Goal: Task Accomplishment & Management: Use online tool/utility

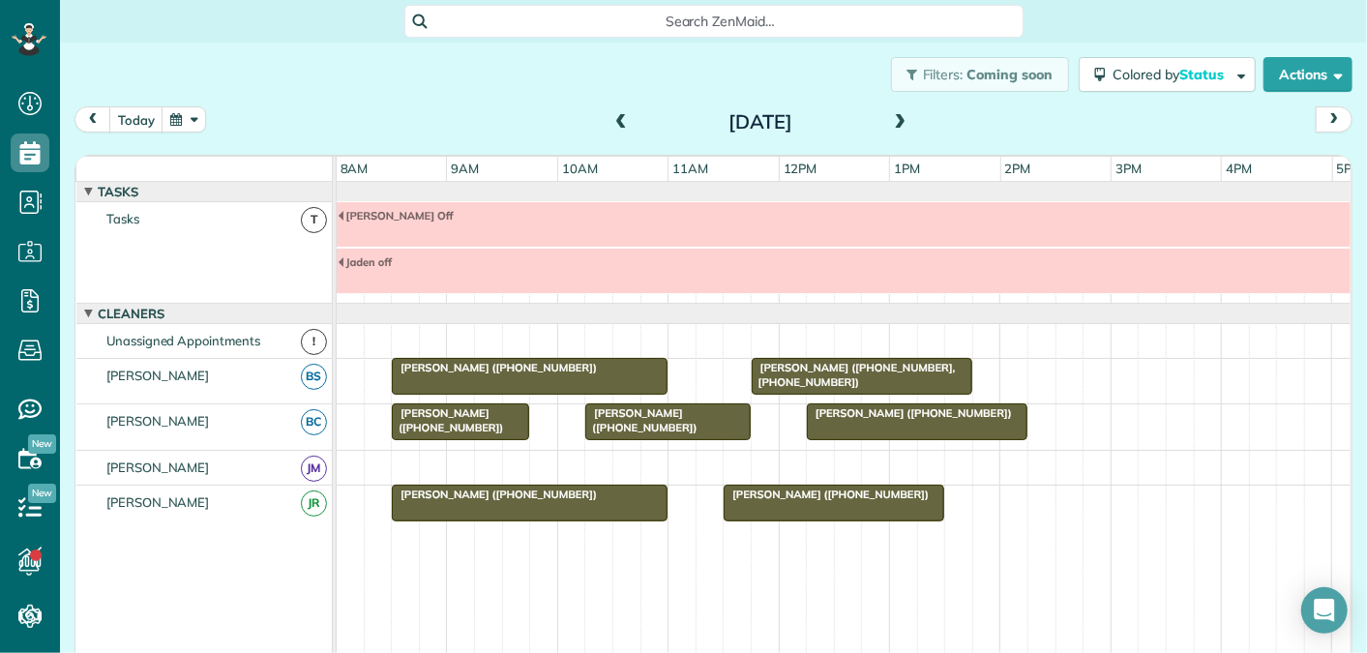
scroll to position [8, 8]
click at [901, 124] on span at bounding box center [900, 122] width 21 height 17
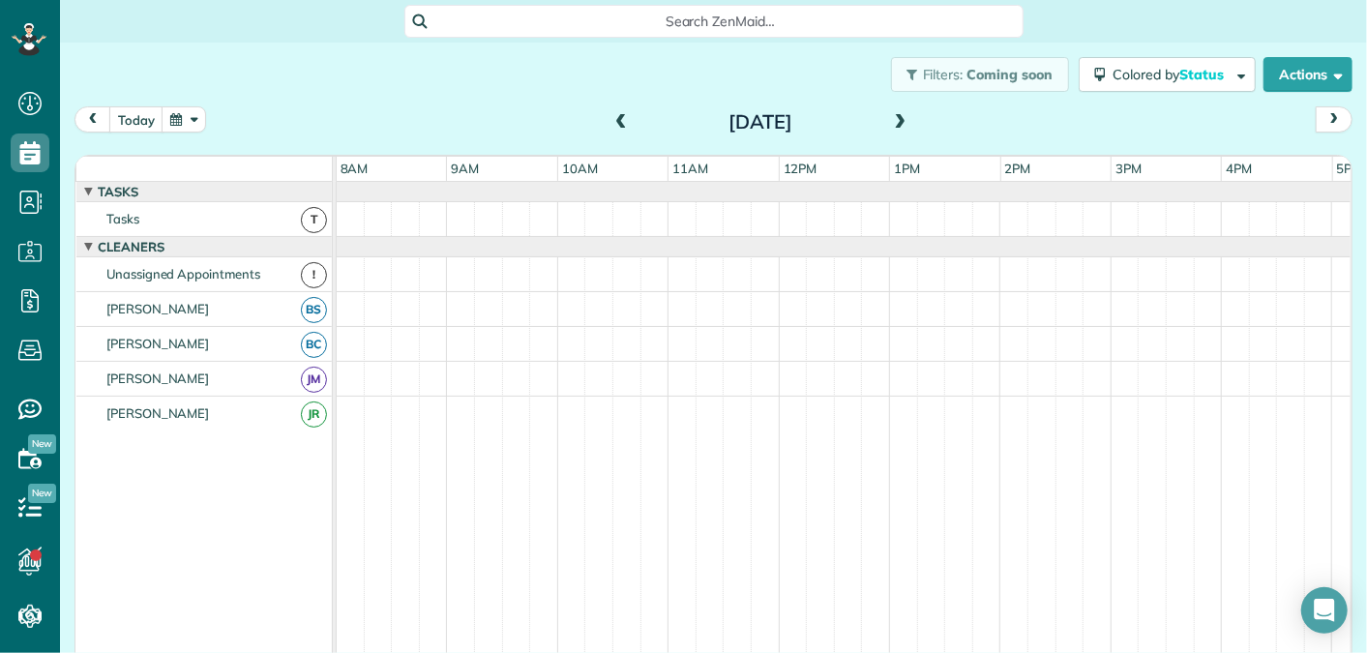
scroll to position [20, 0]
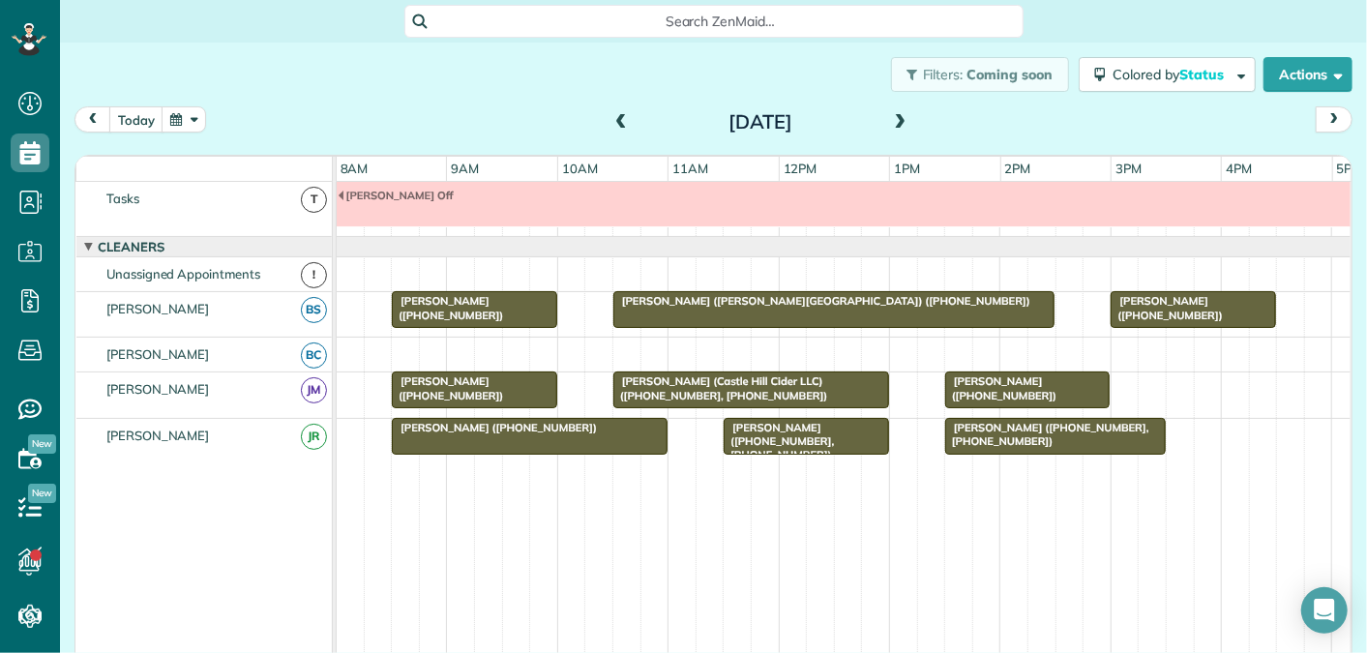
click at [901, 124] on span at bounding box center [900, 122] width 21 height 17
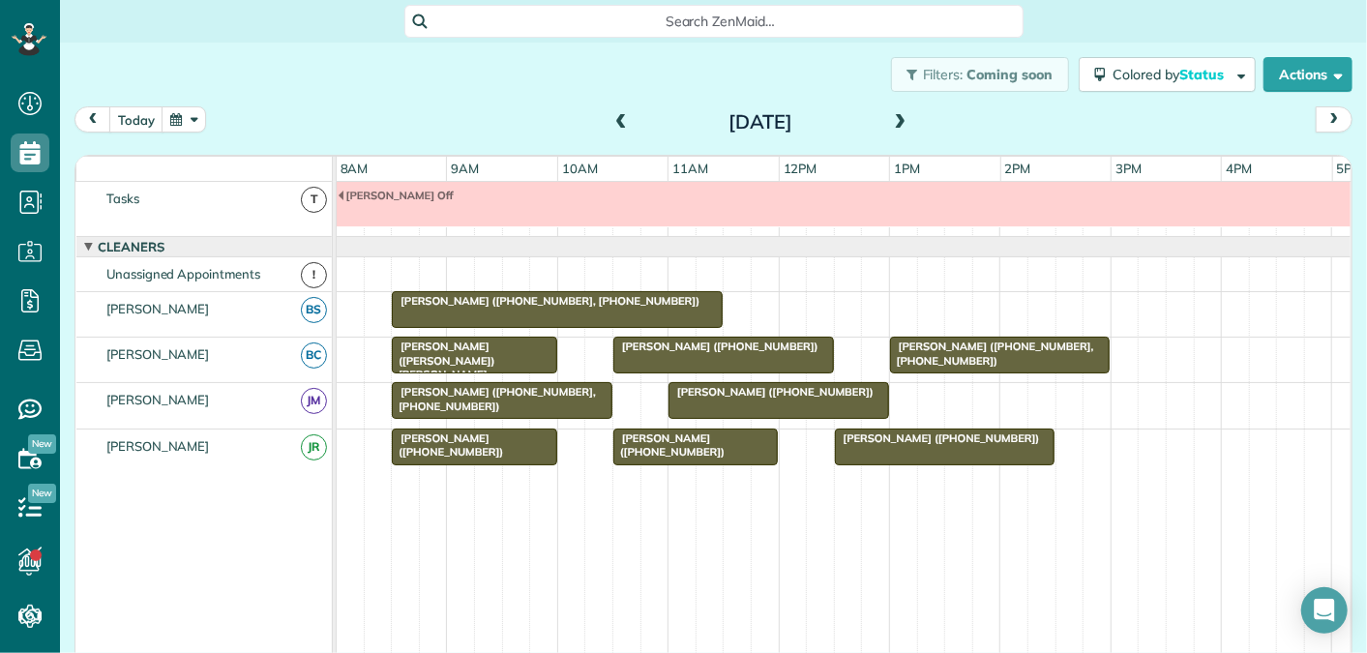
scroll to position [0, 0]
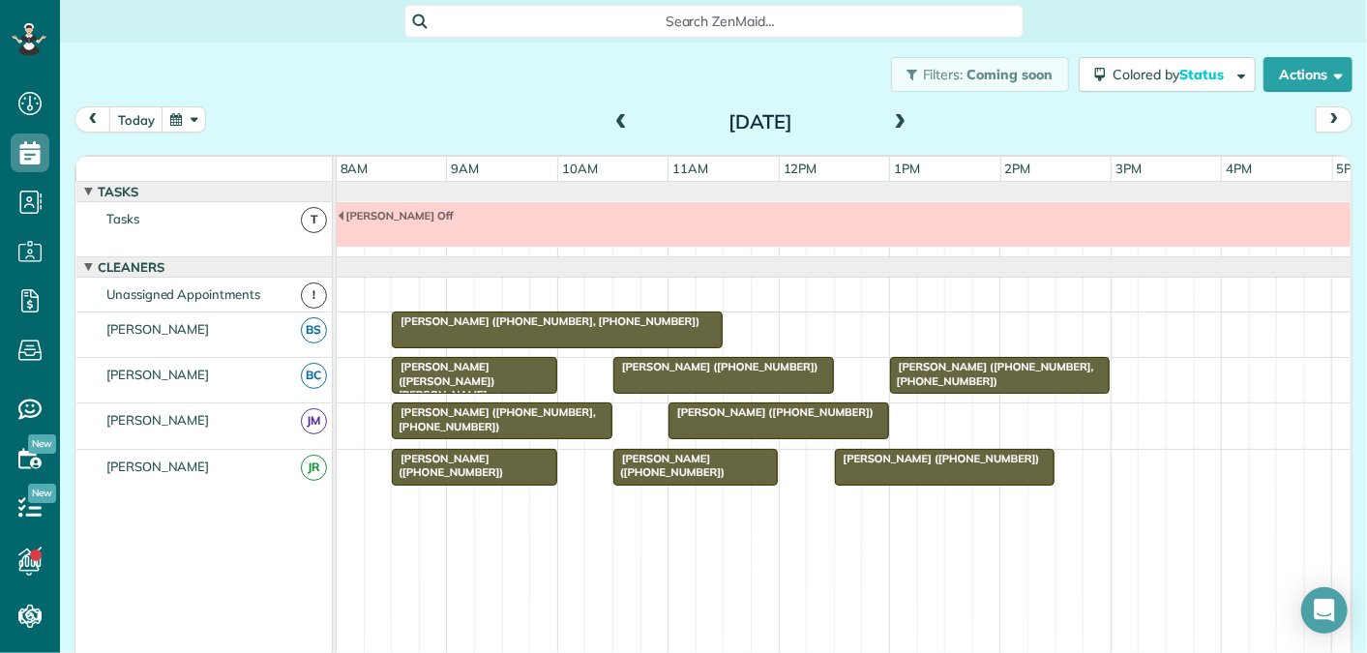
click at [171, 121] on button "button" at bounding box center [184, 119] width 45 height 26
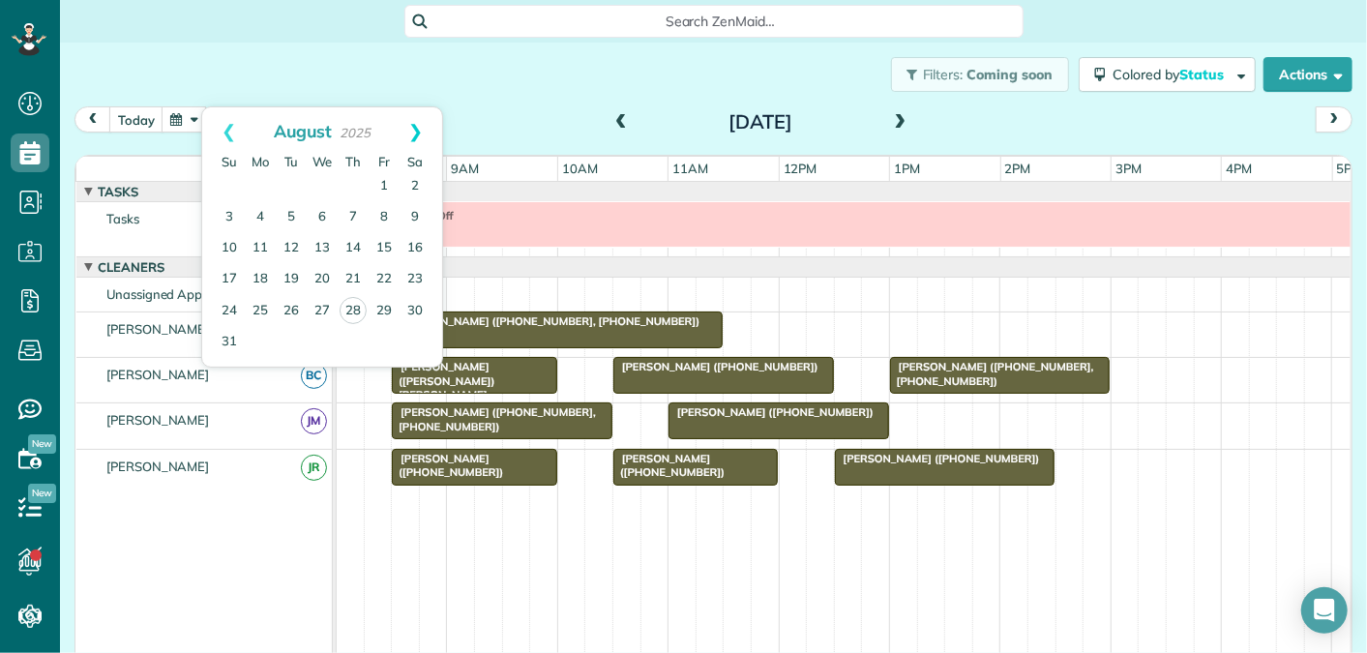
click at [418, 128] on link "Next" at bounding box center [415, 131] width 53 height 48
click at [354, 182] on link "4" at bounding box center [353, 186] width 31 height 31
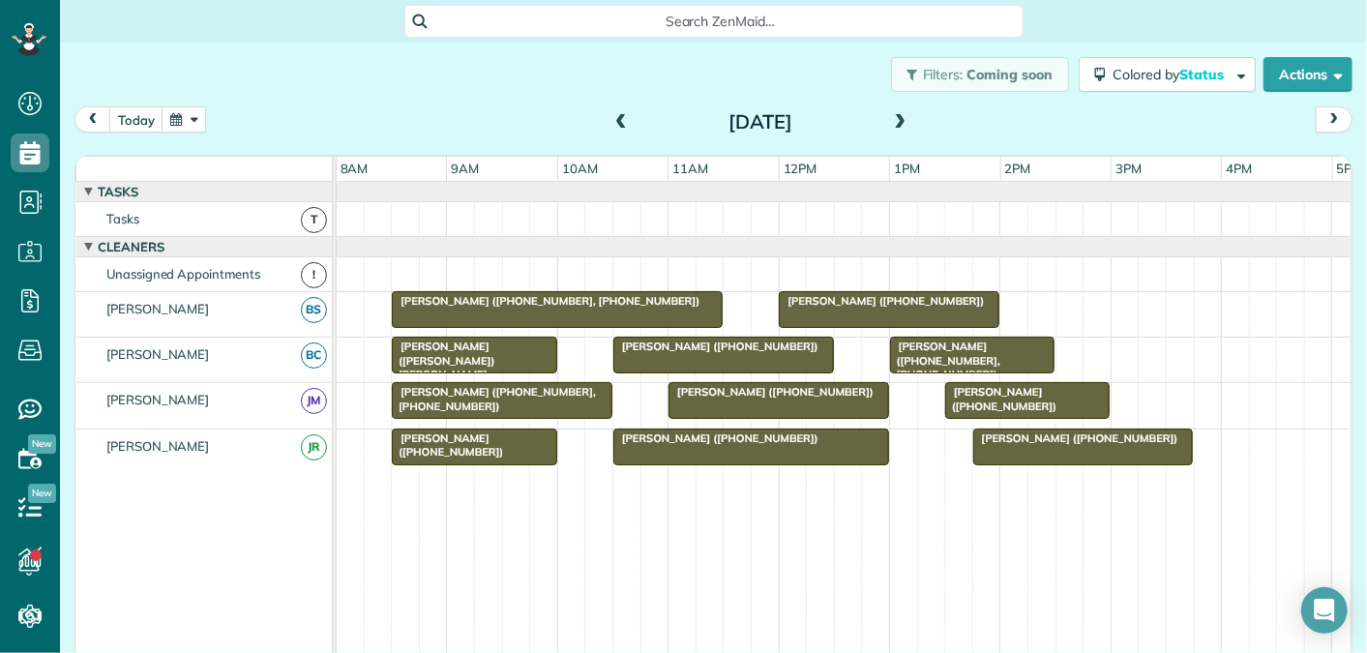
drag, startPoint x: 1033, startPoint y: 133, endPoint x: 939, endPoint y: 126, distance: 94.1
click at [1020, 133] on div "[DATE] [DATE]" at bounding box center [714, 124] width 1278 height 36
click at [616, 121] on span at bounding box center [621, 122] width 21 height 17
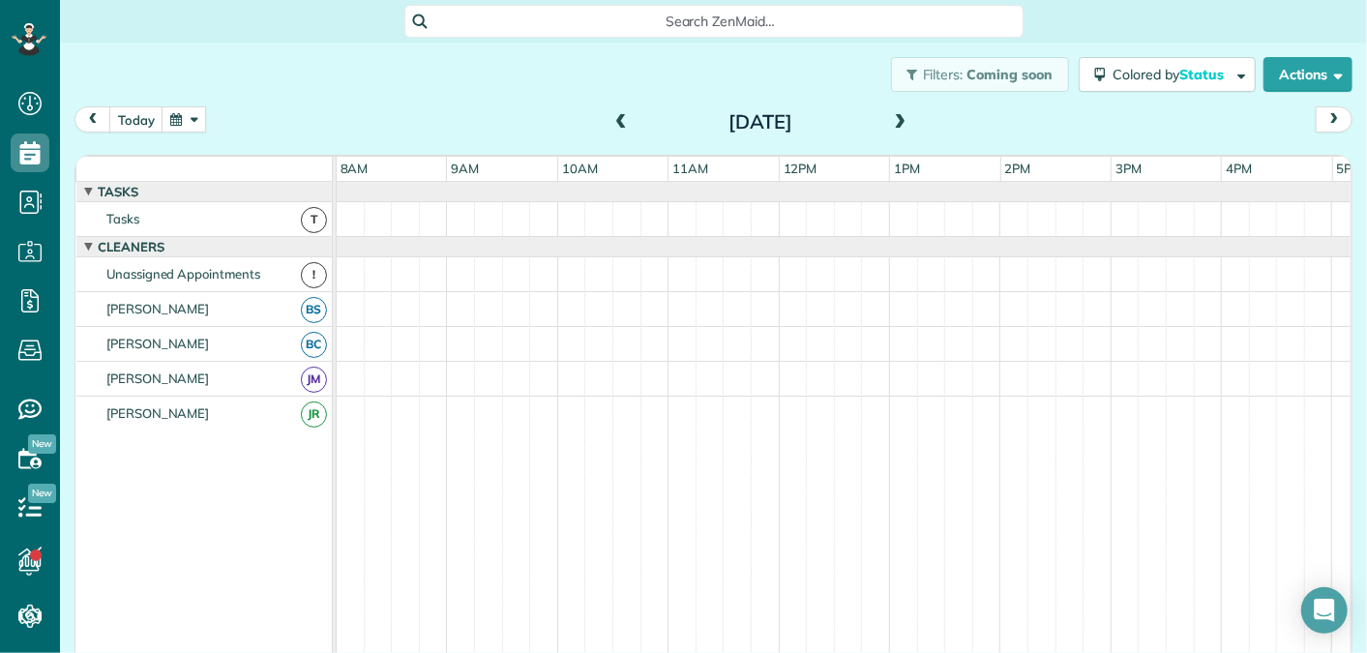
click at [616, 121] on span at bounding box center [621, 122] width 21 height 17
click at [906, 122] on span at bounding box center [900, 122] width 21 height 17
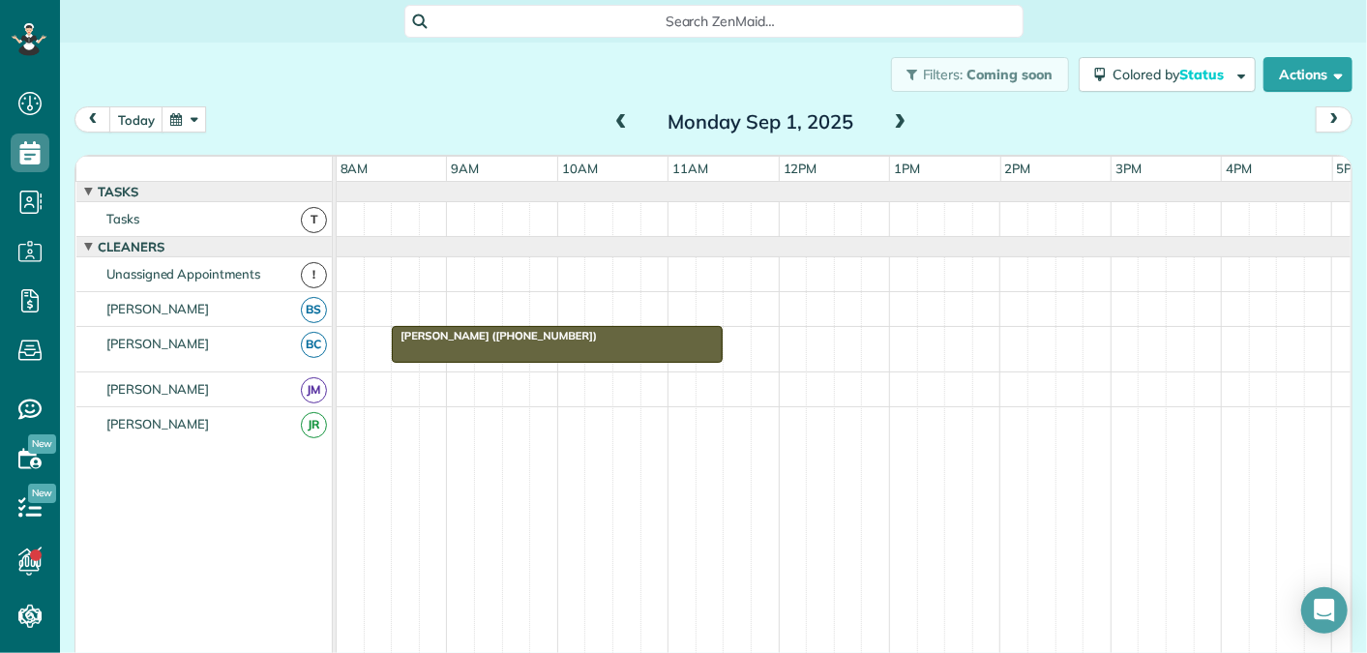
click at [899, 117] on span at bounding box center [900, 122] width 21 height 17
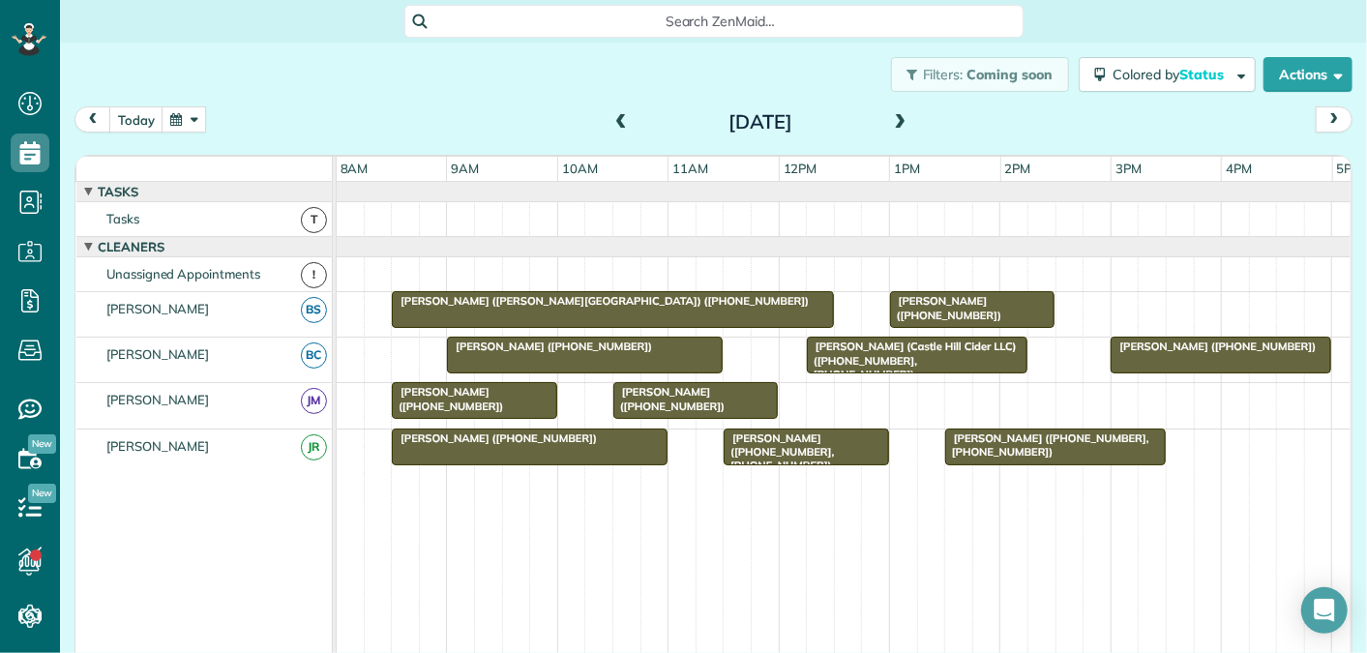
click at [898, 119] on span at bounding box center [900, 122] width 21 height 17
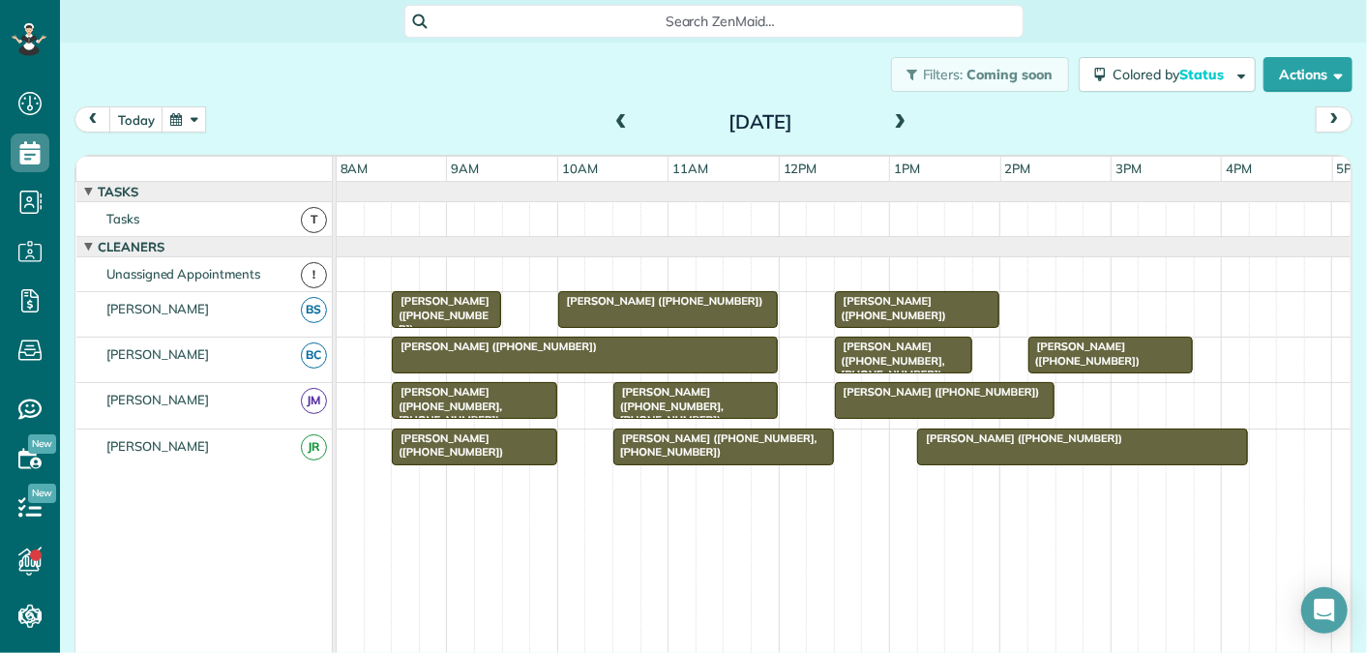
click at [898, 119] on span at bounding box center [900, 122] width 21 height 17
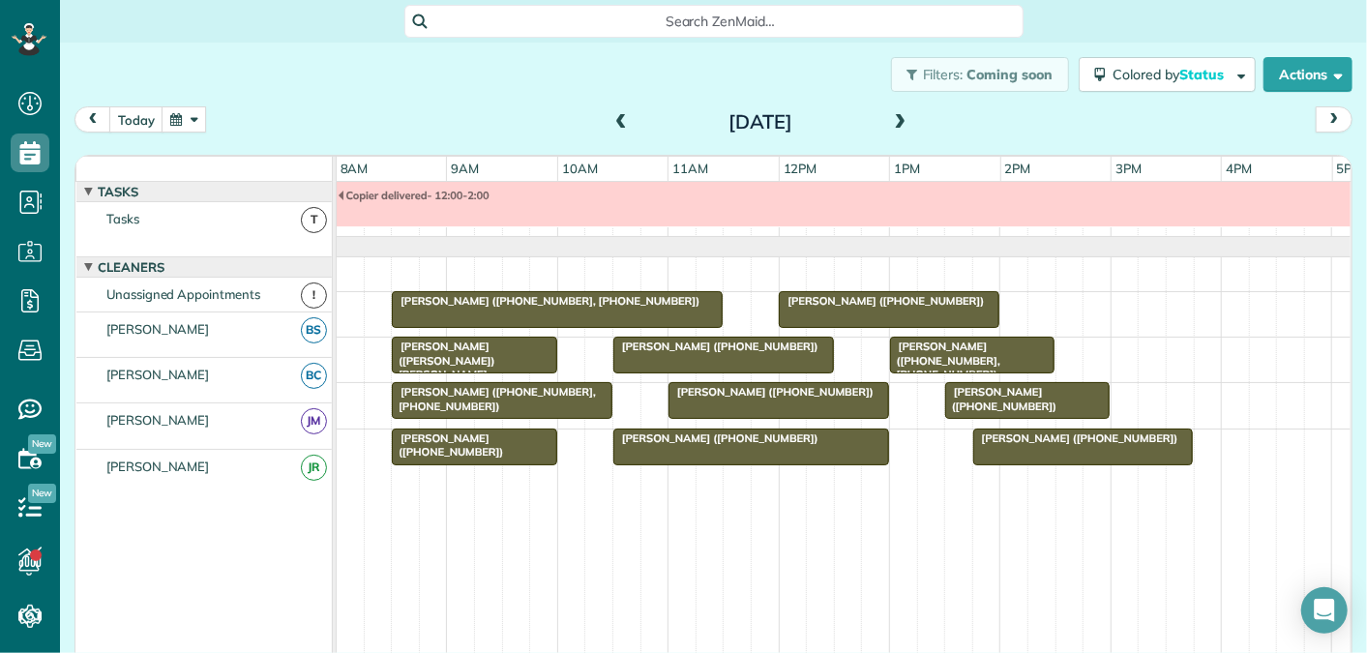
scroll to position [20, 0]
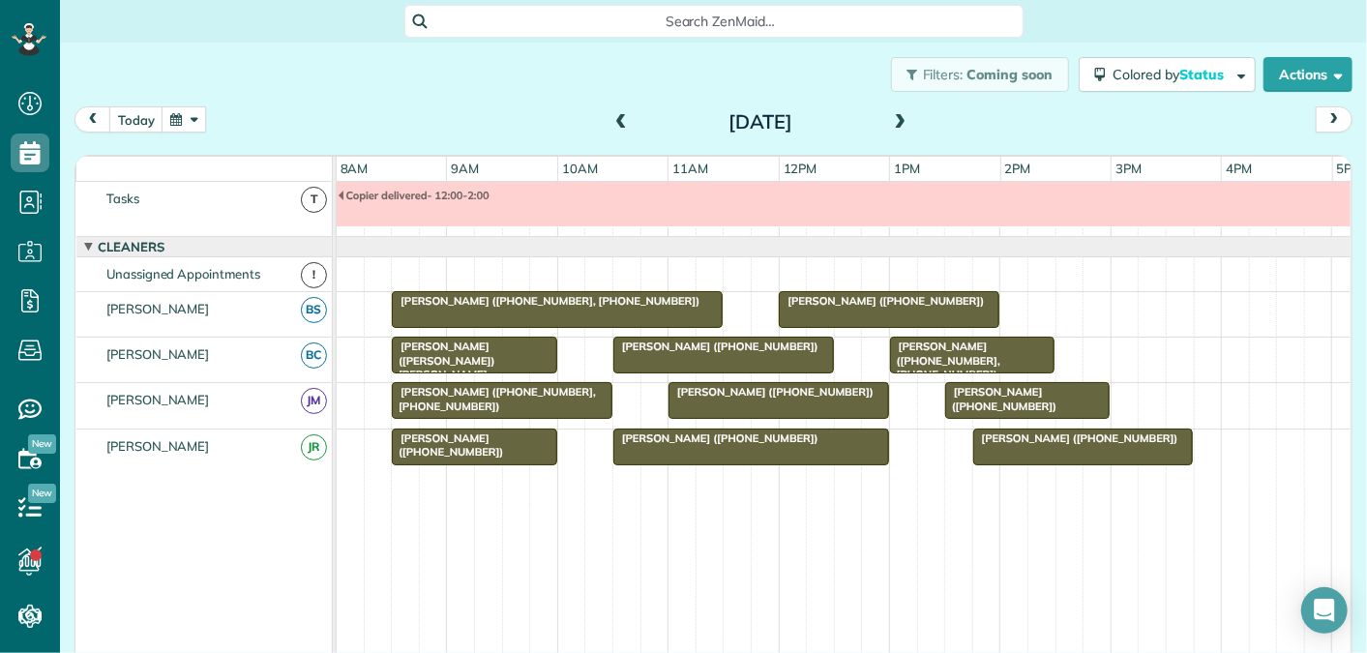
click at [898, 119] on span at bounding box center [900, 122] width 21 height 17
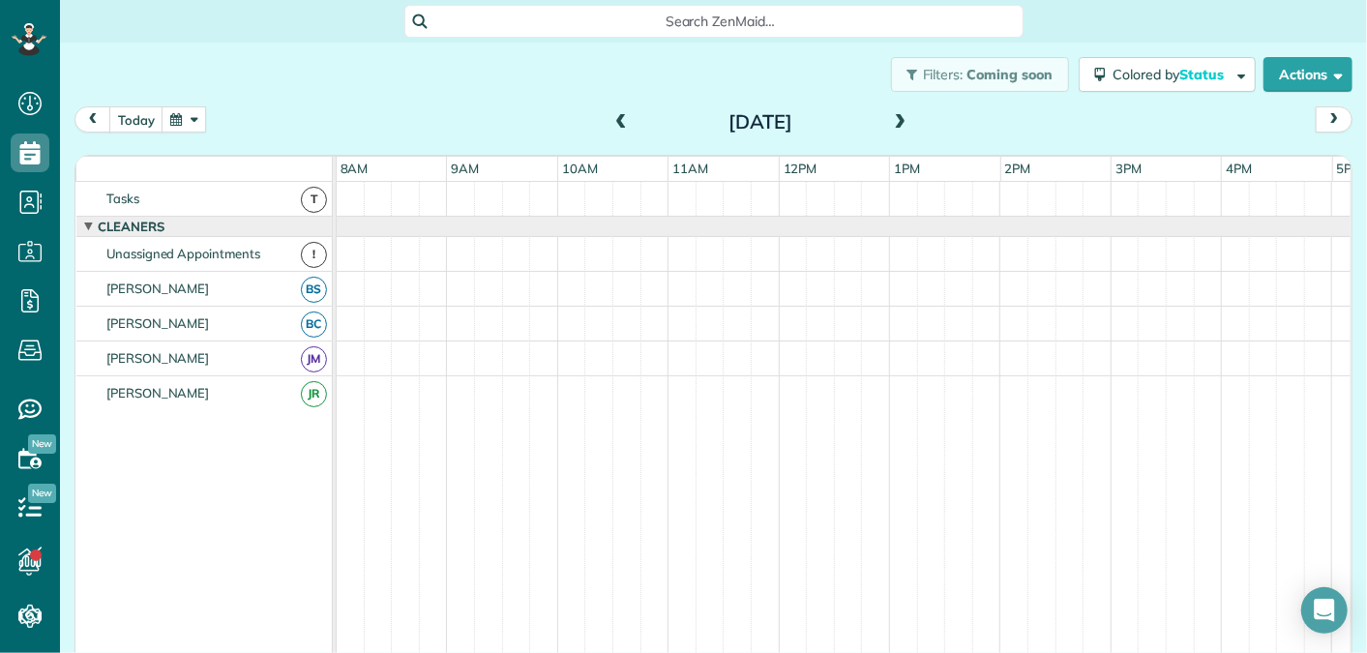
scroll to position [0, 0]
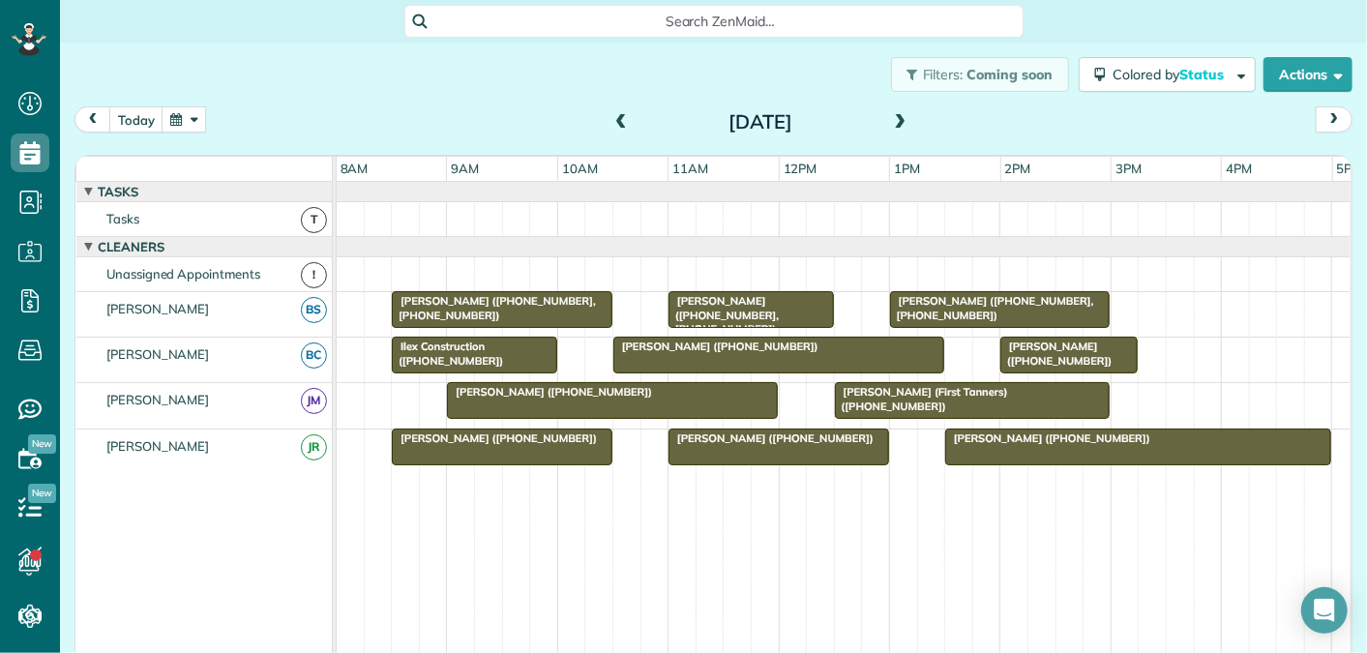
click at [617, 127] on span at bounding box center [621, 122] width 21 height 17
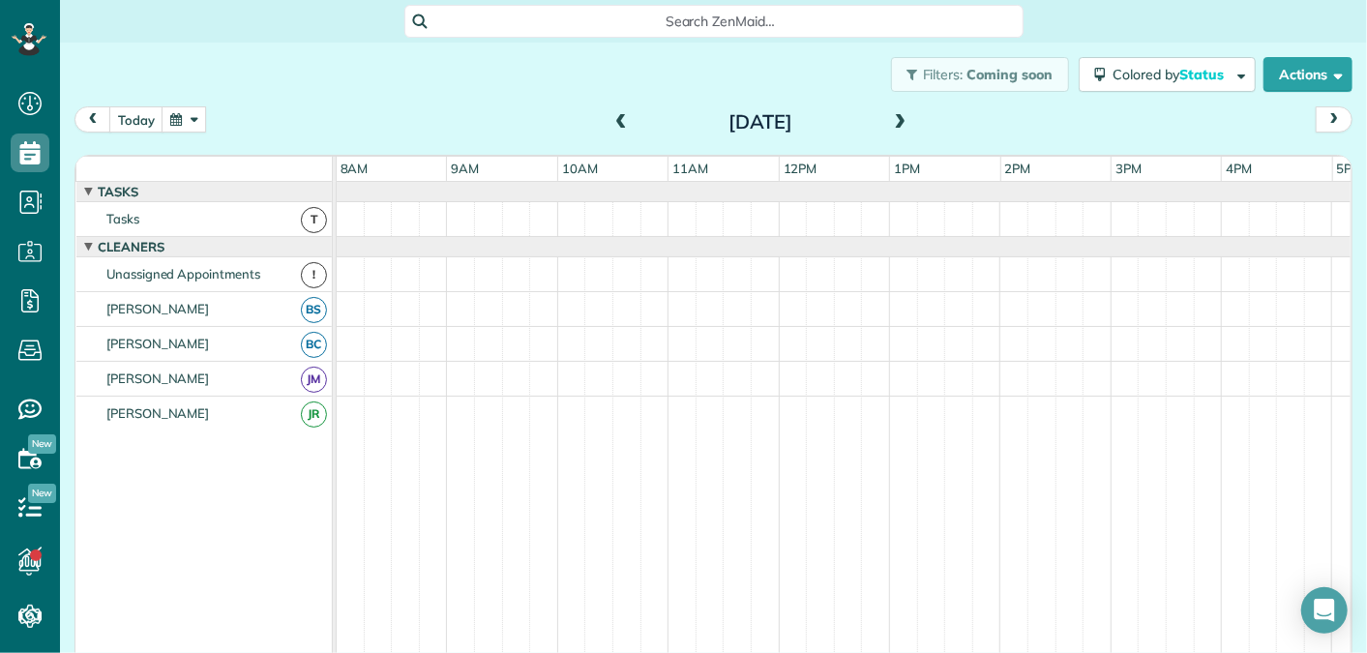
click at [617, 127] on span at bounding box center [621, 122] width 21 height 17
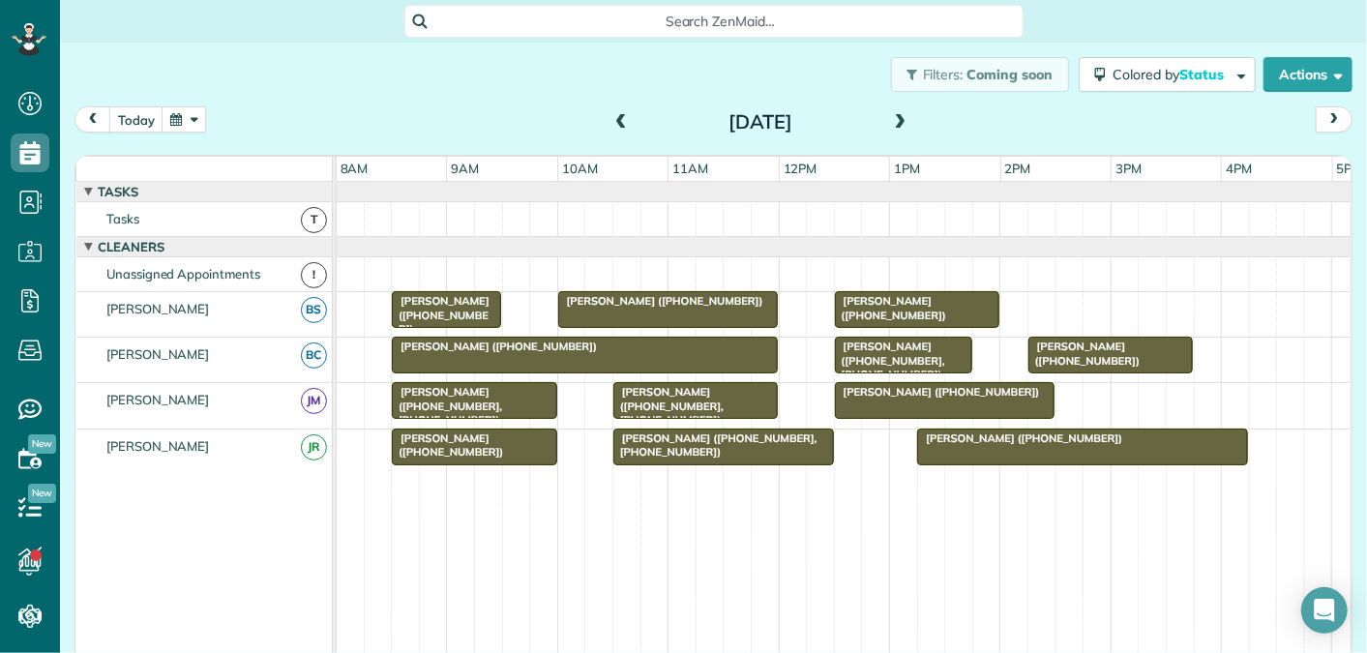
click at [617, 127] on span at bounding box center [621, 122] width 21 height 17
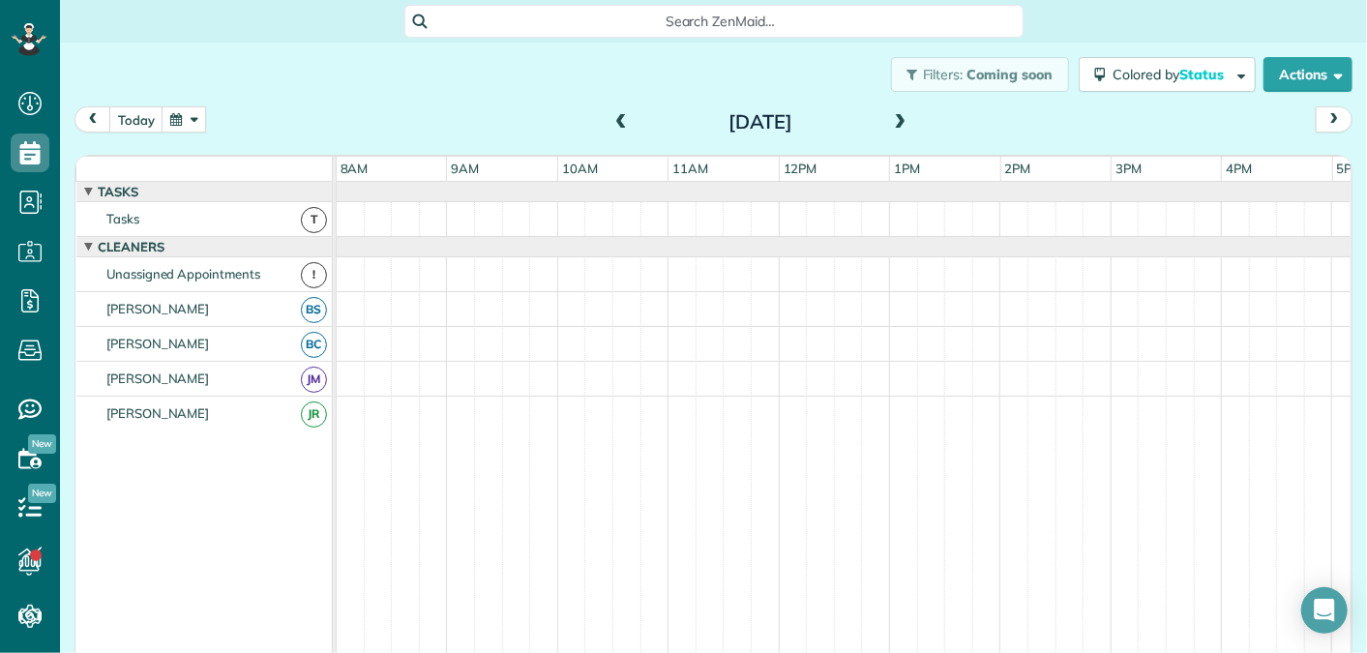
click at [898, 126] on span at bounding box center [900, 122] width 21 height 17
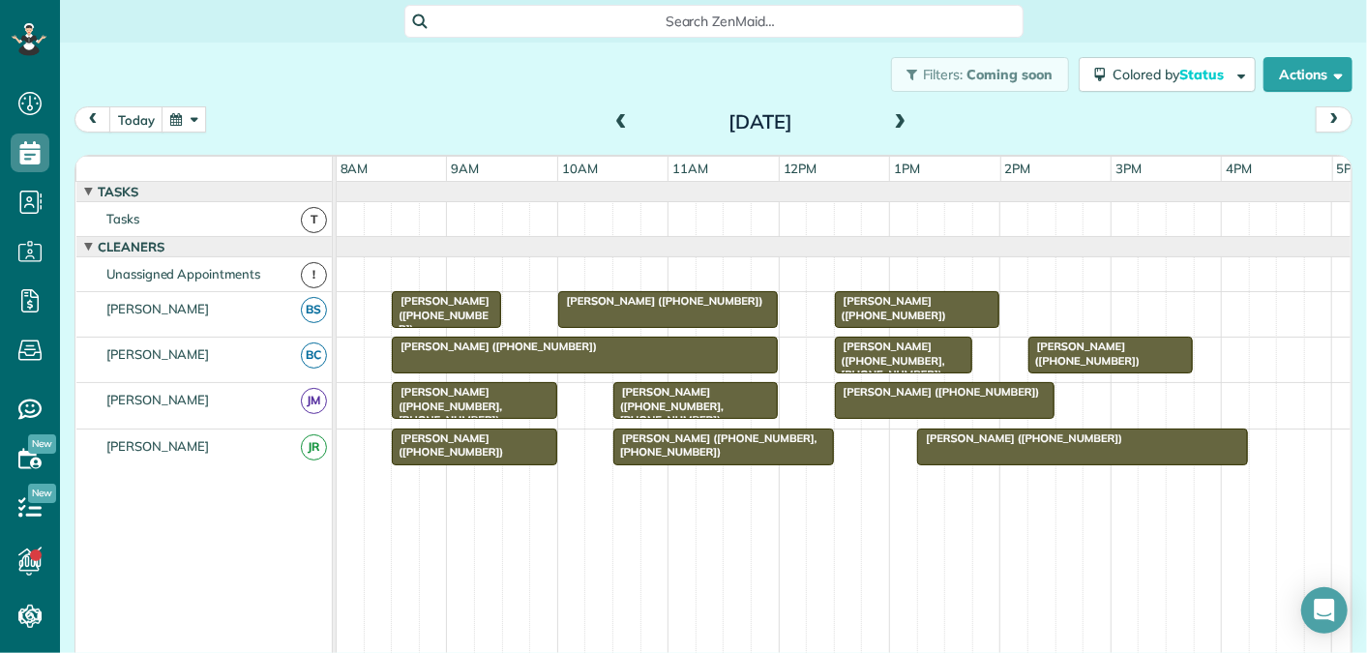
click at [623, 125] on span at bounding box center [621, 122] width 21 height 17
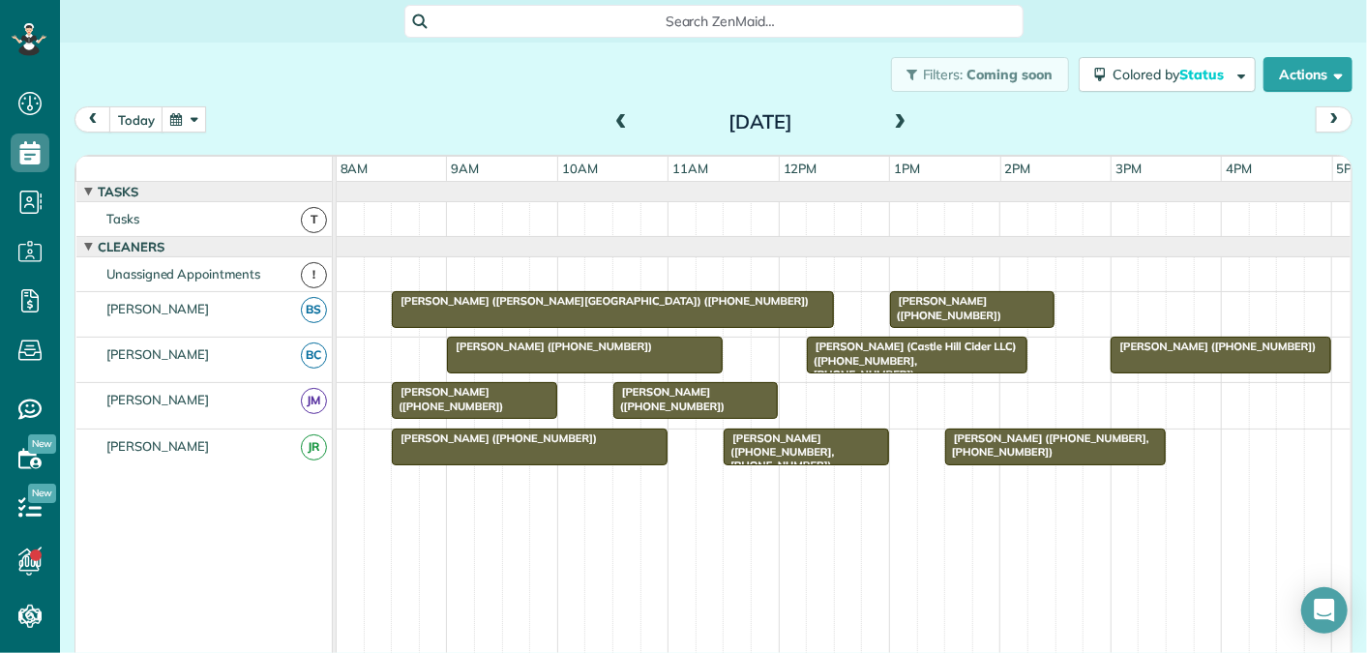
click at [904, 119] on span at bounding box center [900, 122] width 21 height 17
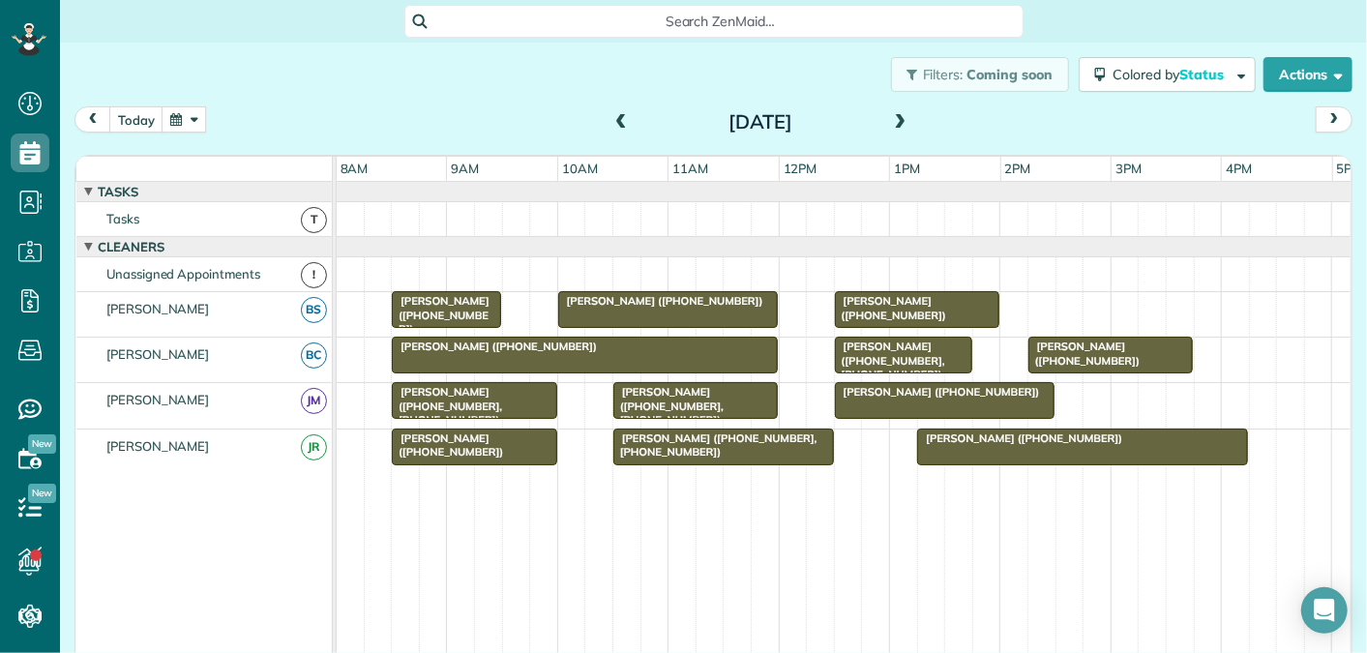
click at [901, 117] on span at bounding box center [900, 122] width 21 height 17
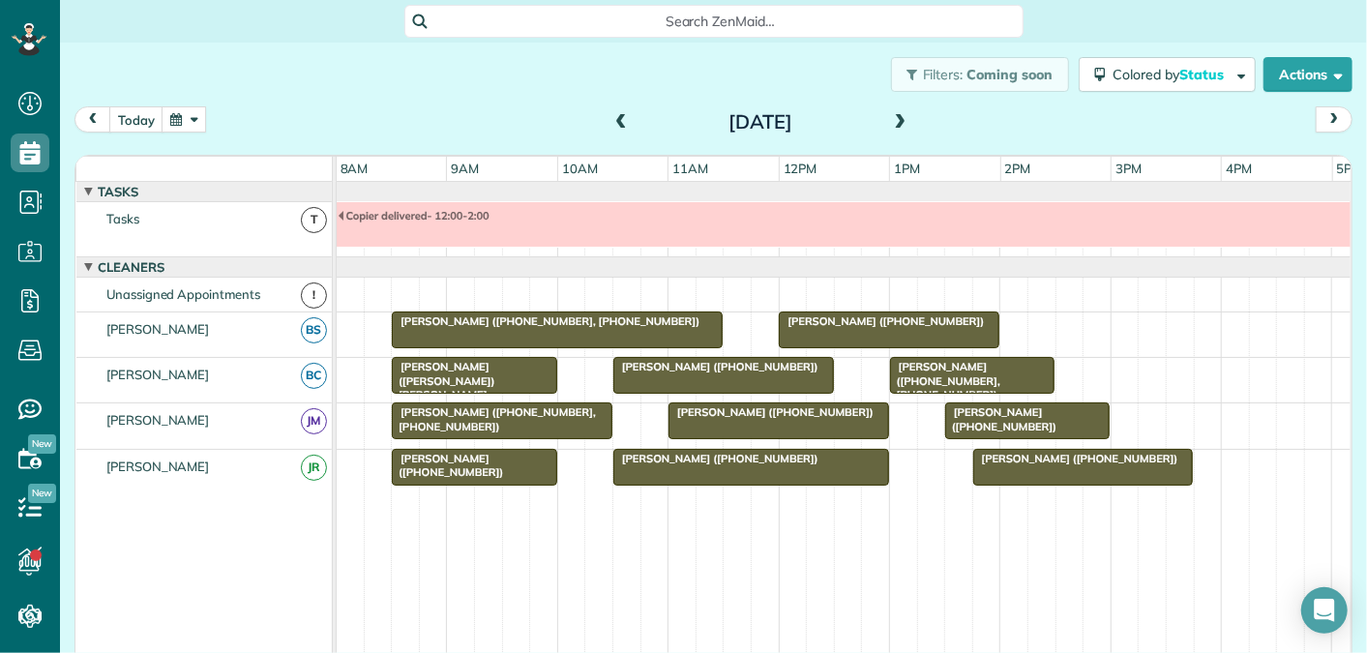
scroll to position [20, 0]
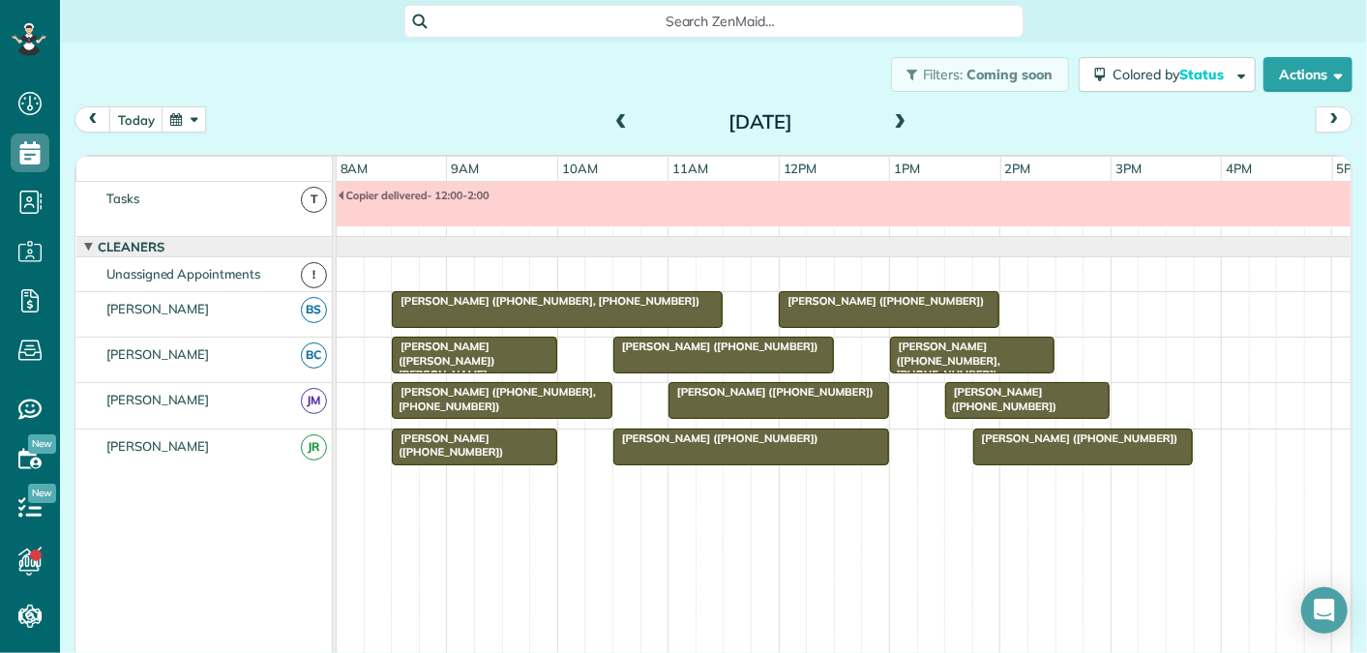
click at [621, 125] on span at bounding box center [621, 122] width 21 height 17
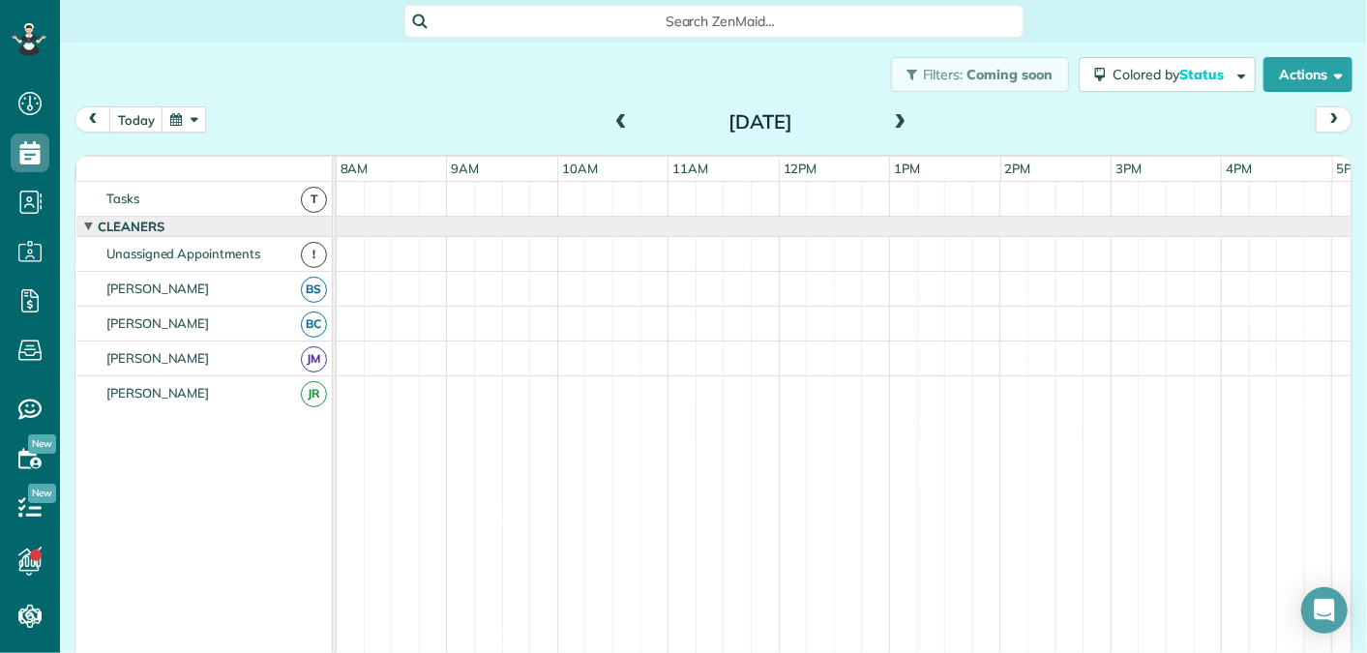
scroll to position [0, 0]
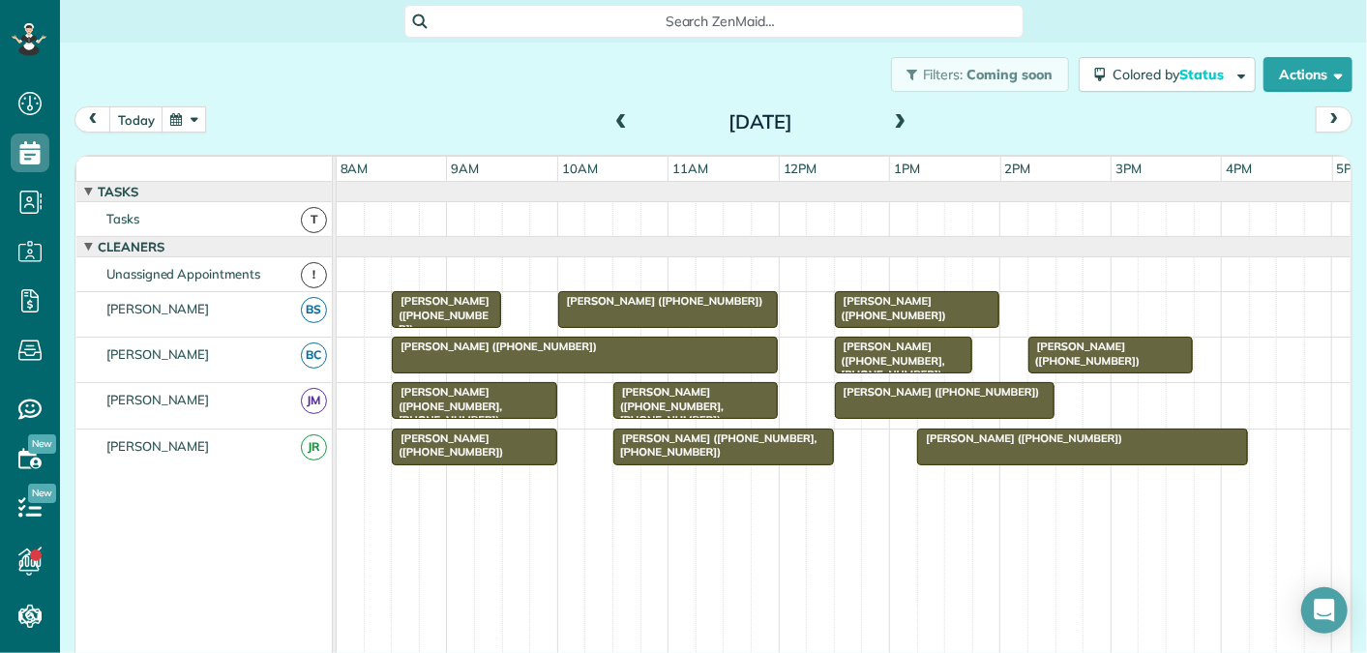
click at [904, 117] on span at bounding box center [900, 122] width 21 height 17
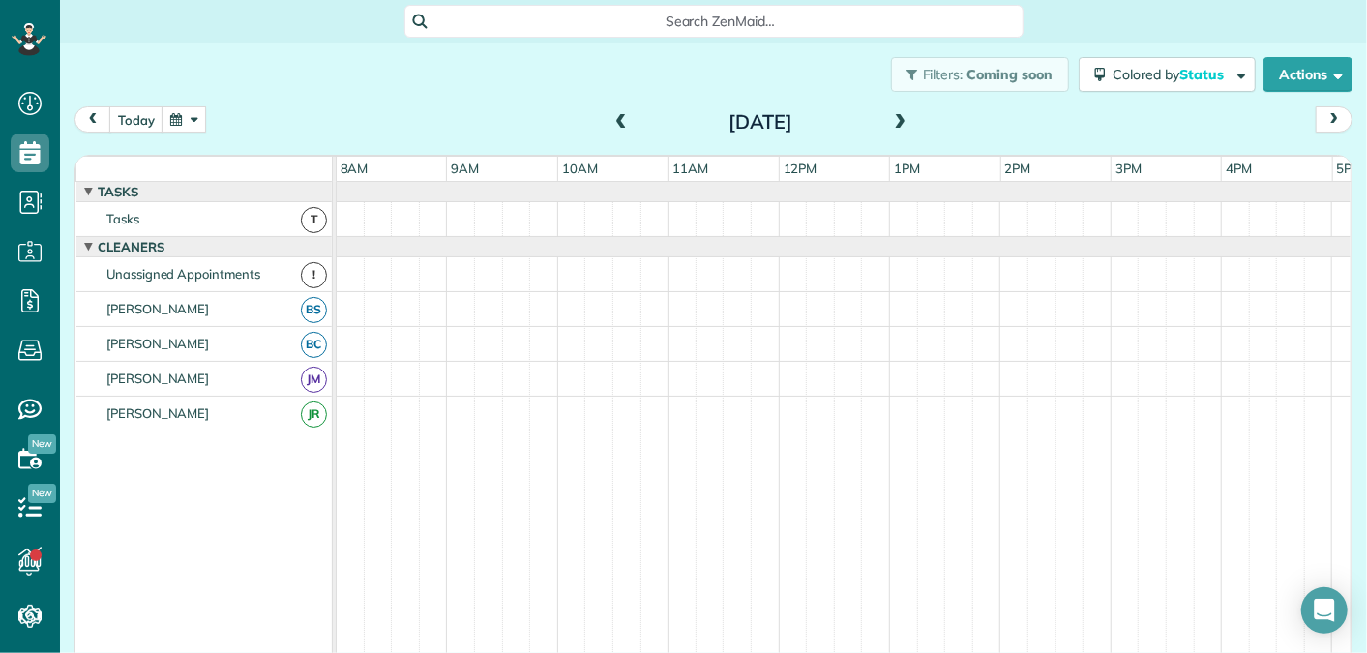
scroll to position [20, 0]
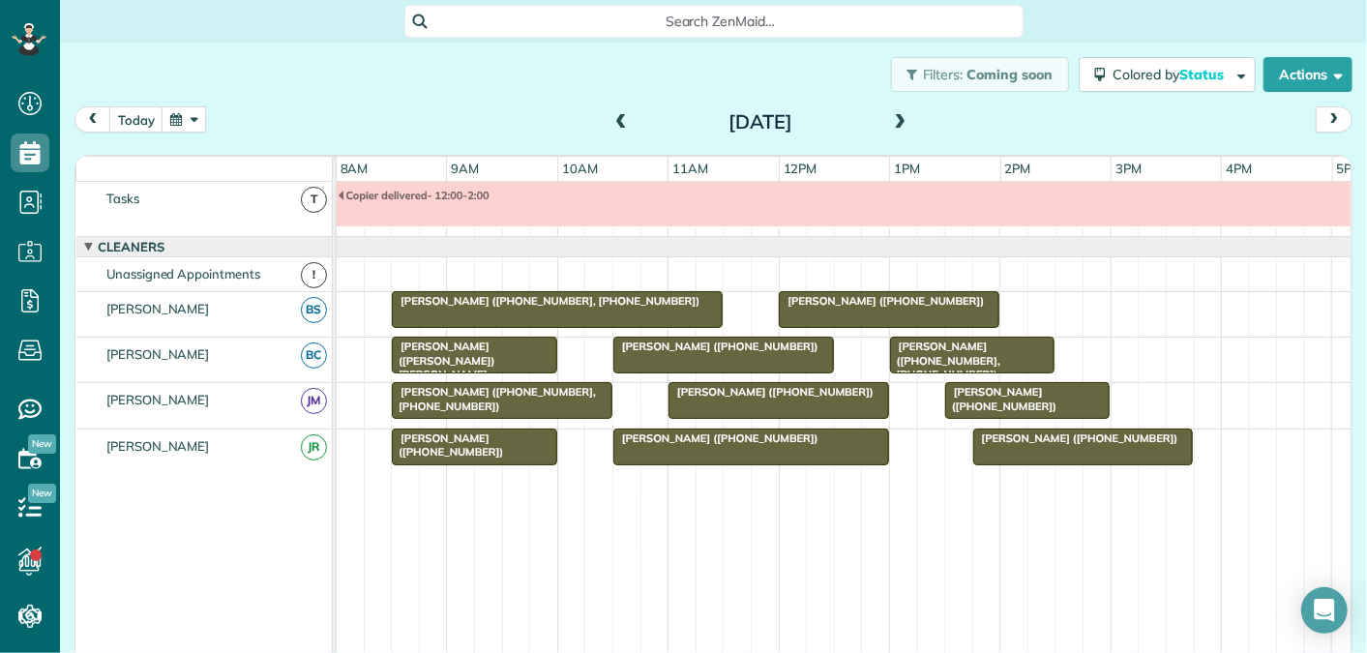
click at [618, 127] on span at bounding box center [621, 122] width 21 height 17
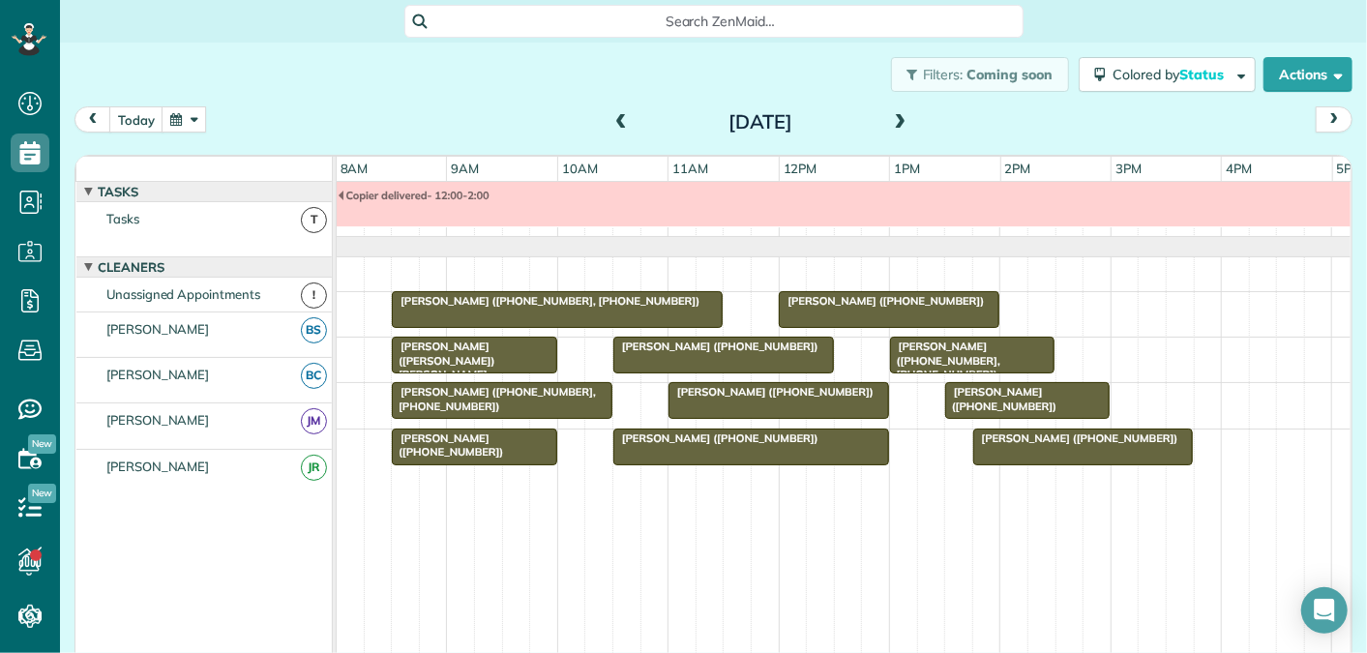
scroll to position [0, 0]
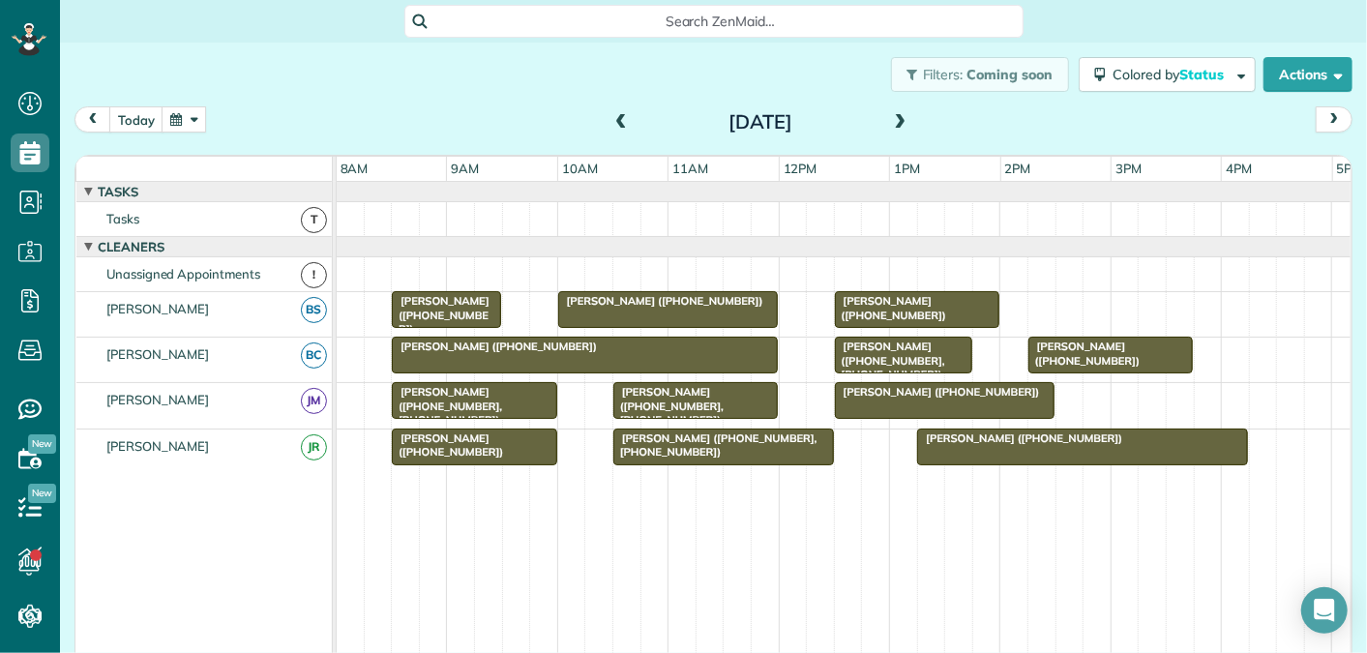
click at [899, 118] on span at bounding box center [900, 122] width 21 height 17
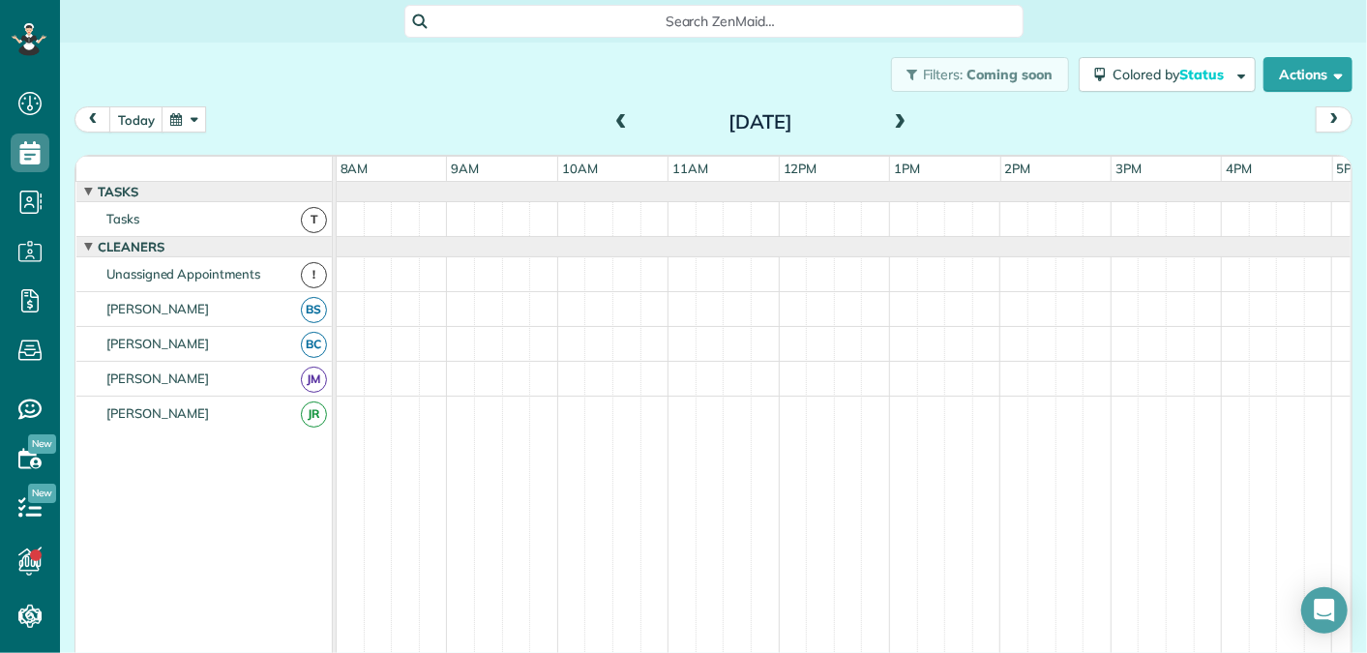
scroll to position [20, 0]
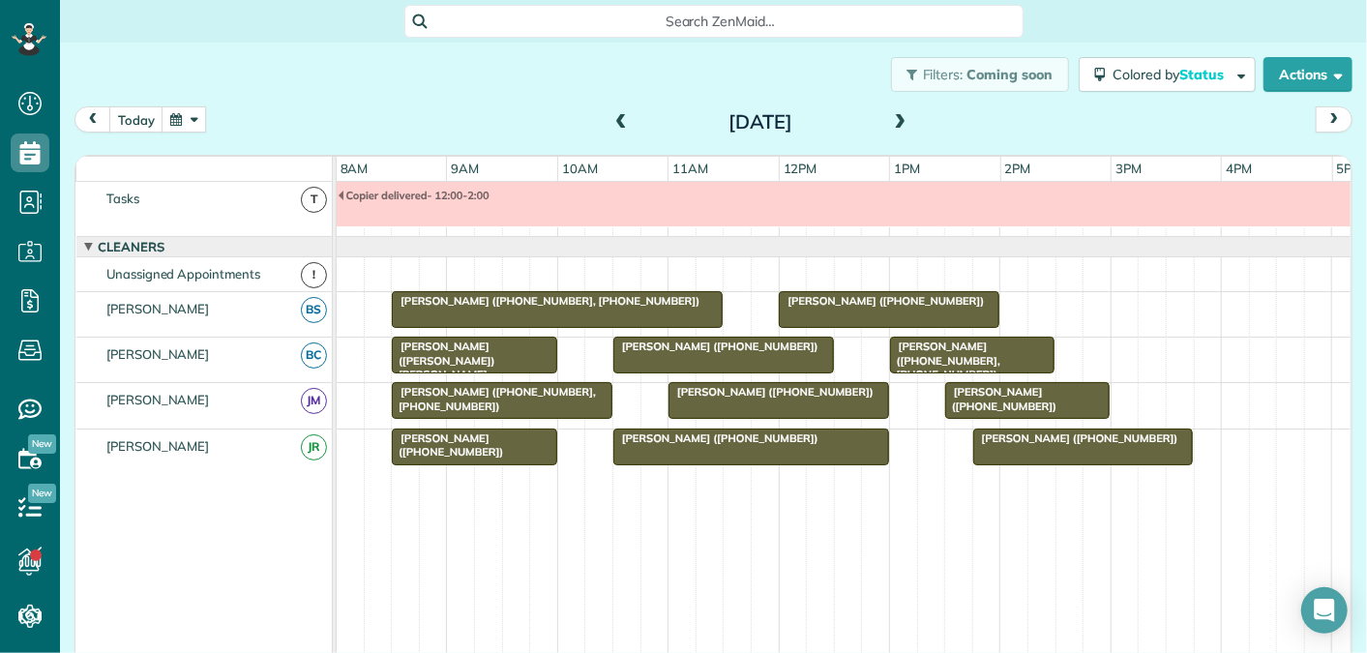
click at [899, 118] on span at bounding box center [900, 122] width 21 height 17
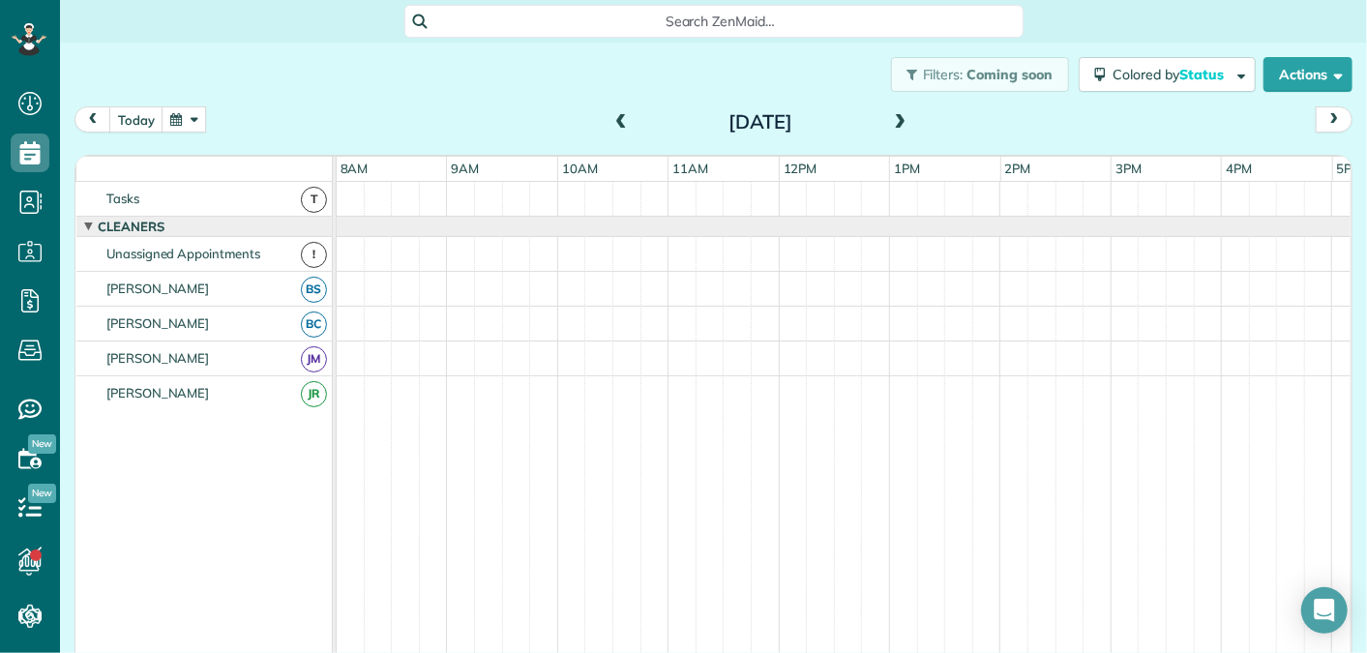
scroll to position [0, 0]
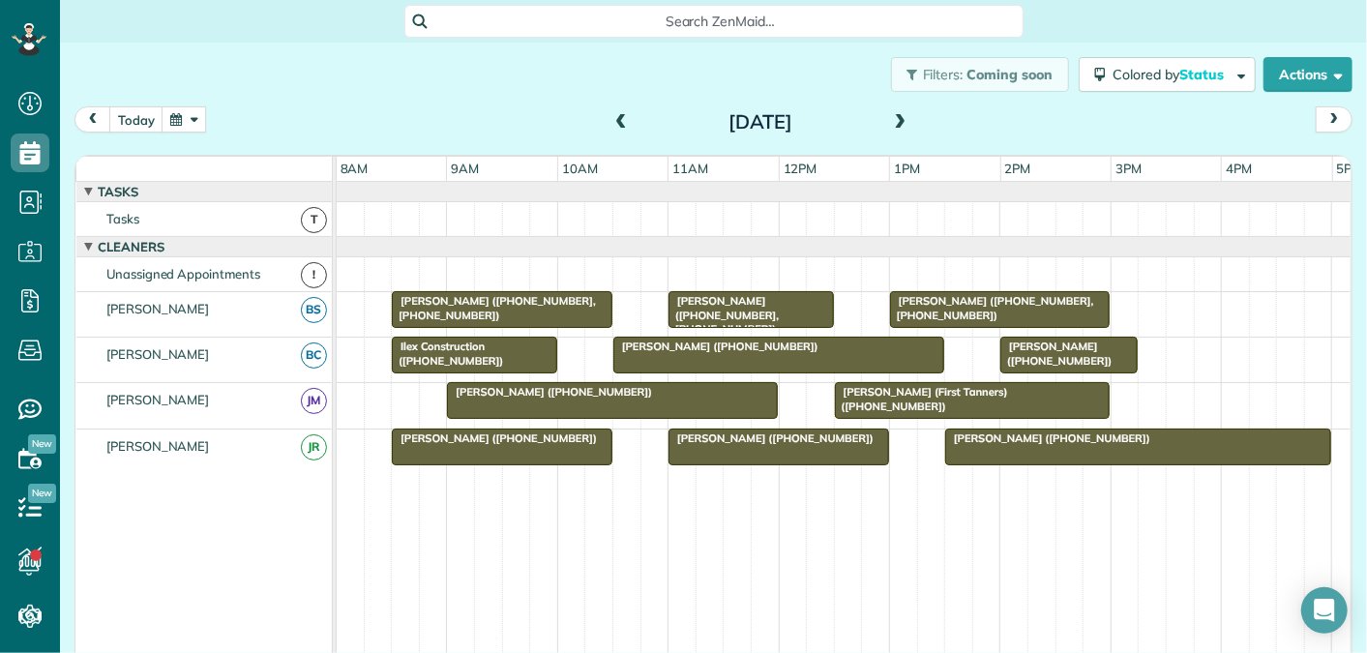
click at [616, 126] on span at bounding box center [621, 122] width 21 height 17
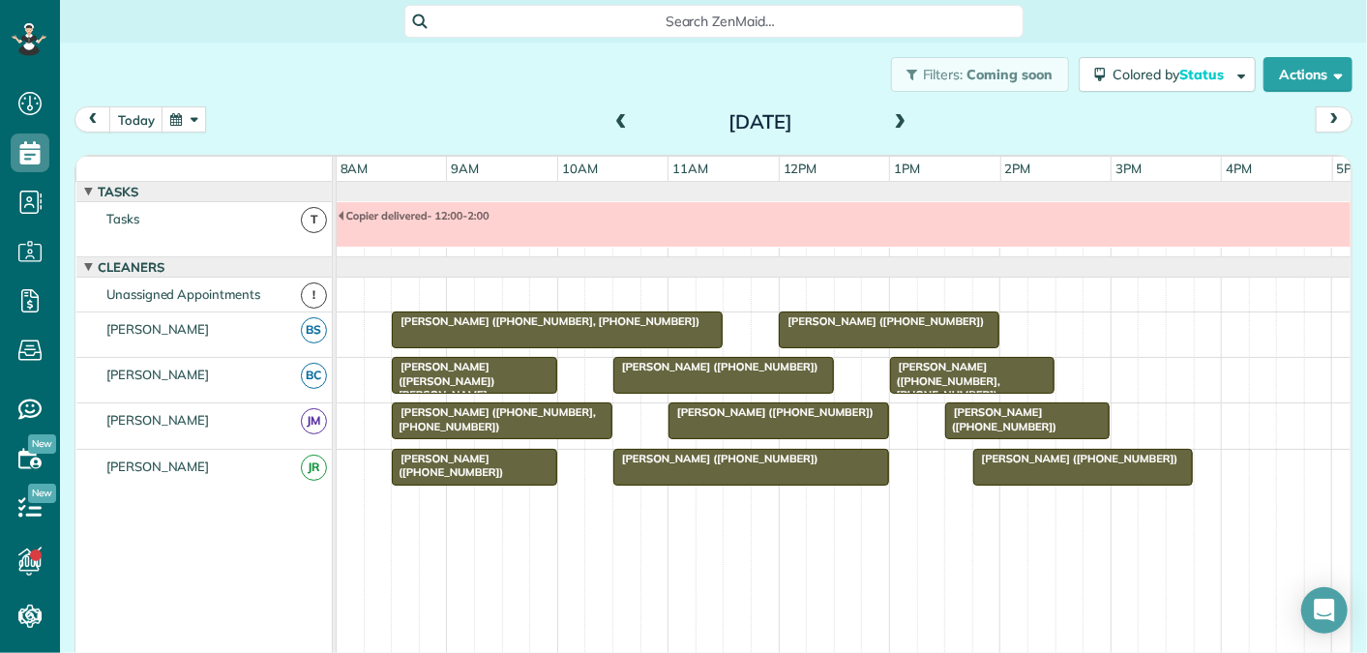
scroll to position [20, 0]
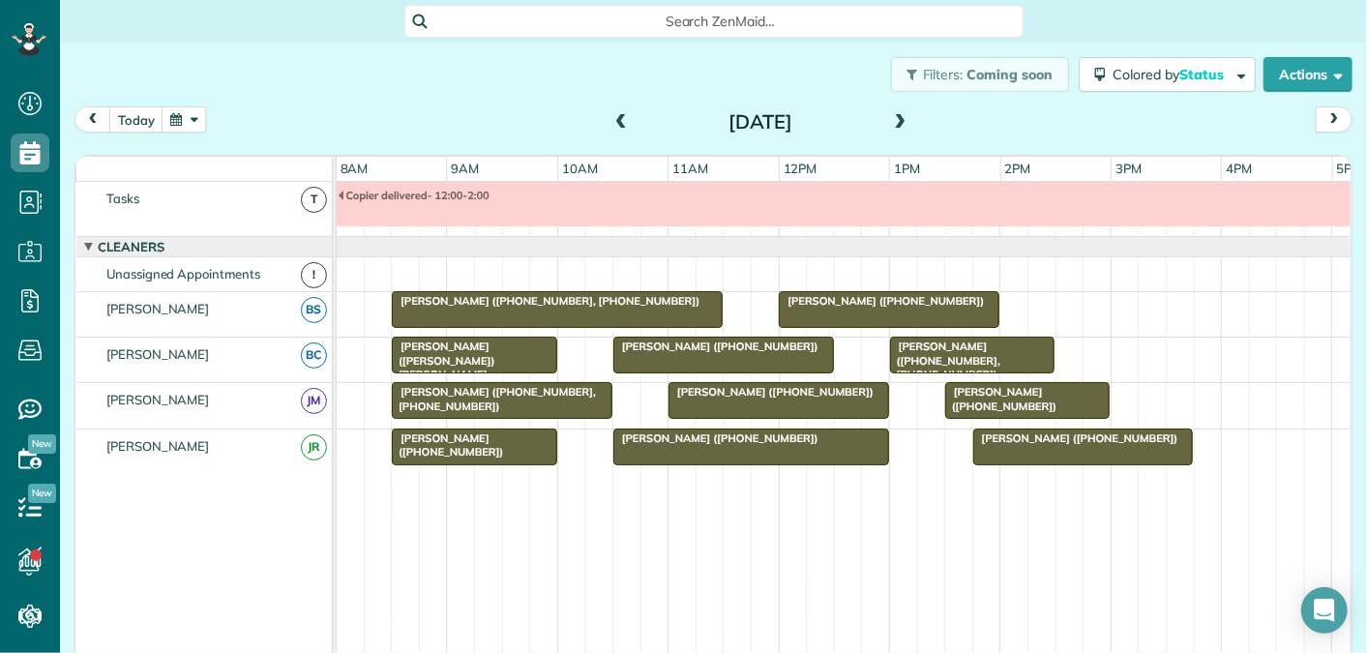
click at [617, 118] on span at bounding box center [621, 122] width 21 height 17
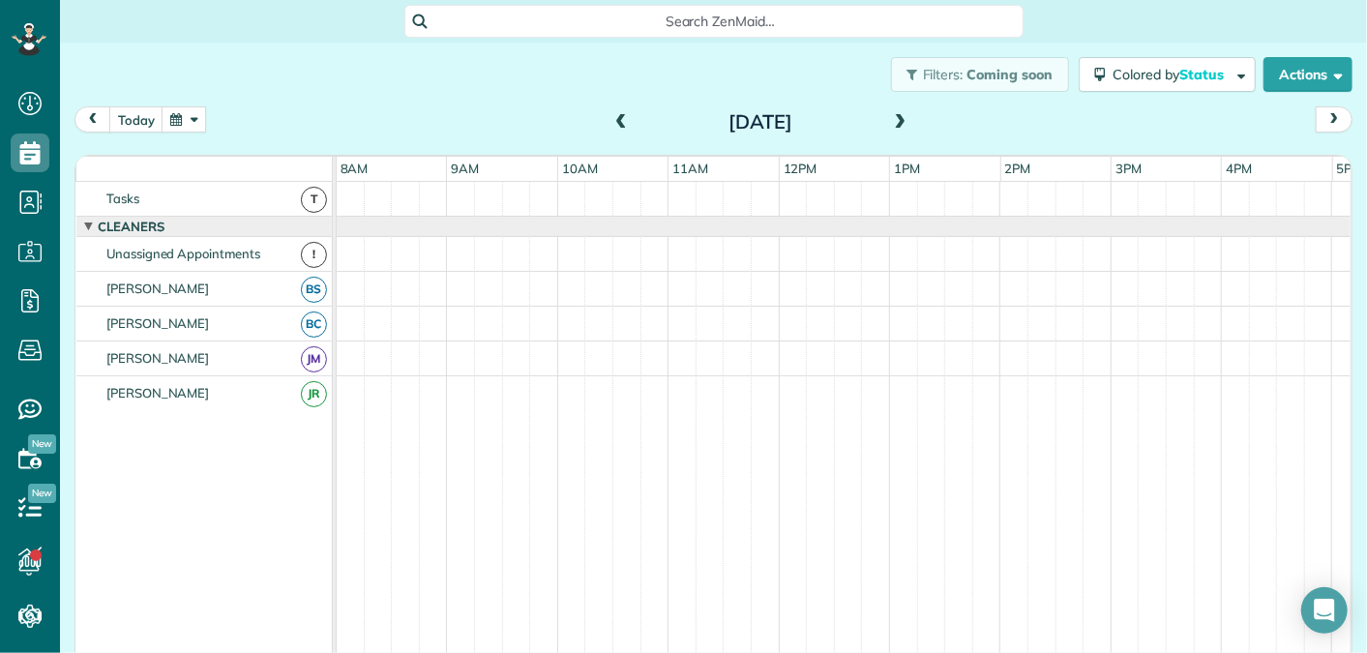
scroll to position [0, 0]
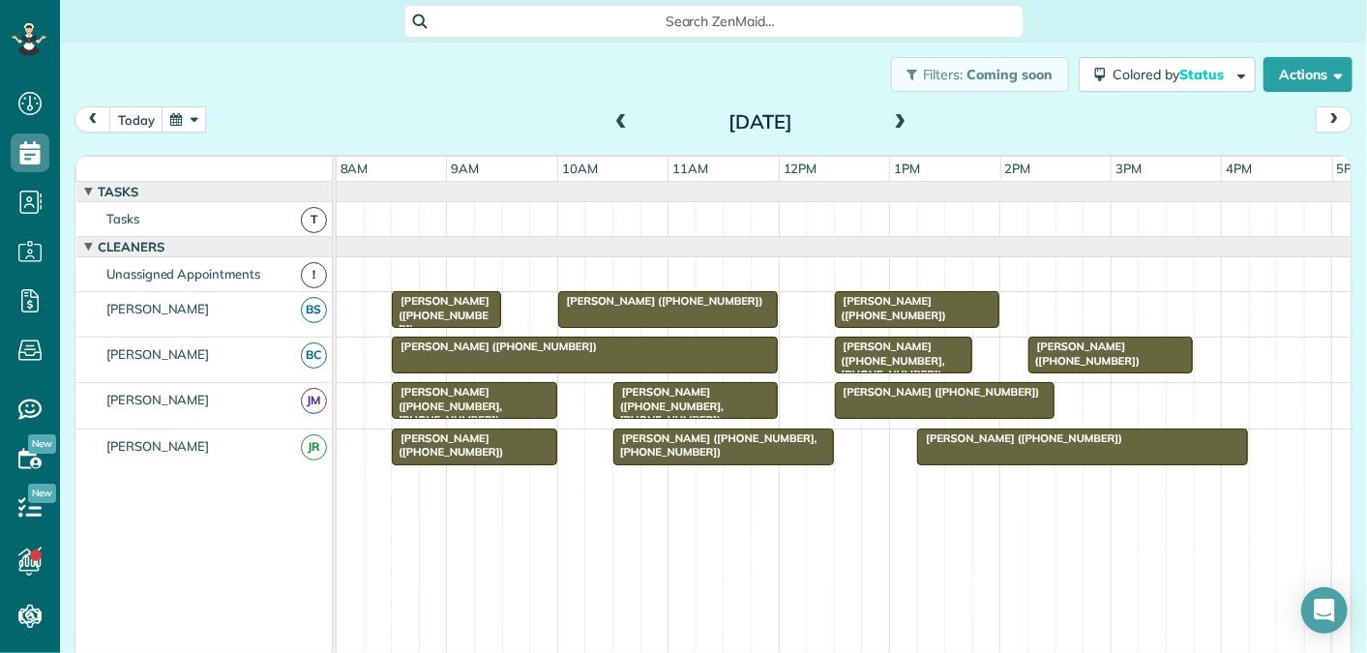
click at [619, 119] on span at bounding box center [621, 122] width 21 height 17
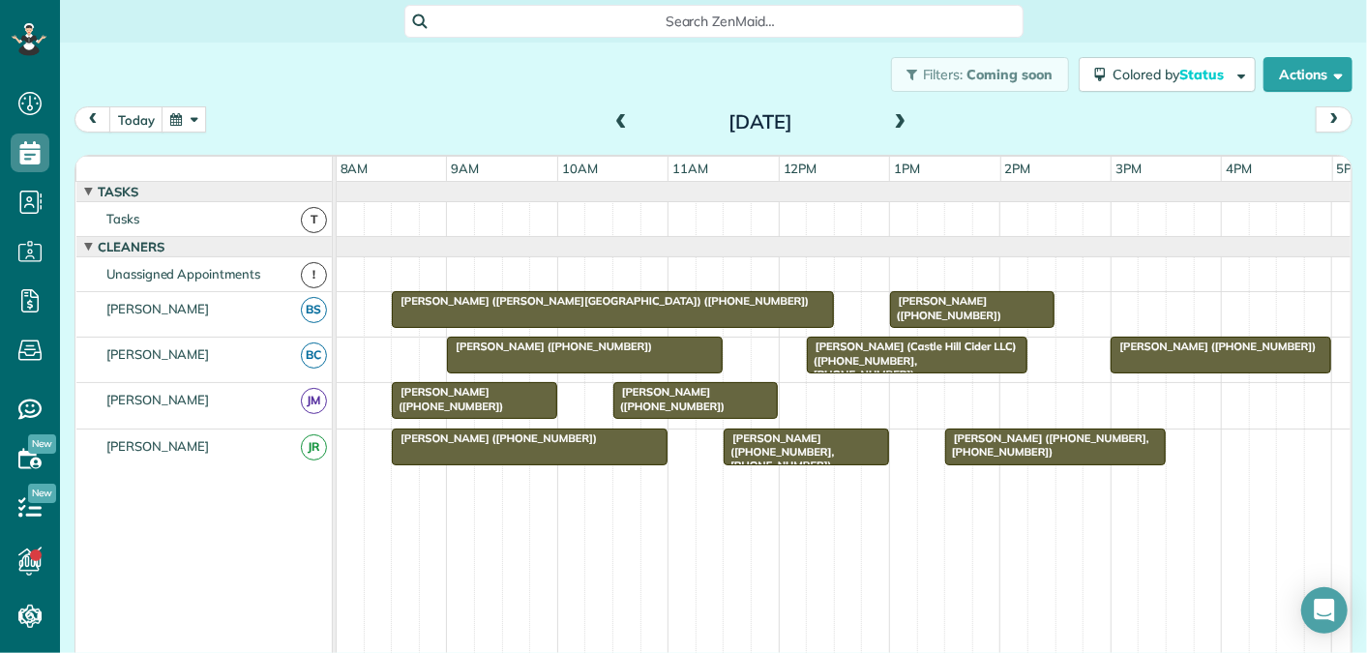
click at [897, 123] on span at bounding box center [900, 122] width 21 height 17
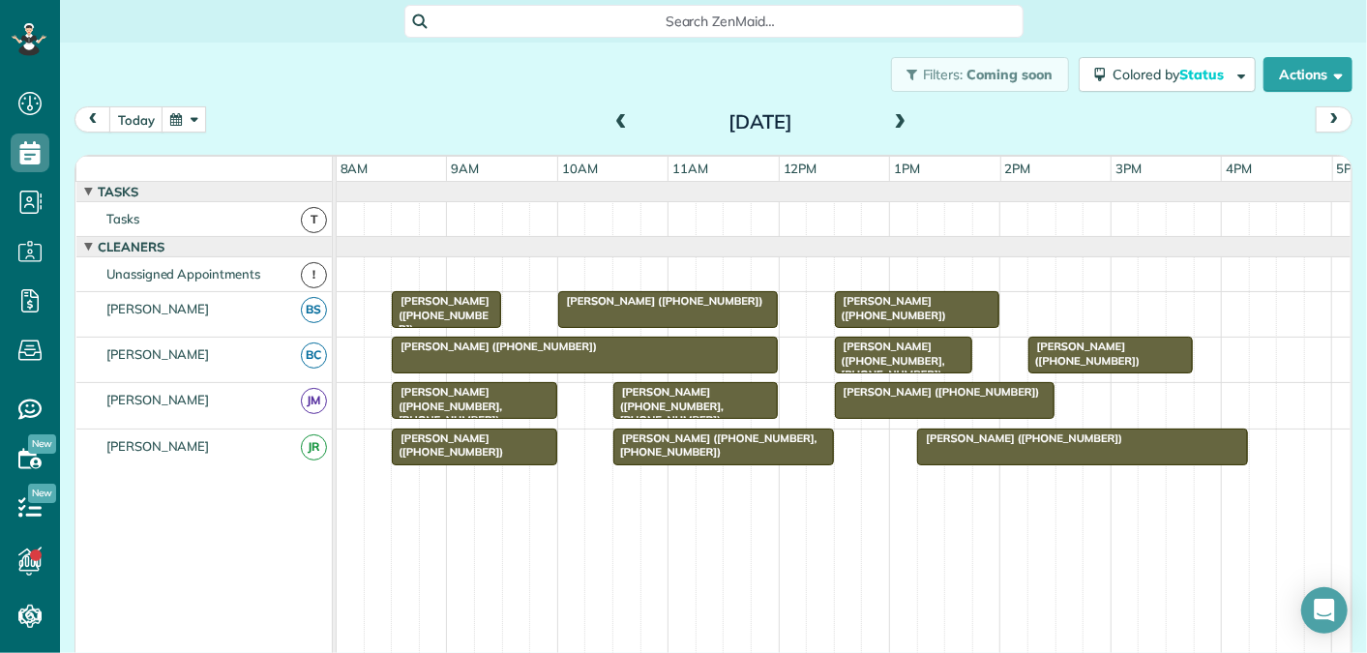
click at [622, 125] on span at bounding box center [621, 122] width 21 height 17
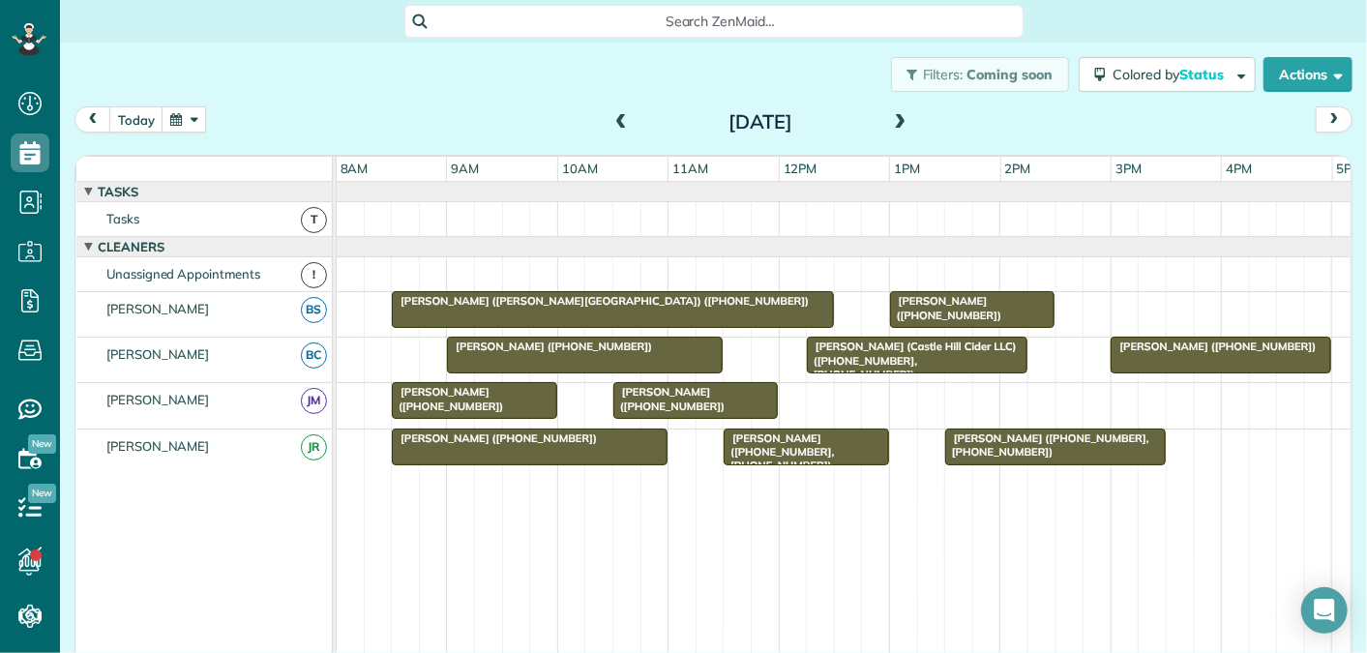
click at [1172, 352] on div at bounding box center [1221, 355] width 219 height 35
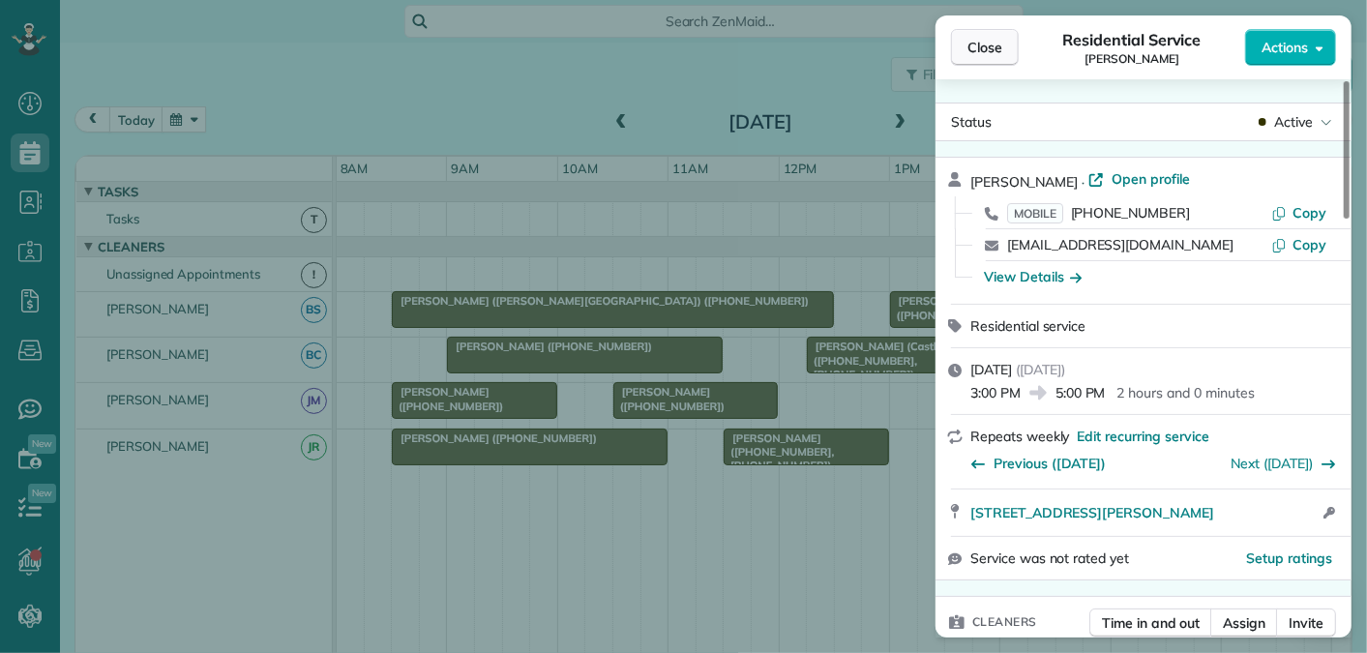
click at [998, 55] on span "Close" at bounding box center [985, 47] width 35 height 19
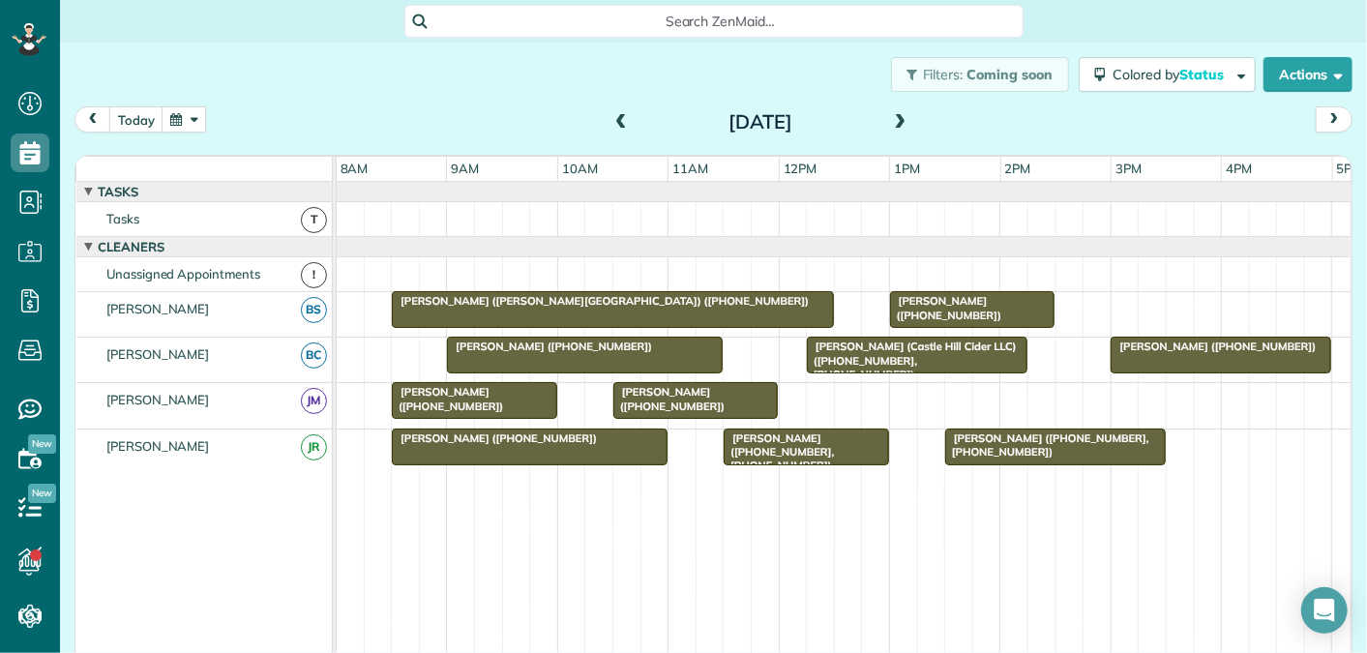
click at [615, 119] on span at bounding box center [621, 122] width 21 height 17
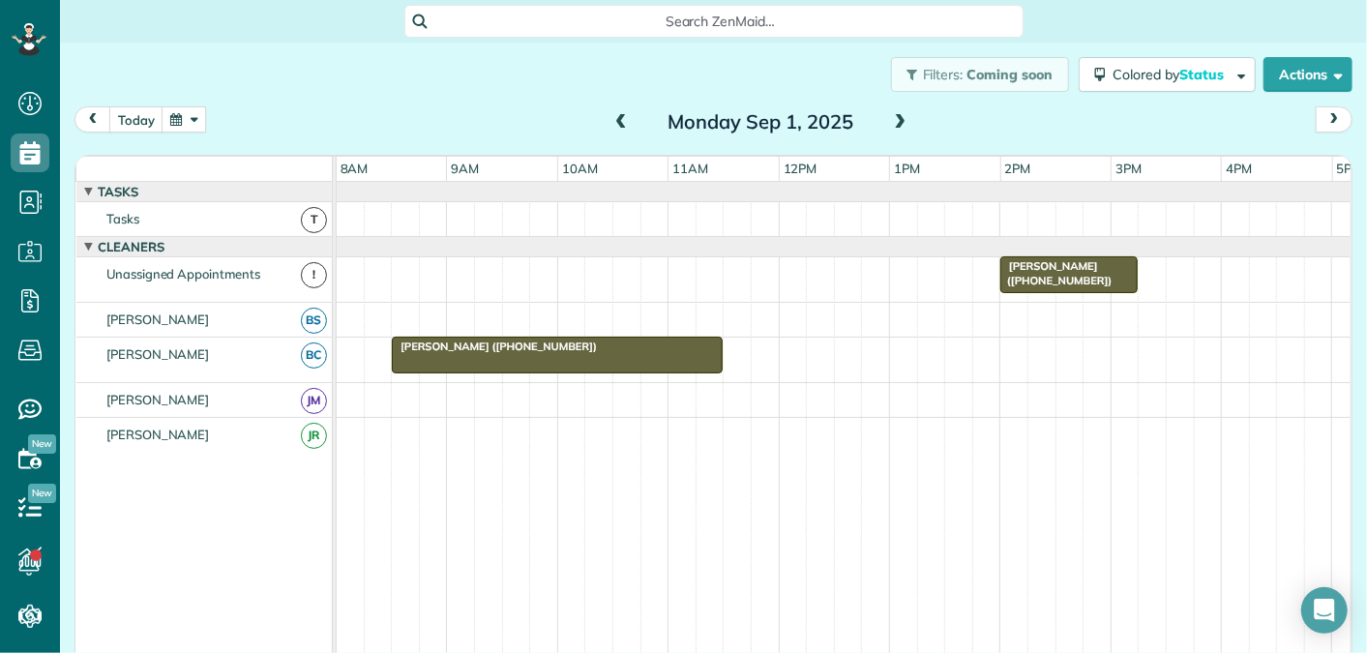
click at [903, 120] on span at bounding box center [900, 122] width 21 height 17
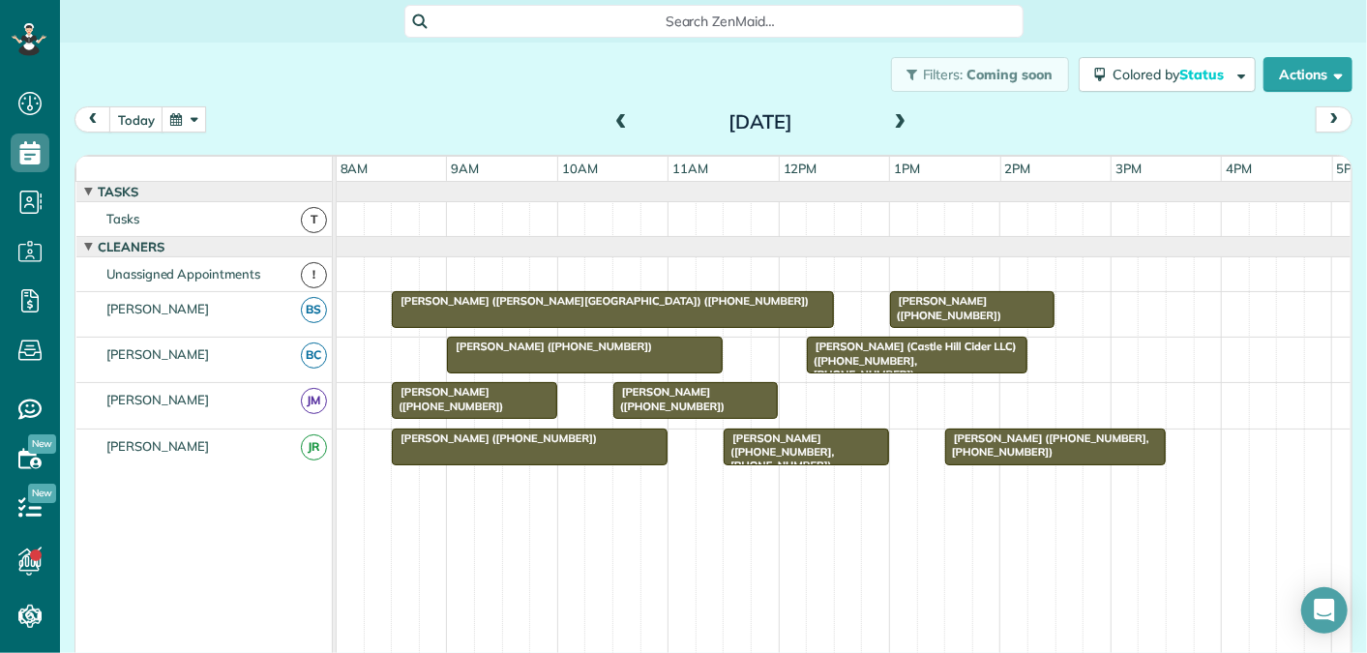
click at [623, 116] on span at bounding box center [621, 122] width 21 height 17
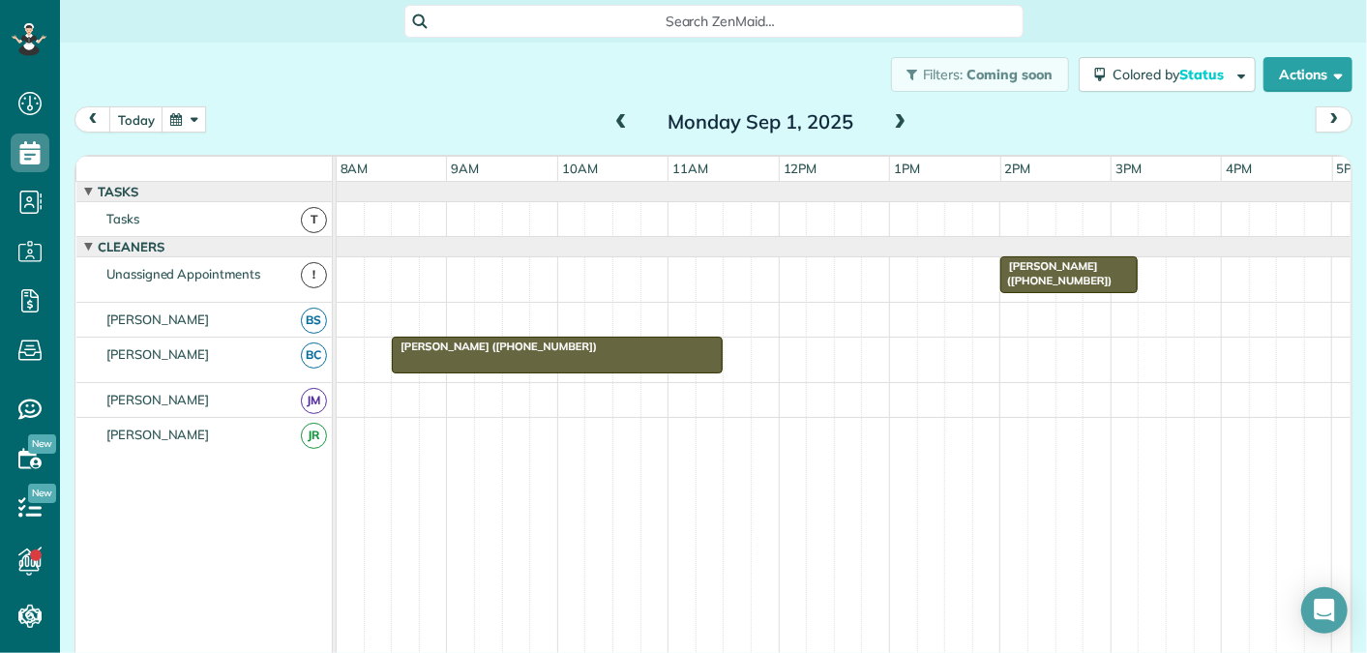
click at [906, 122] on span at bounding box center [900, 122] width 21 height 17
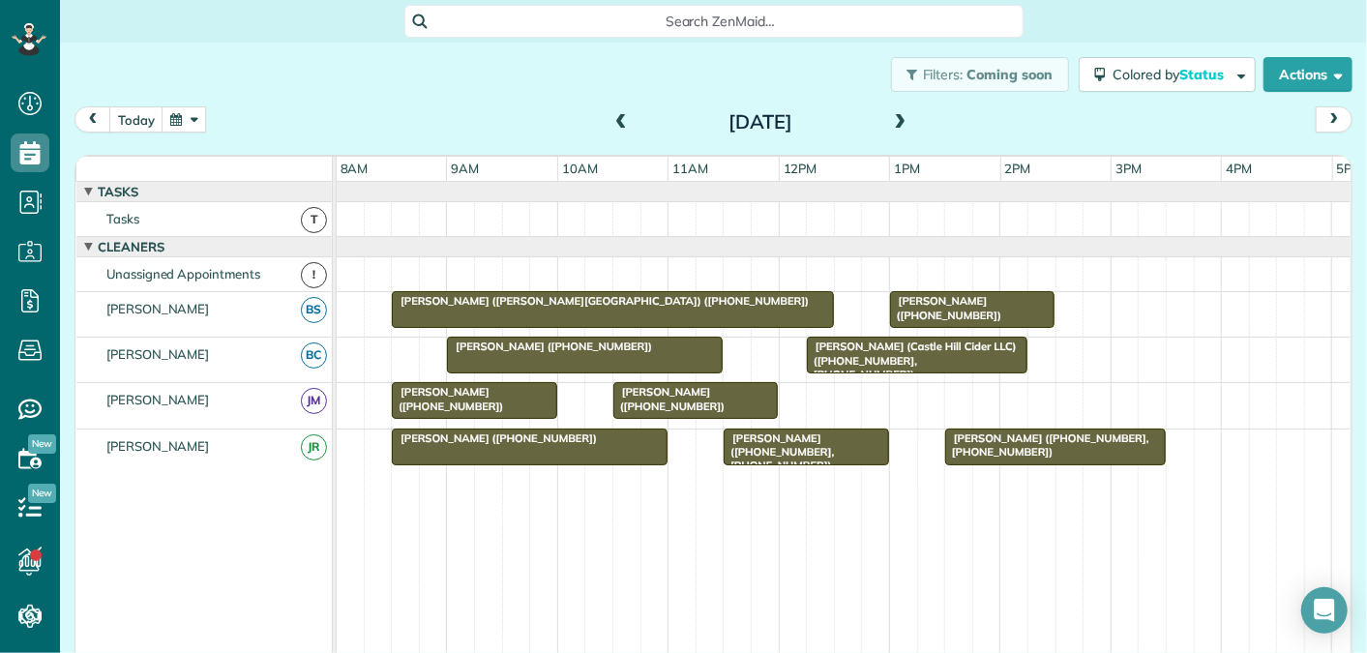
click at [619, 122] on span at bounding box center [621, 122] width 21 height 17
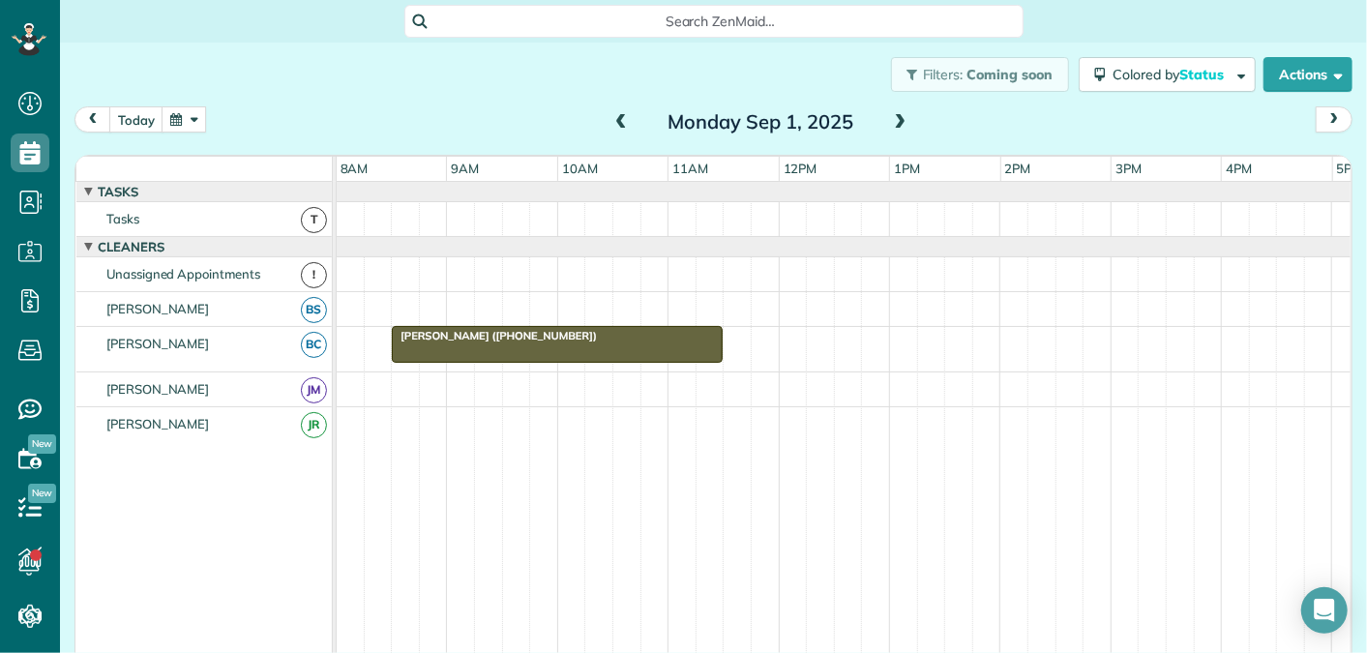
click at [898, 123] on span at bounding box center [900, 122] width 21 height 17
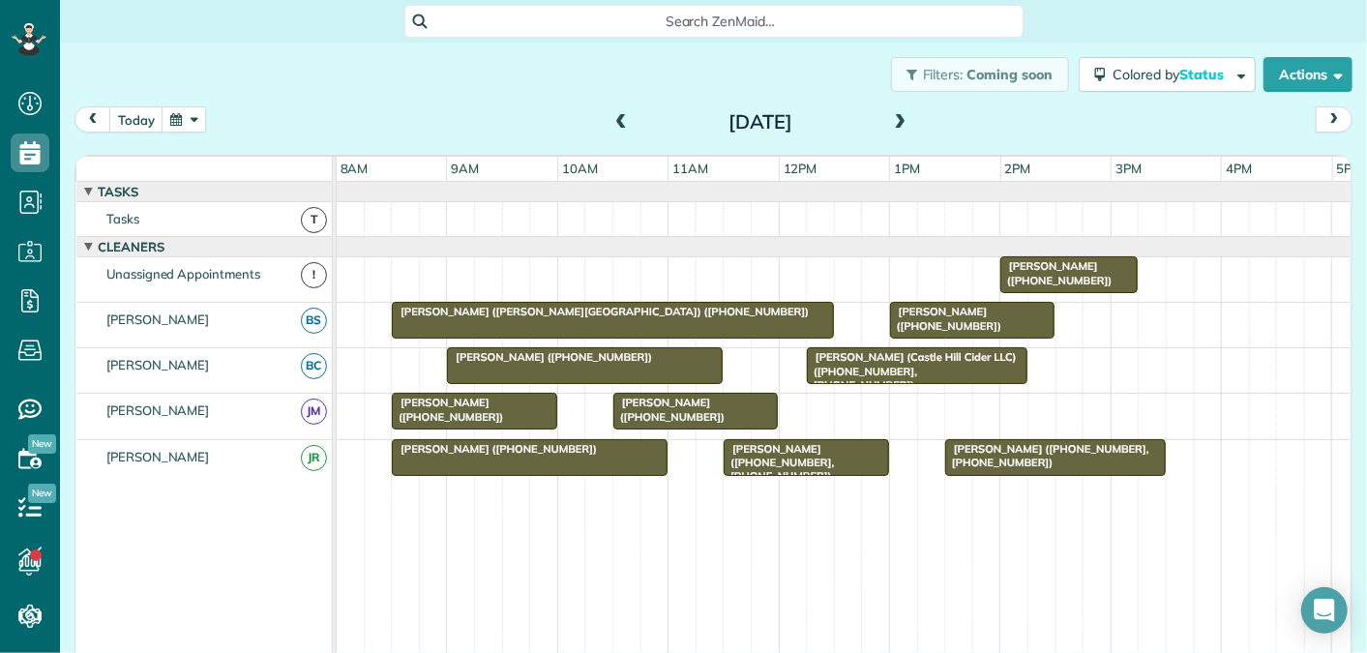
click at [901, 118] on span at bounding box center [900, 122] width 21 height 17
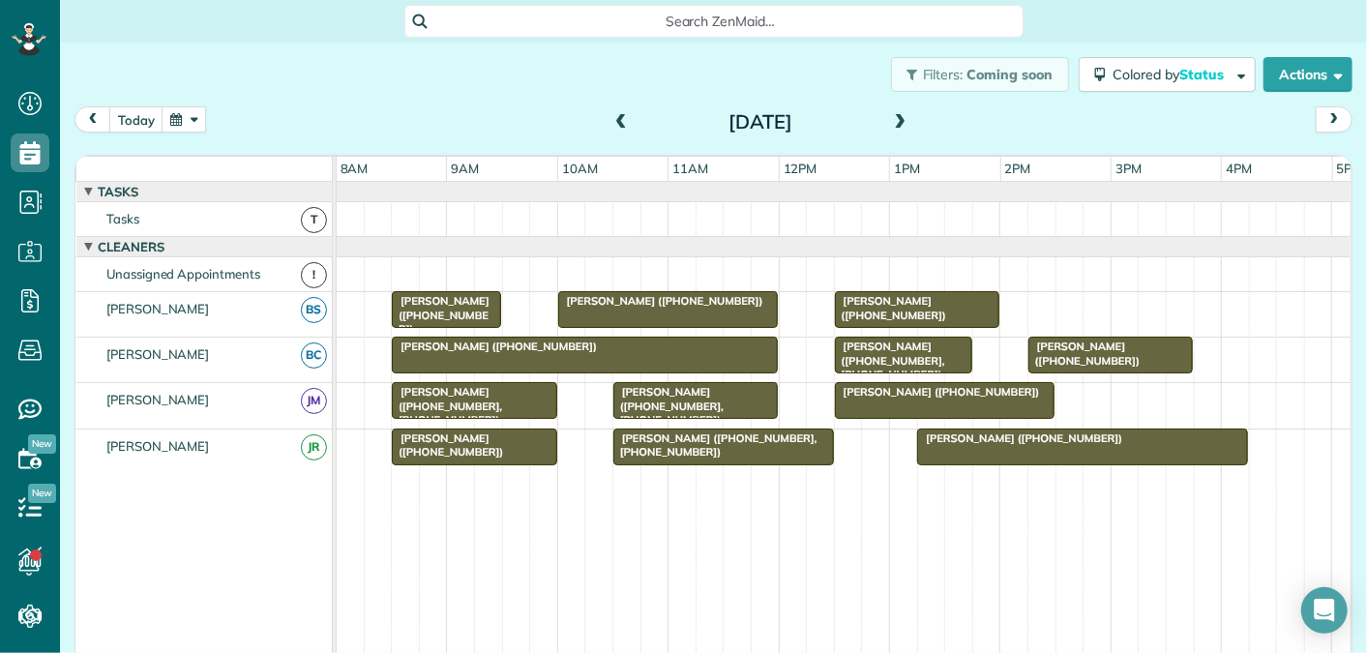
click at [565, 345] on div "[PERSON_NAME] ([PHONE_NUMBER])" at bounding box center [585, 347] width 375 height 14
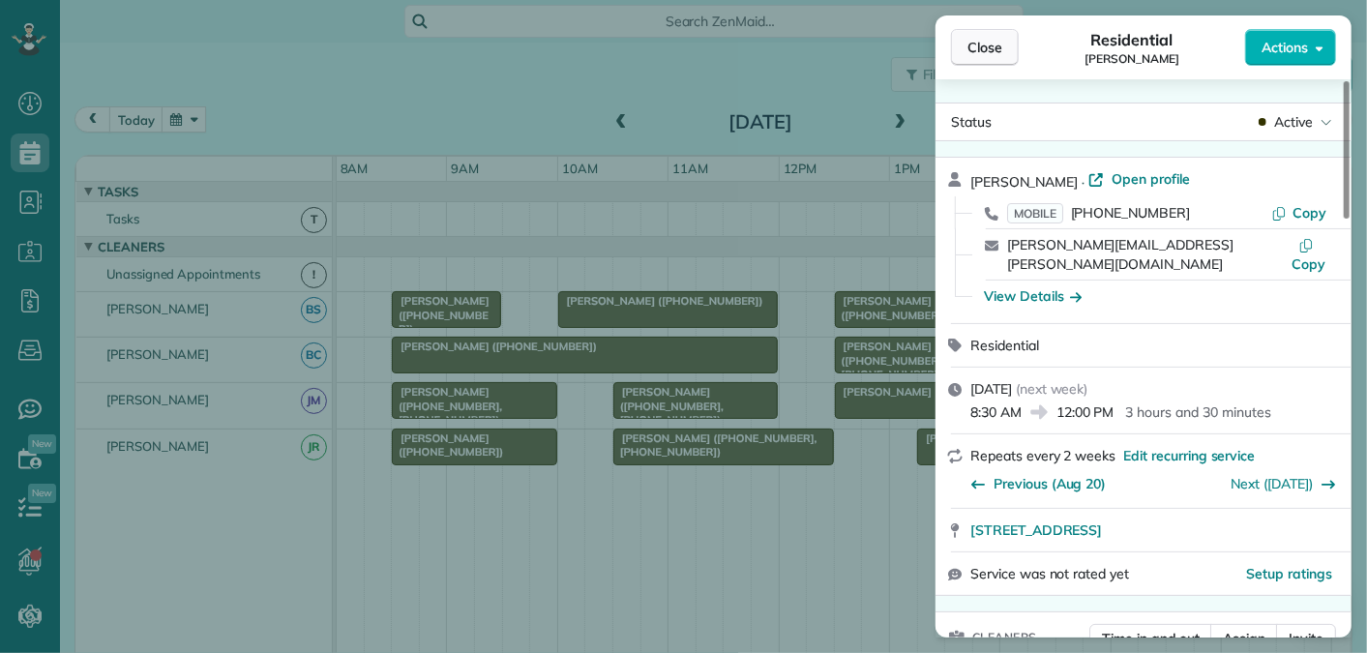
click at [981, 48] on span "Close" at bounding box center [985, 47] width 35 height 19
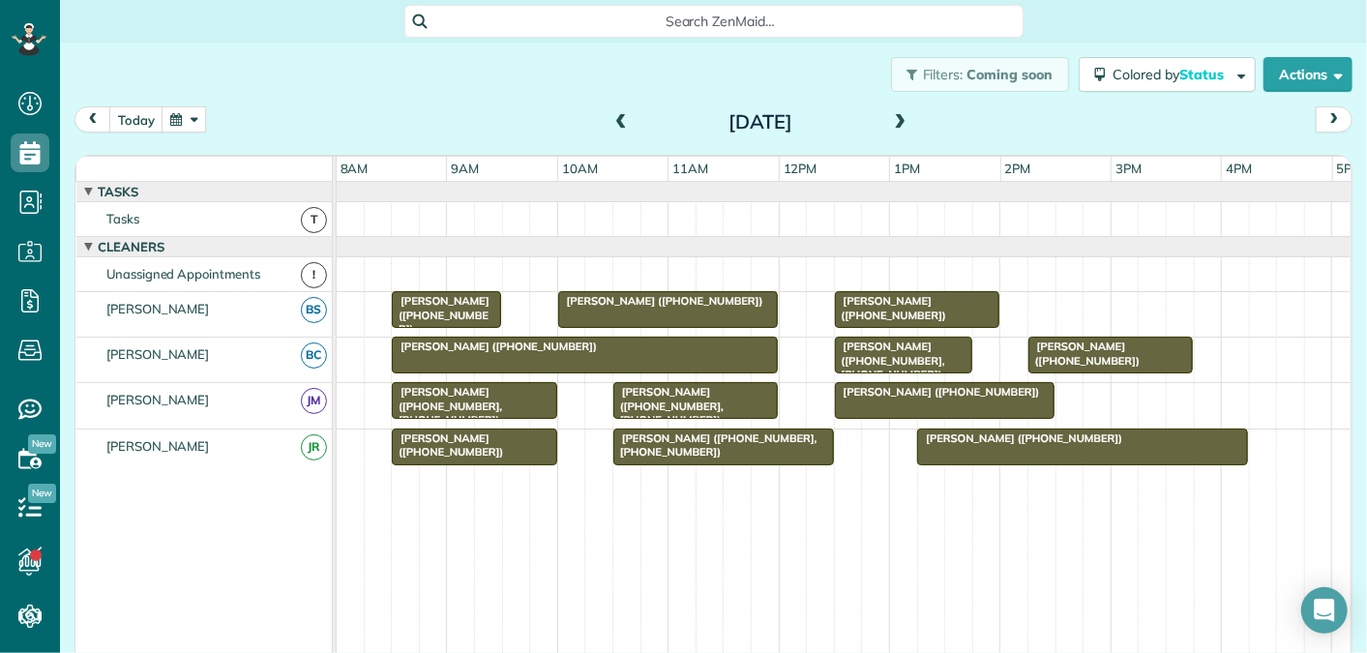
click at [619, 114] on span at bounding box center [621, 122] width 21 height 17
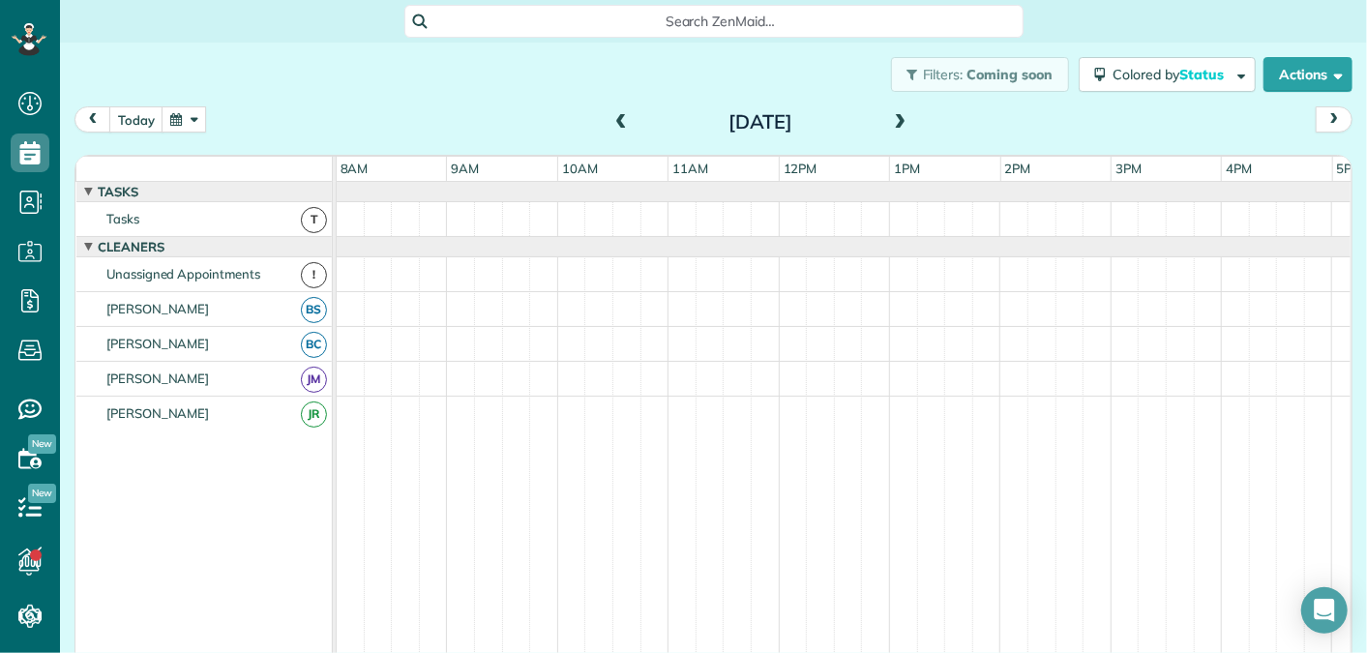
click at [901, 122] on span at bounding box center [900, 122] width 21 height 17
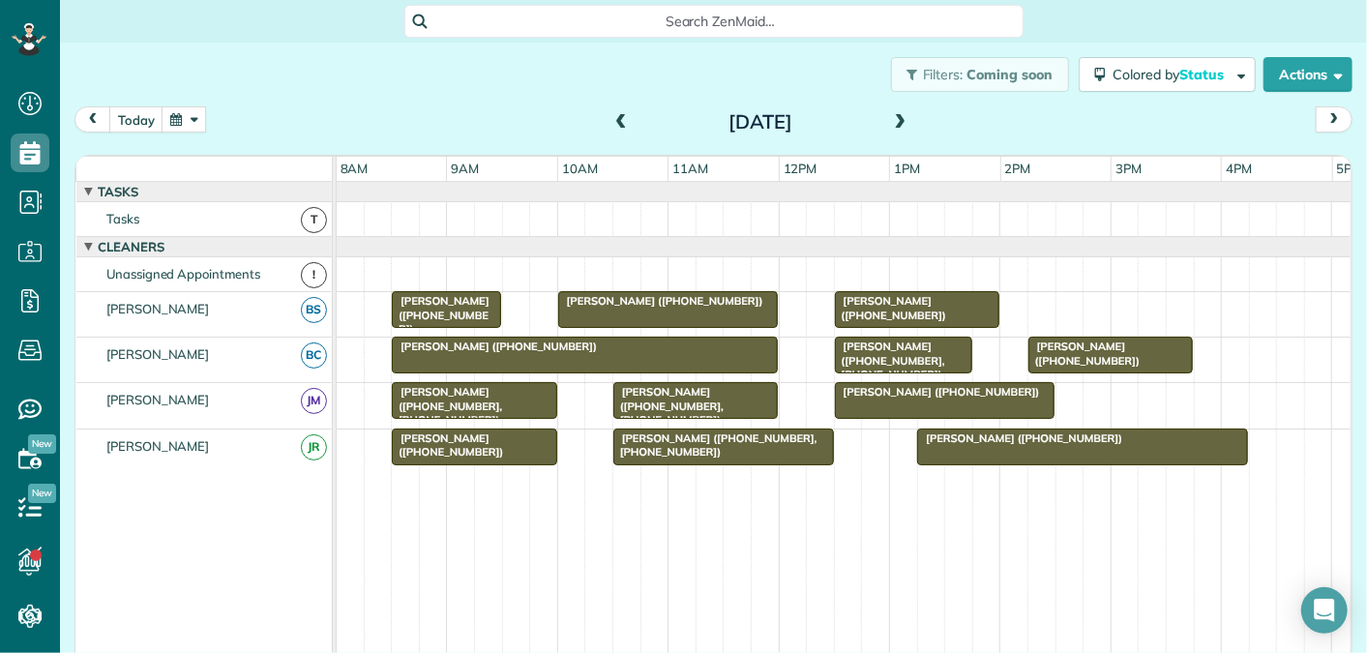
click at [627, 121] on span at bounding box center [621, 122] width 21 height 17
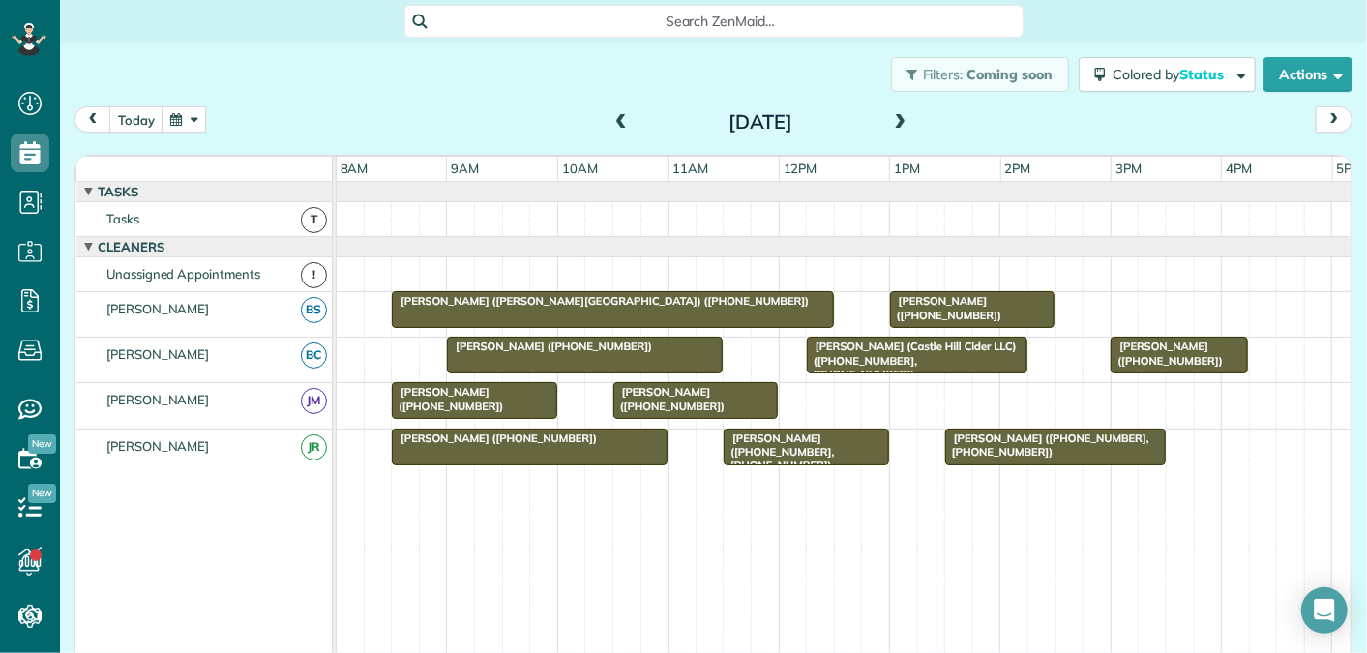
click at [897, 125] on span at bounding box center [900, 122] width 21 height 17
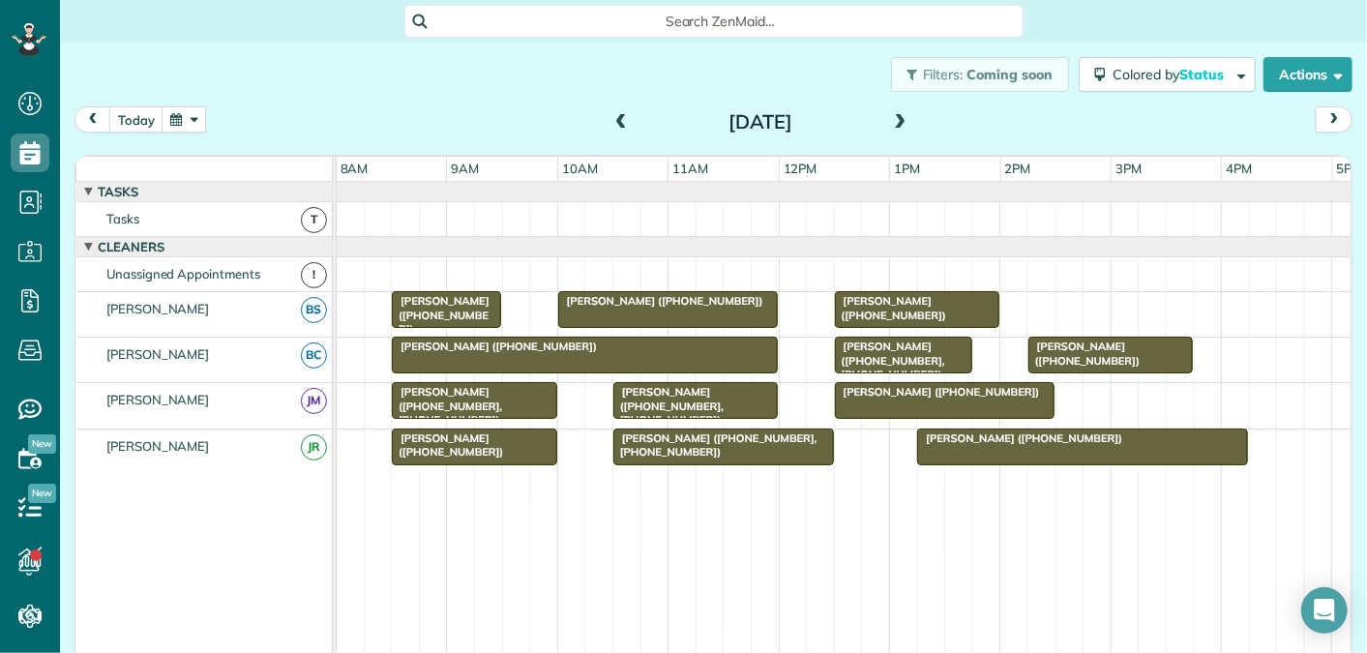
click at [906, 125] on span at bounding box center [900, 122] width 21 height 17
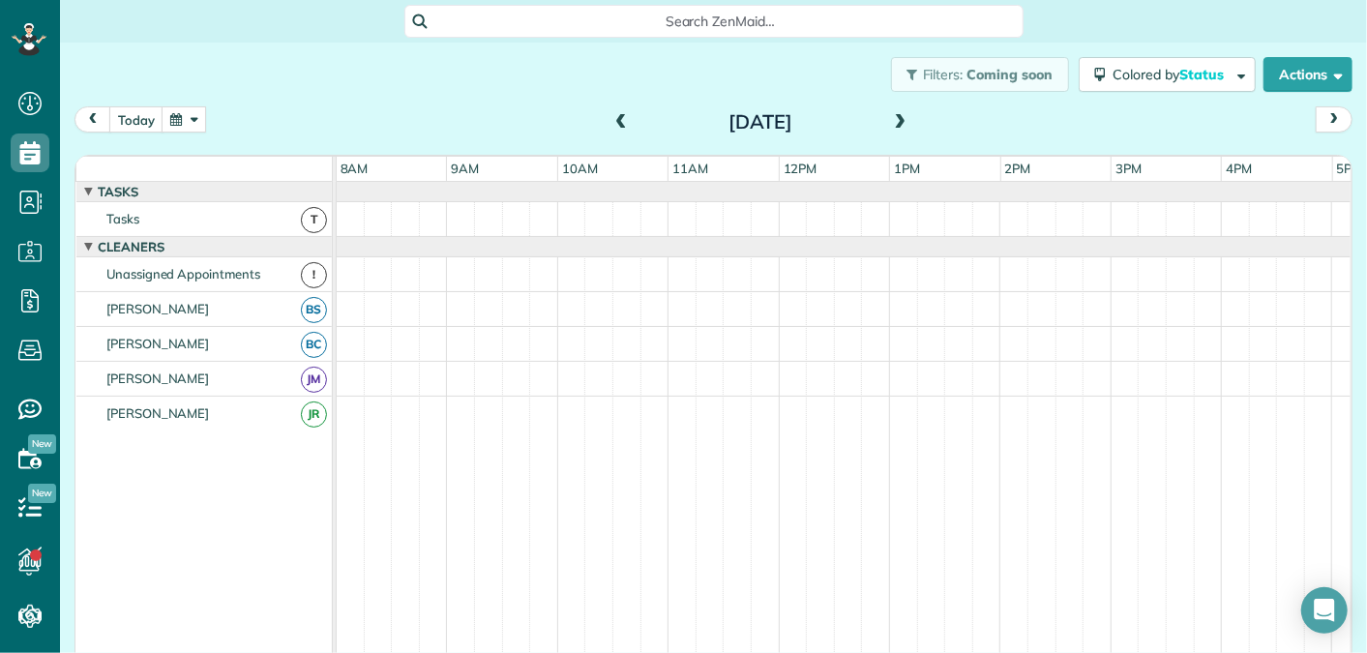
scroll to position [20, 0]
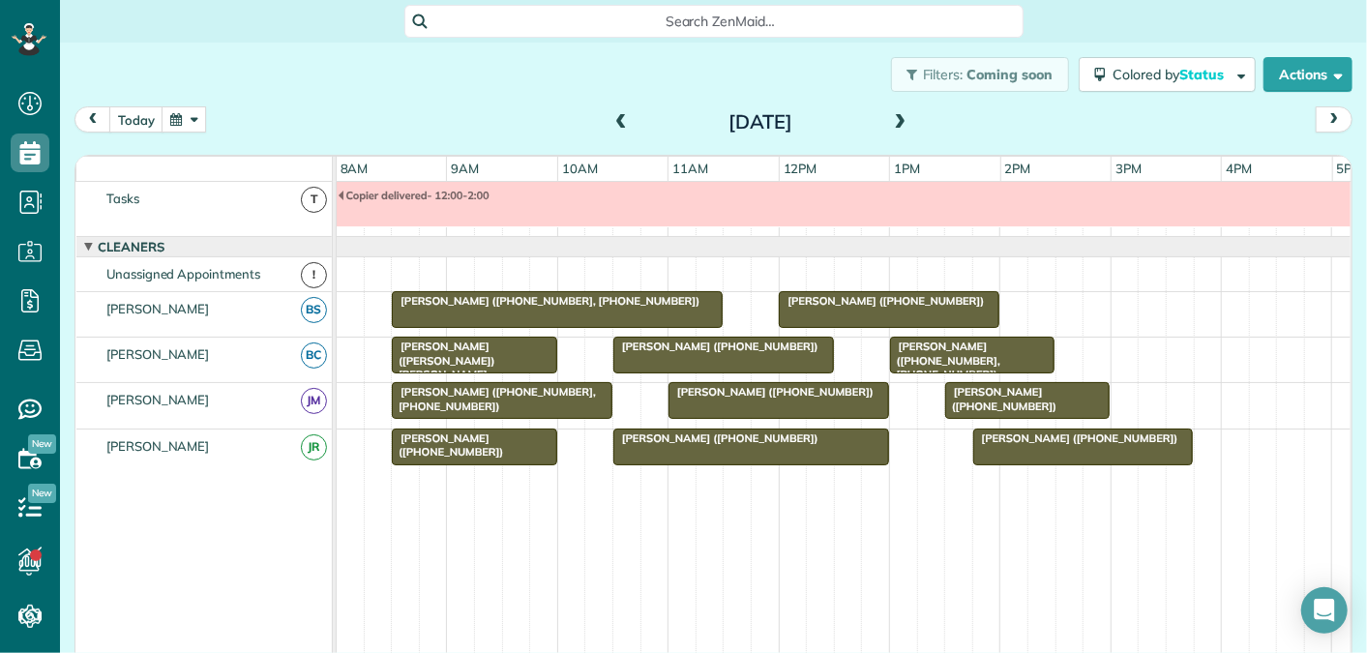
click at [624, 116] on span at bounding box center [621, 122] width 21 height 17
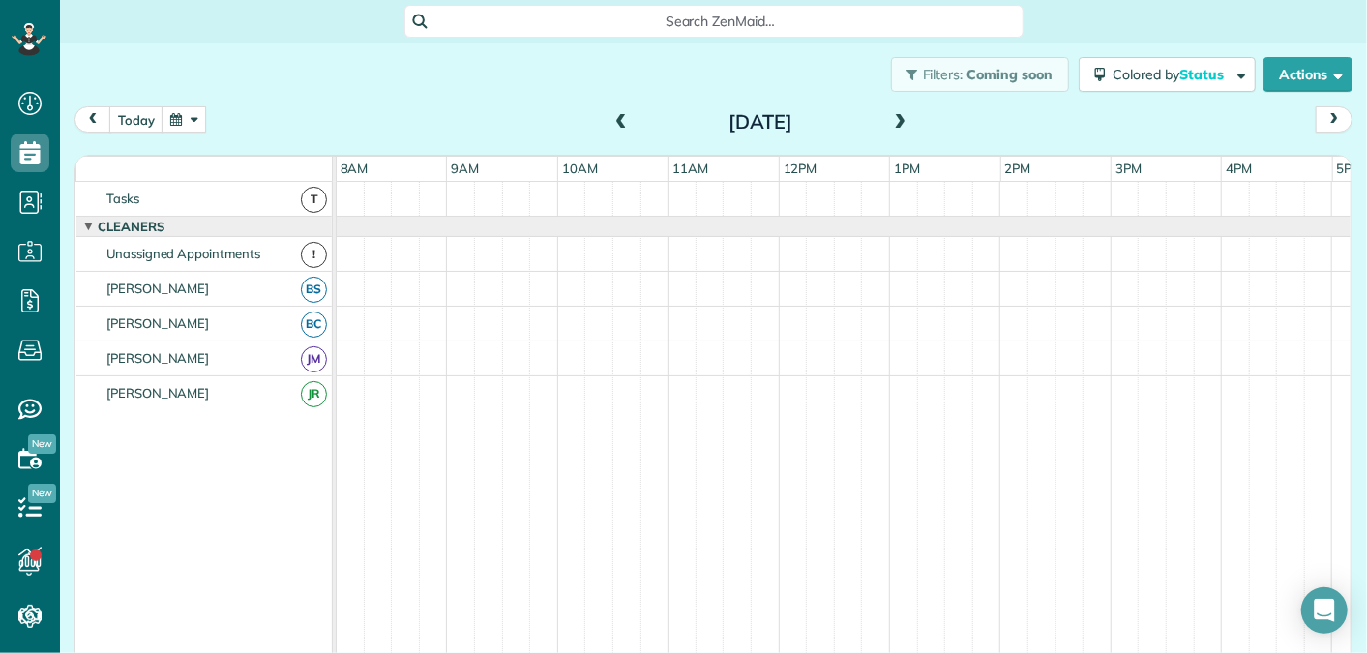
scroll to position [0, 0]
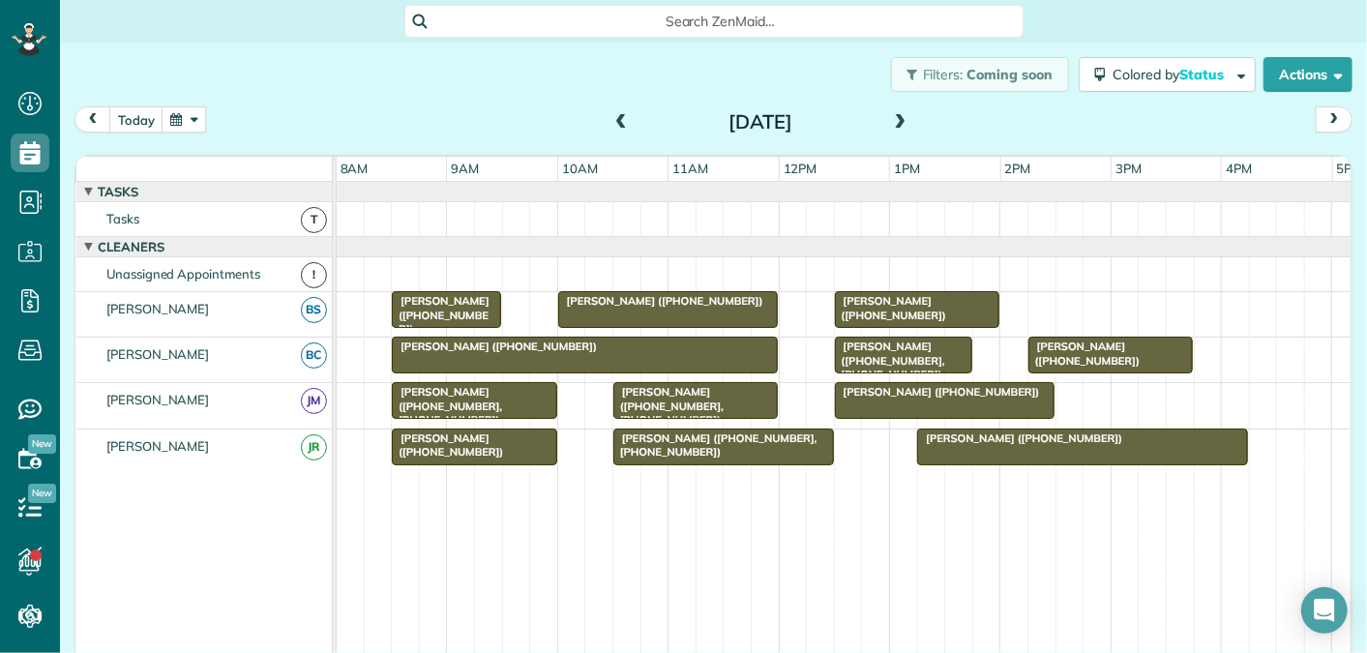
click at [901, 122] on span at bounding box center [900, 122] width 21 height 17
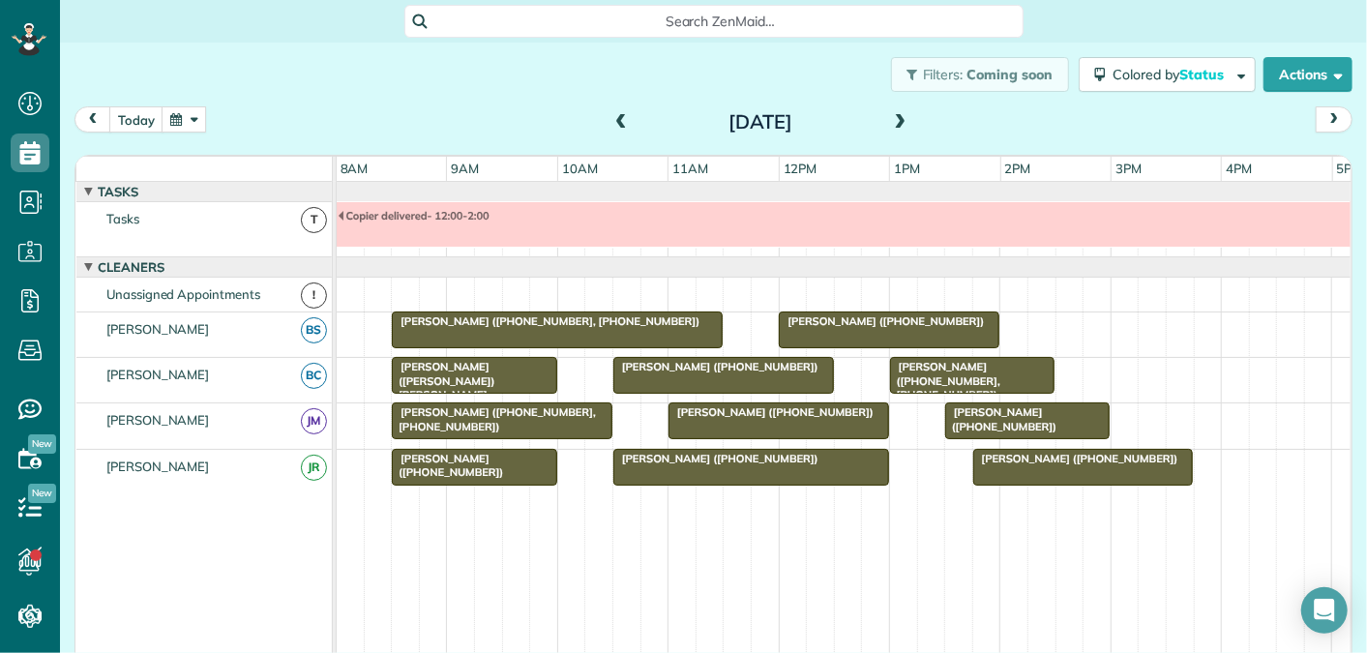
scroll to position [20, 0]
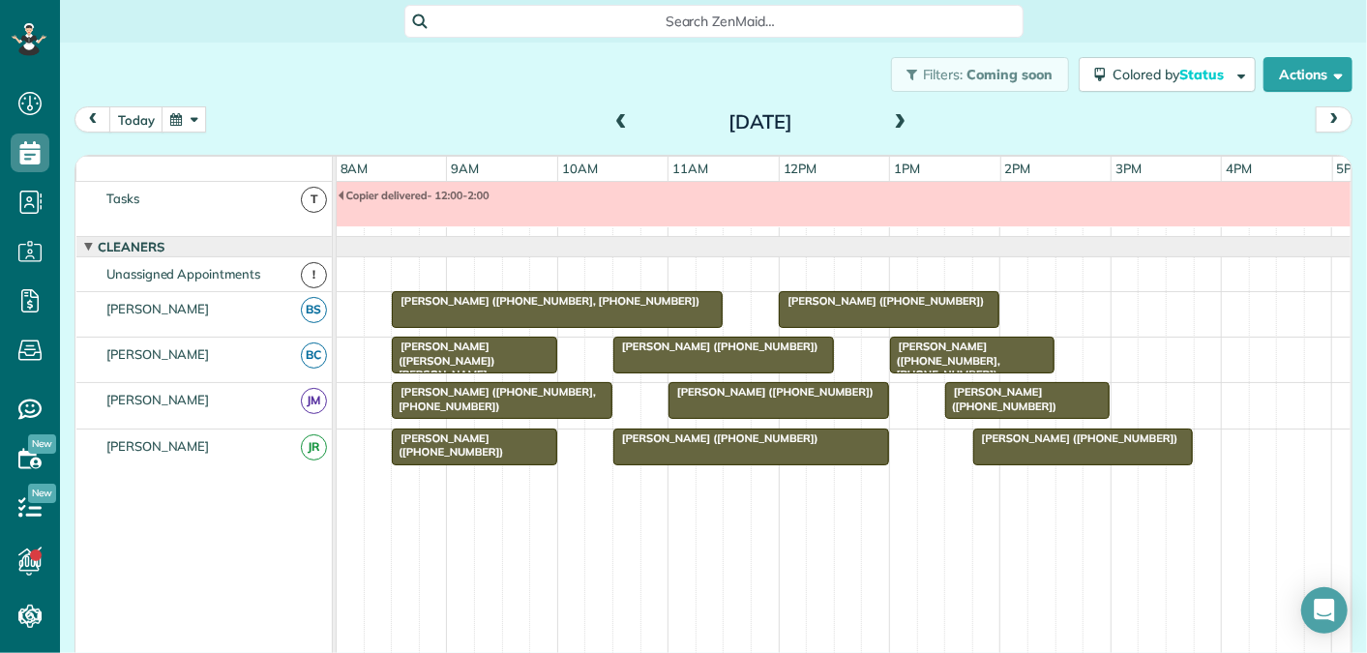
click at [842, 304] on div at bounding box center [889, 309] width 219 height 35
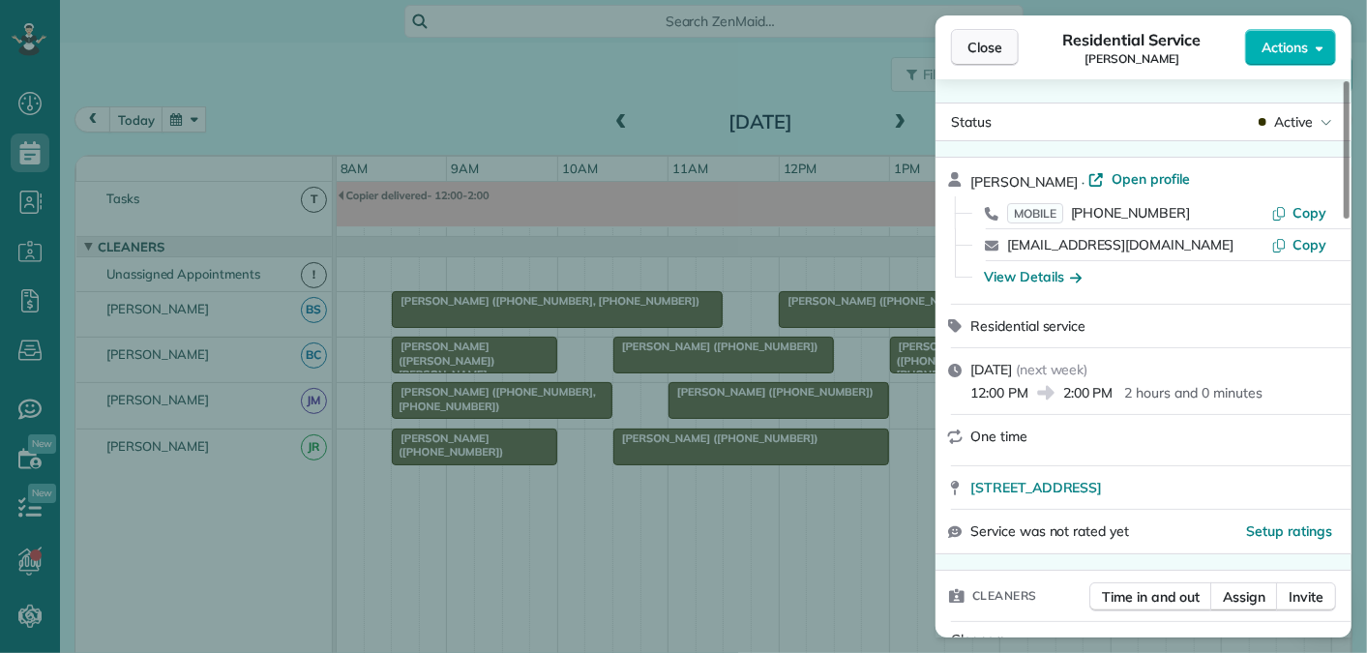
click at [984, 49] on span "Close" at bounding box center [985, 47] width 35 height 19
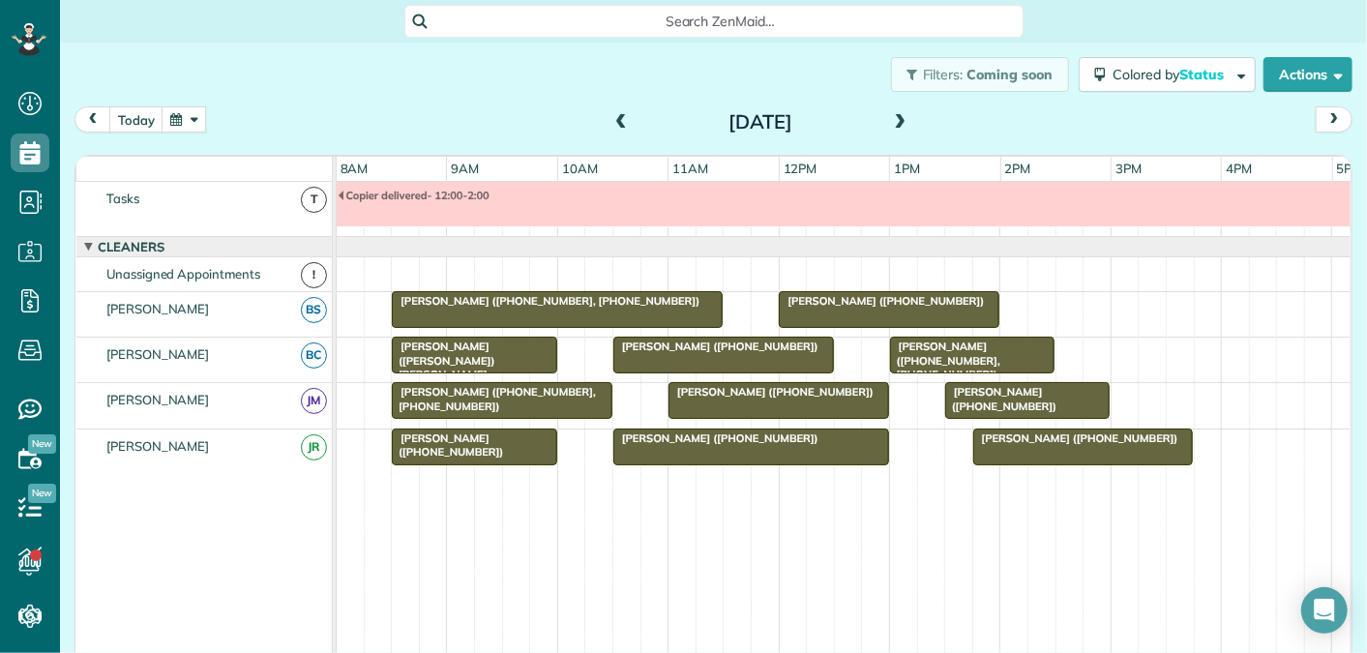
click at [623, 122] on span at bounding box center [621, 122] width 21 height 17
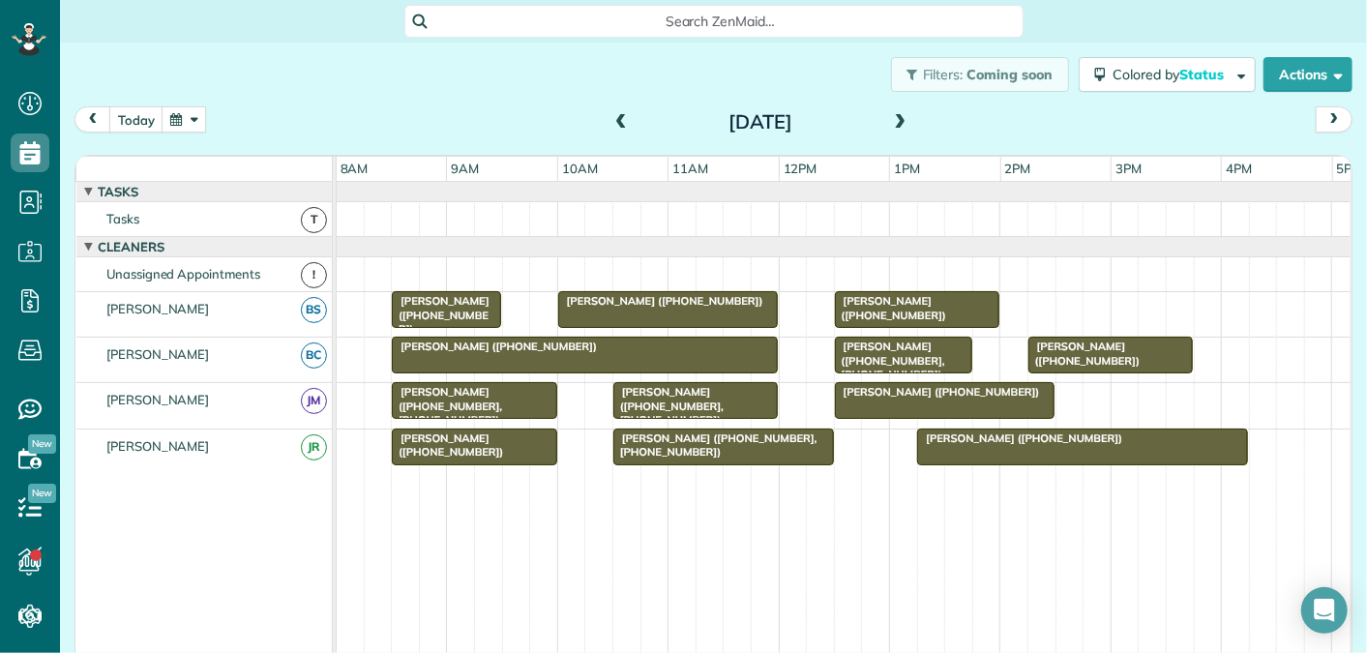
click at [905, 125] on span at bounding box center [900, 122] width 21 height 17
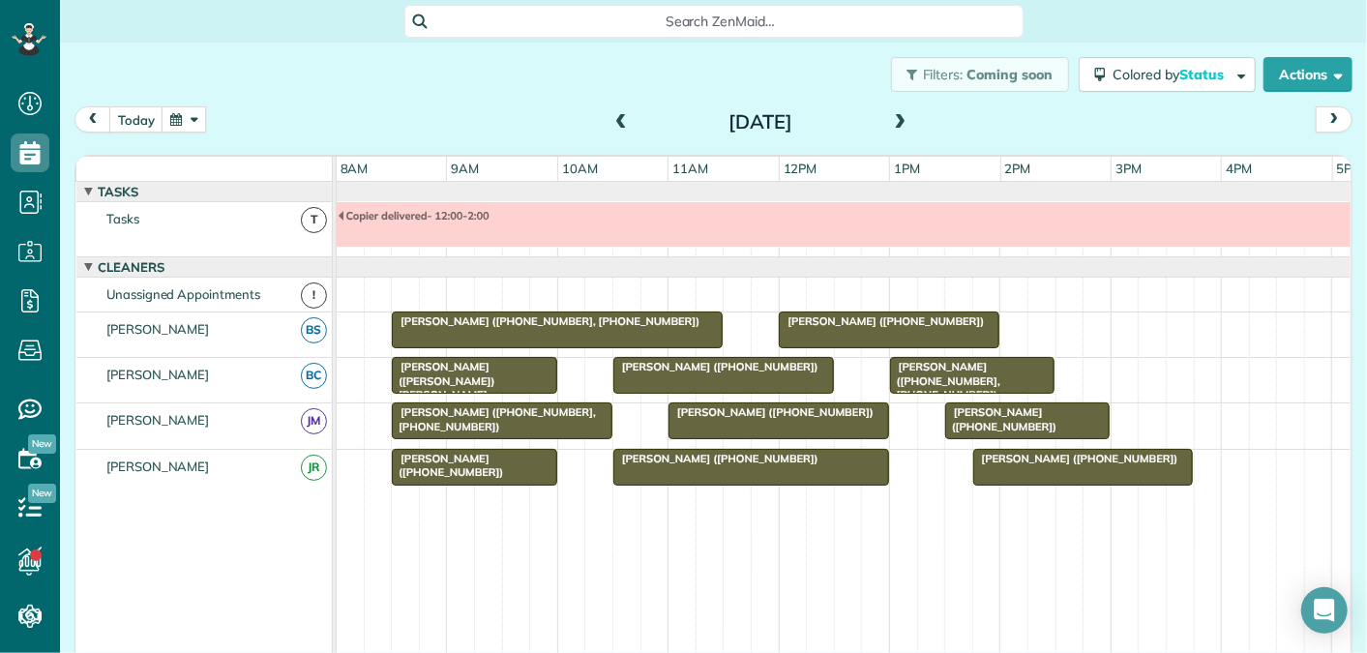
scroll to position [20, 0]
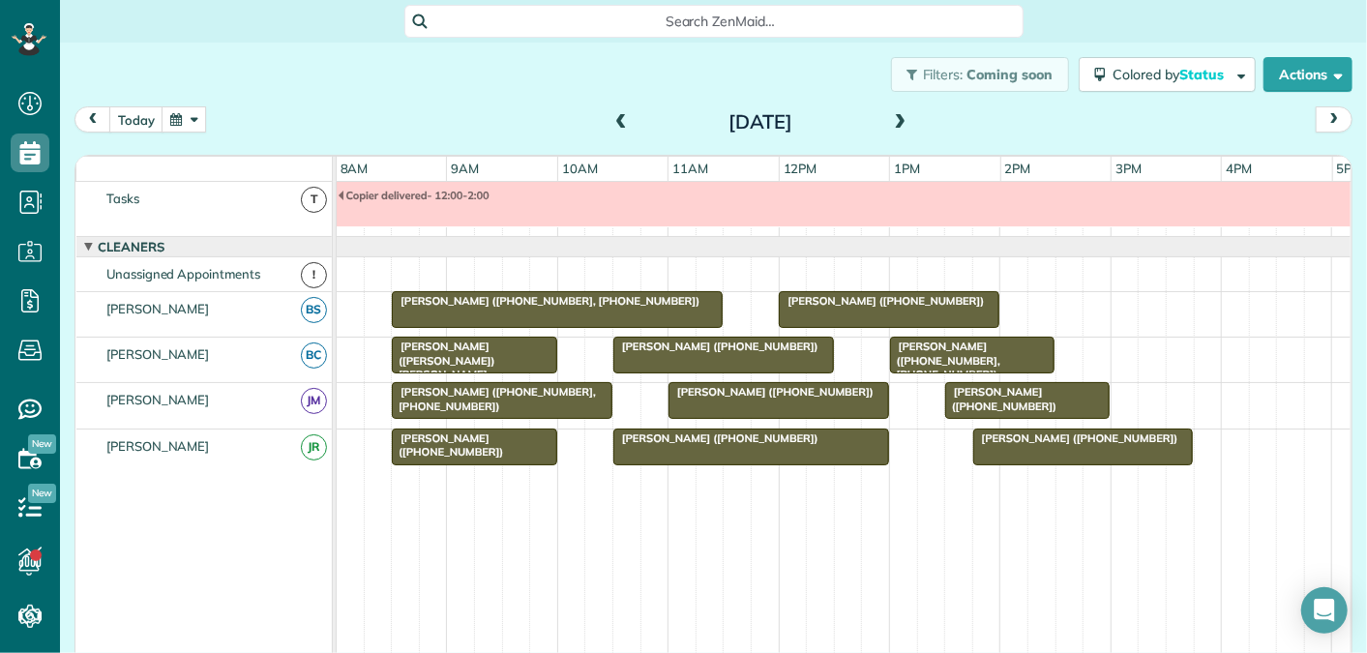
click at [672, 440] on div at bounding box center [752, 447] width 274 height 35
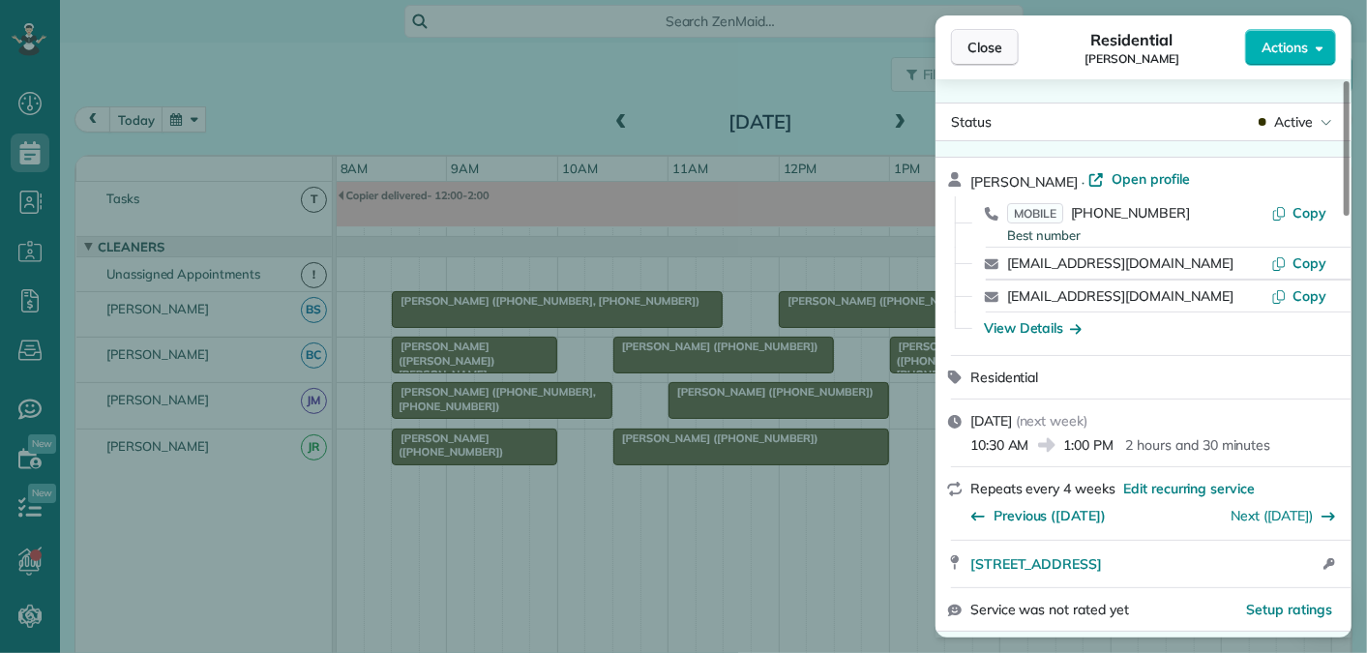
click at [987, 50] on span "Close" at bounding box center [985, 47] width 35 height 19
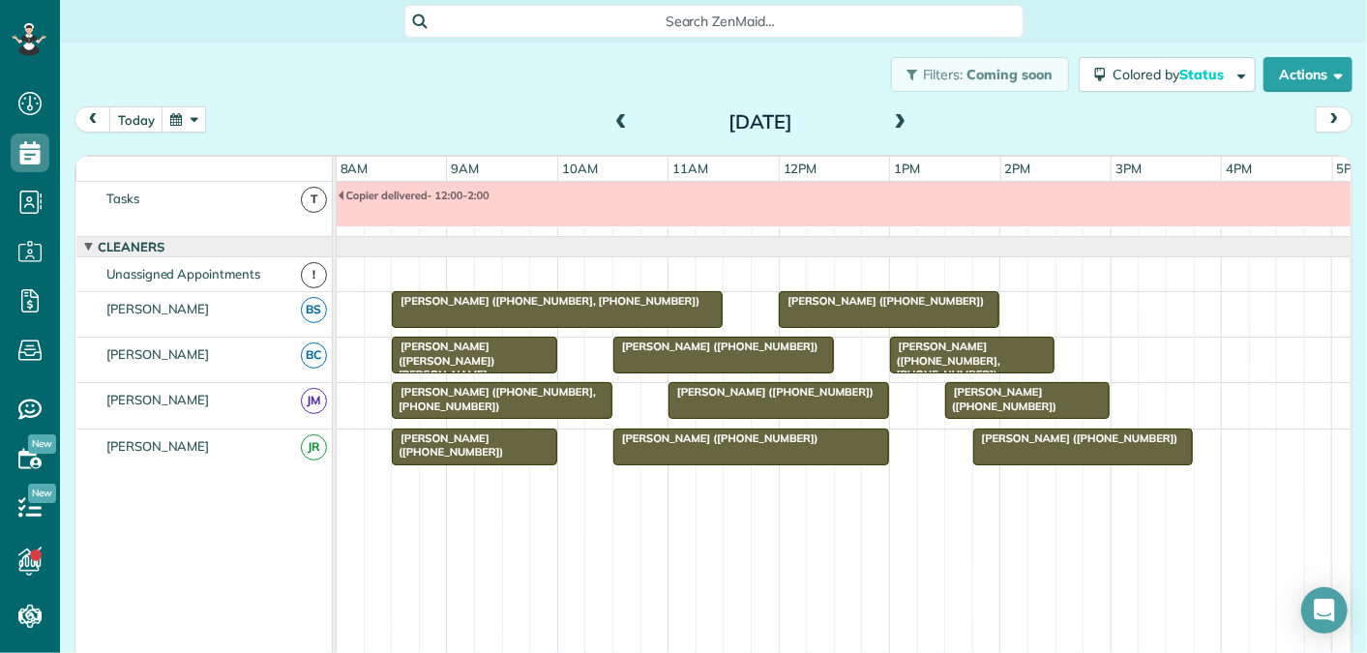
click at [616, 117] on span at bounding box center [621, 122] width 21 height 17
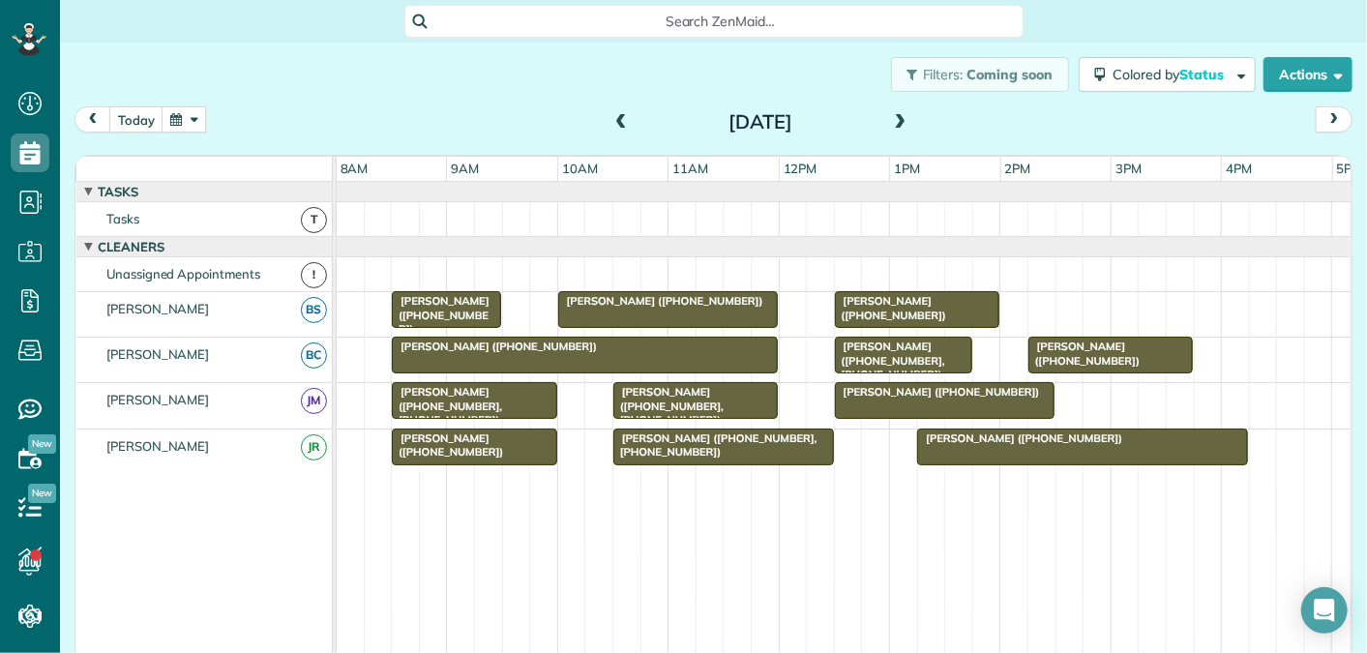
click at [901, 118] on span at bounding box center [900, 122] width 21 height 17
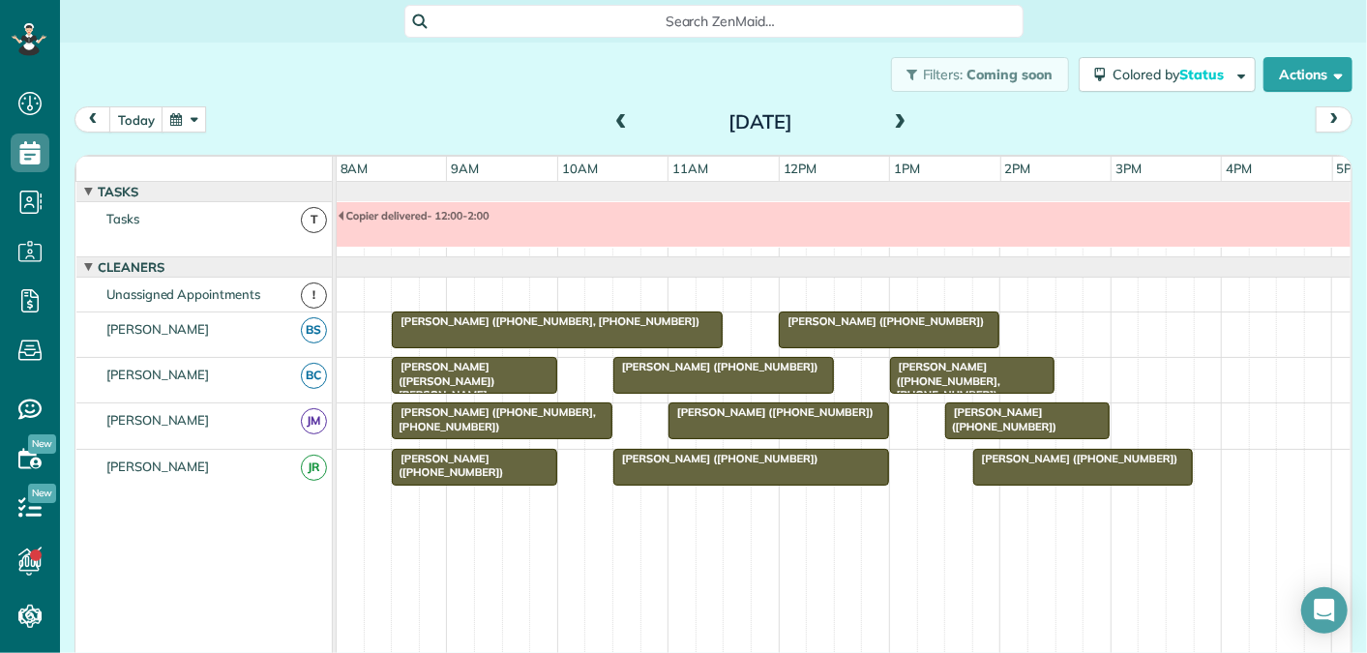
scroll to position [20, 0]
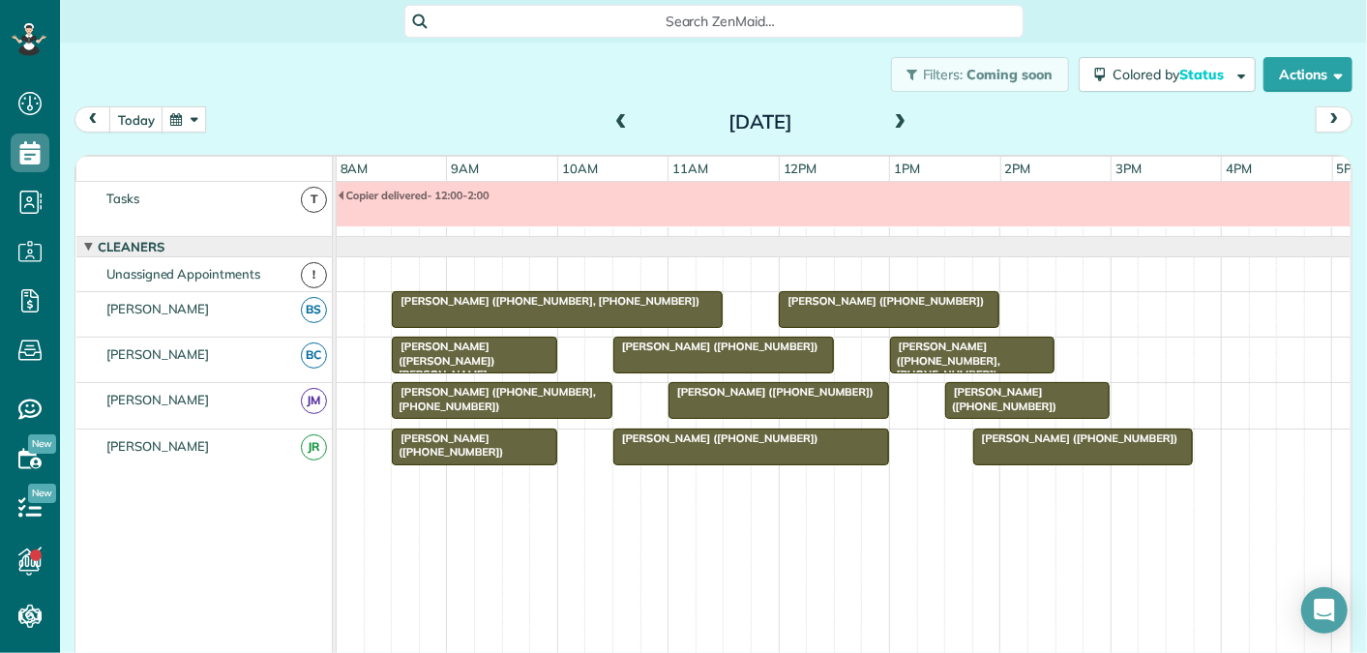
click at [621, 120] on span at bounding box center [621, 122] width 21 height 17
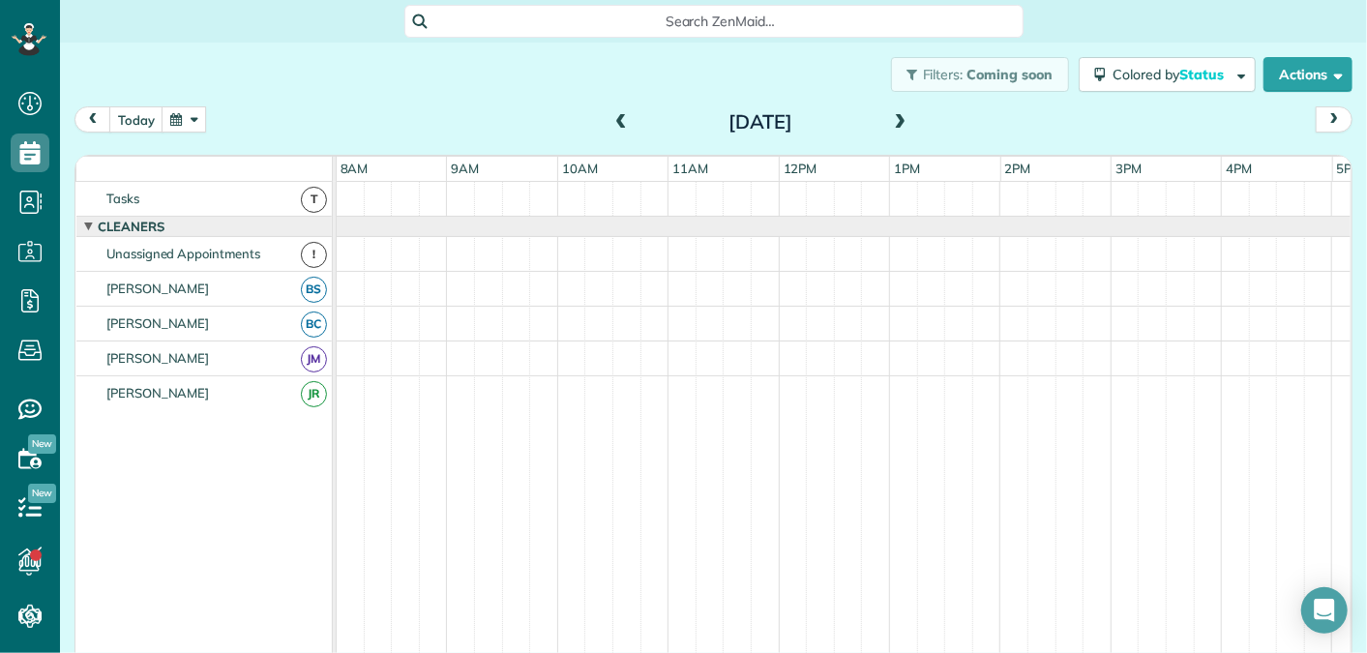
scroll to position [0, 0]
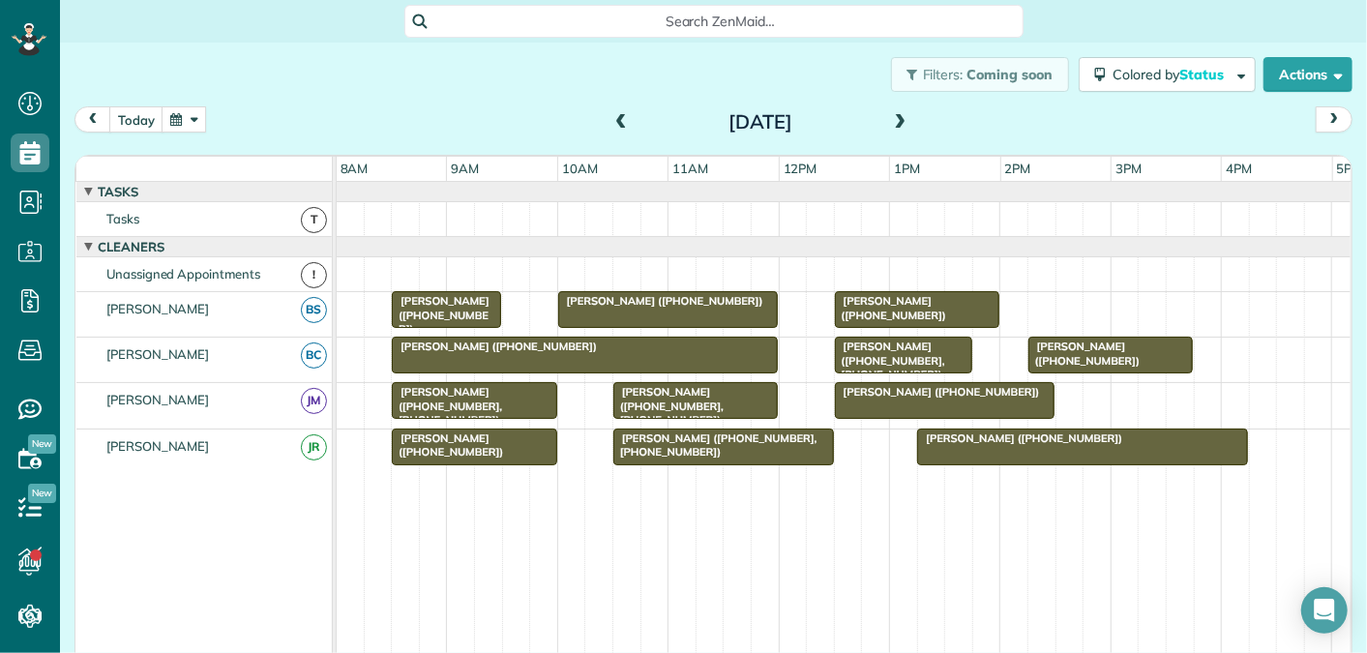
click at [902, 123] on span at bounding box center [900, 122] width 21 height 17
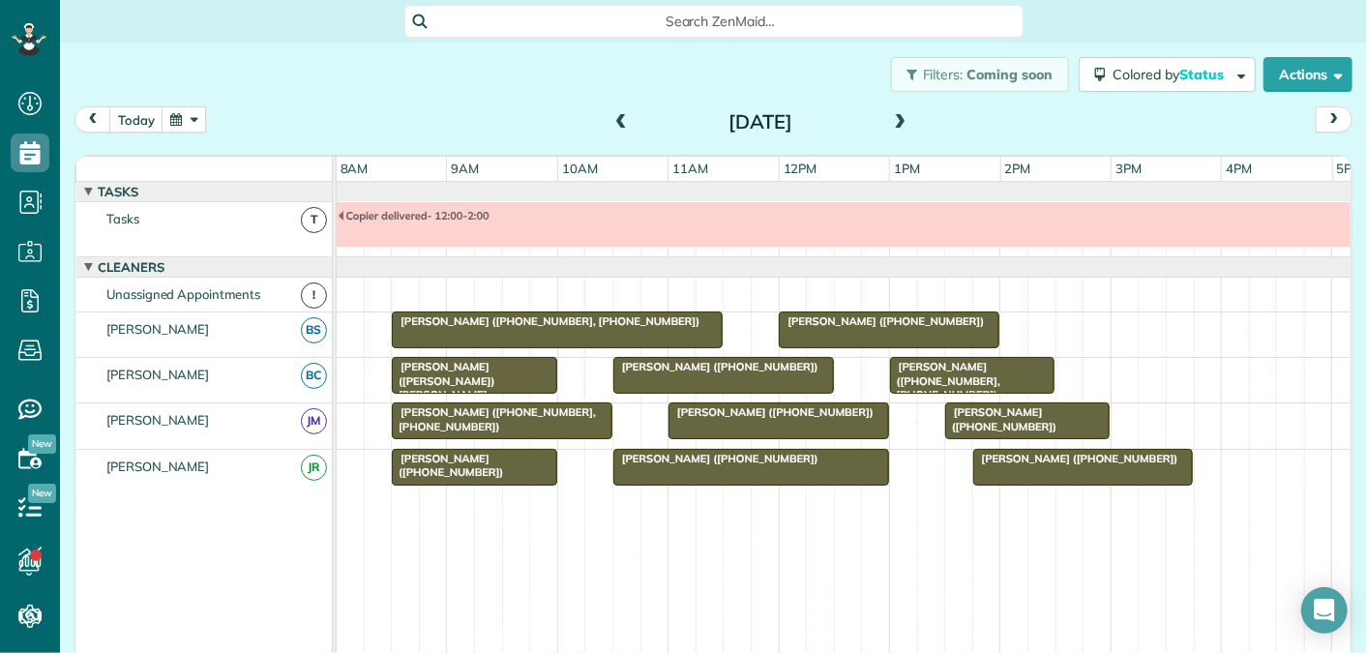
scroll to position [20, 0]
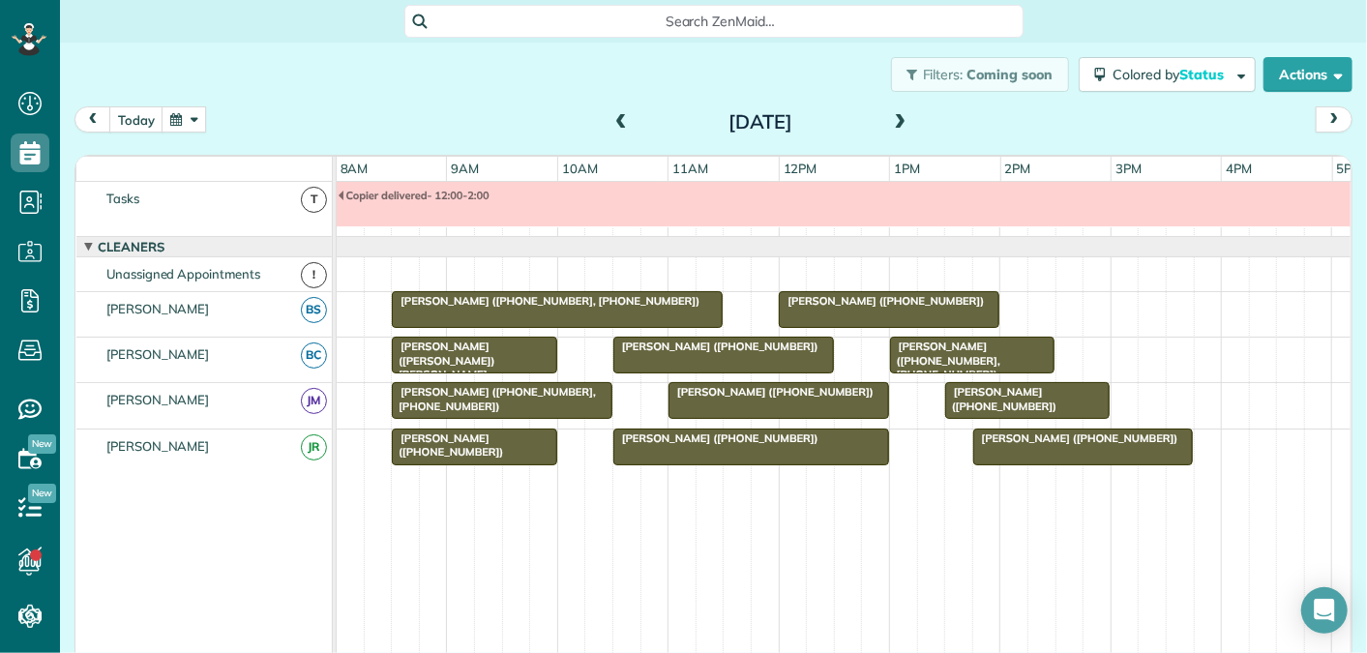
click at [898, 119] on span at bounding box center [900, 122] width 21 height 17
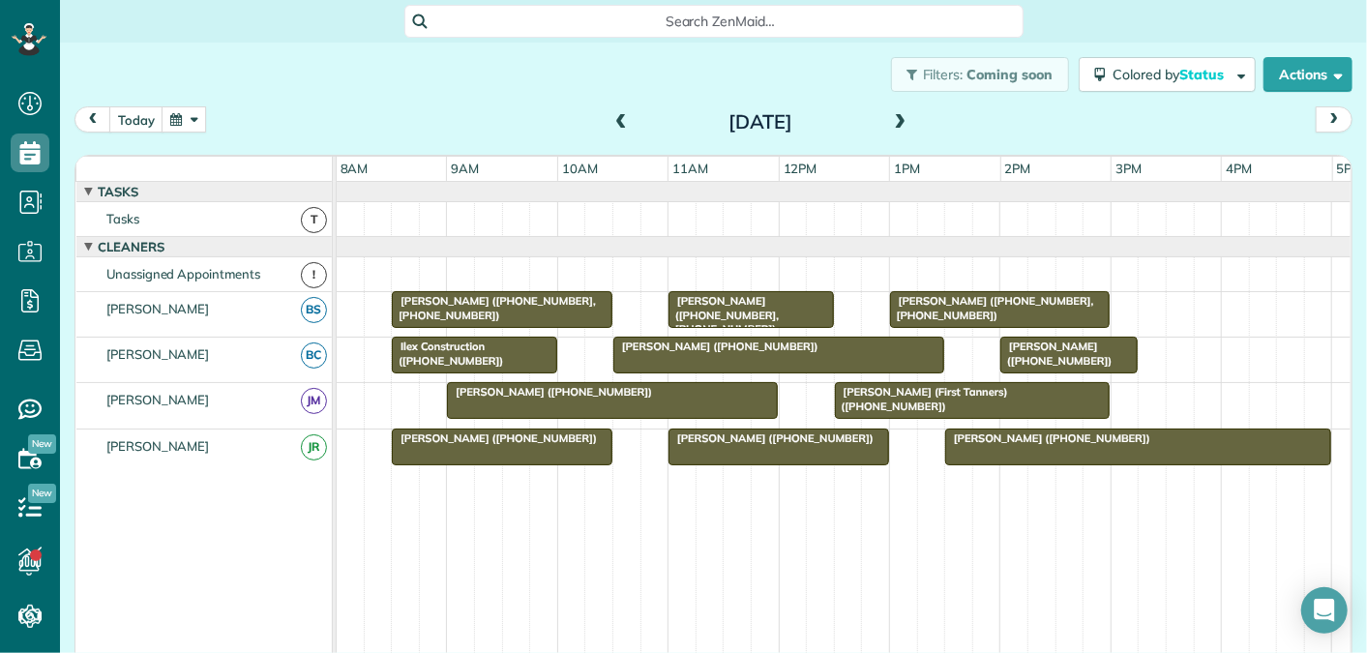
click at [617, 126] on span at bounding box center [621, 122] width 21 height 17
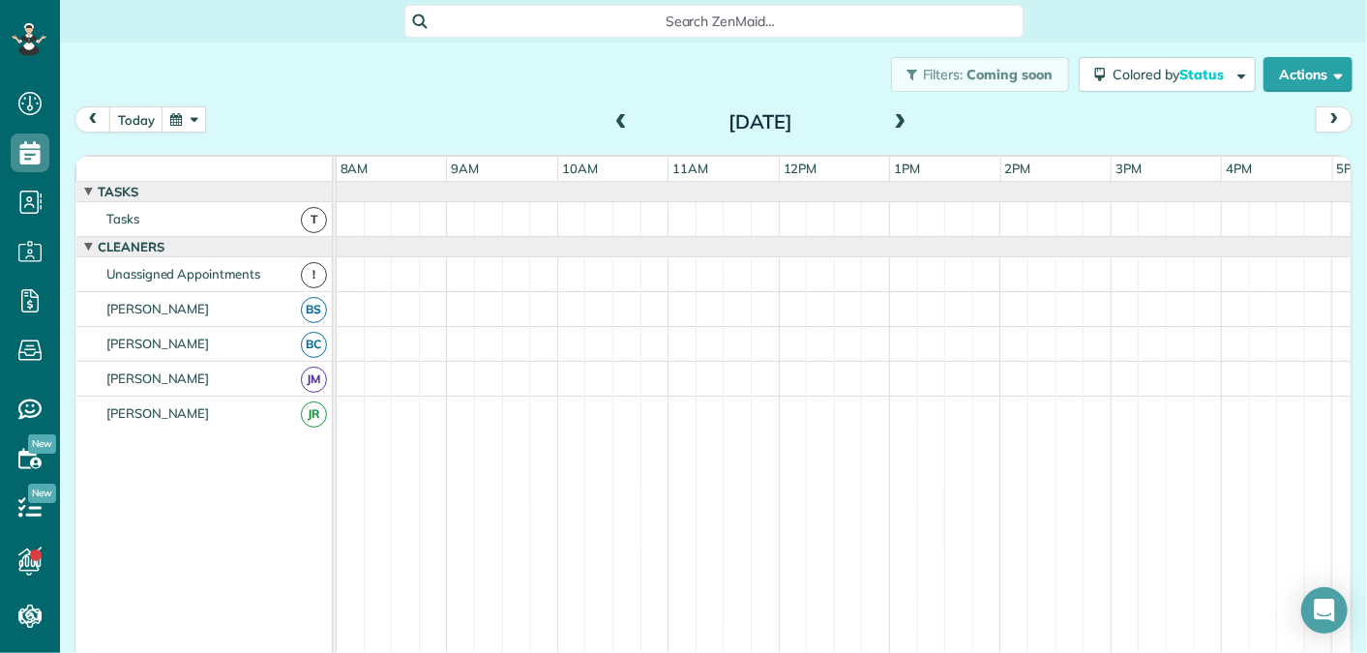
scroll to position [20, 0]
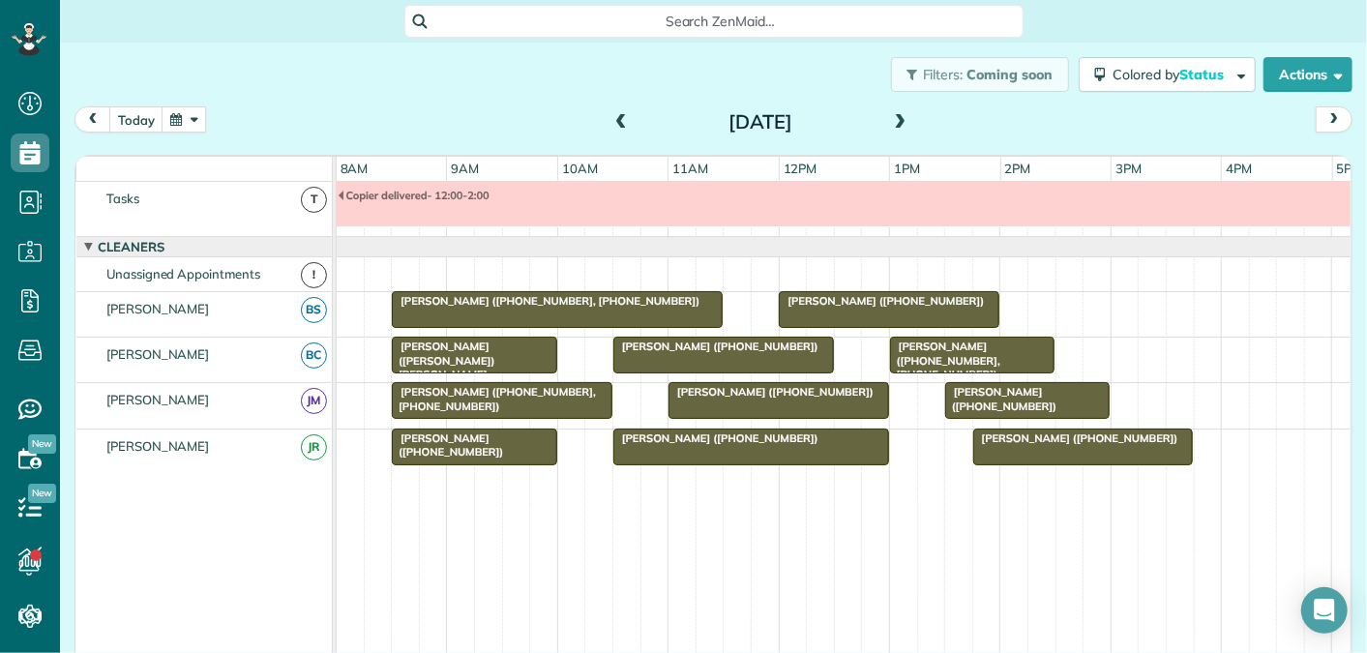
click at [617, 126] on span at bounding box center [621, 122] width 21 height 17
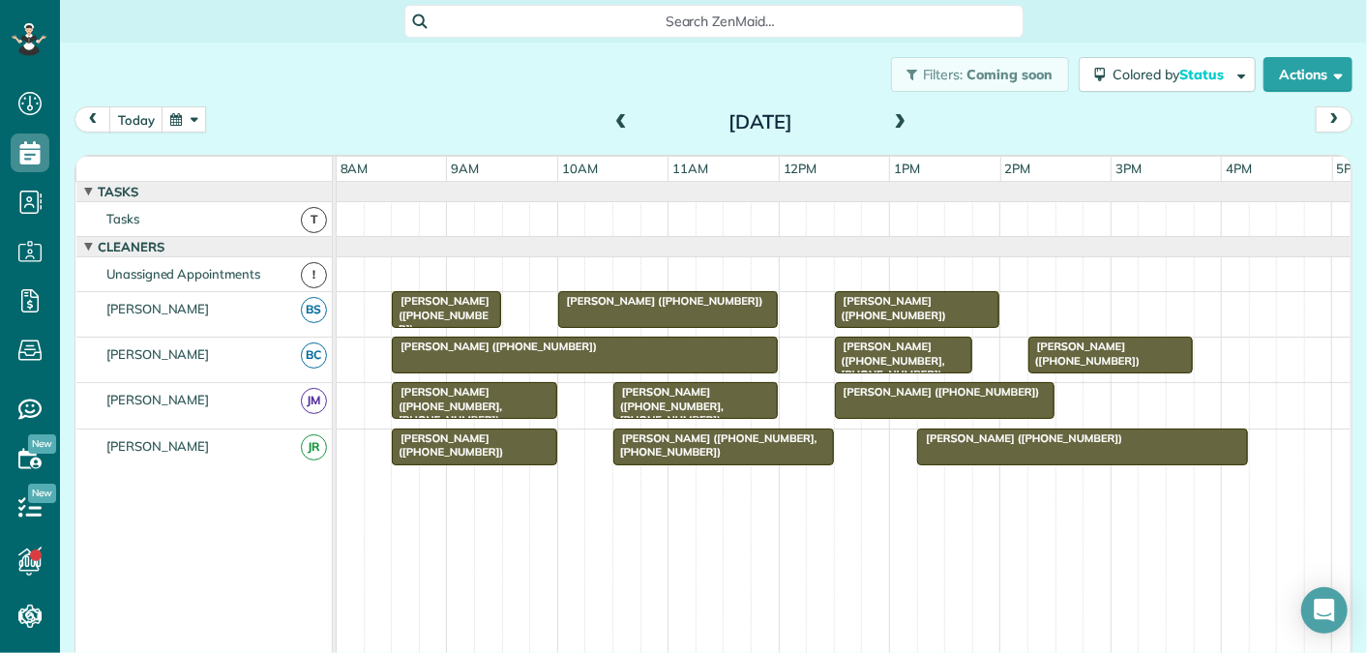
click at [858, 386] on span "[PERSON_NAME] ([PHONE_NUMBER])" at bounding box center [937, 392] width 207 height 14
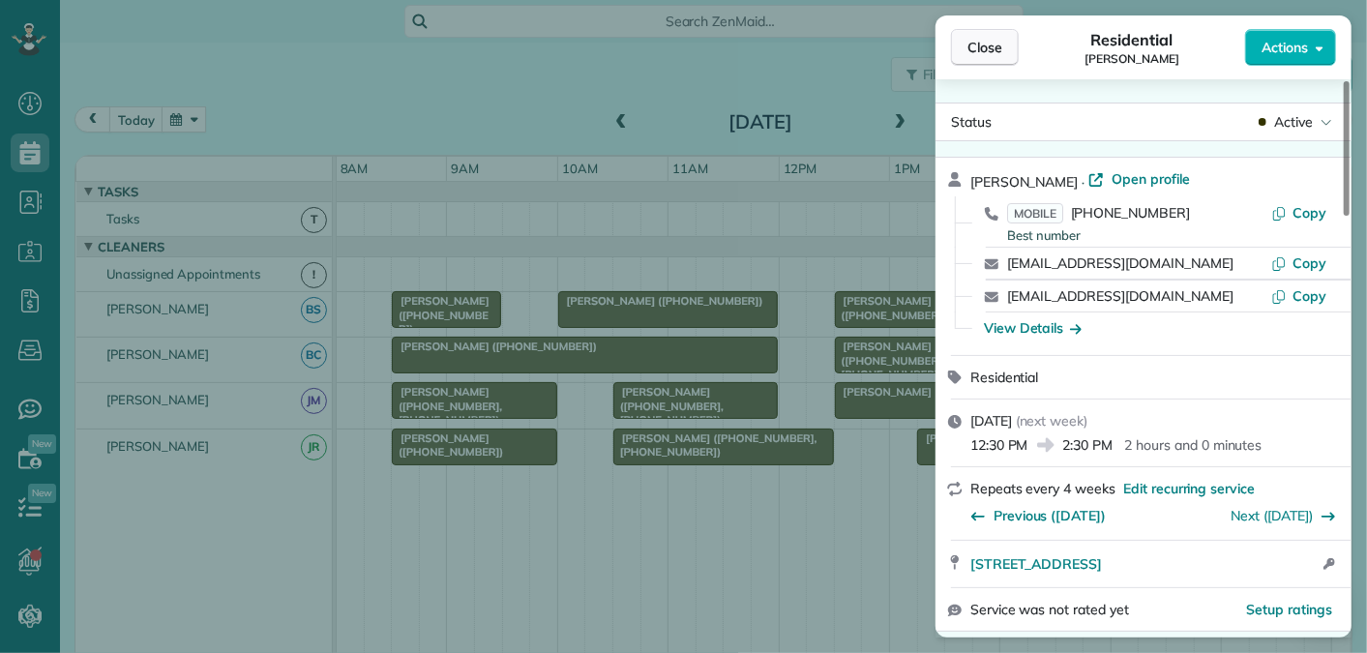
click at [976, 40] on span "Close" at bounding box center [985, 47] width 35 height 19
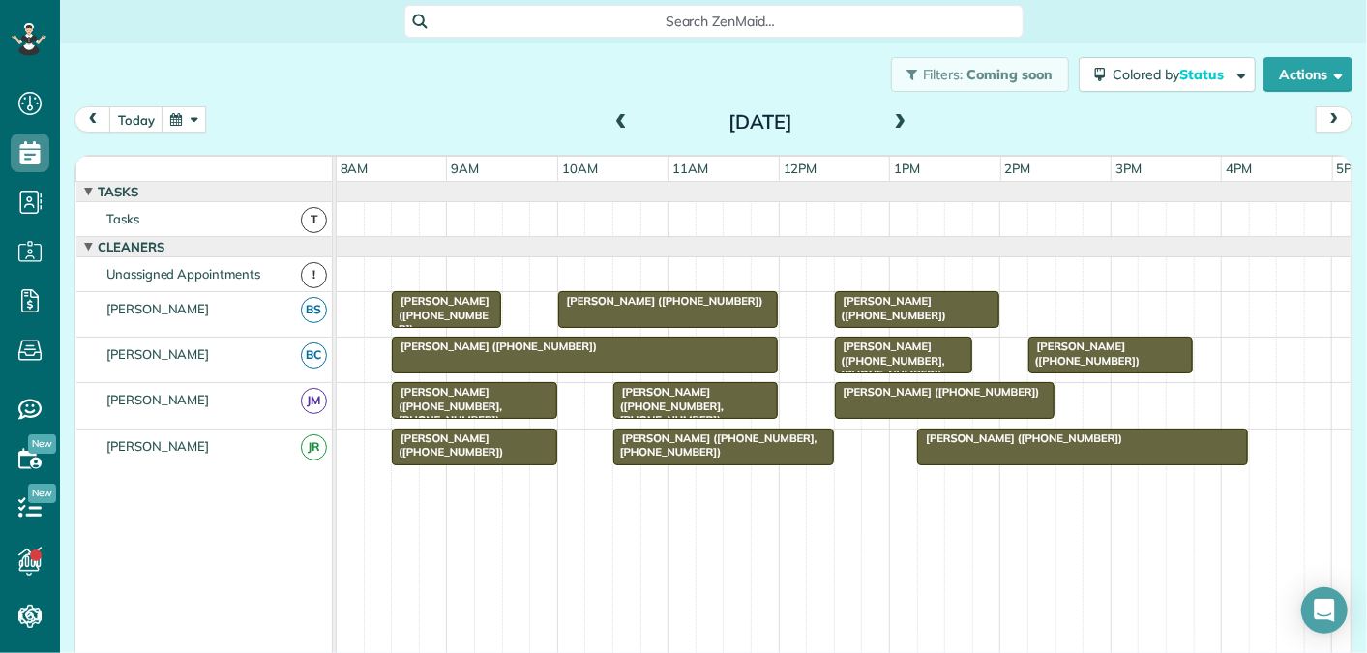
click at [900, 123] on span at bounding box center [900, 122] width 21 height 17
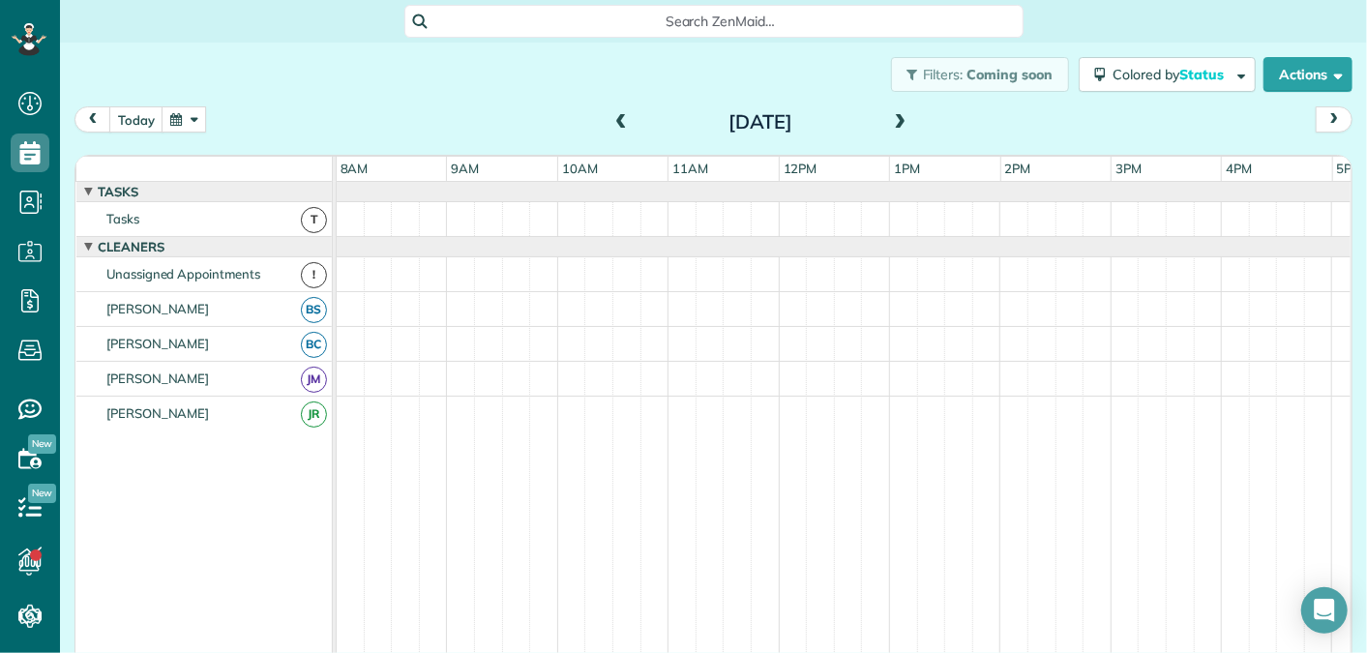
scroll to position [20, 0]
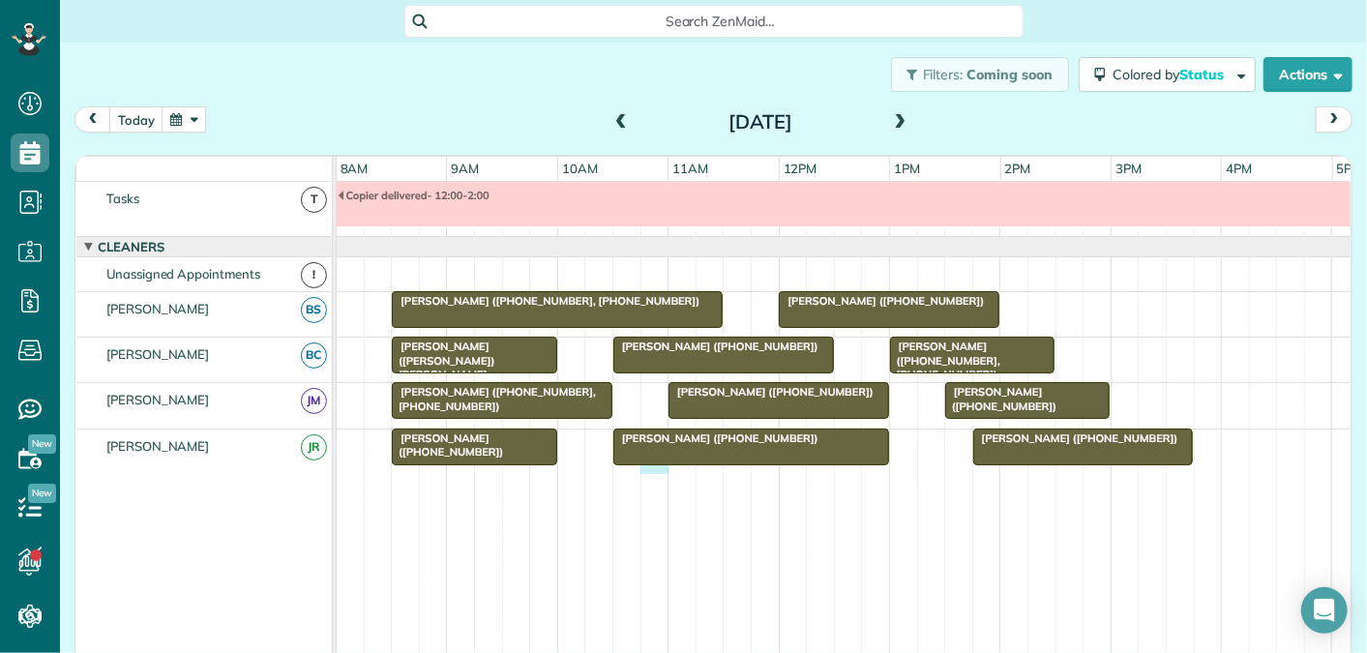
click at [650, 462] on div "[PERSON_NAME] ([PHONE_NUMBER]) [PERSON_NAME] ([PHONE_NUMBER]) [PERSON_NAME] ([P…" at bounding box center [845, 452] width 1017 height 45
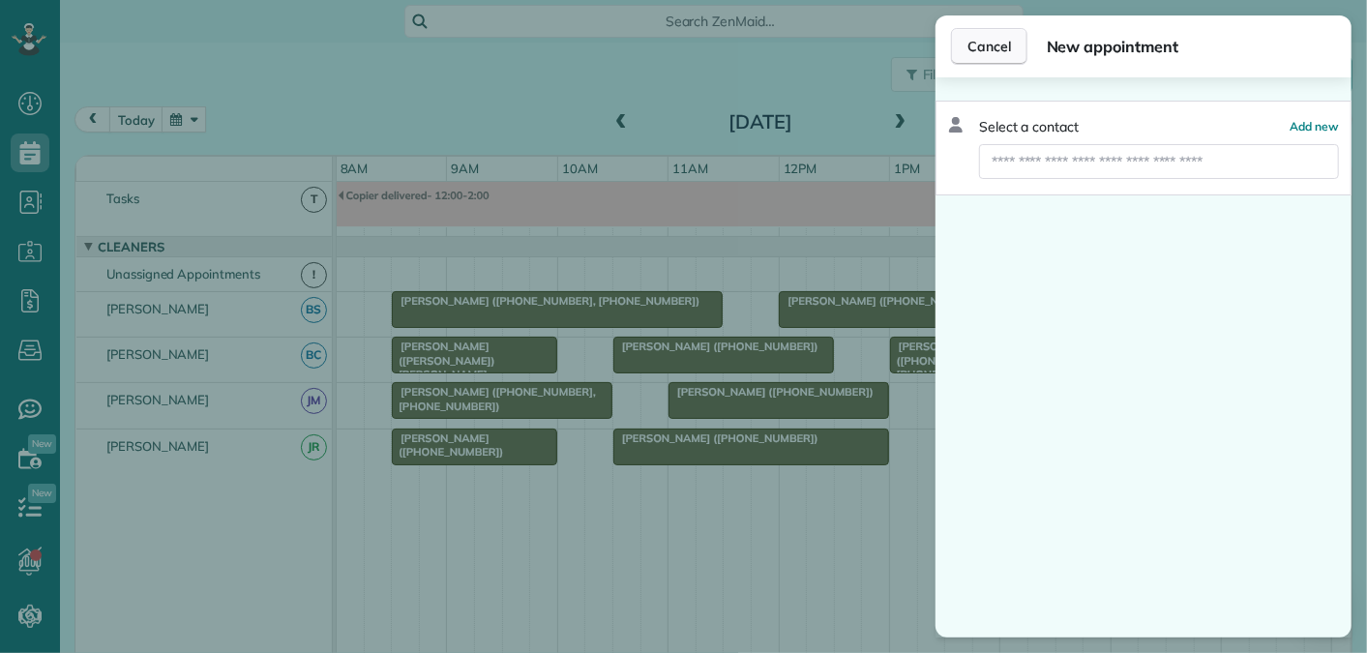
click at [984, 60] on button "Cancel" at bounding box center [989, 46] width 76 height 37
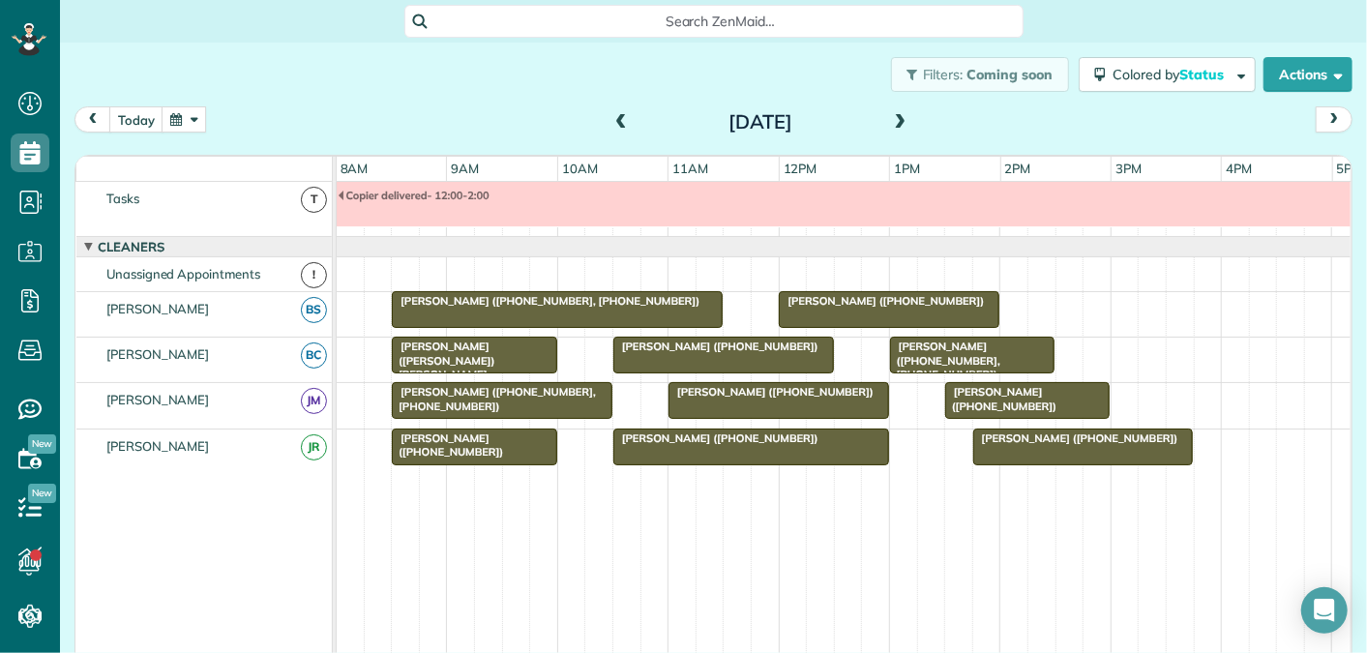
click at [696, 437] on span "[PERSON_NAME] ([PHONE_NUMBER])" at bounding box center [716, 439] width 207 height 14
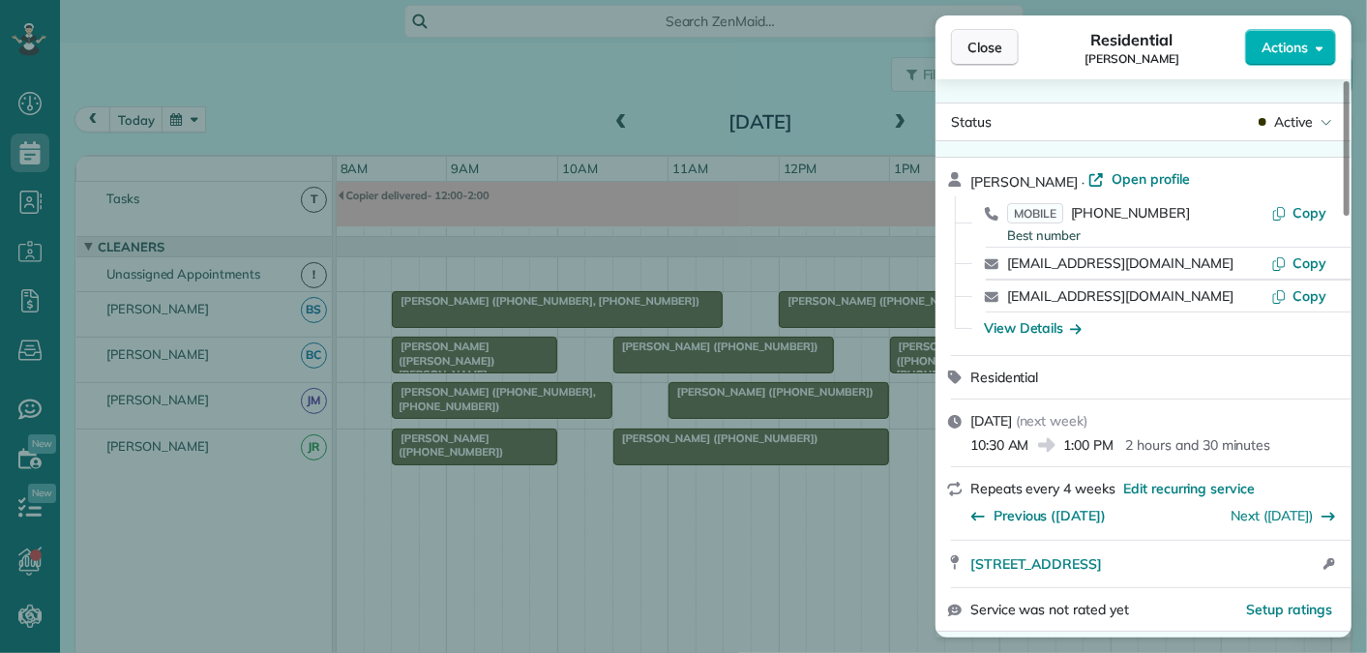
click at [1006, 44] on button "Close" at bounding box center [985, 47] width 68 height 37
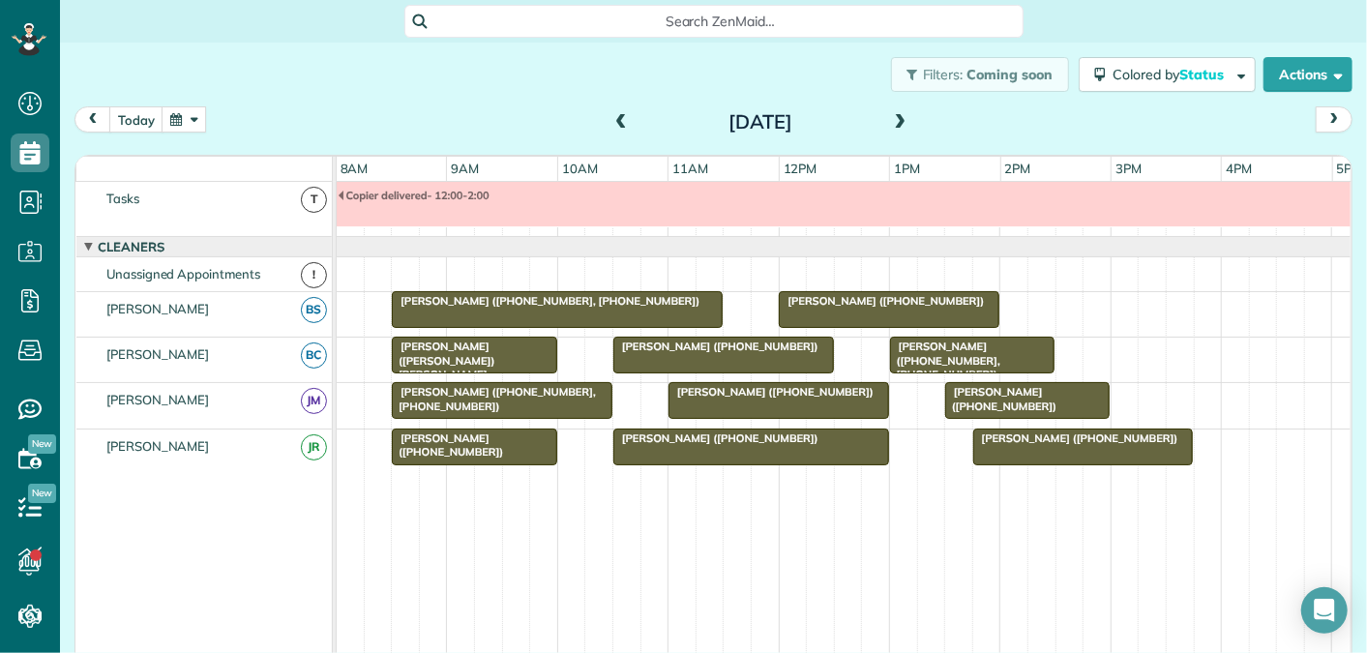
click at [905, 121] on span at bounding box center [900, 122] width 21 height 17
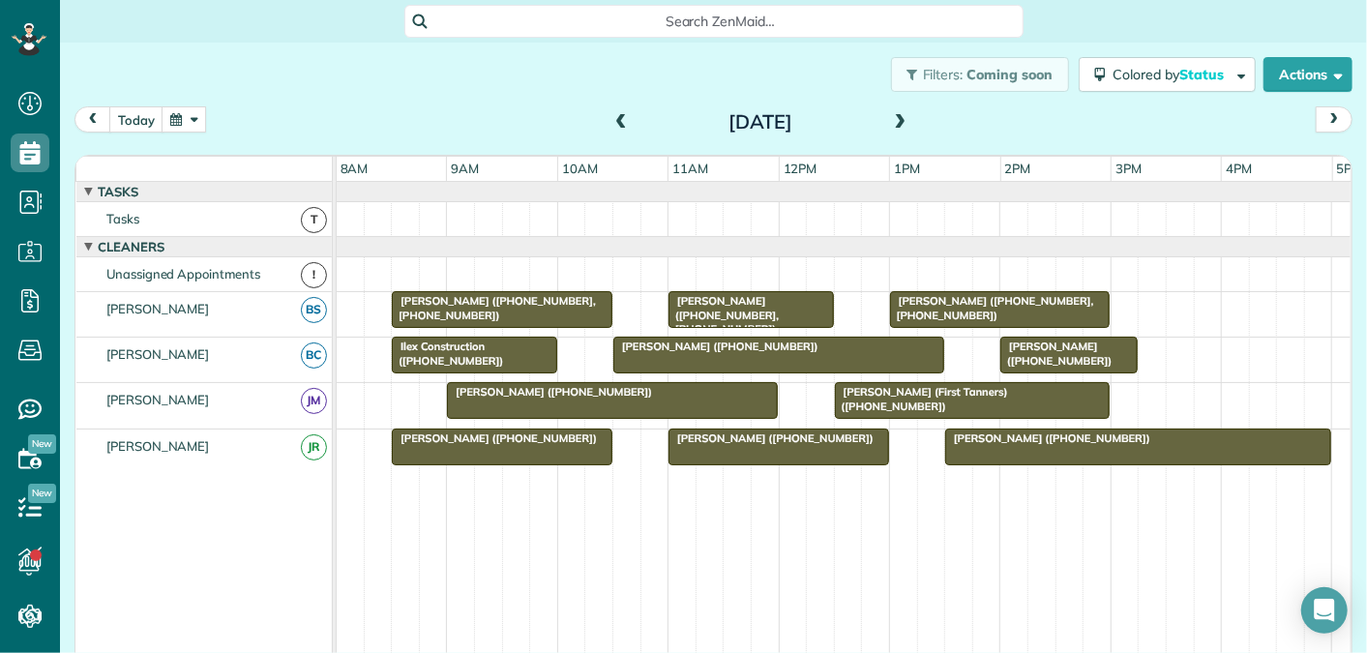
click at [904, 121] on span at bounding box center [900, 122] width 21 height 17
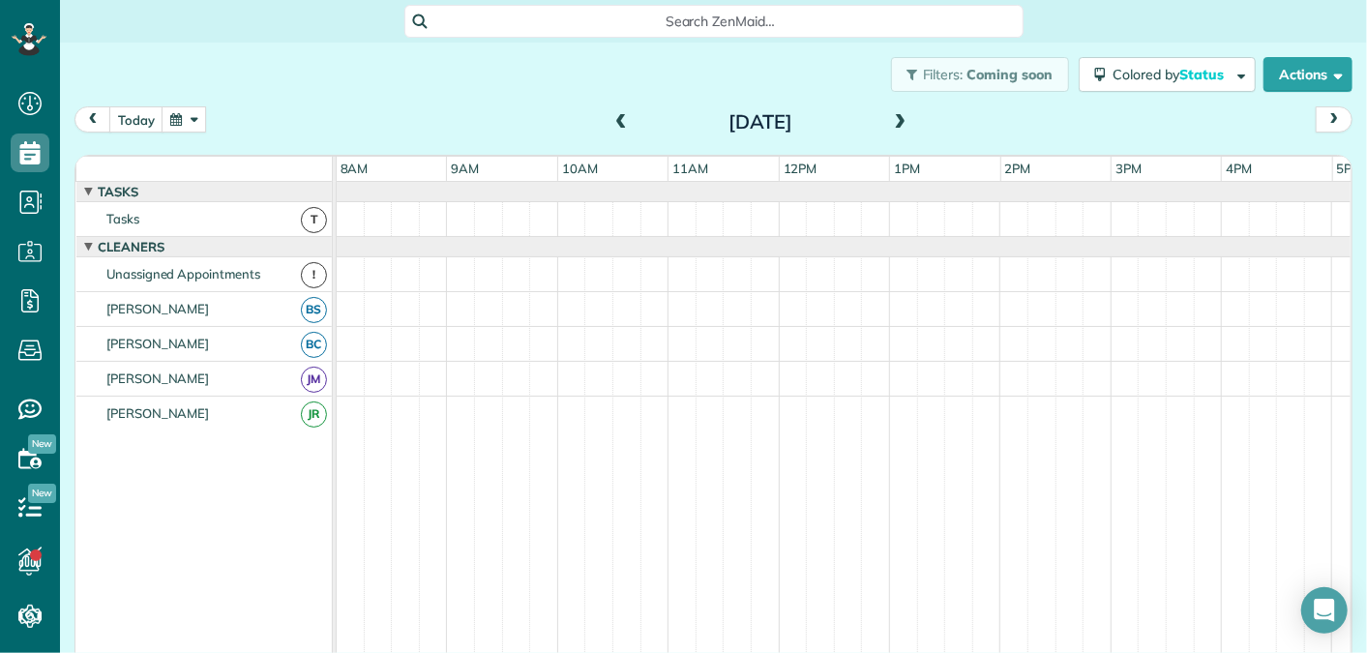
click at [904, 121] on span at bounding box center [900, 122] width 21 height 17
click at [619, 122] on span at bounding box center [621, 122] width 21 height 17
click at [900, 120] on span at bounding box center [900, 122] width 21 height 17
click at [620, 124] on span at bounding box center [621, 122] width 21 height 17
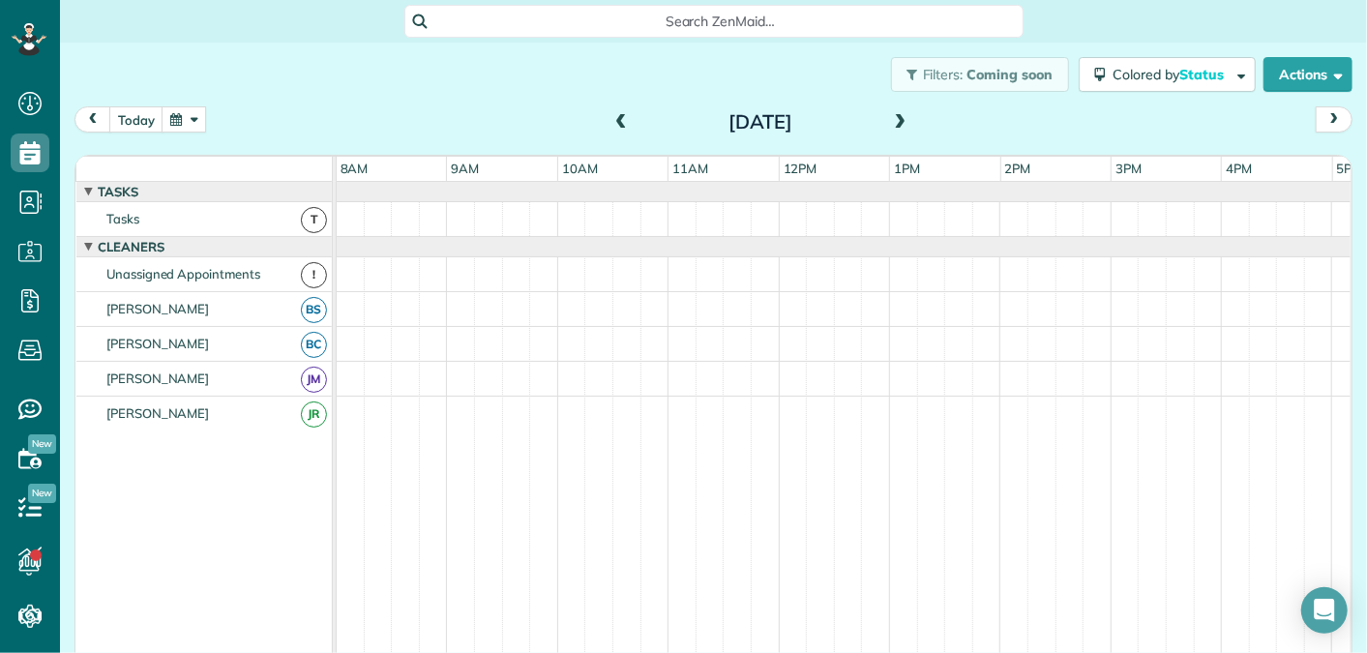
click at [900, 122] on span at bounding box center [900, 122] width 21 height 17
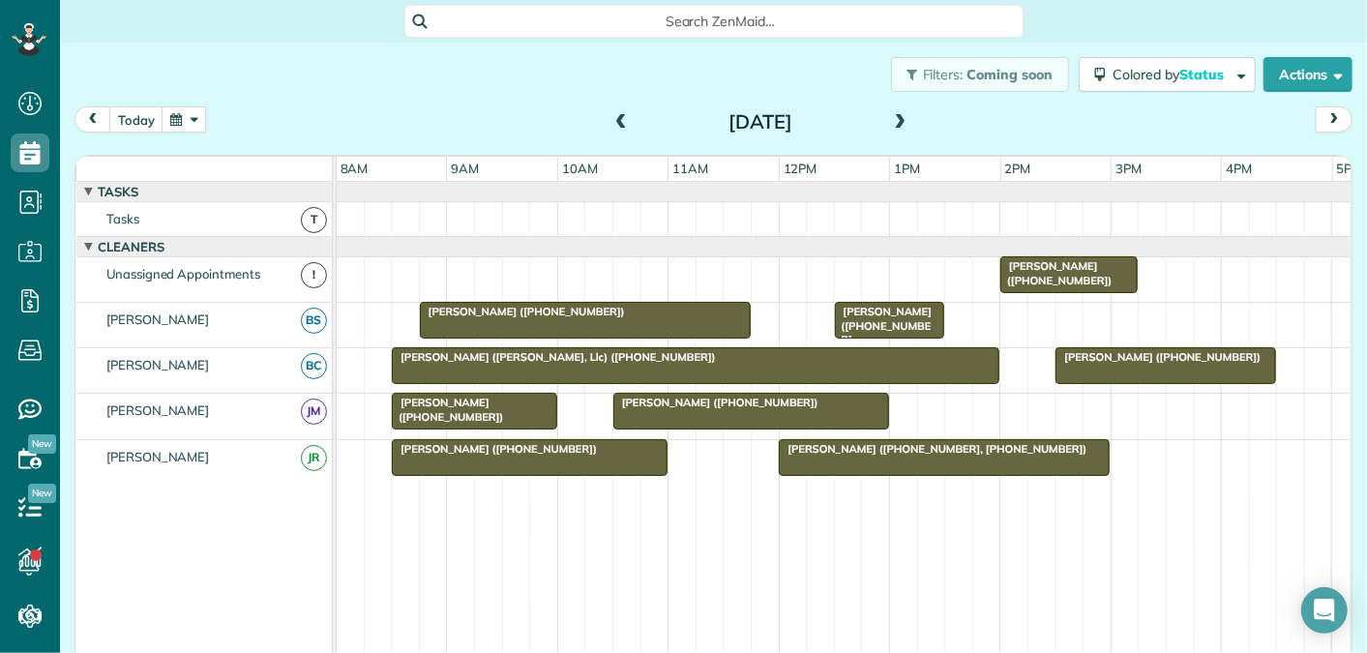
click at [898, 118] on span at bounding box center [900, 122] width 21 height 17
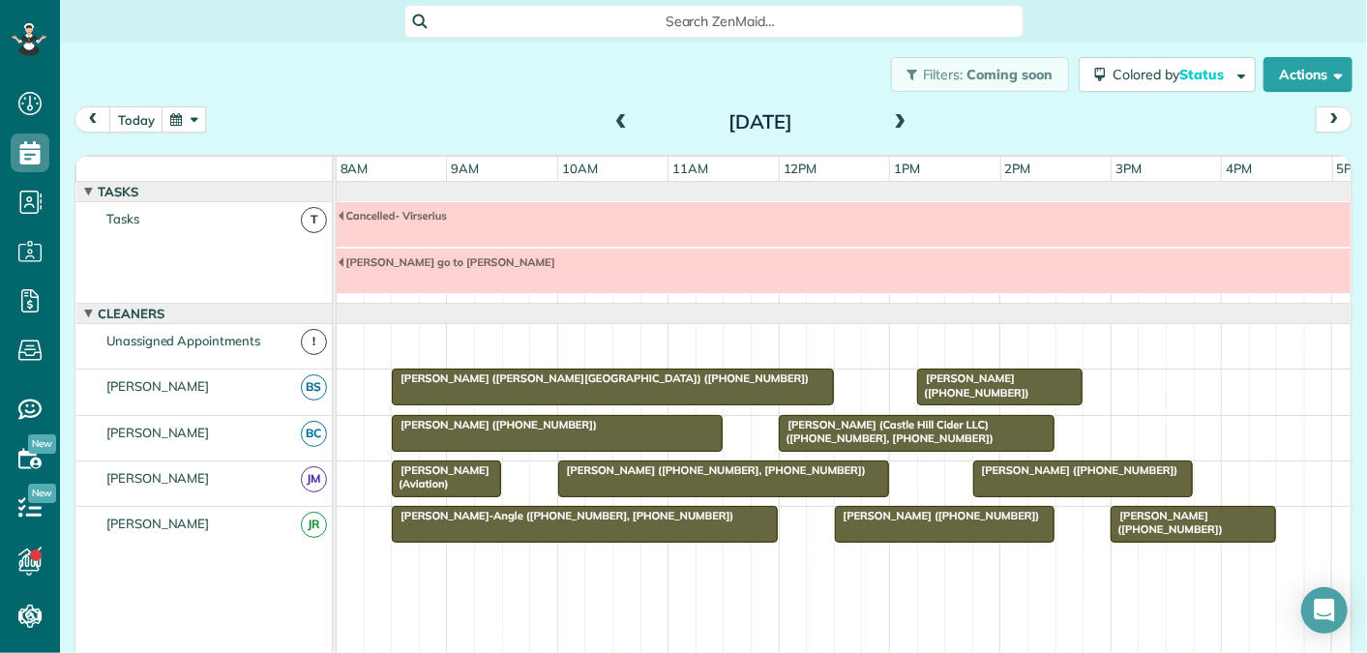
scroll to position [66, 0]
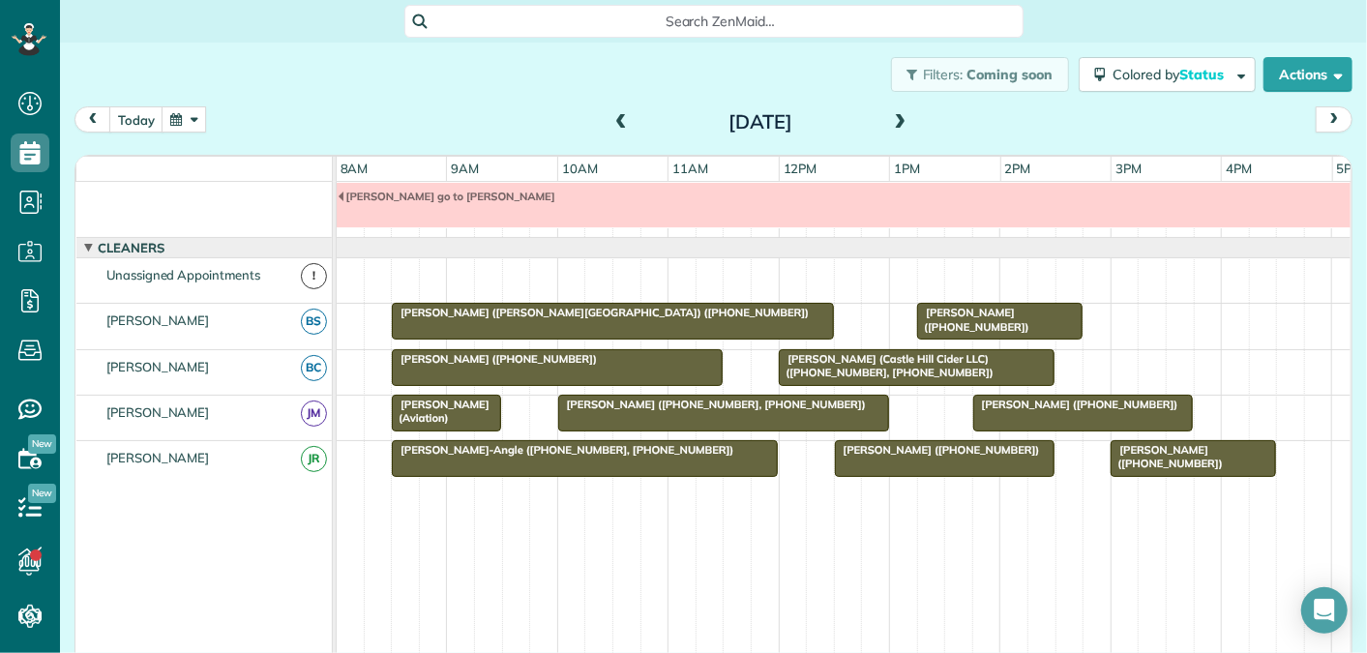
click at [900, 119] on span at bounding box center [900, 122] width 21 height 17
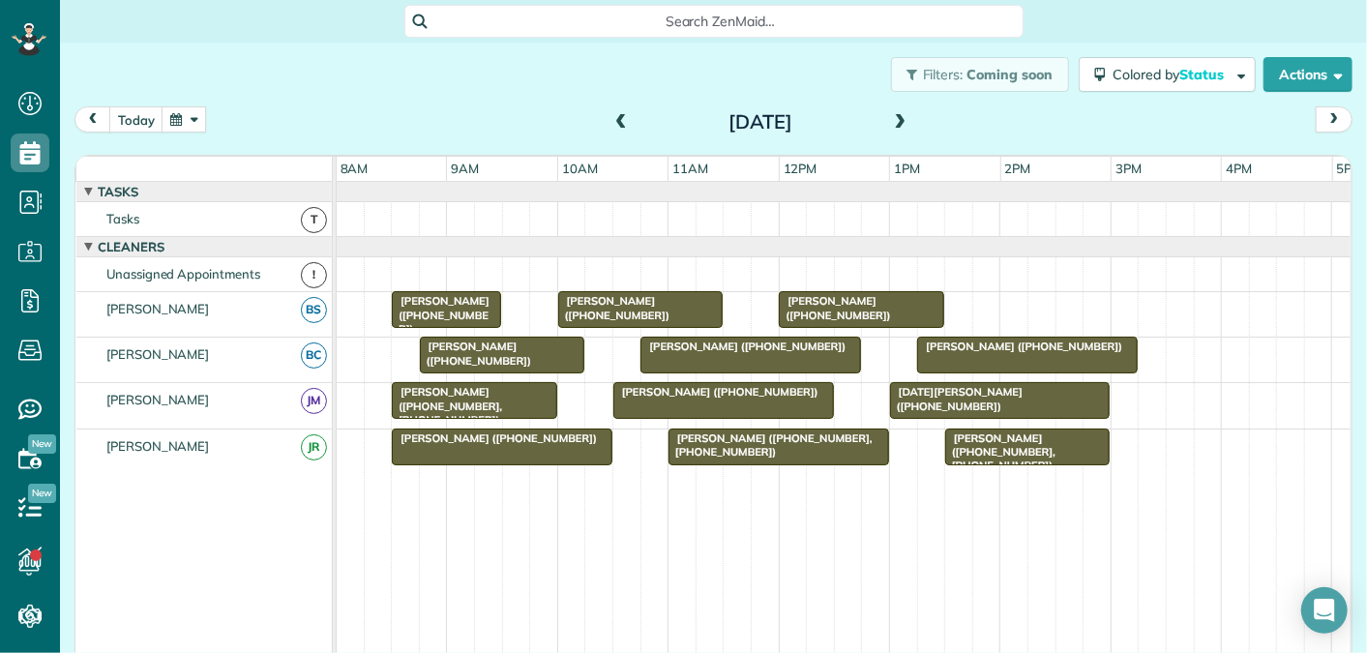
click at [903, 123] on span at bounding box center [900, 122] width 21 height 17
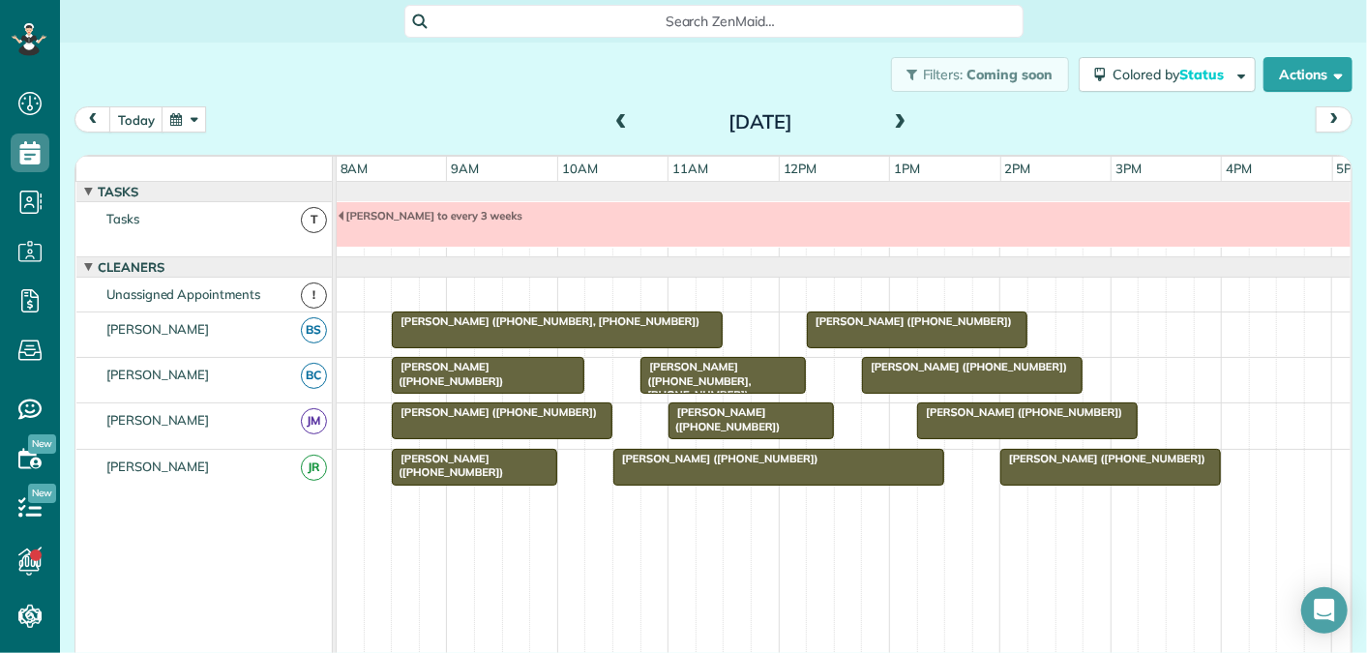
scroll to position [20, 0]
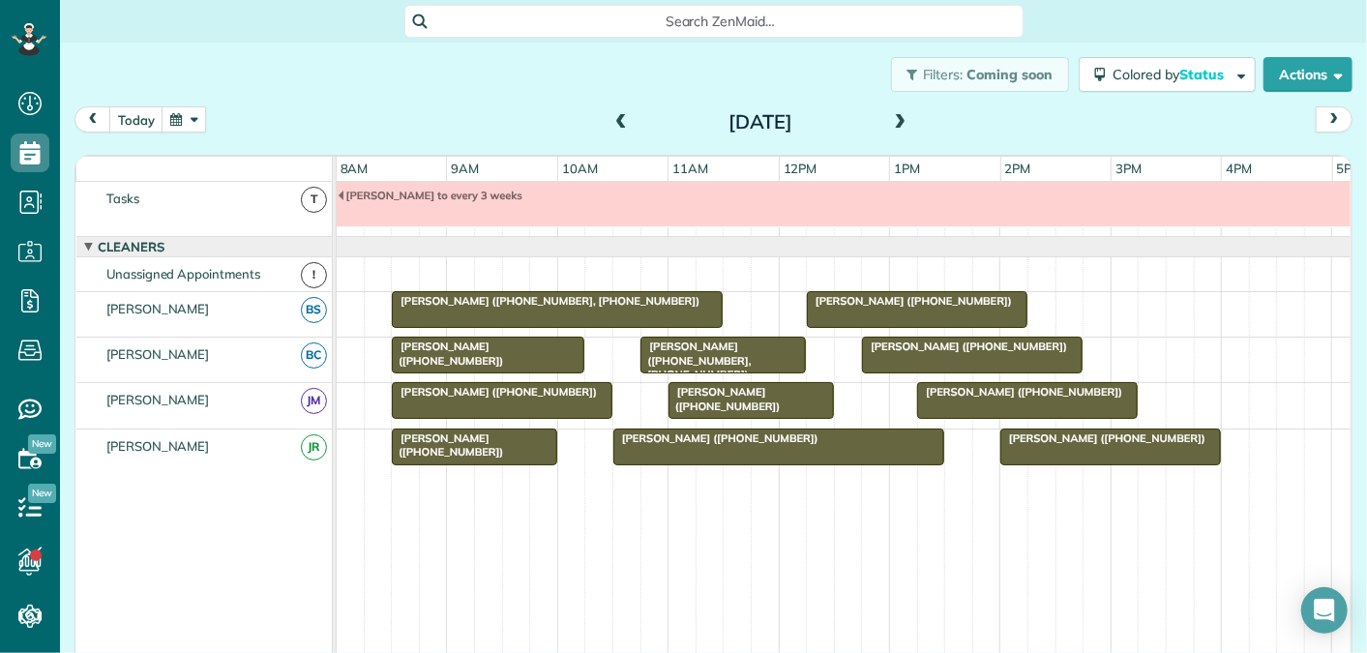
click at [618, 115] on span at bounding box center [621, 122] width 21 height 17
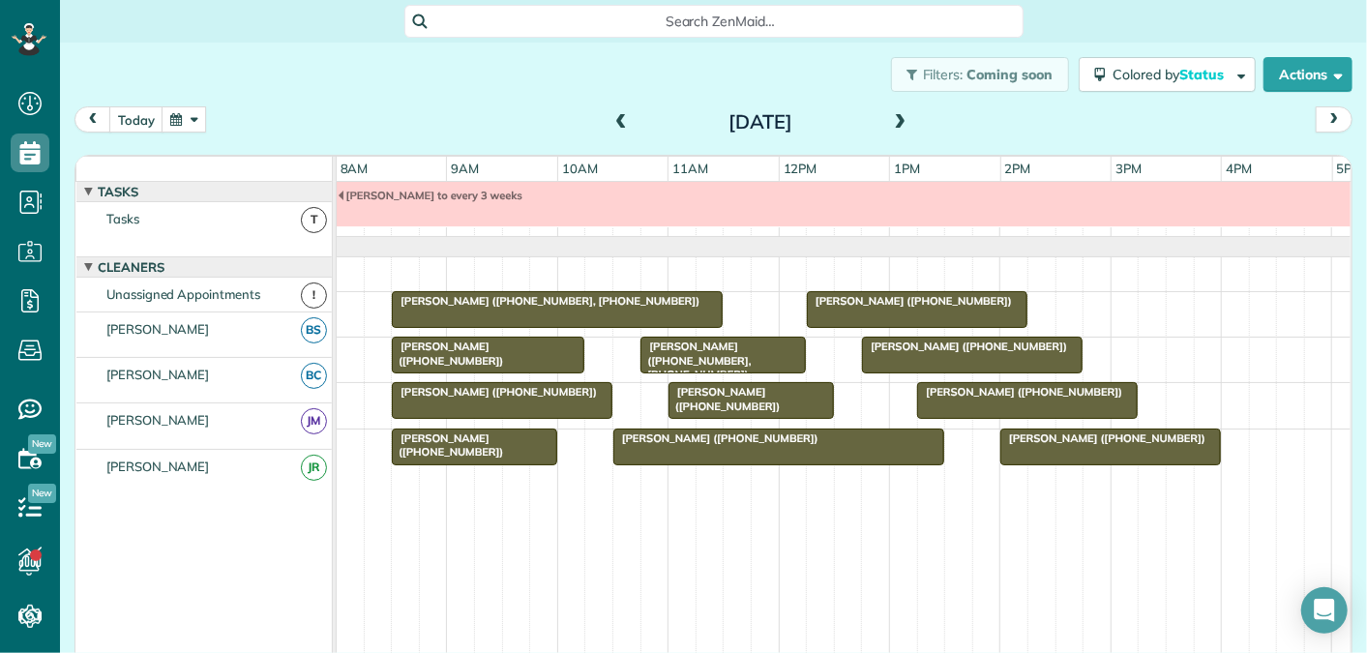
scroll to position [0, 0]
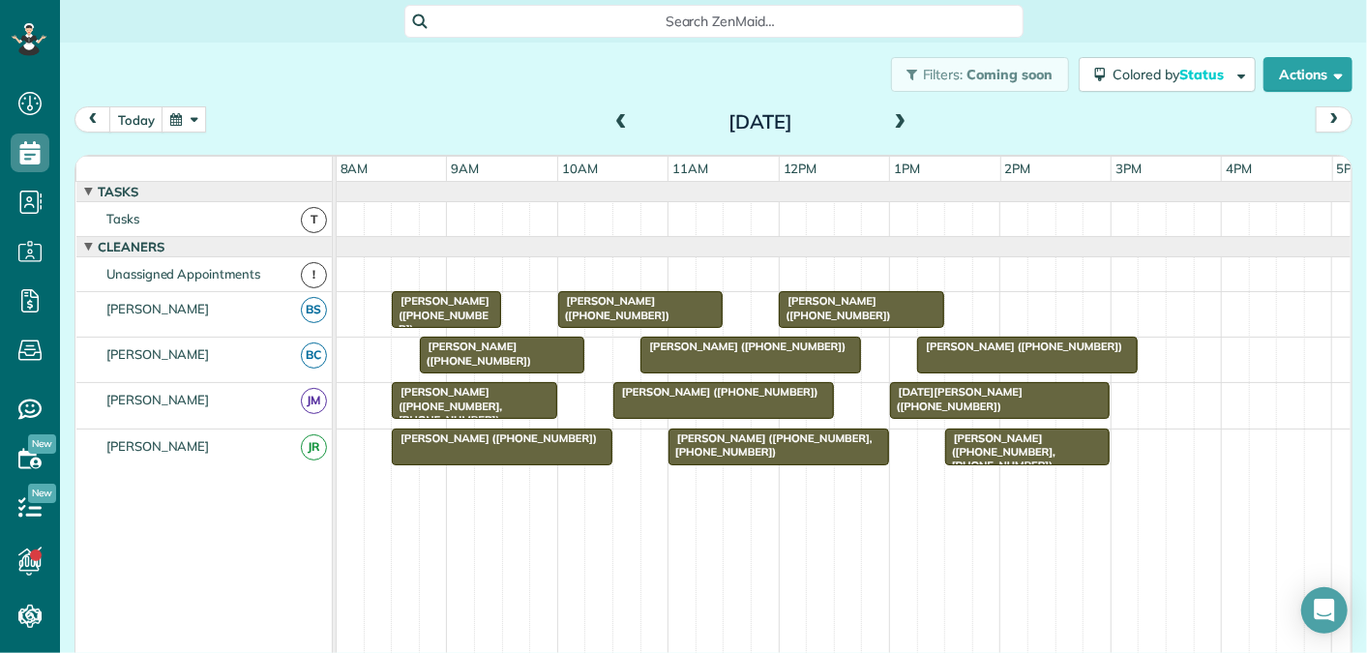
click at [618, 115] on span at bounding box center [621, 122] width 21 height 17
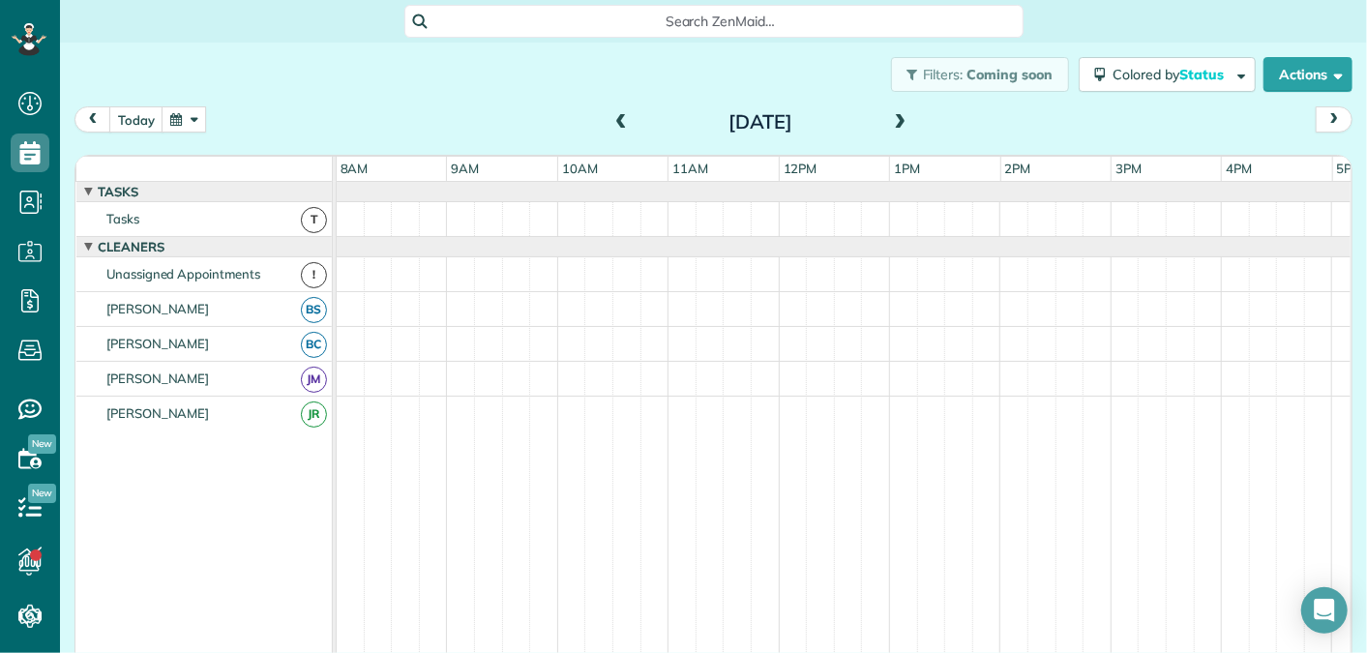
scroll to position [66, 0]
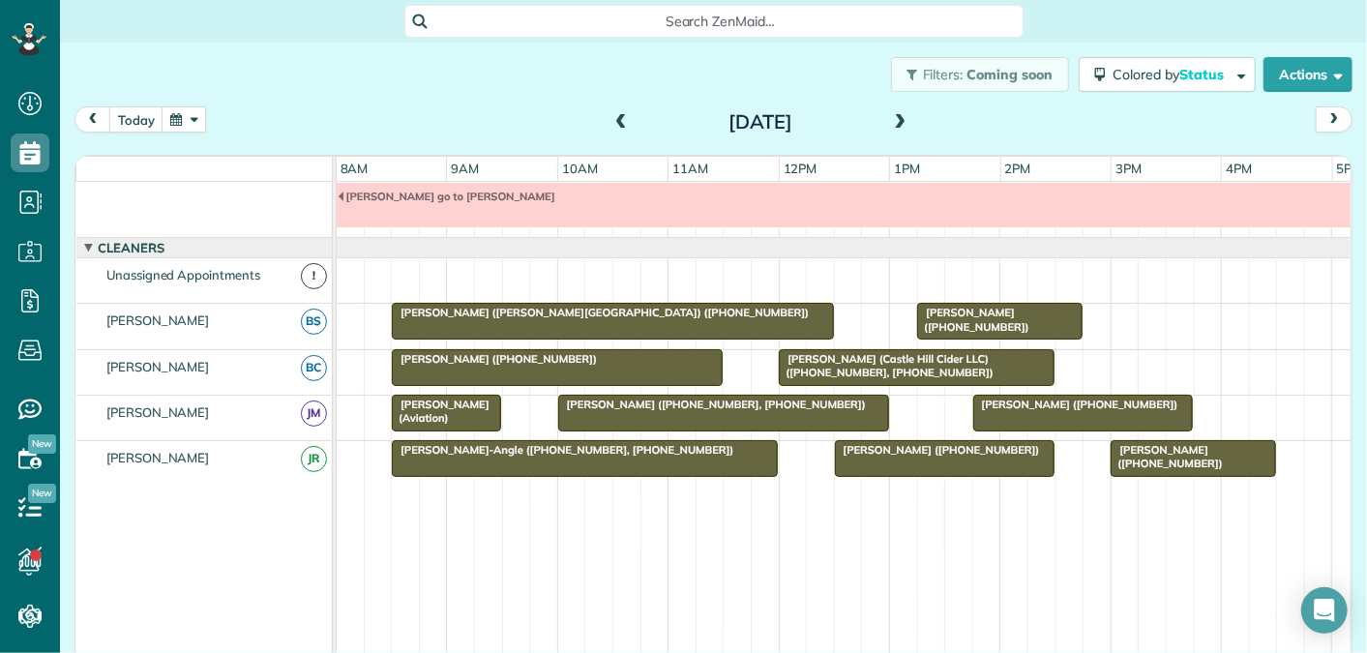
click at [618, 115] on span at bounding box center [621, 122] width 21 height 17
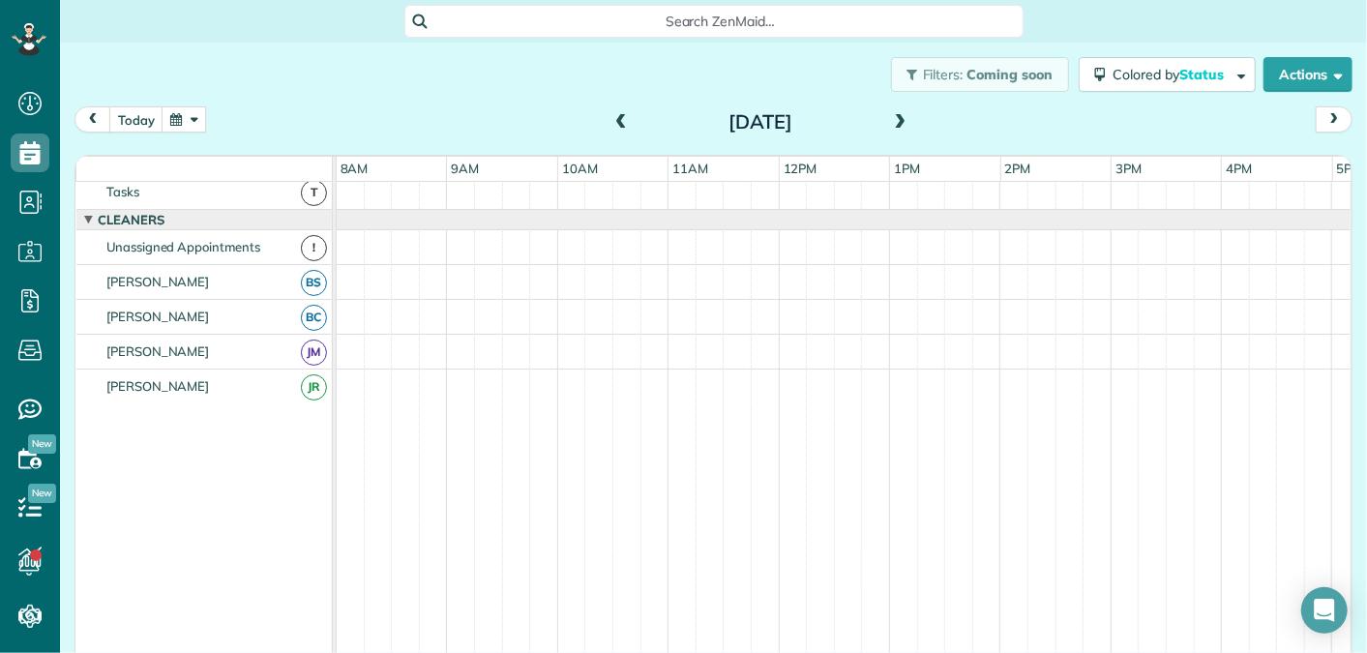
scroll to position [0, 0]
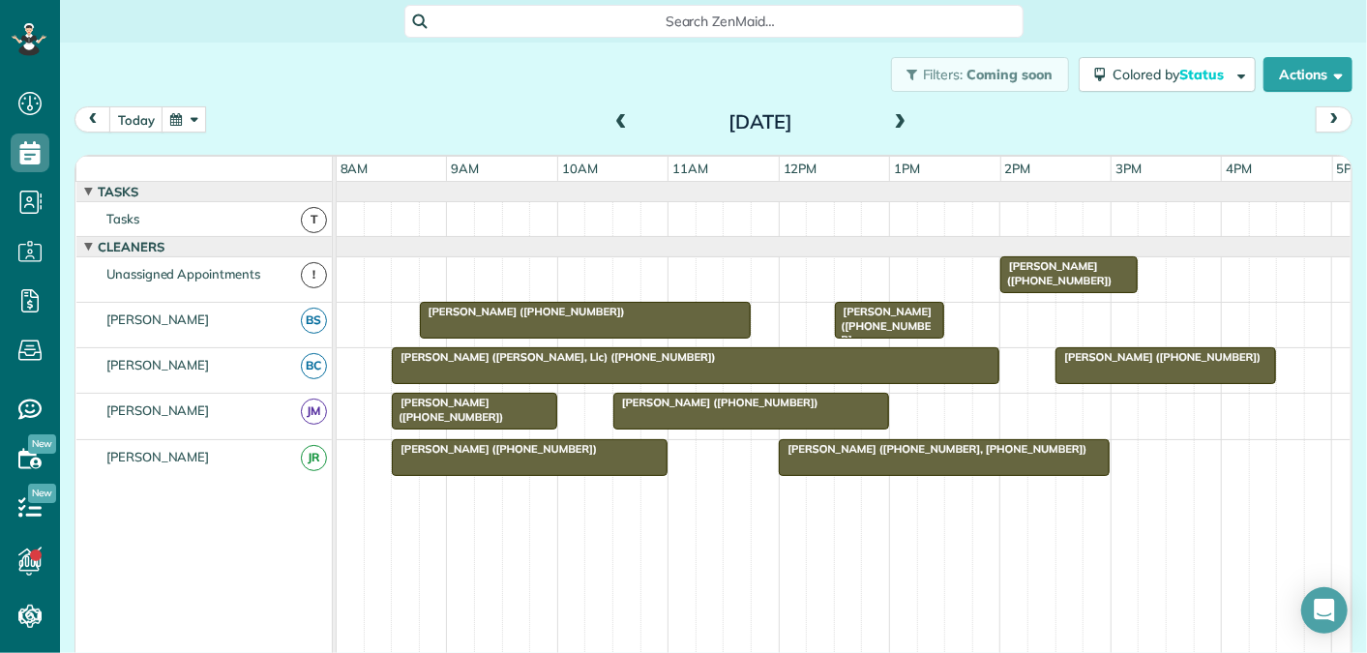
click at [1115, 358] on span "[PERSON_NAME] ([PHONE_NUMBER])" at bounding box center [1158, 357] width 207 height 14
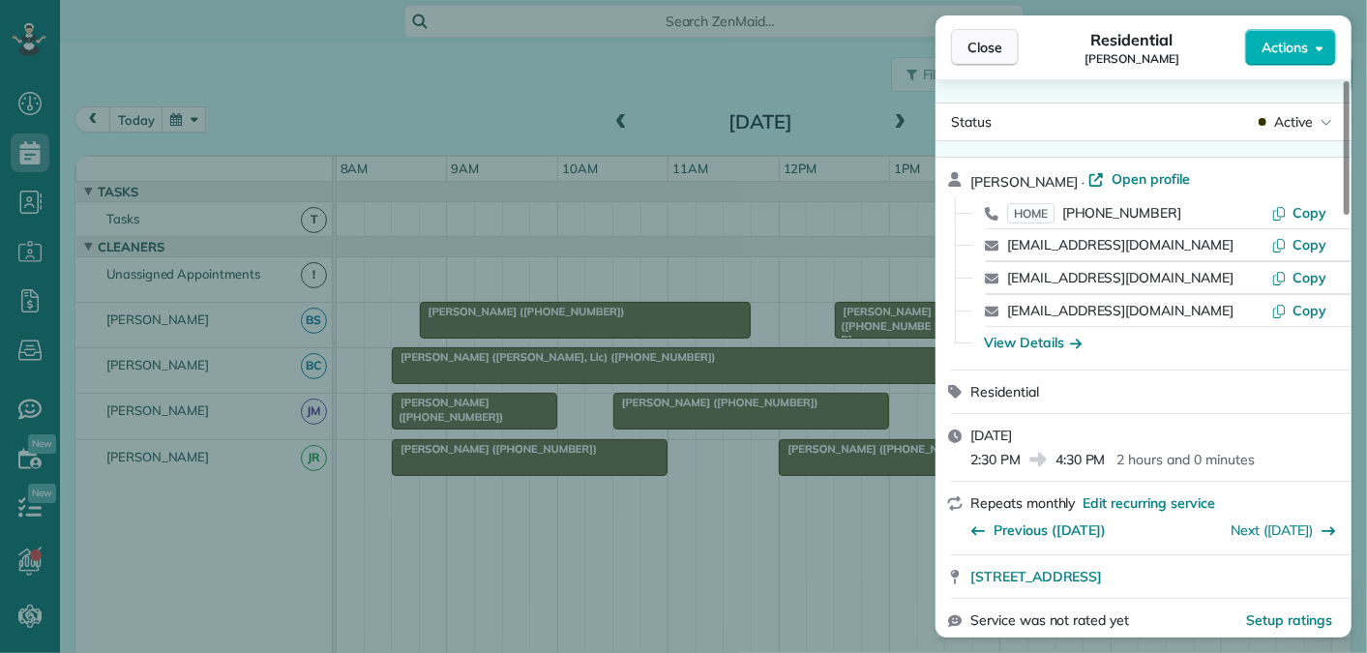
click at [996, 53] on span "Close" at bounding box center [985, 47] width 35 height 19
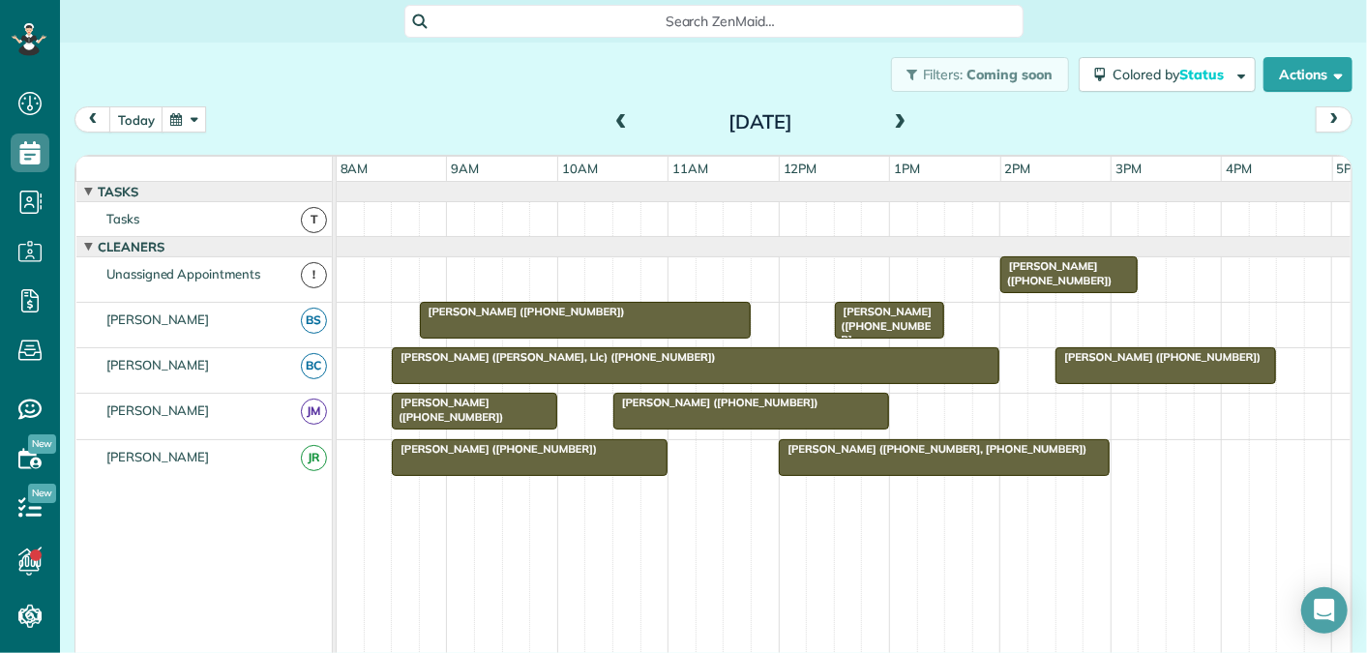
click at [620, 127] on span at bounding box center [621, 122] width 21 height 17
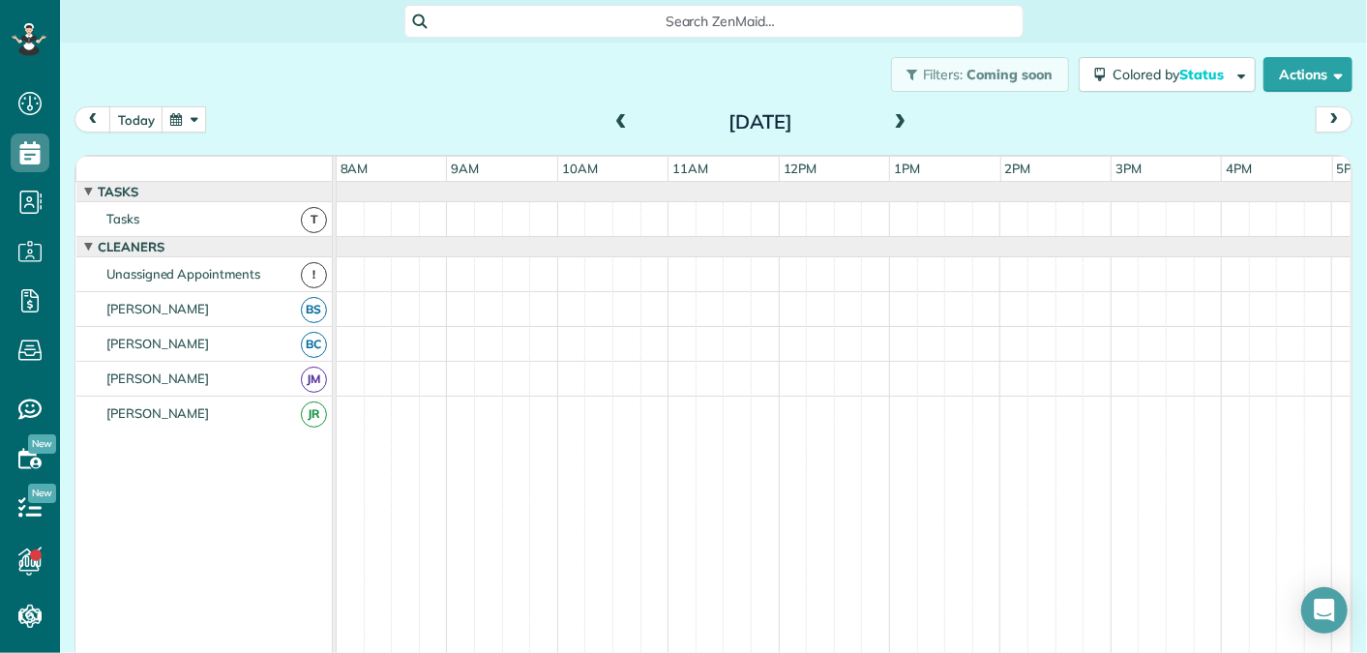
click at [900, 119] on span at bounding box center [900, 122] width 21 height 17
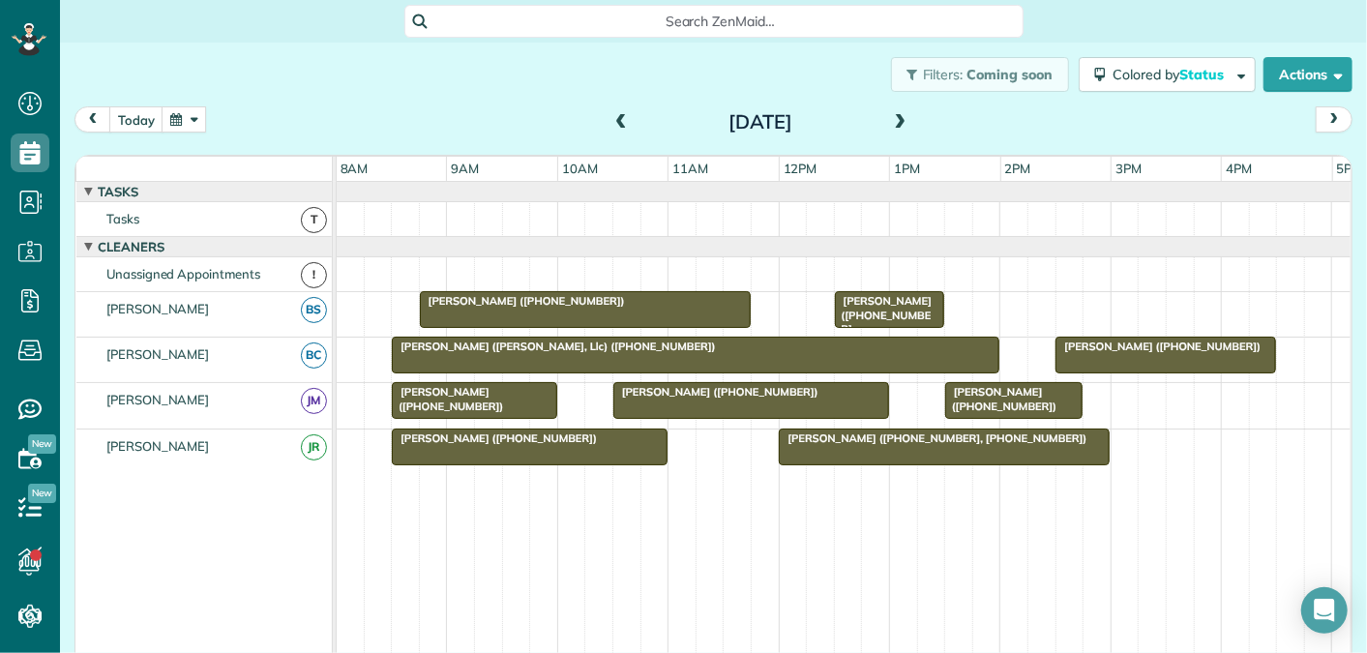
click at [897, 117] on span at bounding box center [900, 122] width 21 height 17
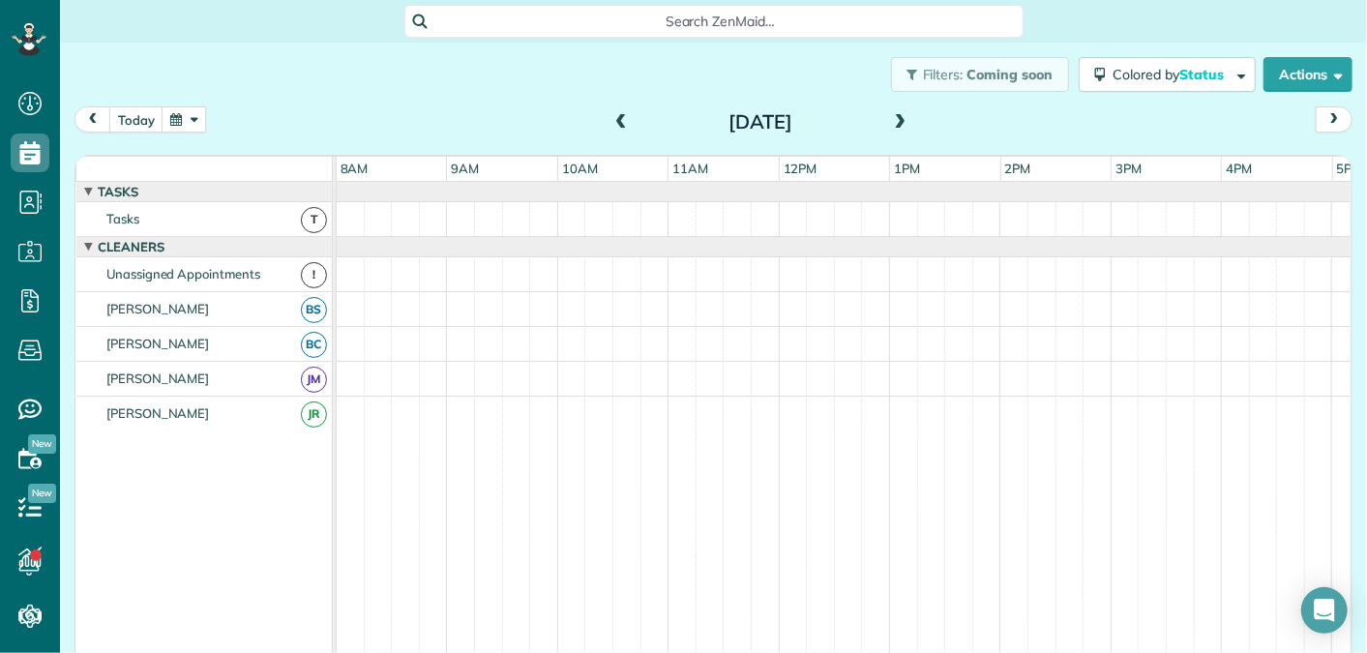
scroll to position [66, 0]
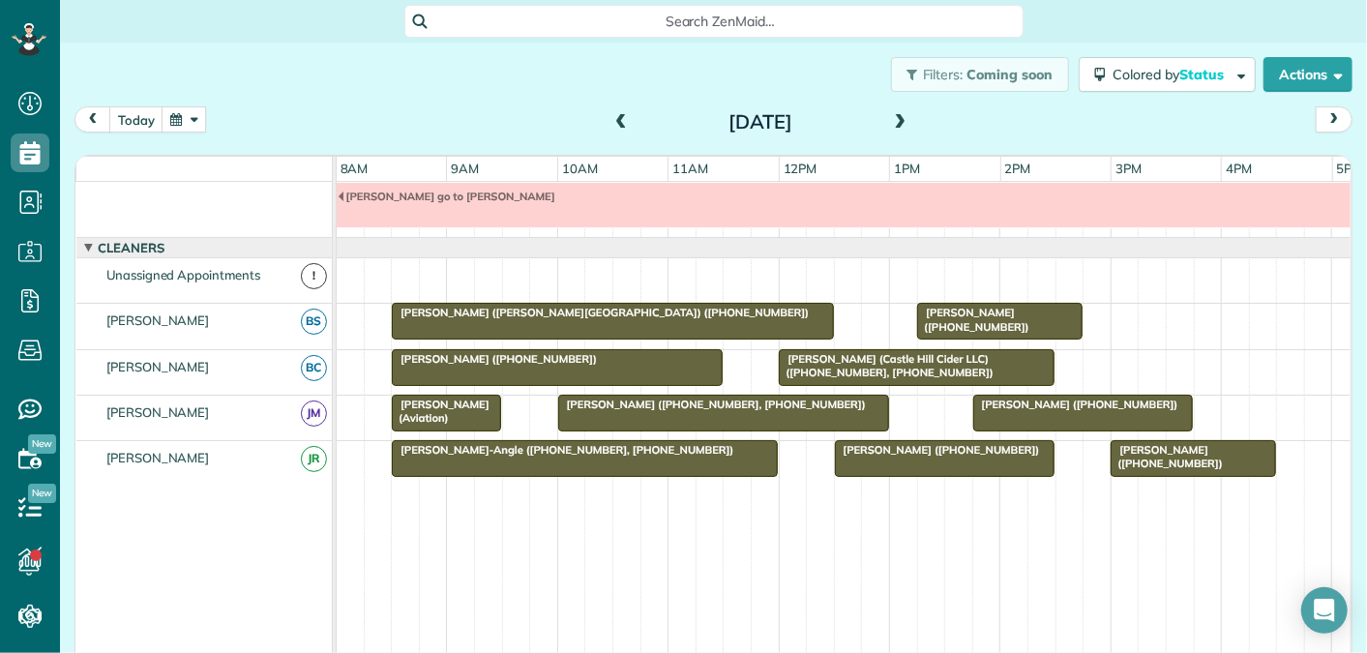
click at [623, 122] on span at bounding box center [621, 122] width 21 height 17
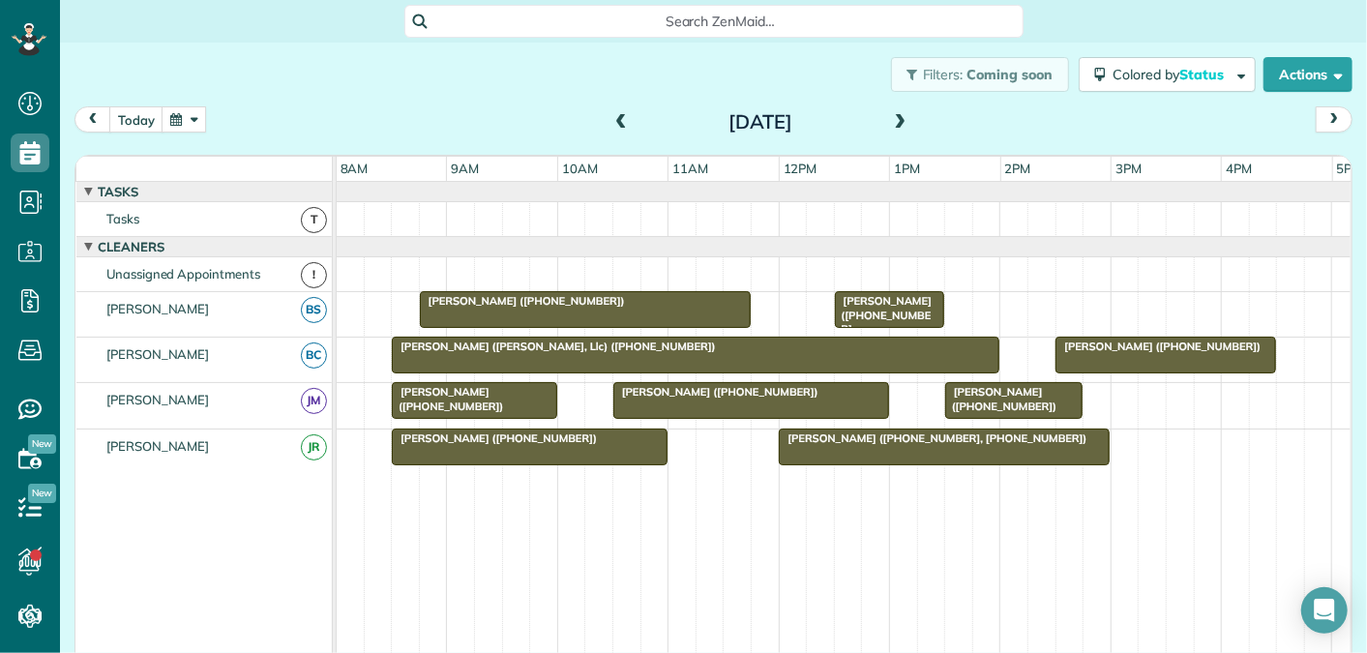
click at [623, 122] on span at bounding box center [621, 122] width 21 height 17
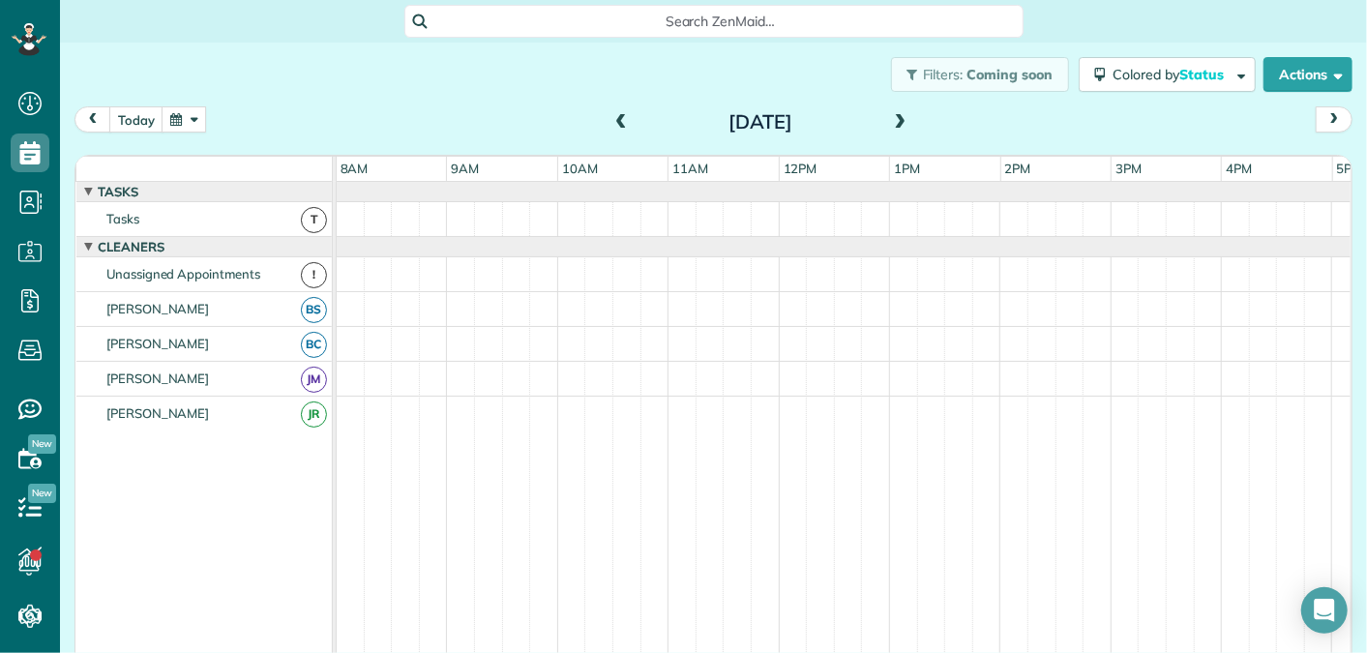
click at [902, 114] on span at bounding box center [900, 122] width 21 height 17
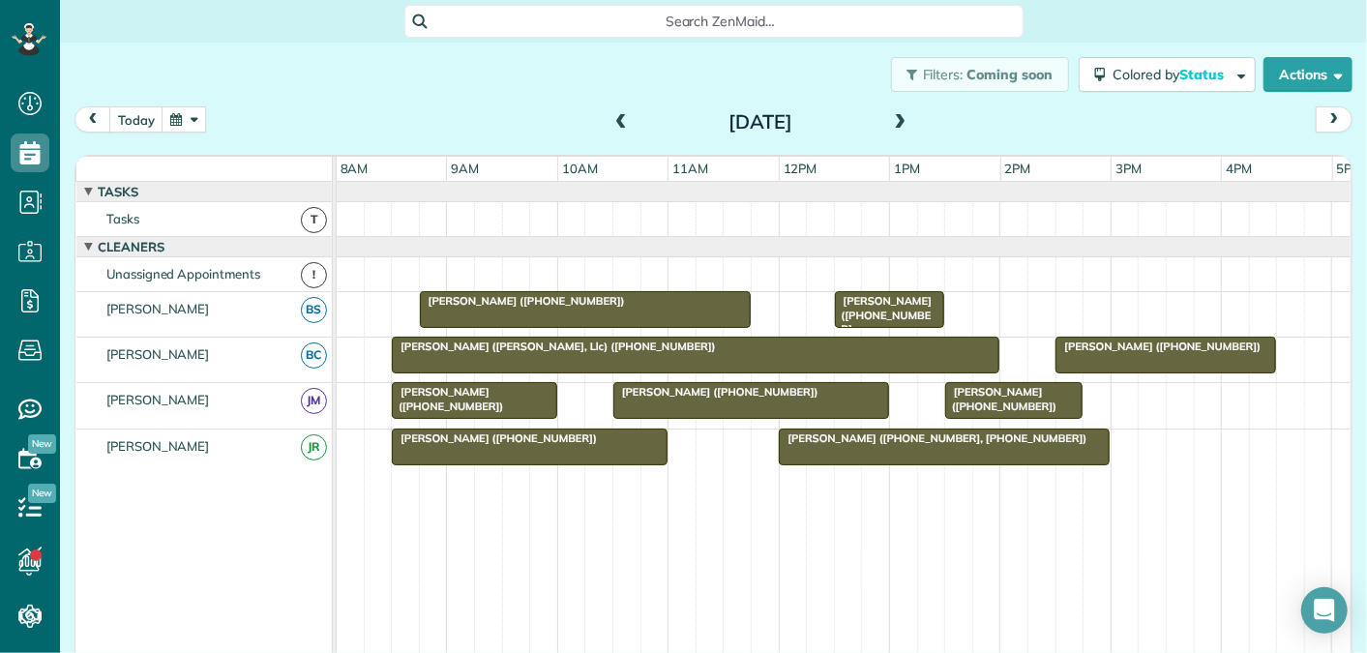
click at [906, 121] on span at bounding box center [900, 122] width 21 height 17
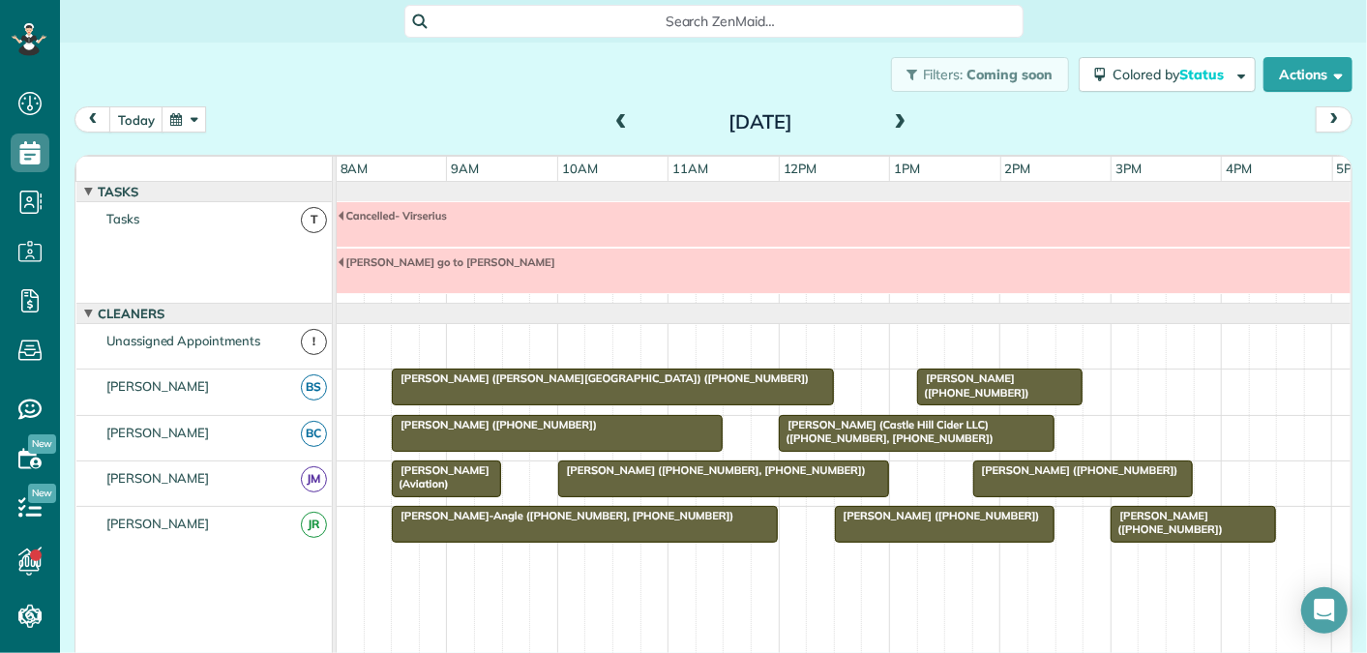
scroll to position [66, 0]
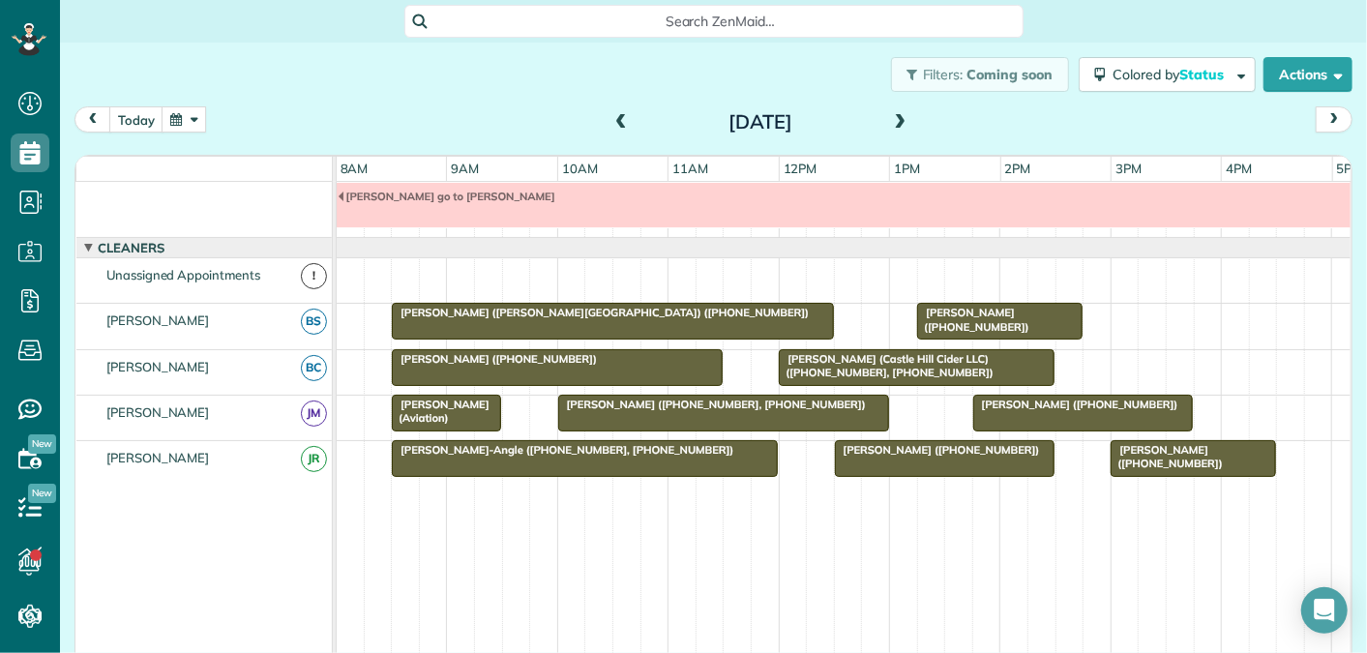
click at [622, 120] on span at bounding box center [621, 122] width 21 height 17
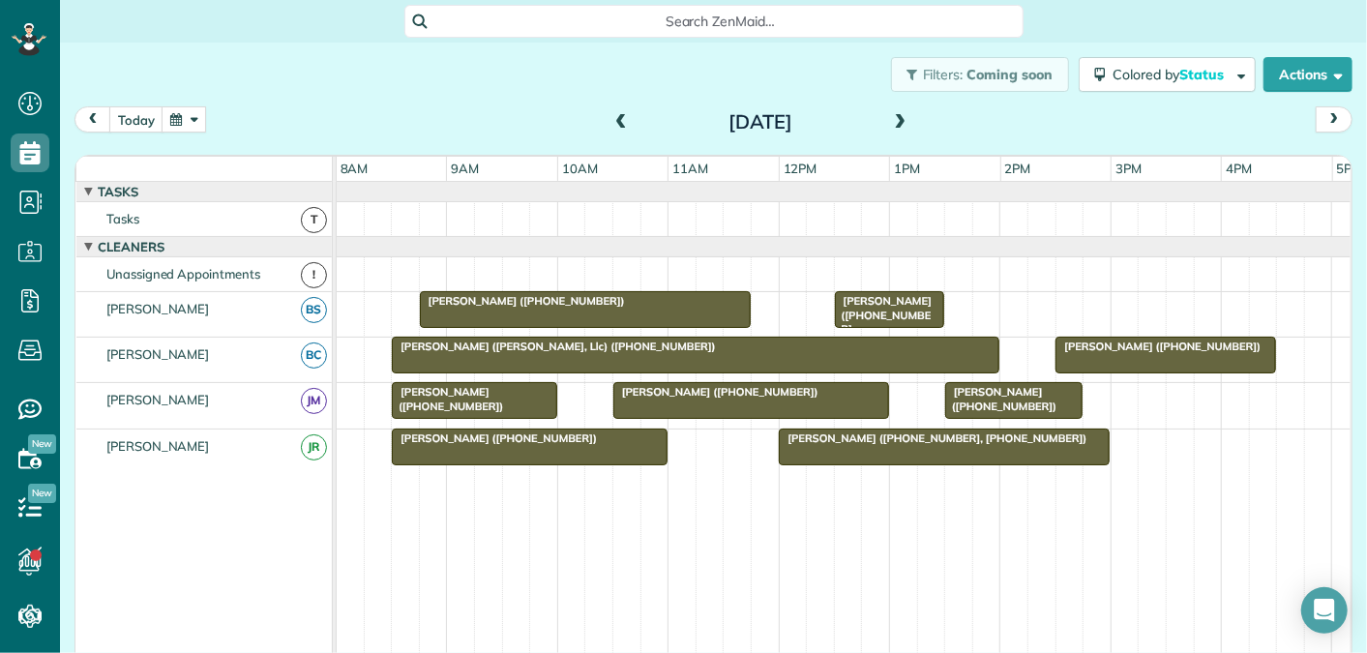
click at [904, 116] on span at bounding box center [900, 122] width 21 height 17
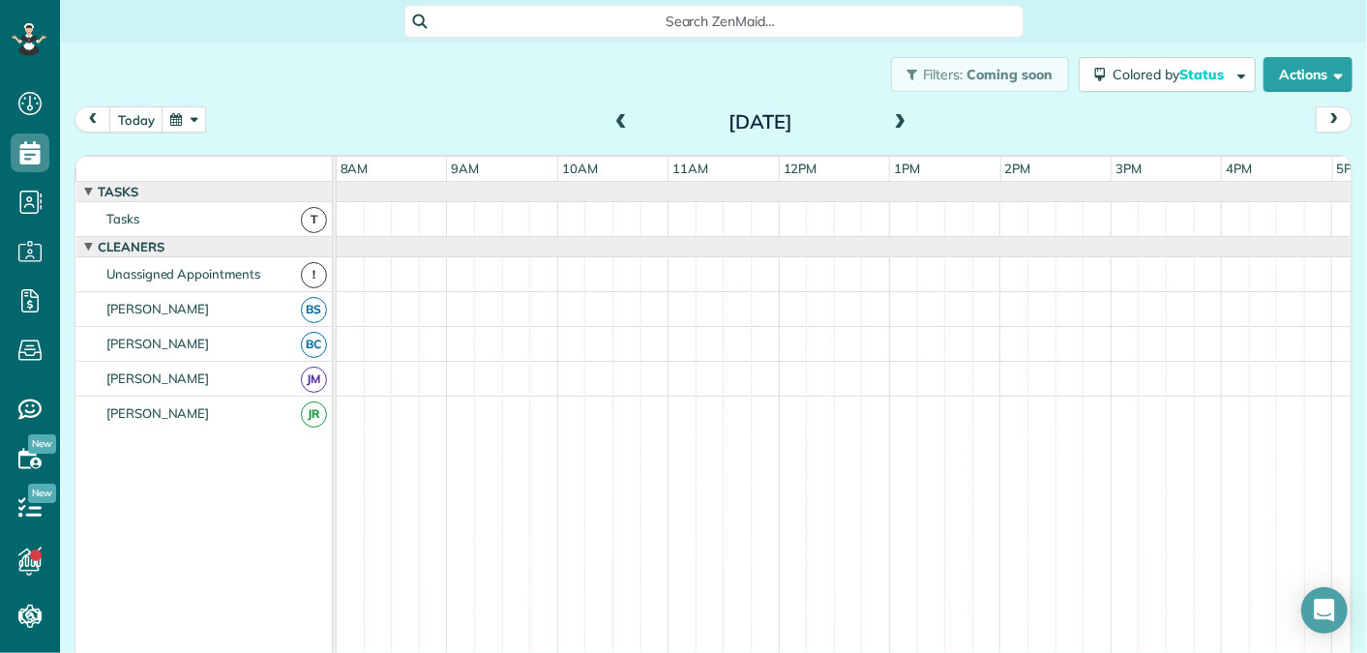
scroll to position [66, 0]
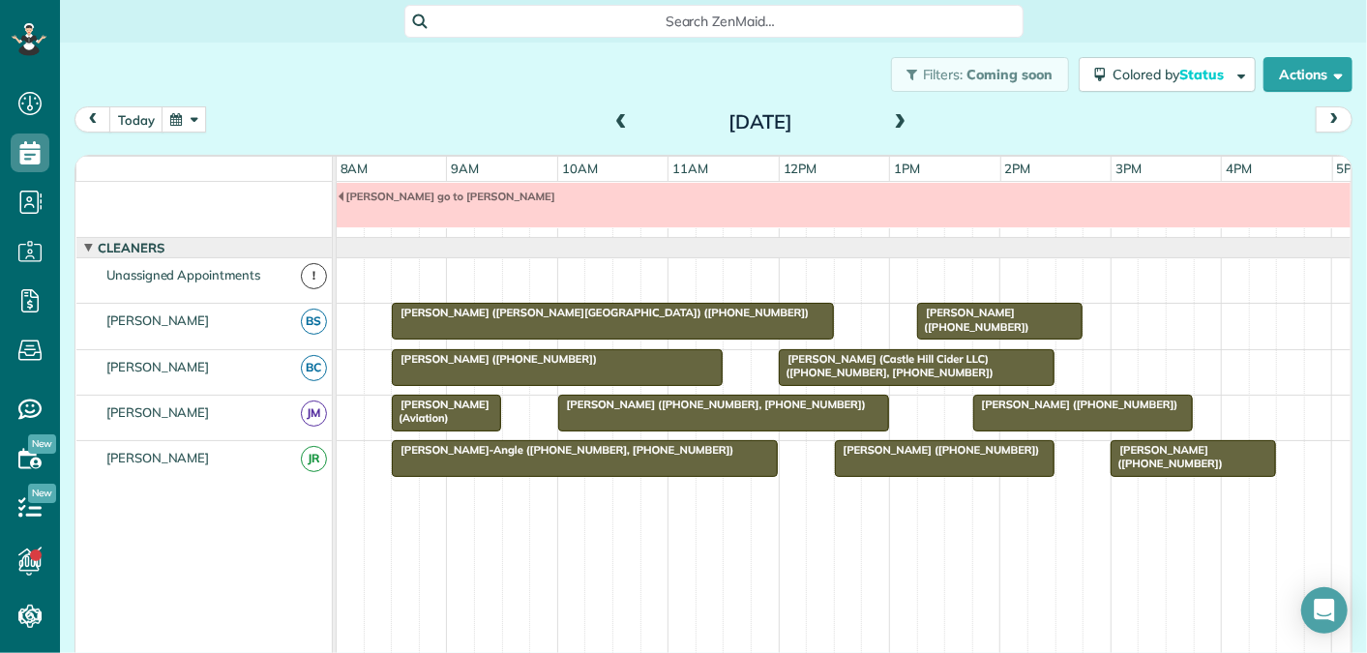
click at [904, 116] on span at bounding box center [900, 122] width 21 height 17
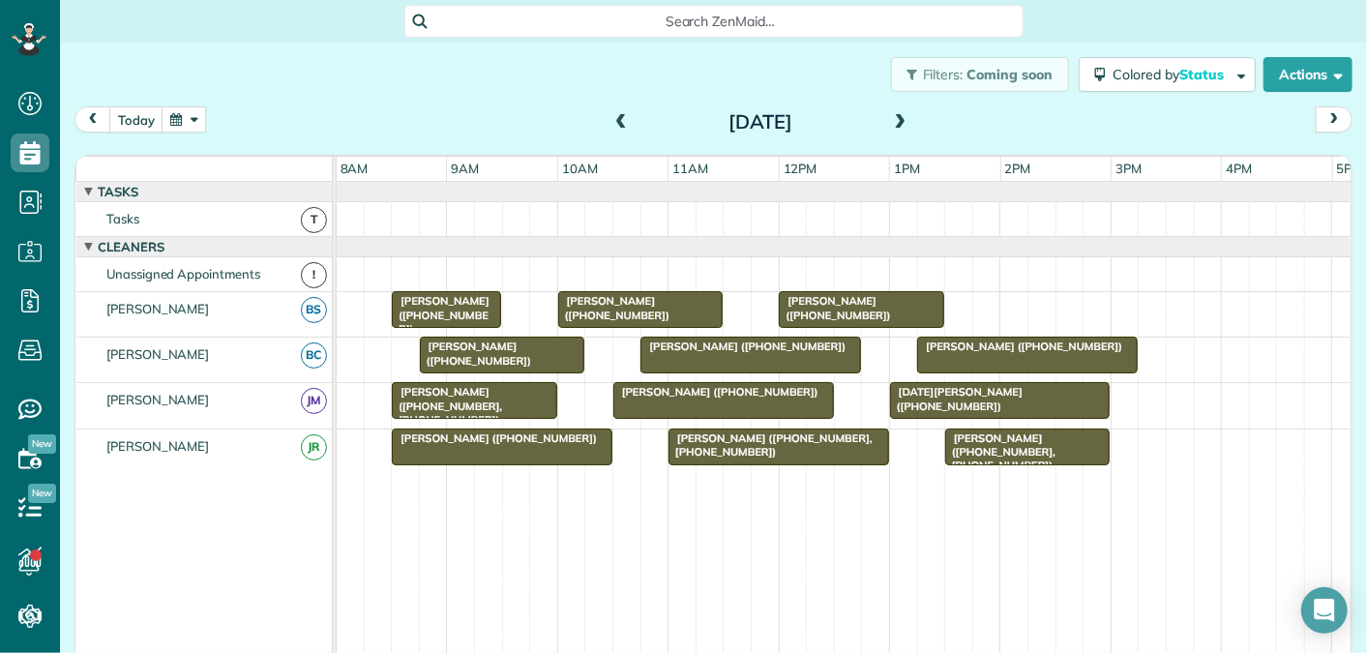
click at [620, 125] on span at bounding box center [621, 122] width 21 height 17
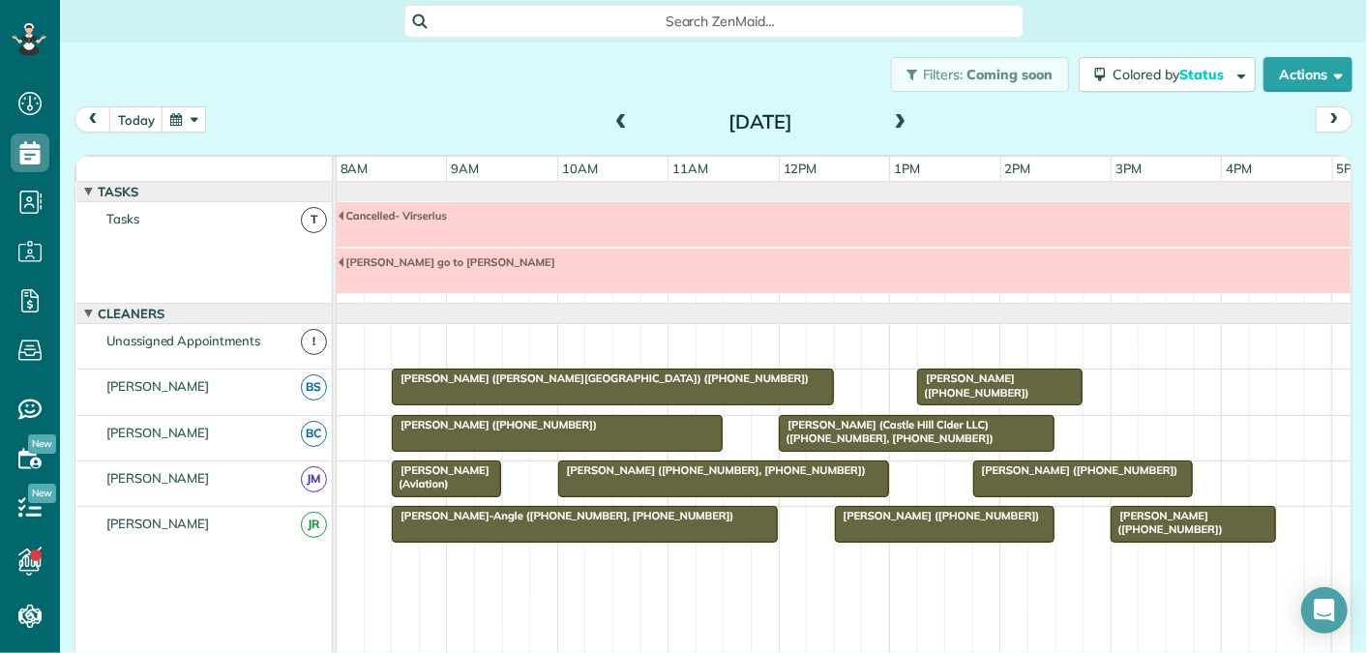
scroll to position [66, 0]
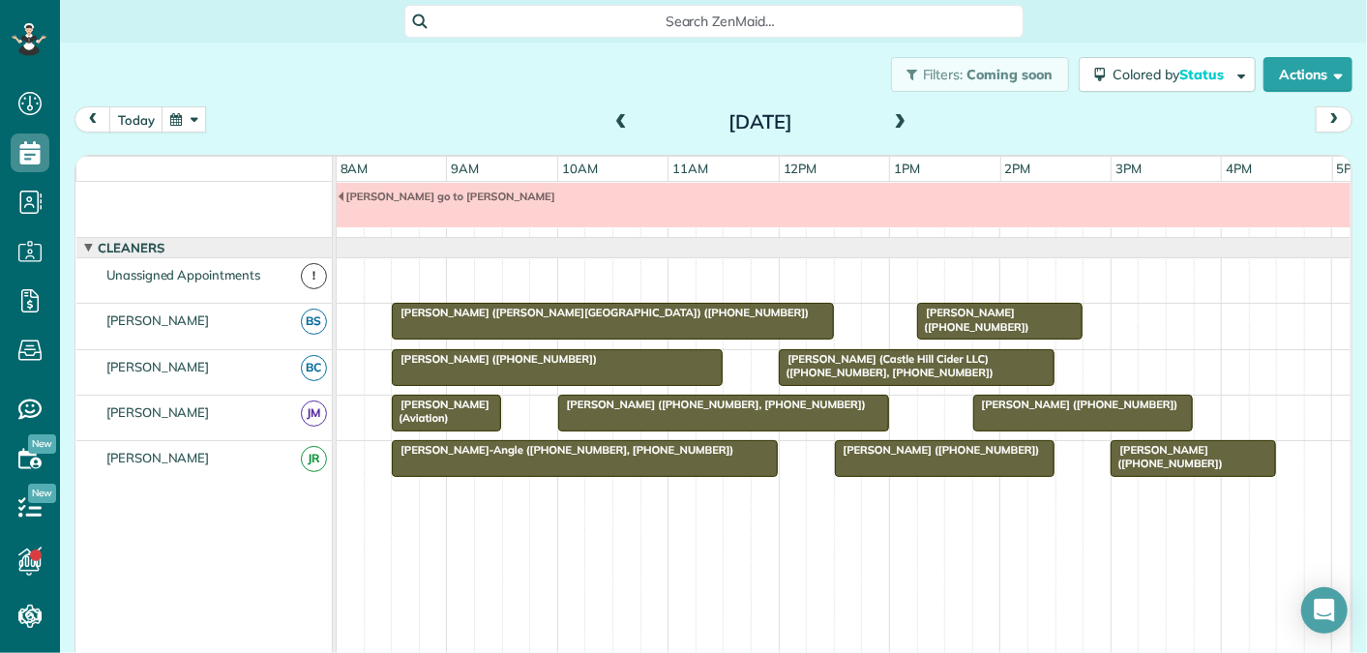
click at [617, 120] on span at bounding box center [621, 122] width 21 height 17
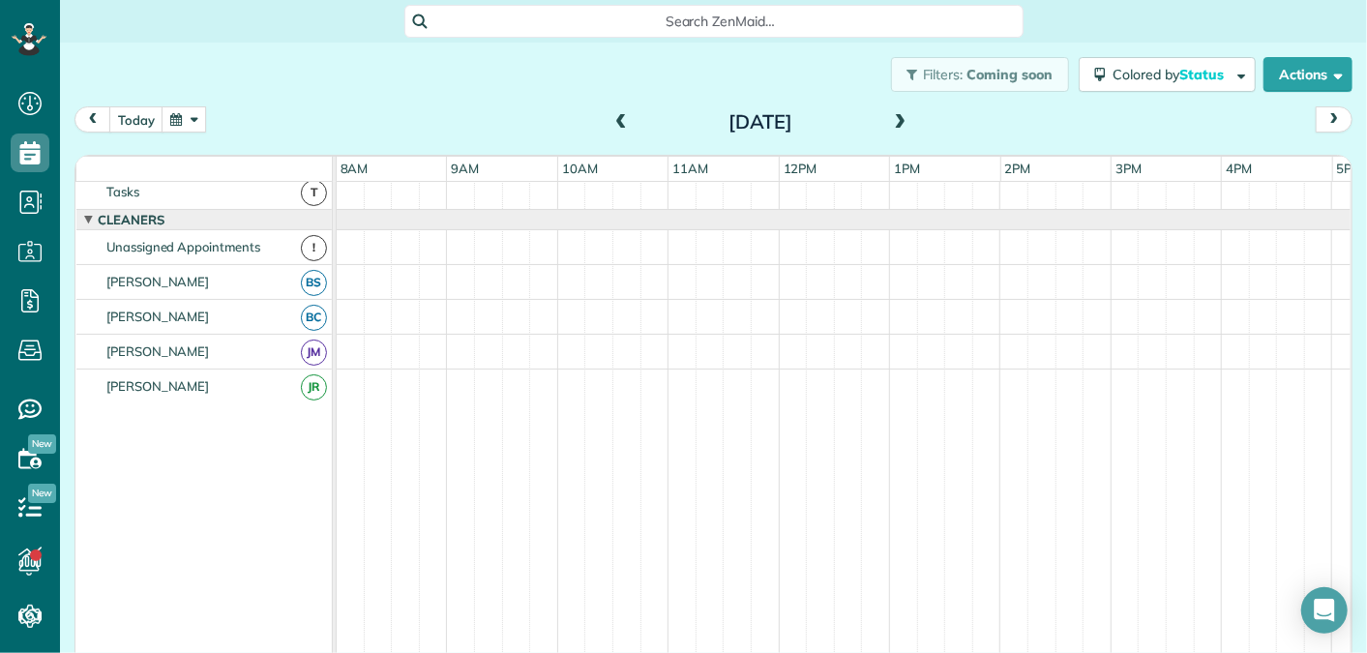
scroll to position [0, 0]
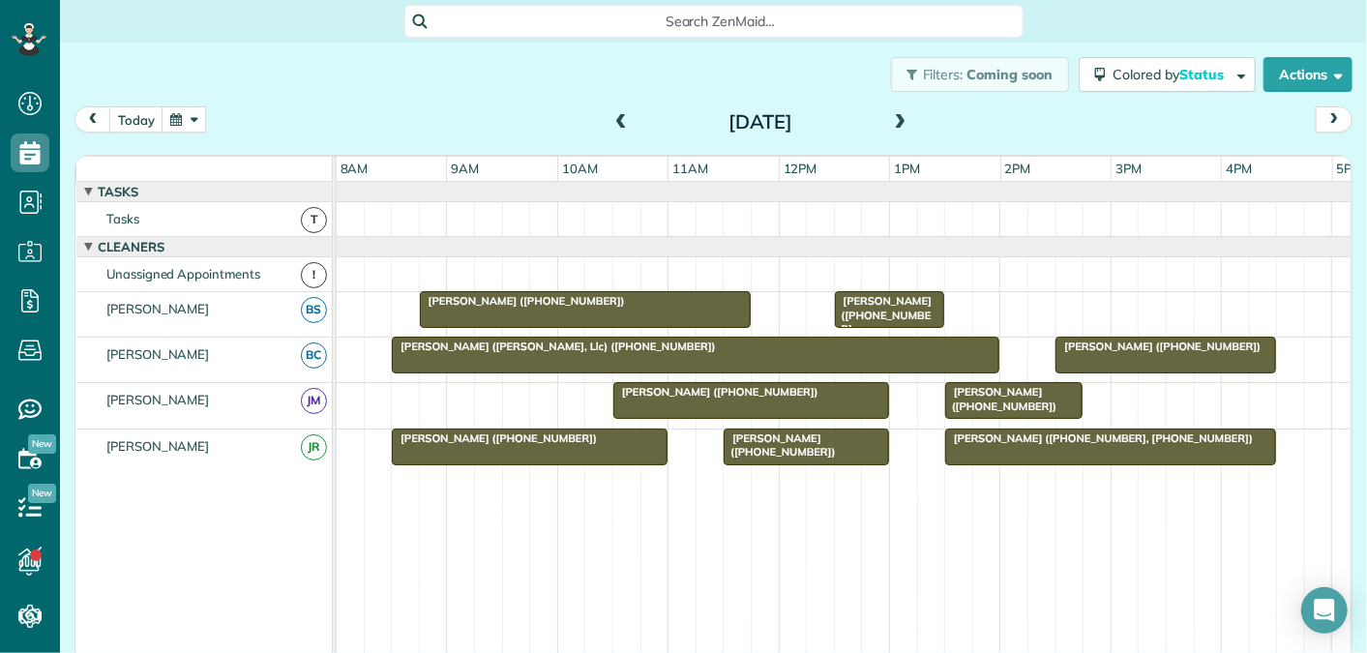
click at [905, 122] on span at bounding box center [900, 122] width 21 height 17
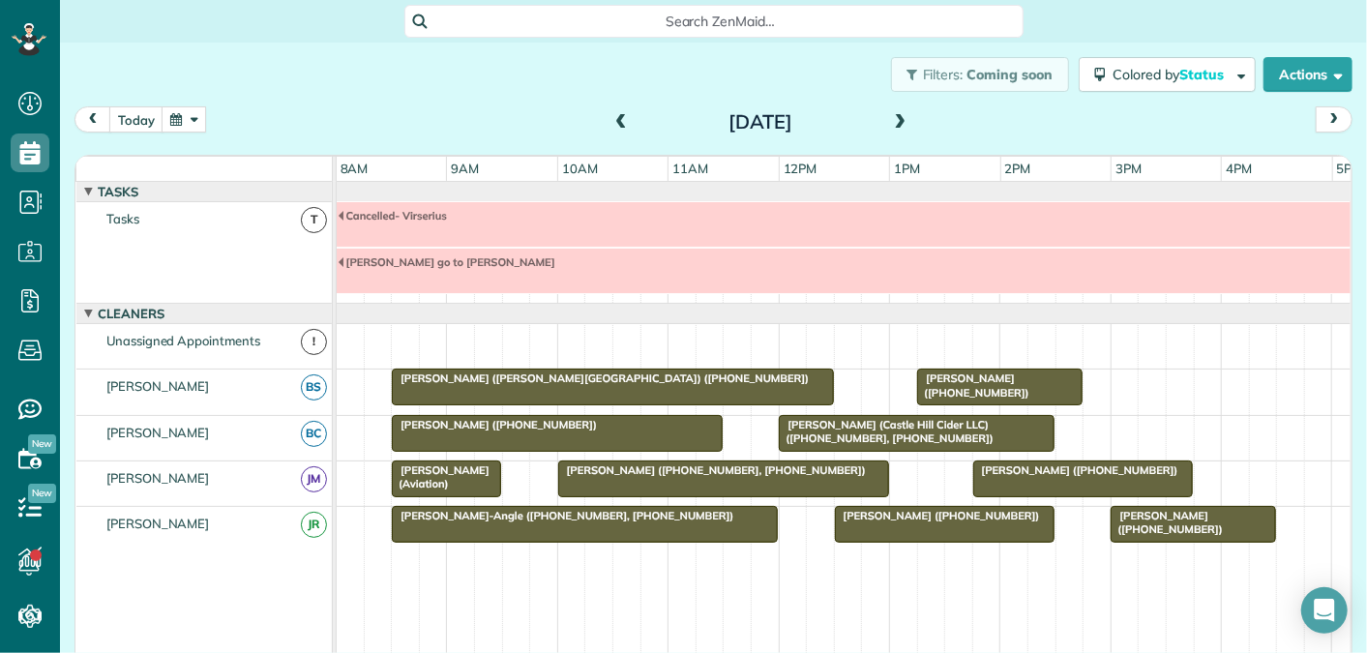
click at [693, 465] on span "[PERSON_NAME] ([PHONE_NUMBER], [PHONE_NUMBER])" at bounding box center [712, 471] width 310 height 14
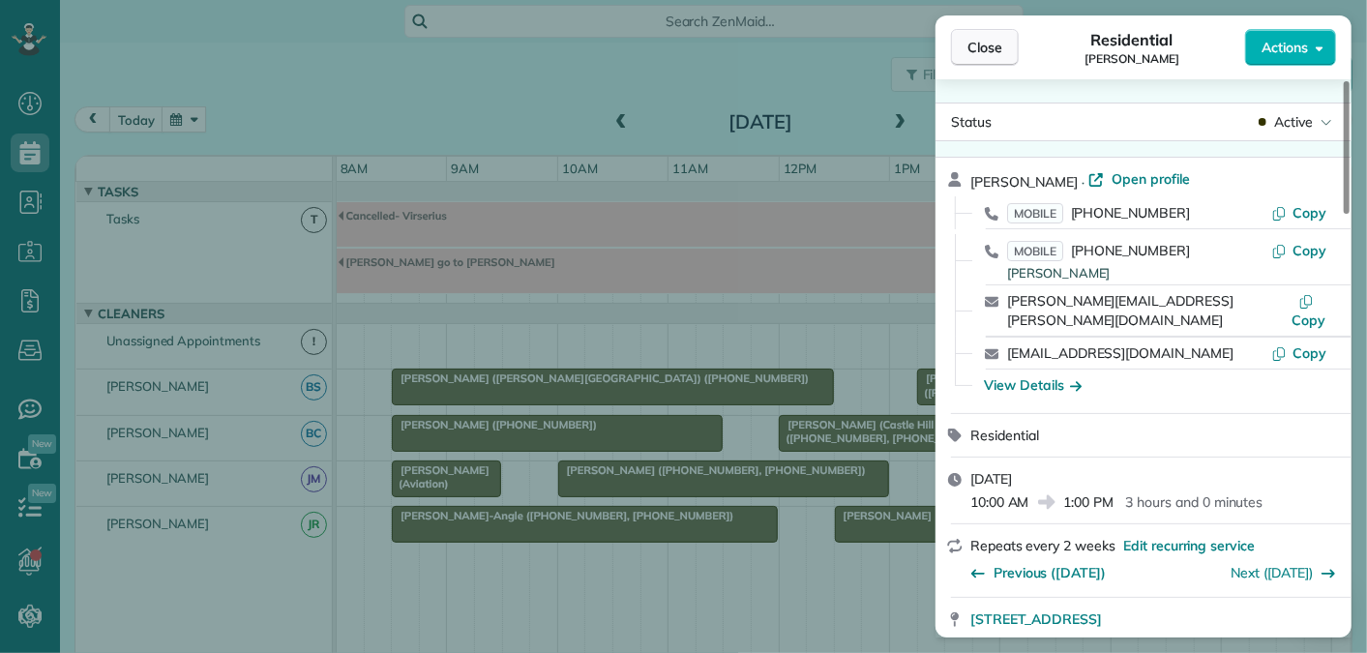
click at [993, 55] on span "Close" at bounding box center [985, 47] width 35 height 19
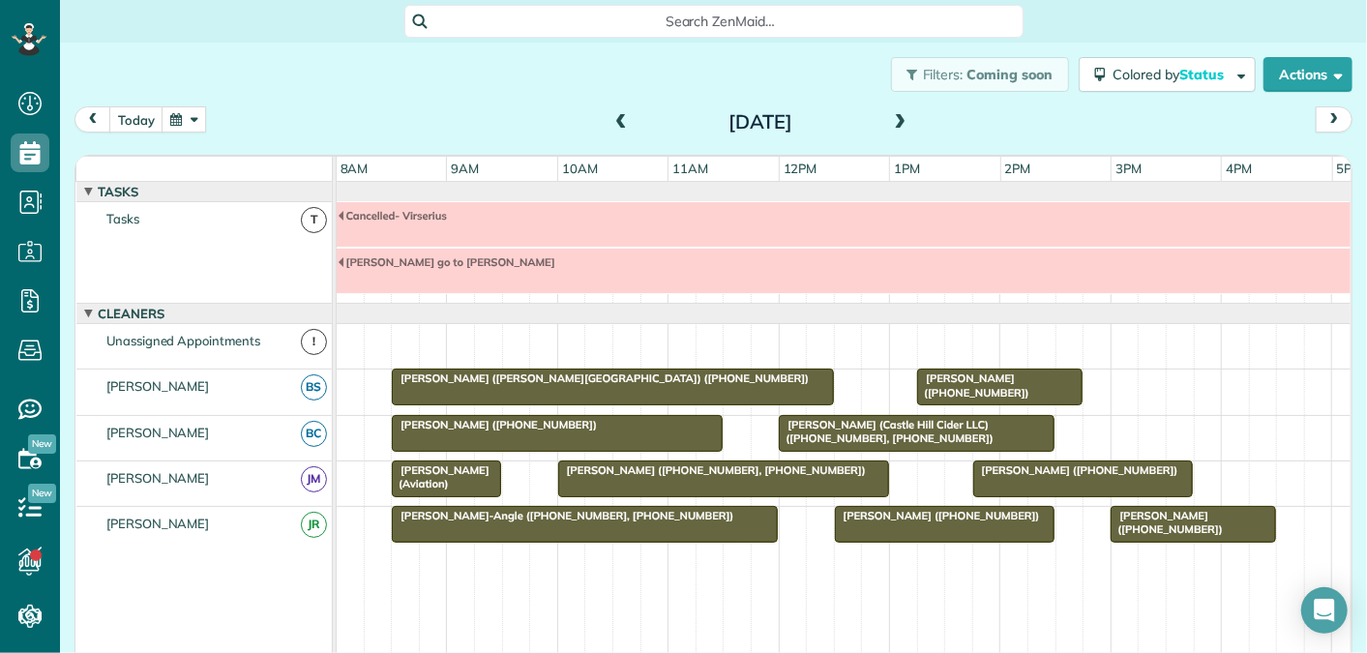
click at [465, 87] on div "Filters: Coming soon Colored by Status Color by Cleaner Color by Team Color by …" at bounding box center [713, 75] width 1307 height 64
click at [900, 123] on span at bounding box center [900, 122] width 21 height 17
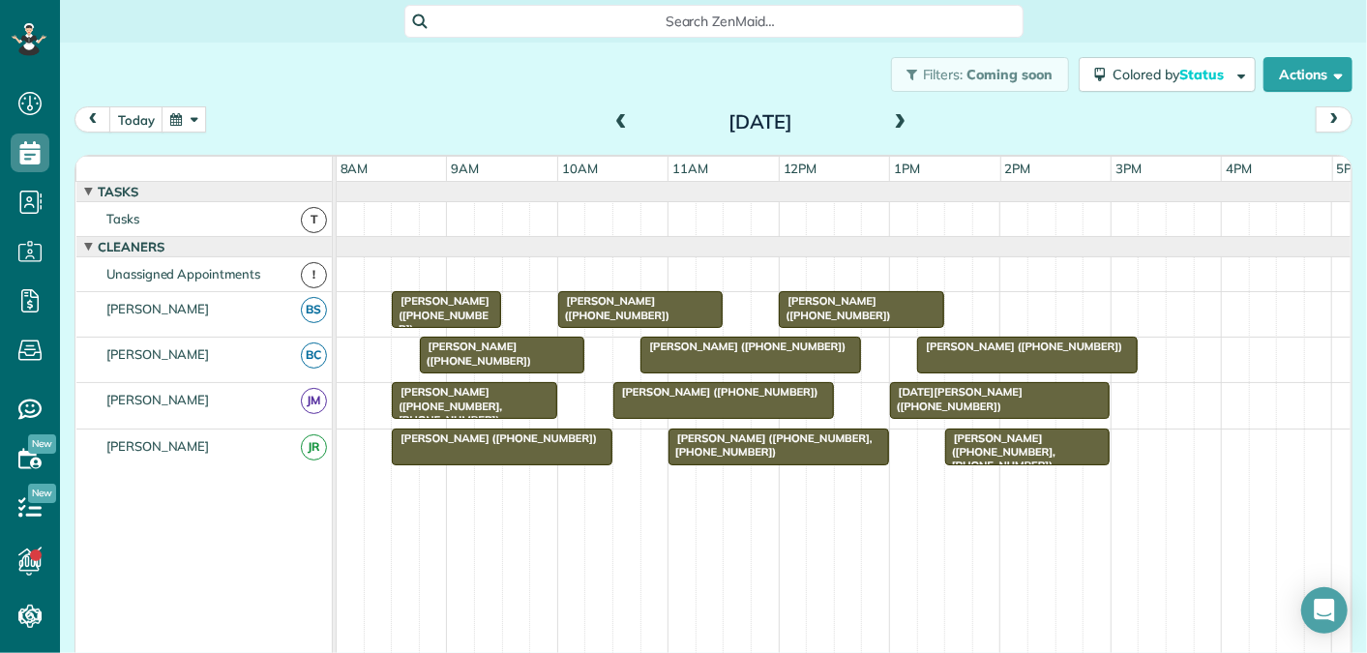
click at [897, 118] on span at bounding box center [900, 122] width 21 height 17
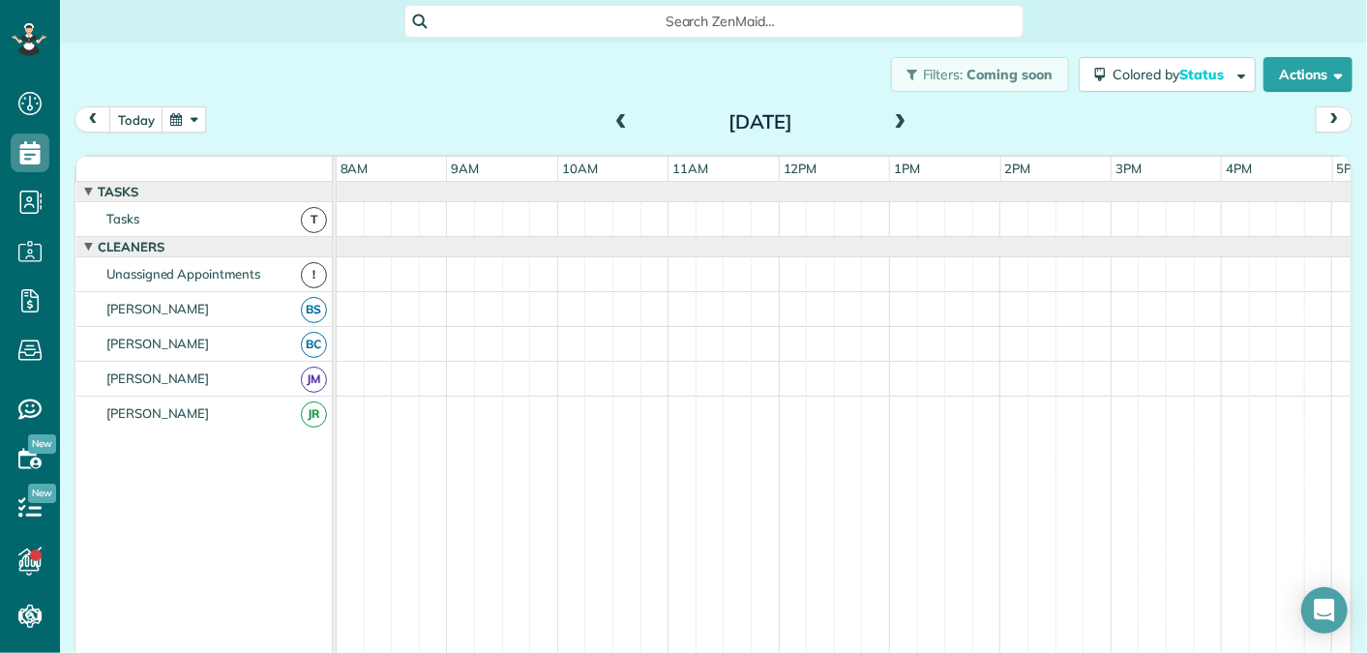
scroll to position [20, 0]
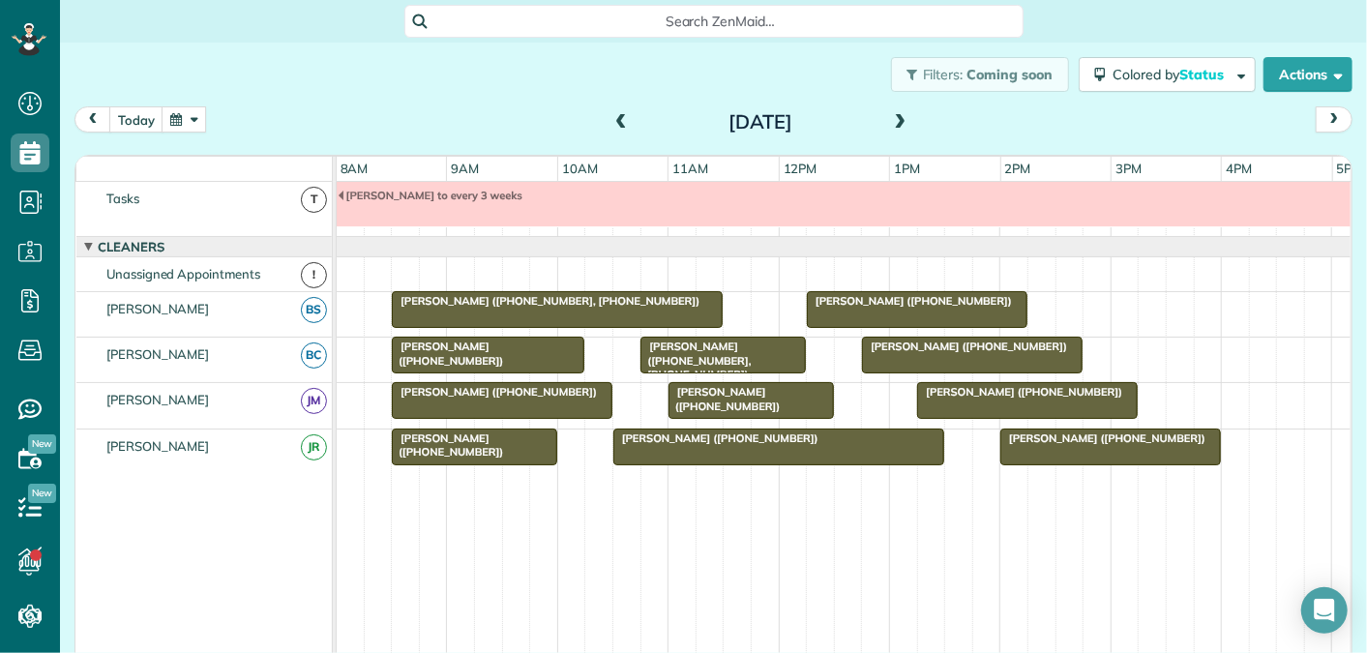
click at [658, 446] on div at bounding box center [779, 447] width 329 height 35
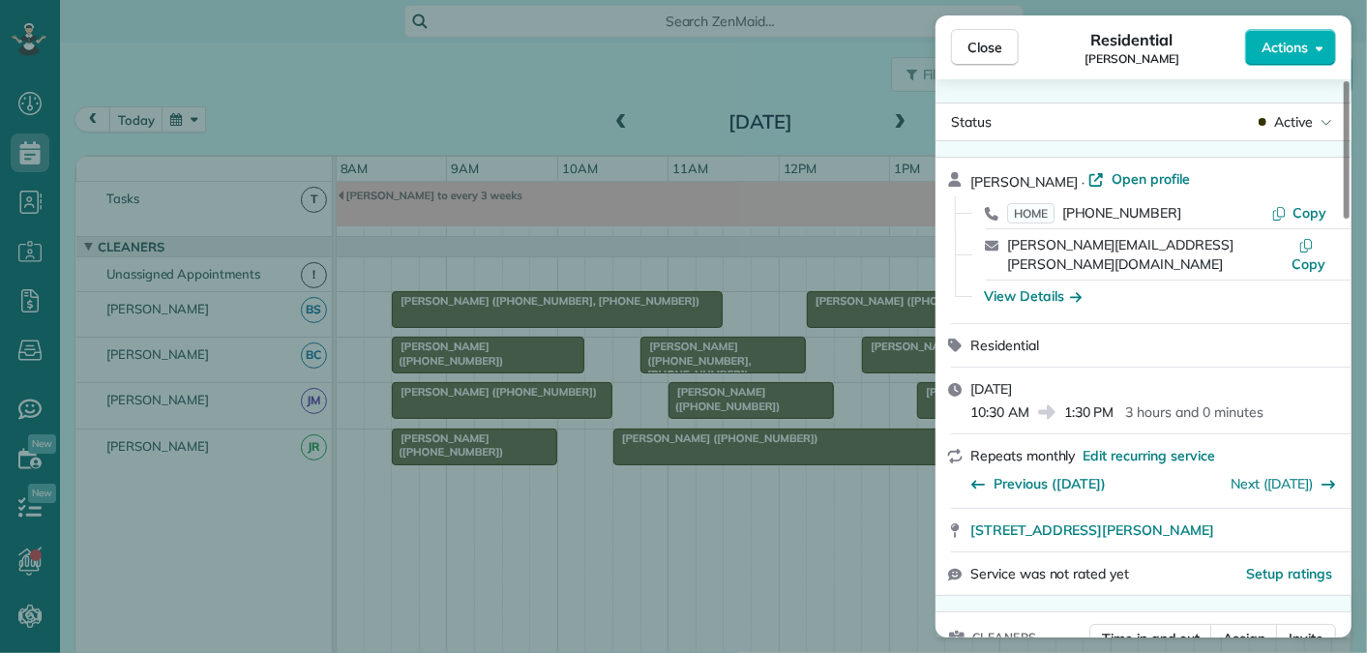
click at [830, 62] on div "Close Residential [PERSON_NAME] Actions Status Active [PERSON_NAME] · Open prof…" at bounding box center [683, 326] width 1367 height 653
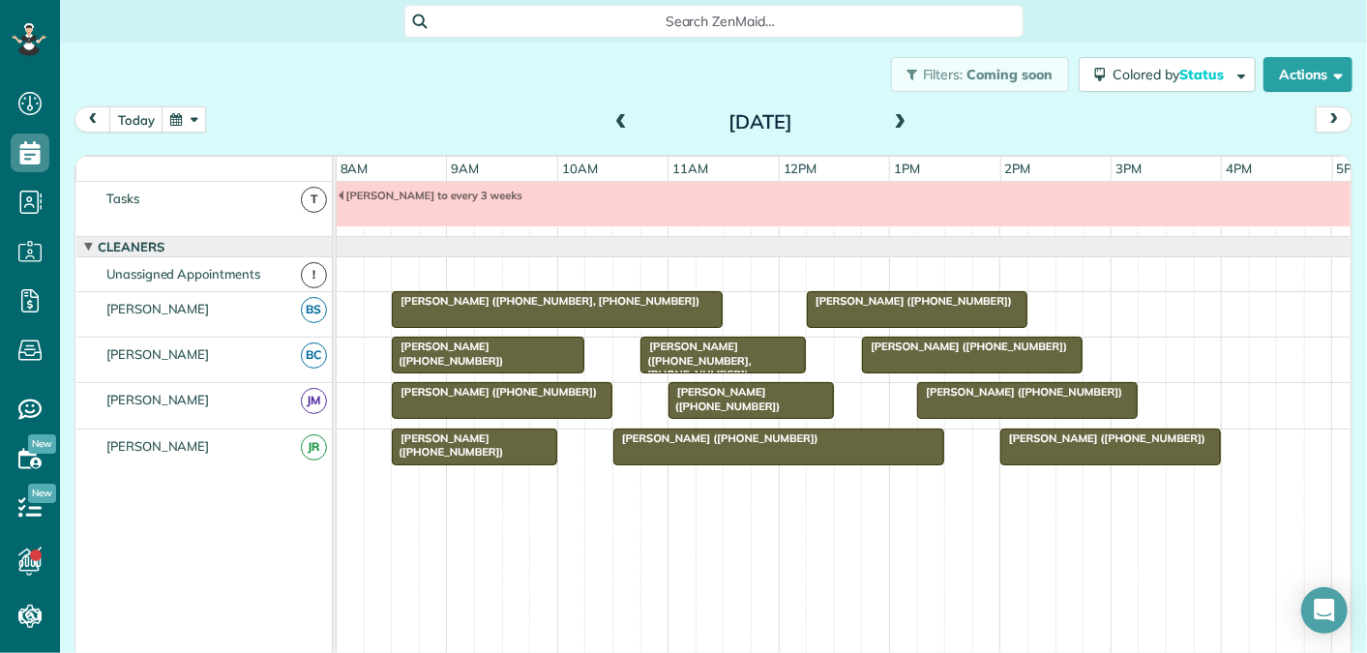
click at [900, 115] on span at bounding box center [900, 122] width 21 height 17
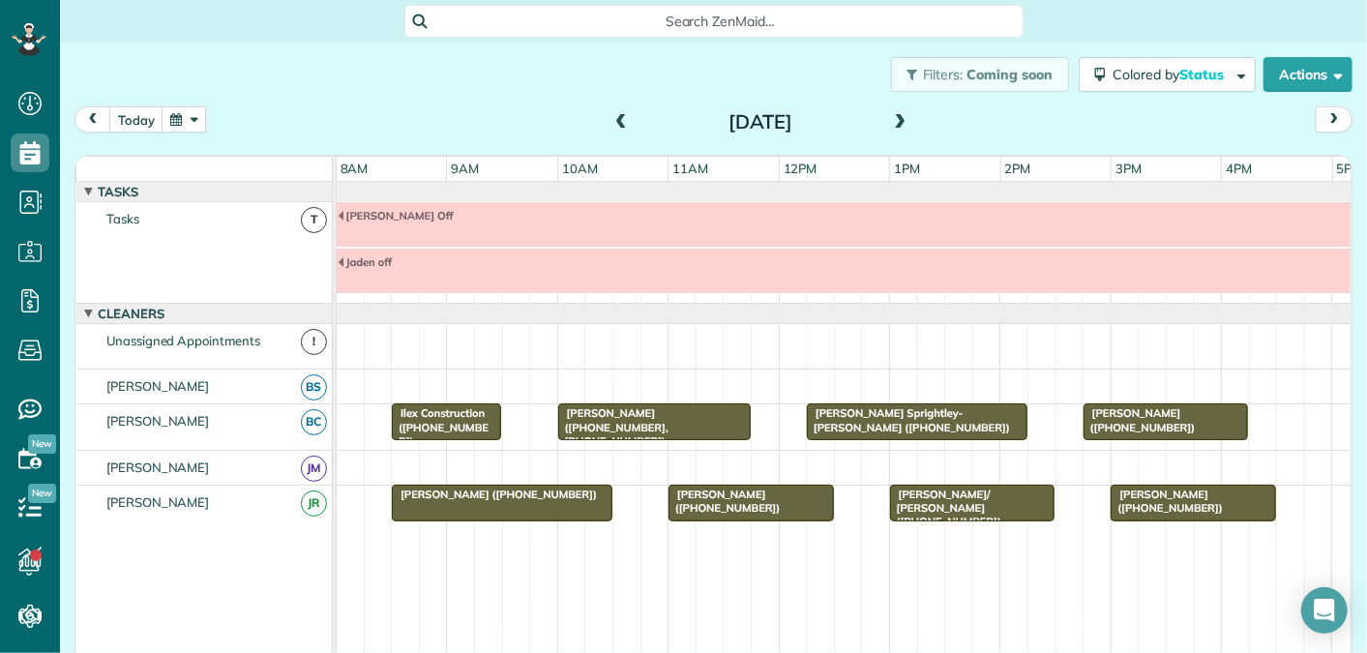
click at [905, 122] on span at bounding box center [900, 122] width 21 height 17
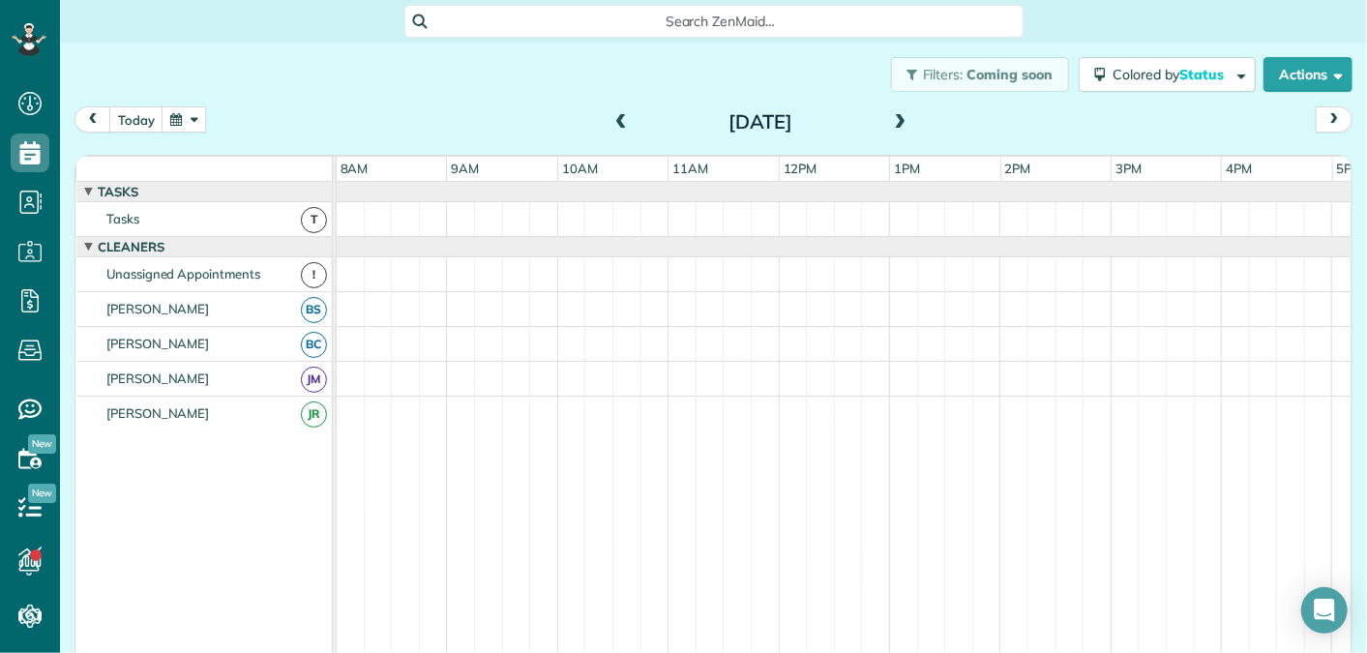
click at [625, 125] on span at bounding box center [621, 122] width 21 height 17
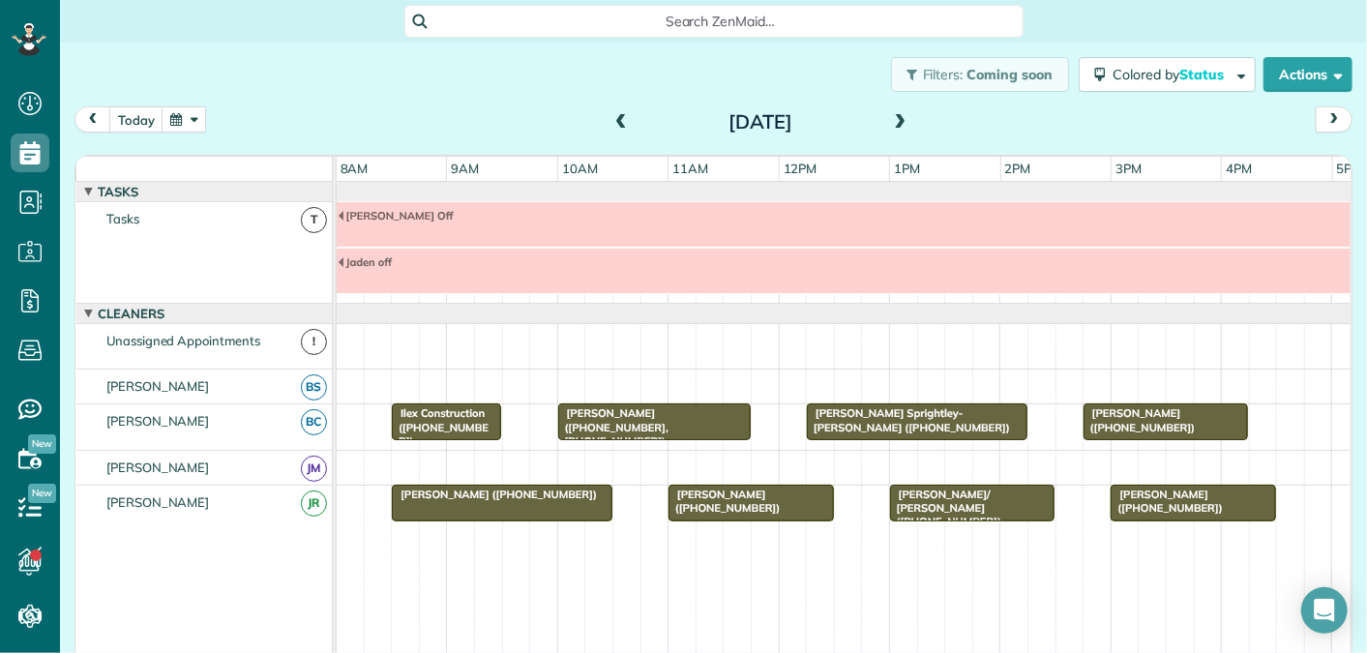
scroll to position [66, 0]
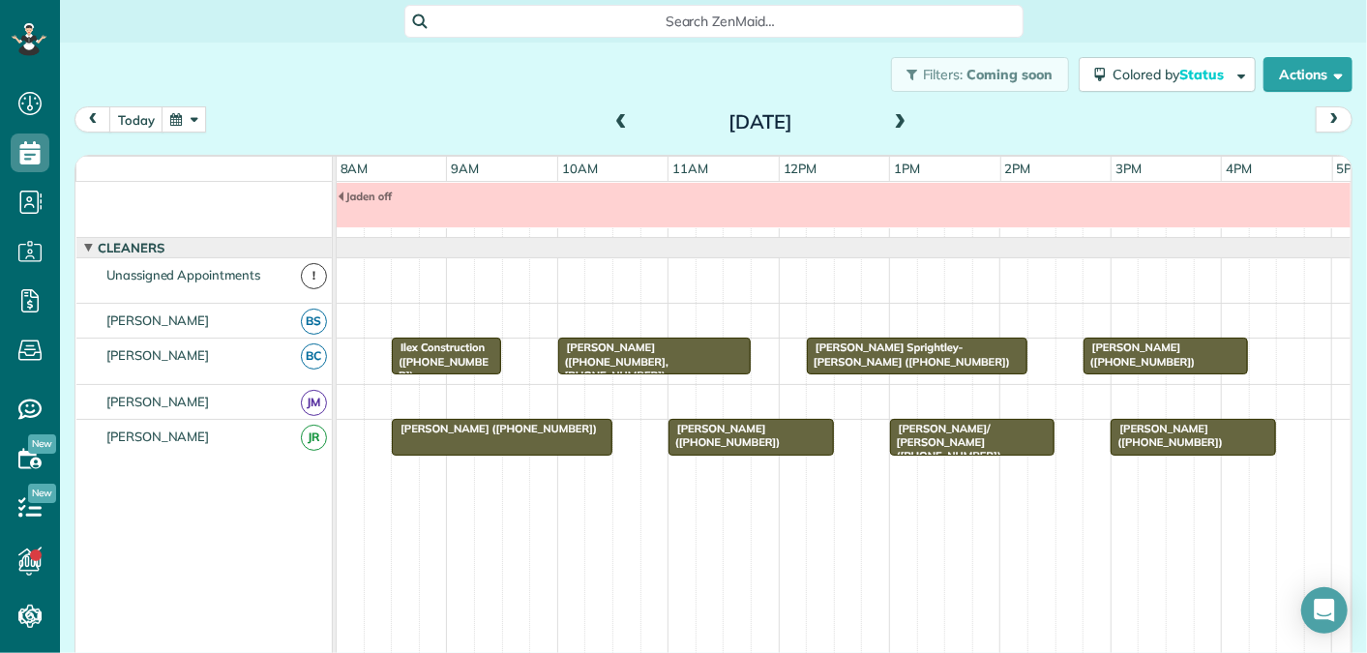
click at [768, 426] on span "[PERSON_NAME] ([PHONE_NUMBER])" at bounding box center [724, 435] width 113 height 27
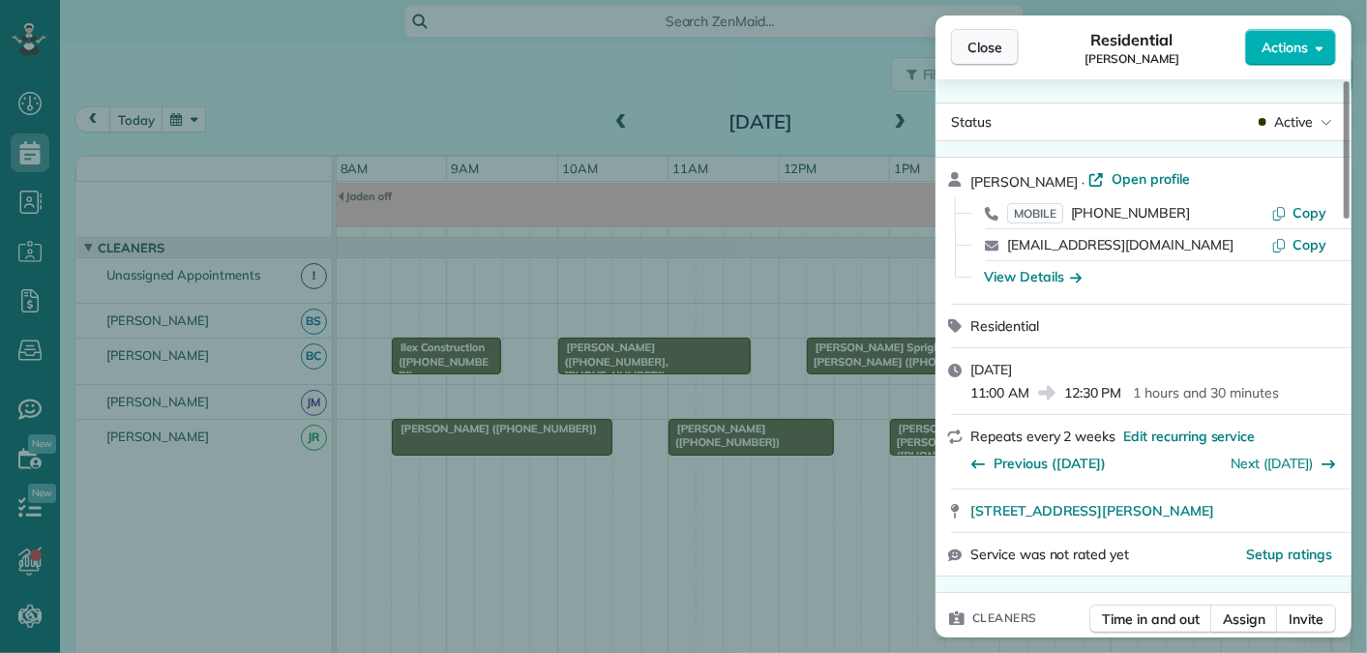
click at [976, 46] on span "Close" at bounding box center [985, 47] width 35 height 19
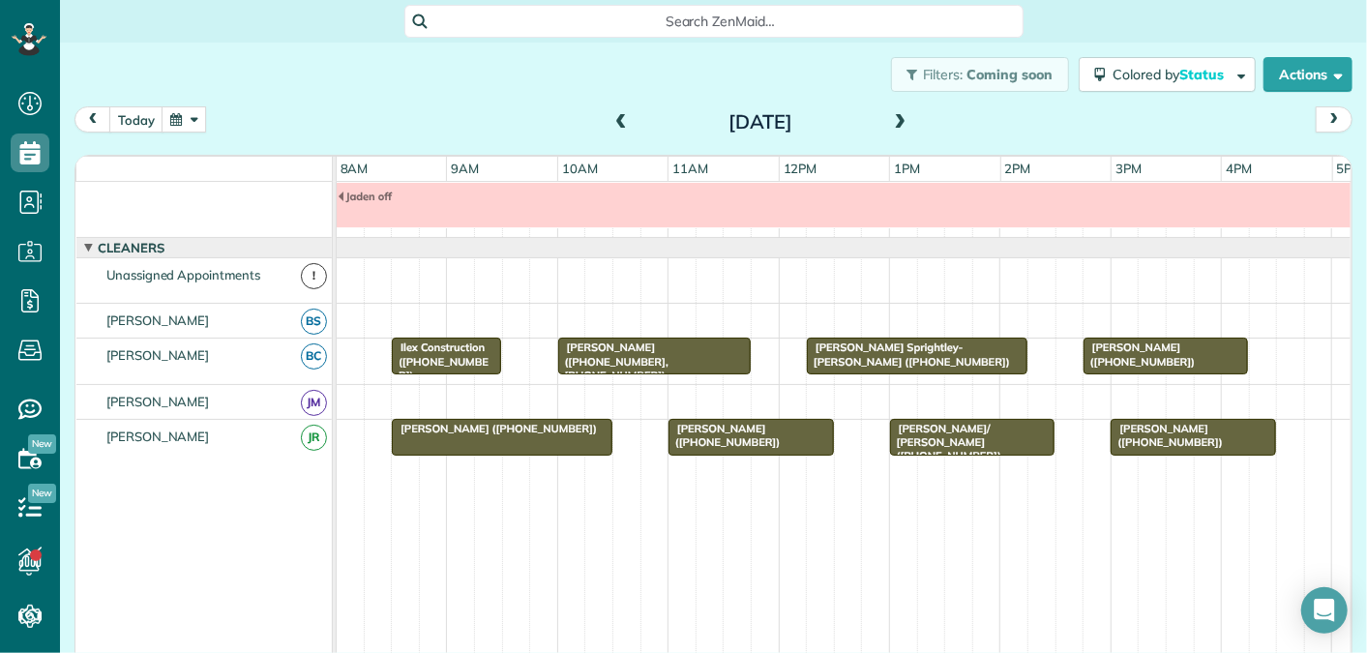
click at [898, 123] on span at bounding box center [900, 122] width 21 height 17
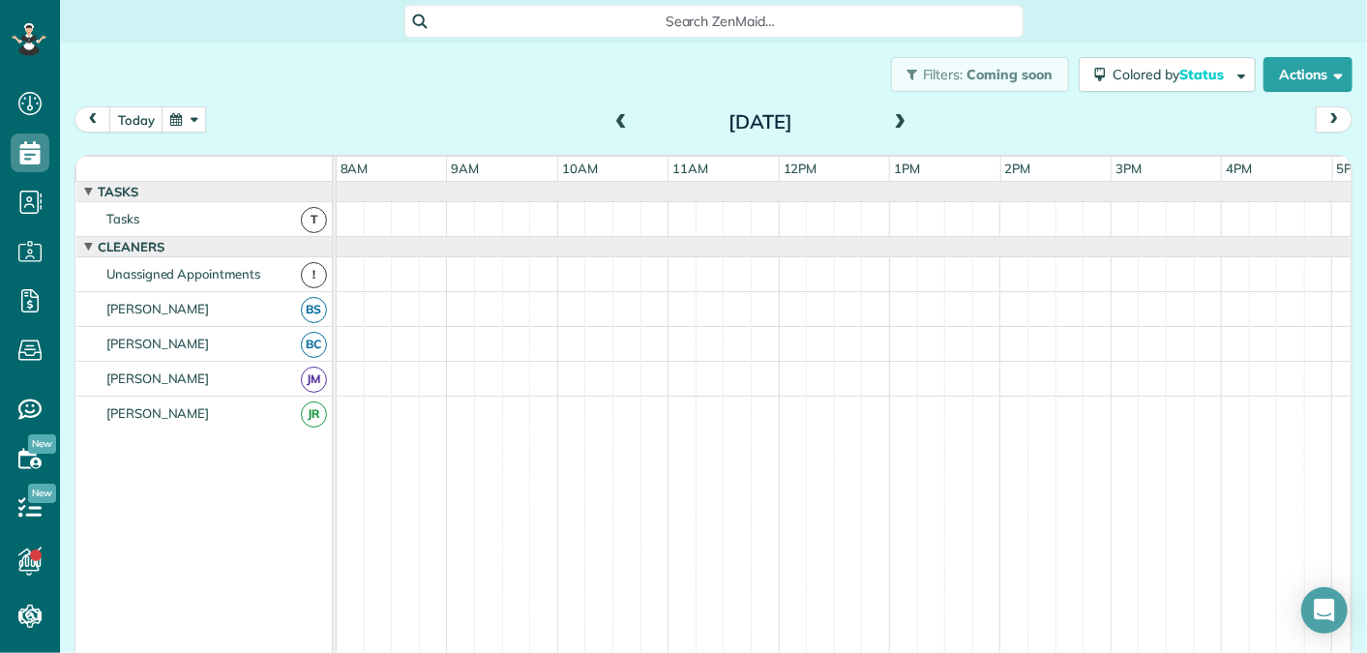
click at [898, 123] on span at bounding box center [900, 122] width 21 height 17
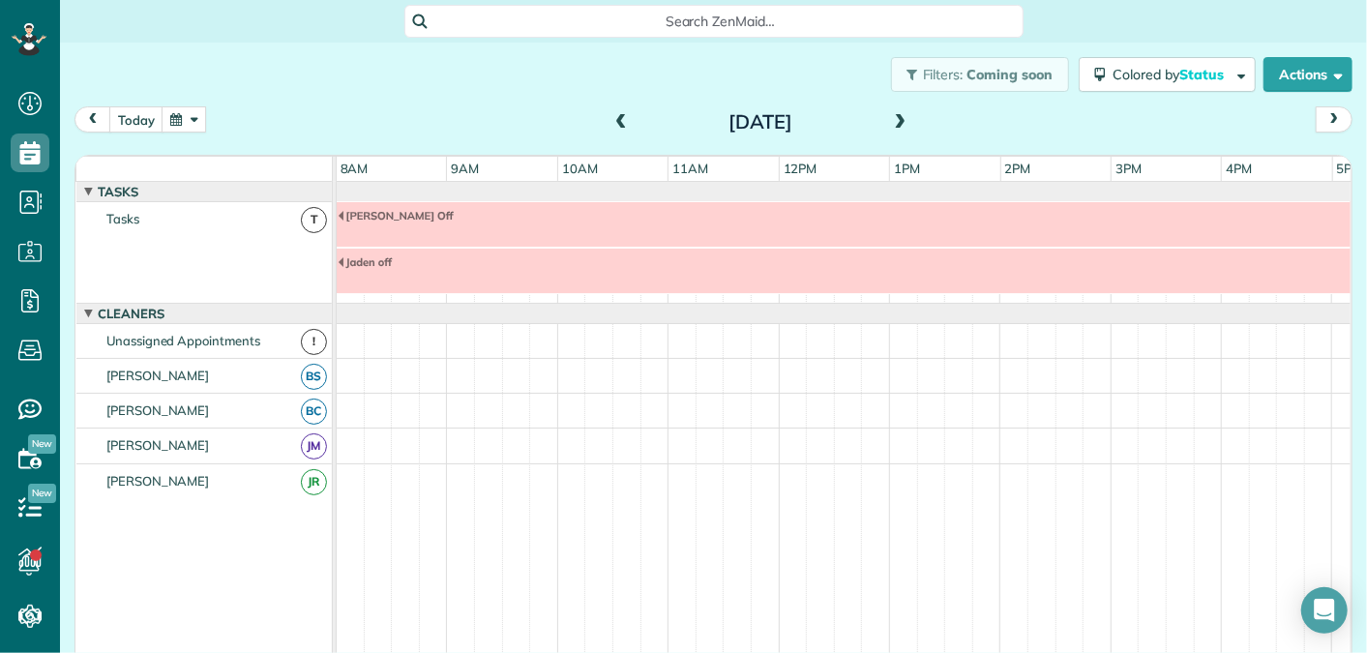
click at [625, 122] on span at bounding box center [621, 122] width 21 height 17
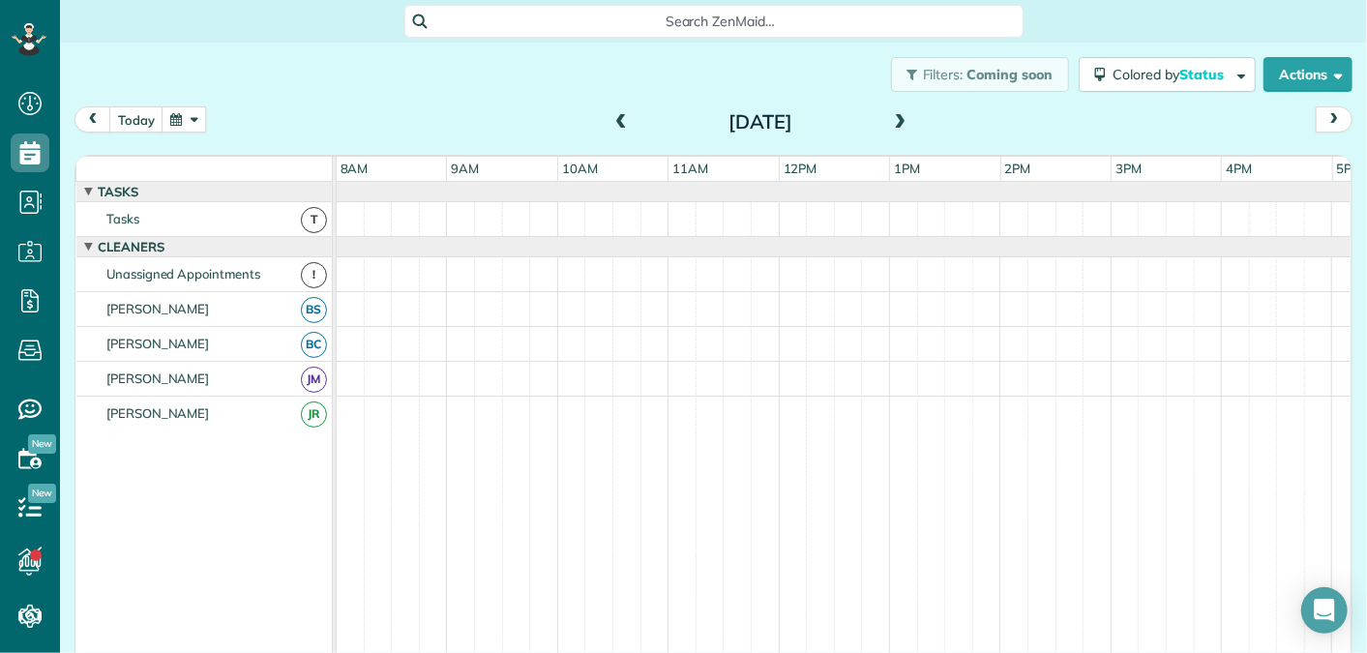
click at [910, 120] on div "[DATE]" at bounding box center [761, 121] width 310 height 31
click at [903, 120] on span at bounding box center [900, 122] width 21 height 17
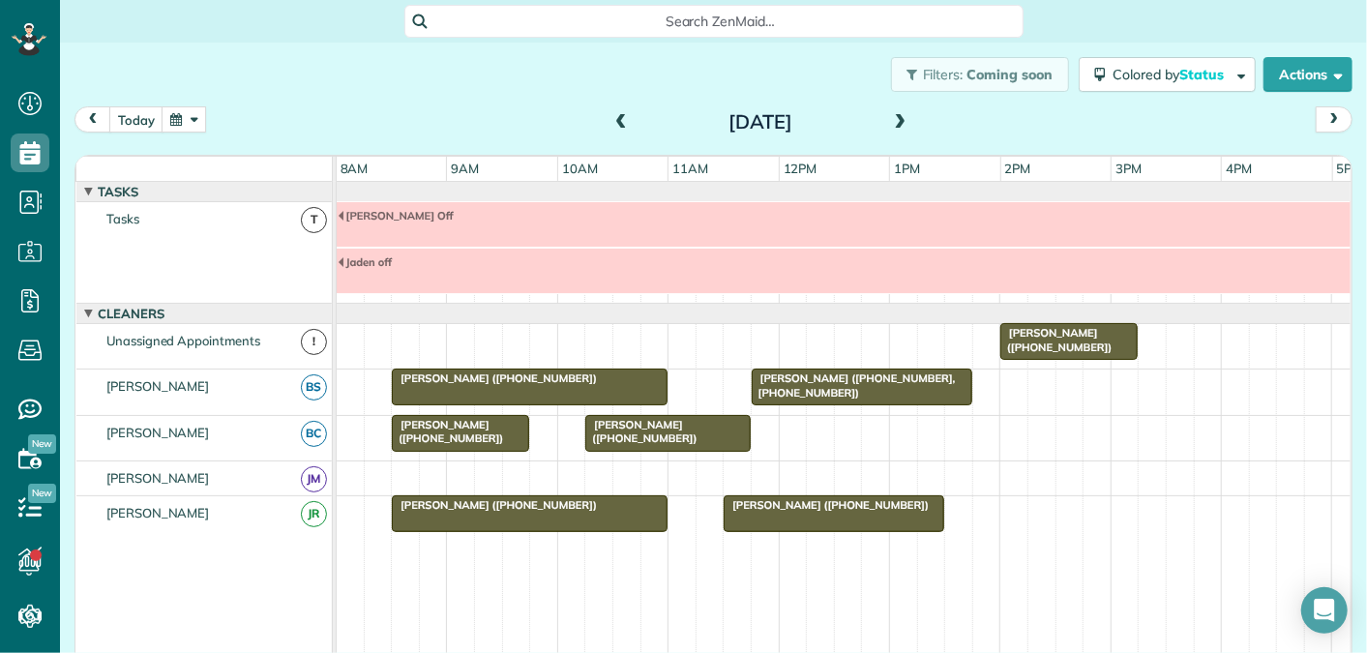
click at [901, 121] on span at bounding box center [900, 122] width 21 height 17
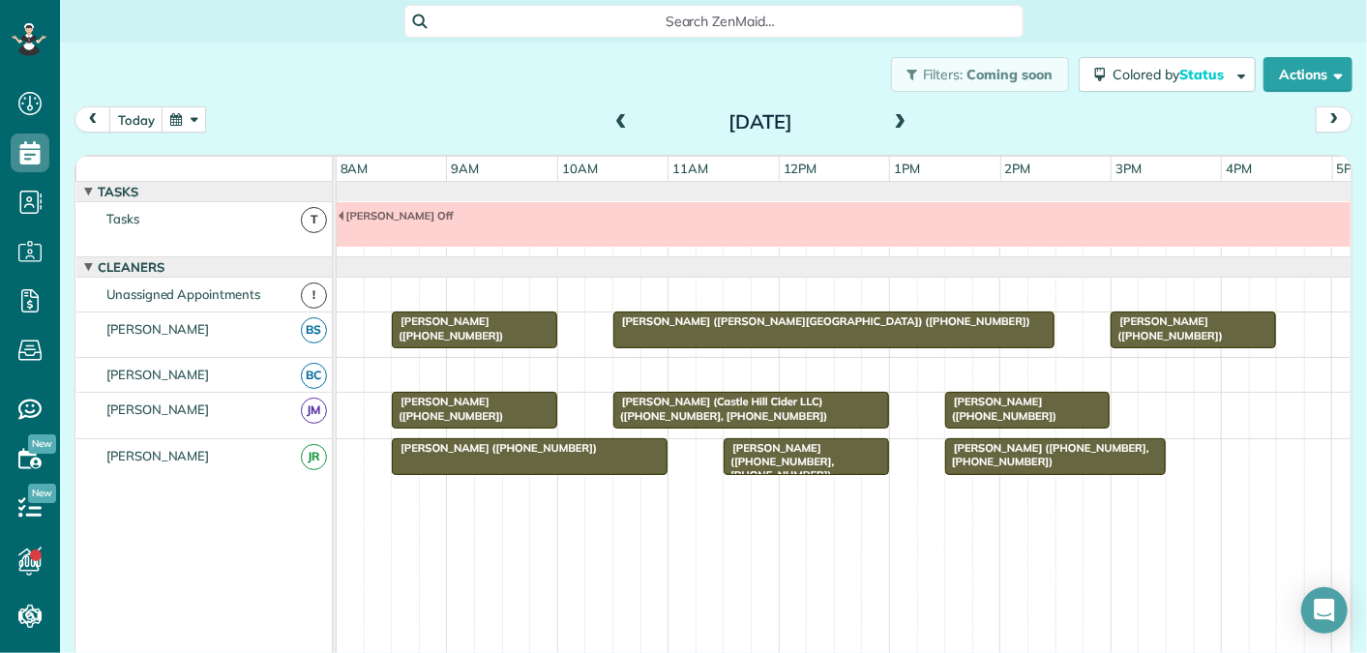
click at [901, 119] on span at bounding box center [900, 122] width 21 height 17
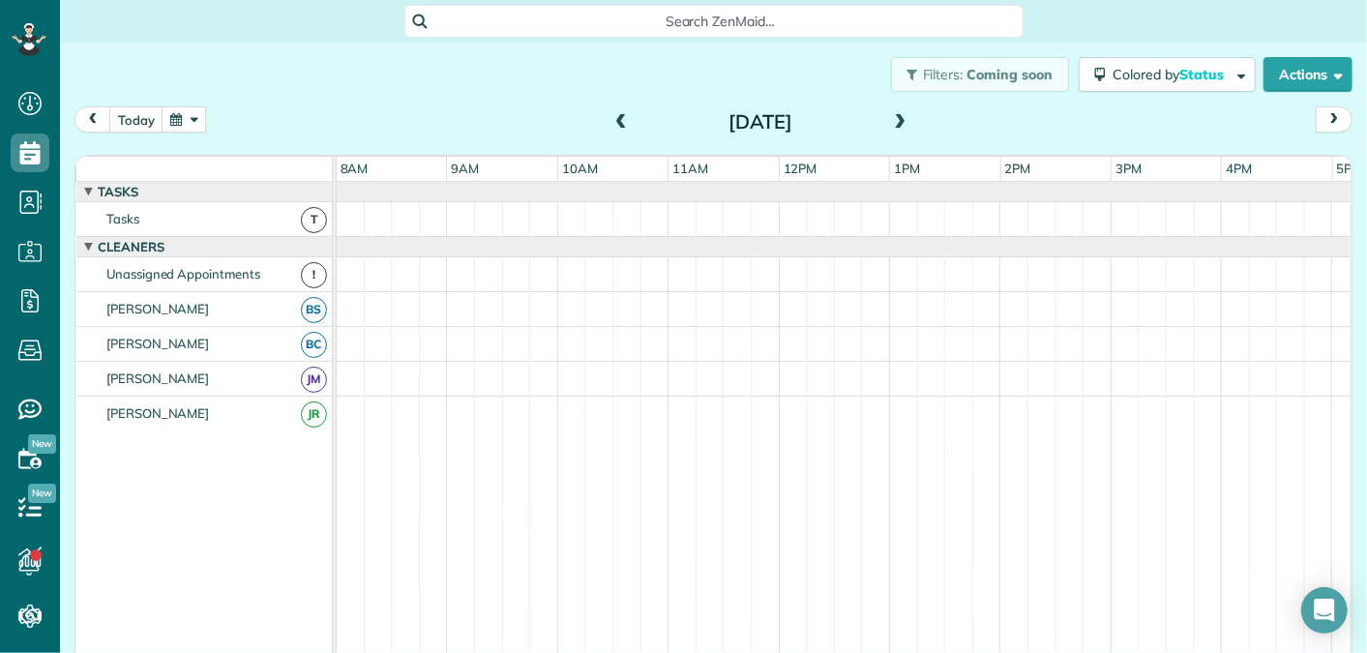
scroll to position [66, 0]
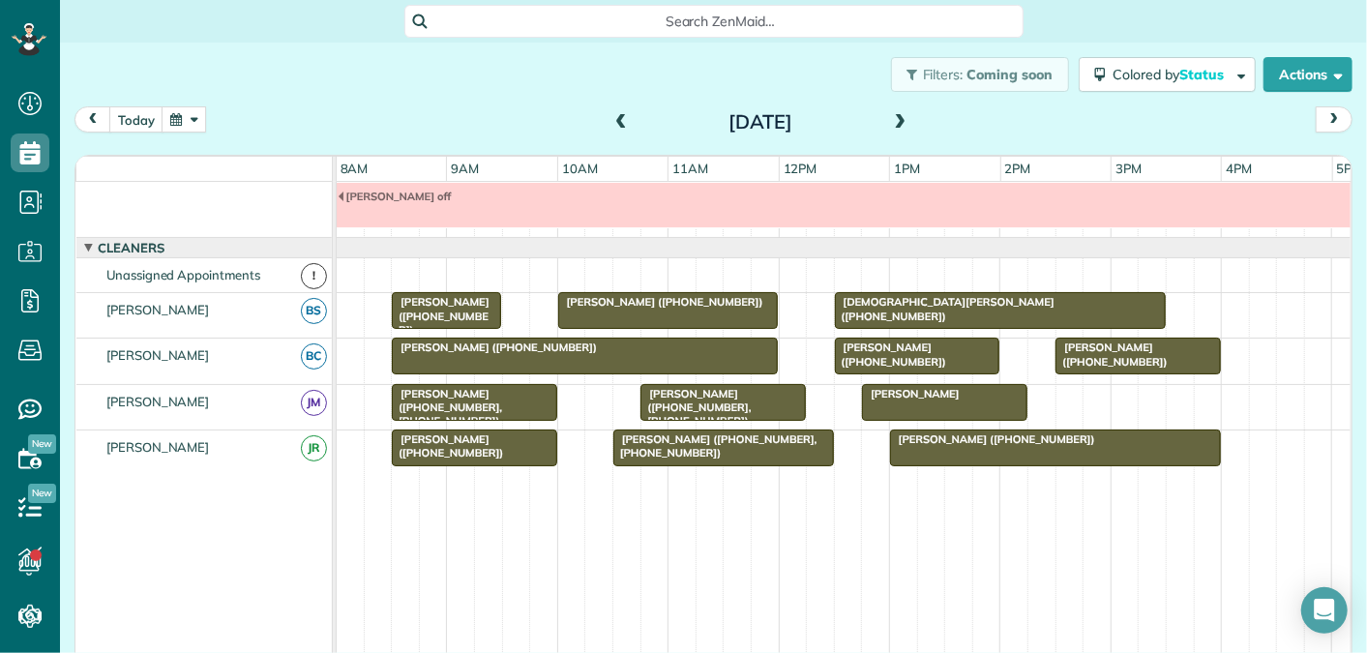
click at [552, 84] on div "Filters: Coming soon Colored by Status Color by Cleaner Color by Team Color by …" at bounding box center [713, 75] width 1307 height 64
click at [469, 204] on div at bounding box center [1001, 205] width 1329 height 45
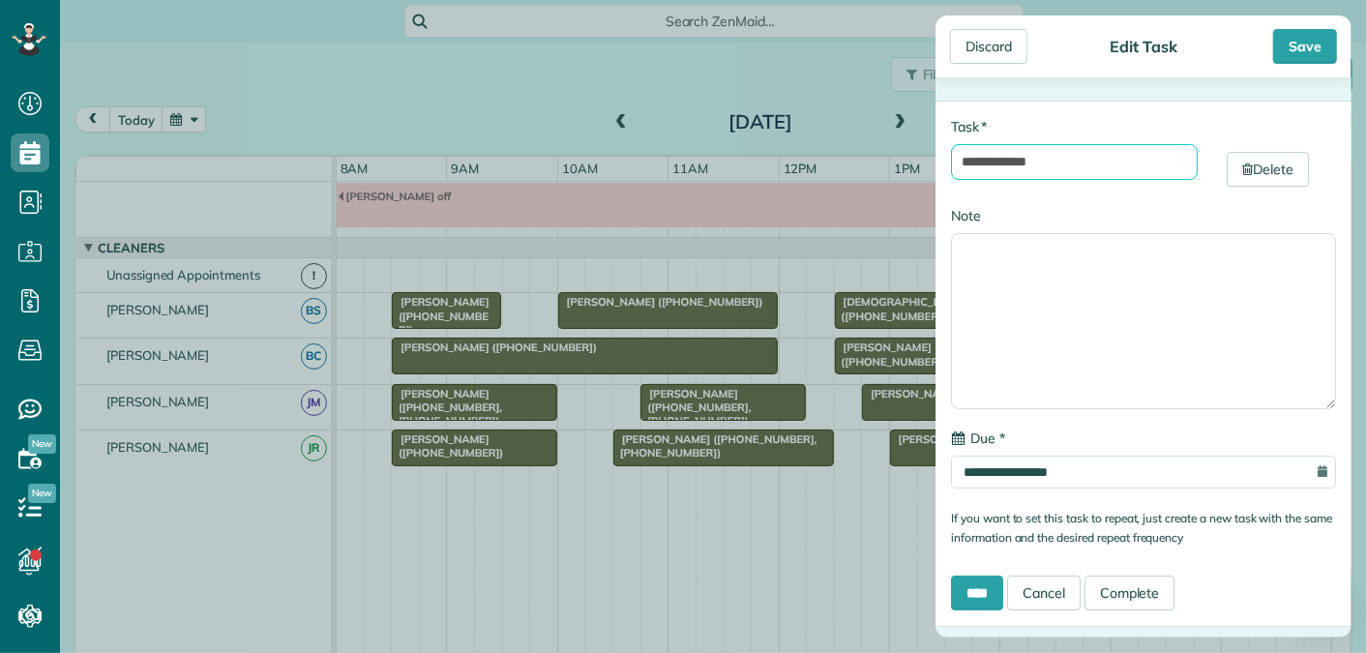
click at [1110, 151] on input "**********" at bounding box center [1074, 162] width 247 height 36
click at [1102, 151] on input "**********" at bounding box center [1074, 162] width 247 height 36
click at [1066, 172] on input "**********" at bounding box center [1074, 162] width 247 height 36
type input "**********"
click at [1306, 46] on div "Save" at bounding box center [1306, 46] width 64 height 35
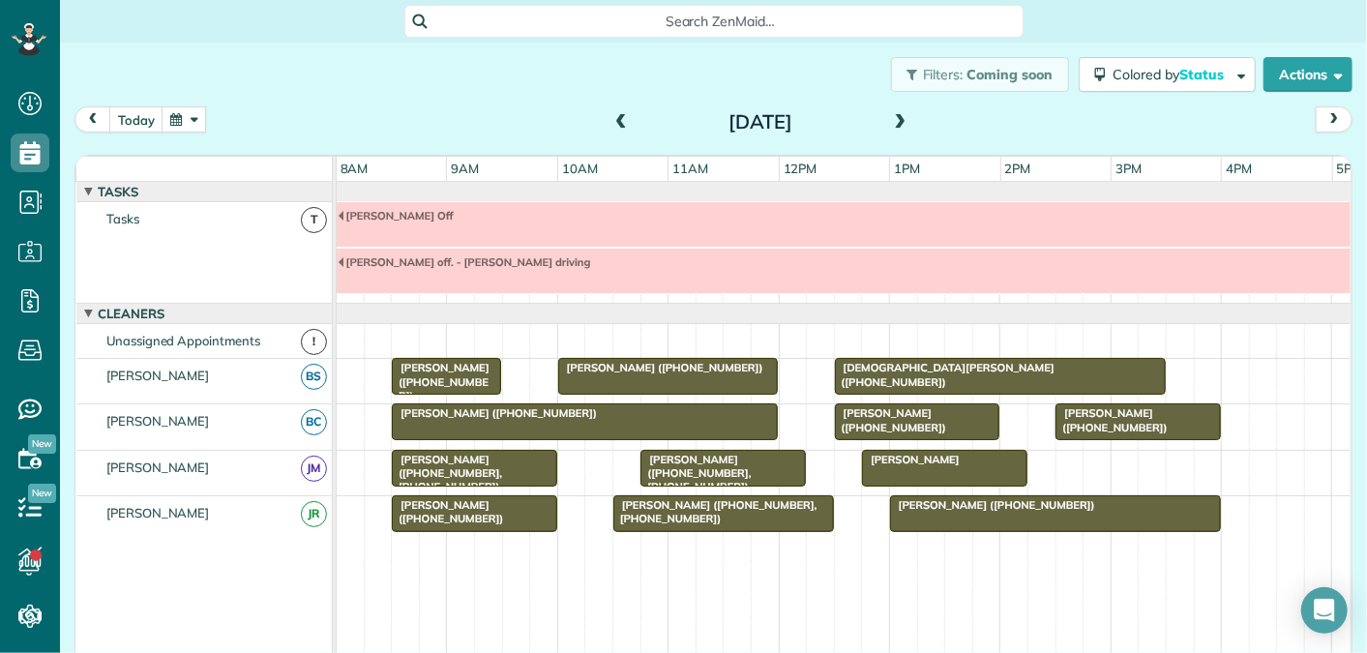
click at [622, 120] on span at bounding box center [621, 122] width 21 height 17
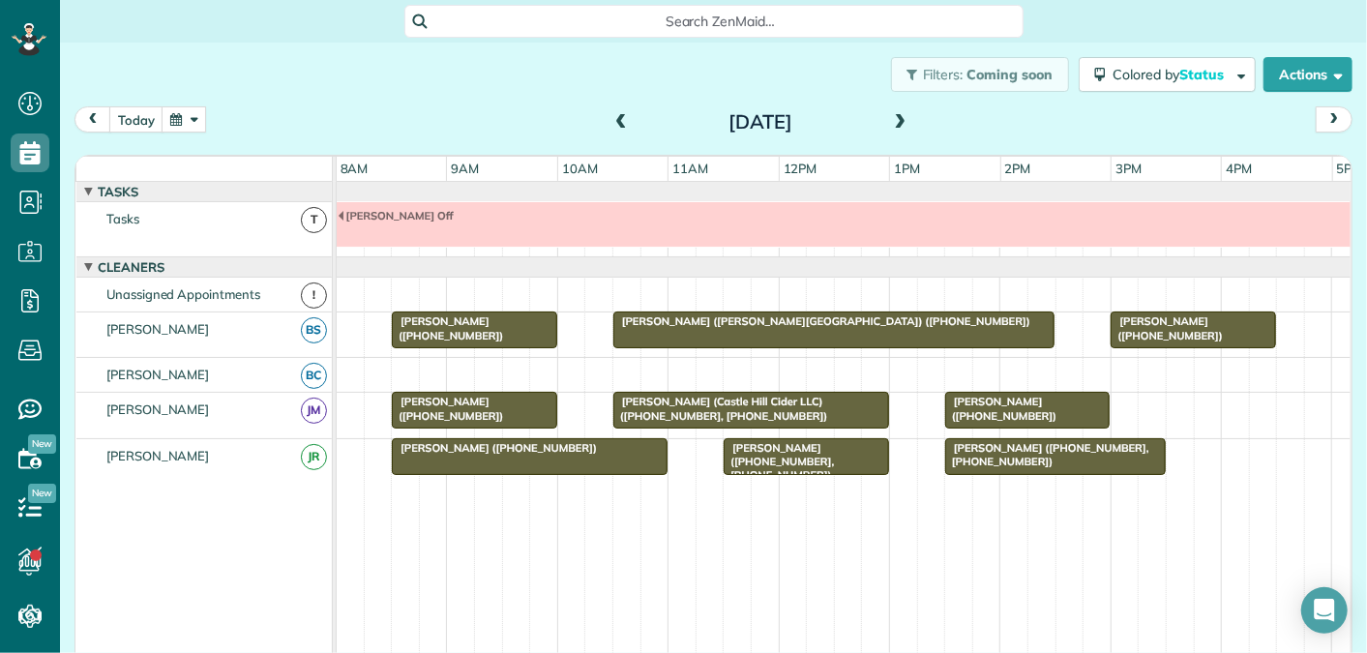
click at [902, 123] on span at bounding box center [900, 122] width 21 height 17
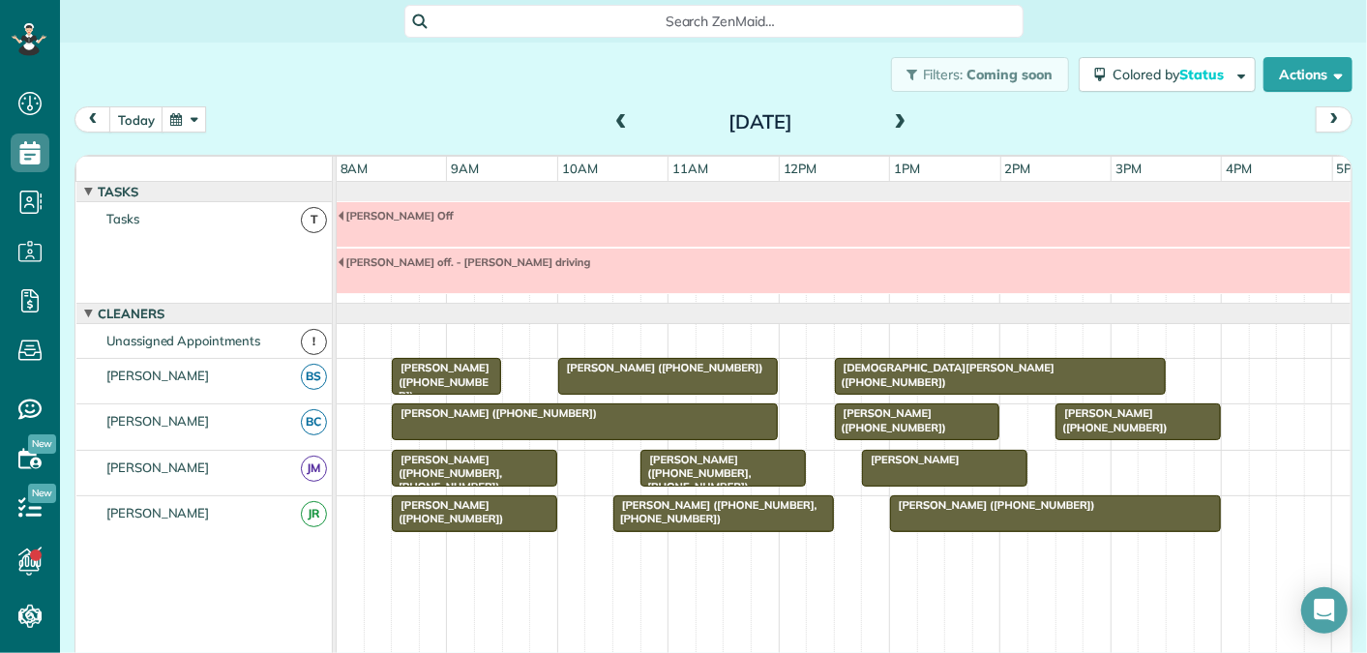
click at [916, 453] on span "[PERSON_NAME]" at bounding box center [911, 460] width 100 height 14
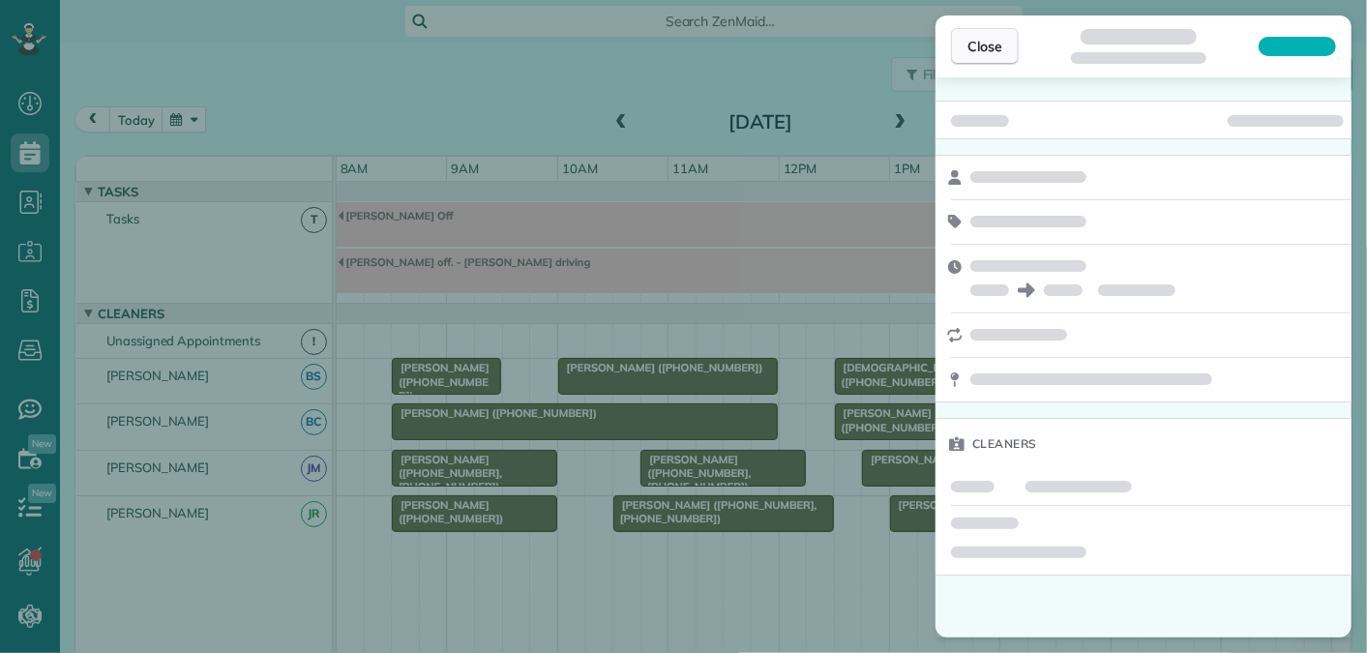
click at [983, 48] on span "Close" at bounding box center [985, 46] width 35 height 19
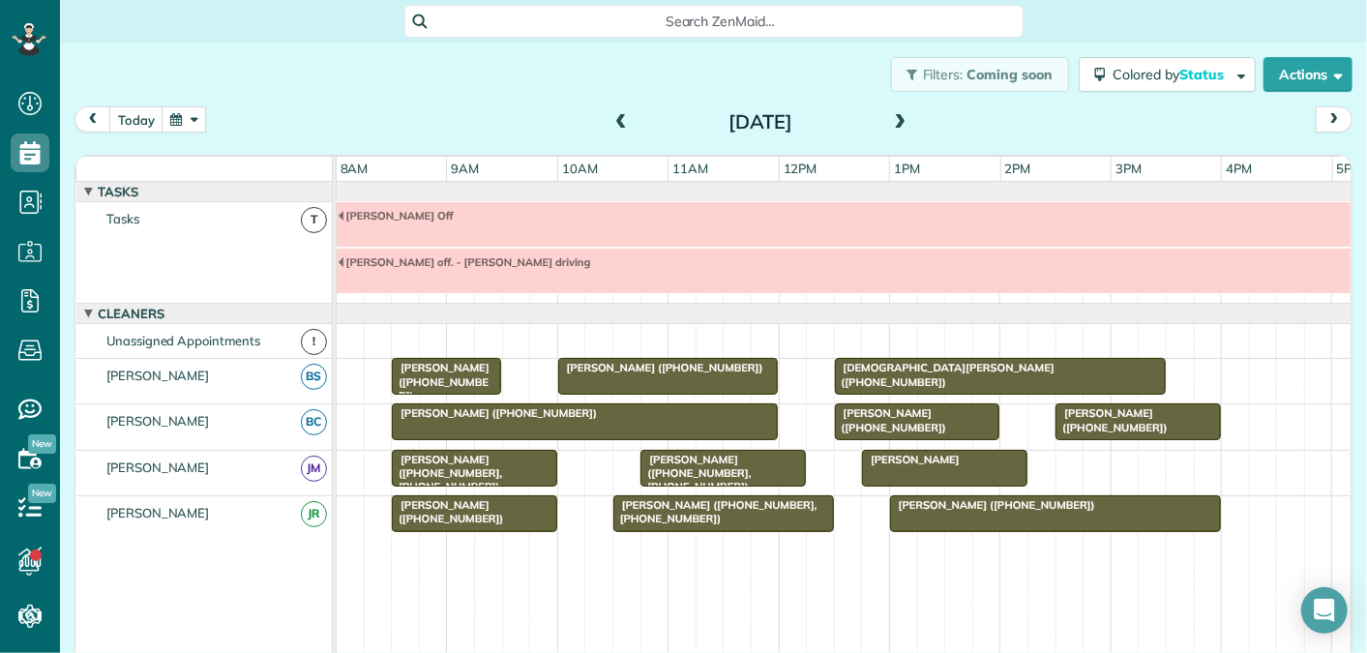
click at [901, 116] on span at bounding box center [900, 122] width 21 height 17
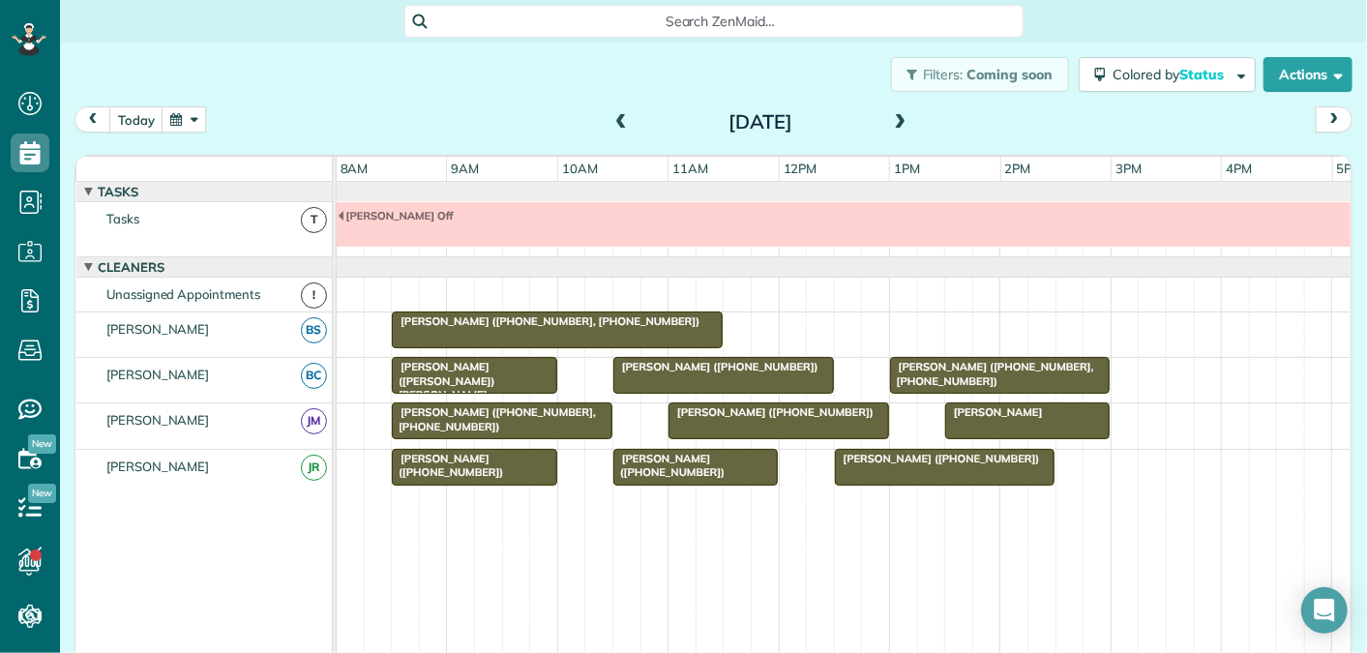
click at [906, 125] on span at bounding box center [900, 122] width 21 height 17
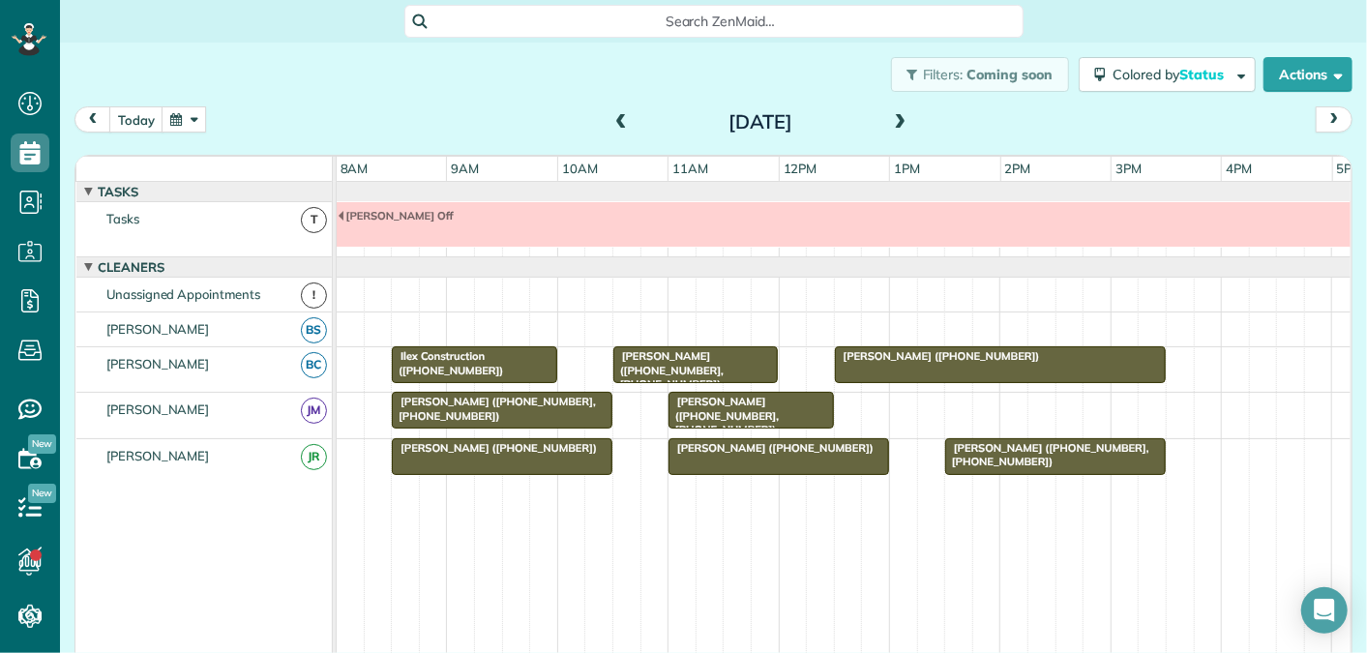
click at [904, 116] on span at bounding box center [900, 122] width 21 height 17
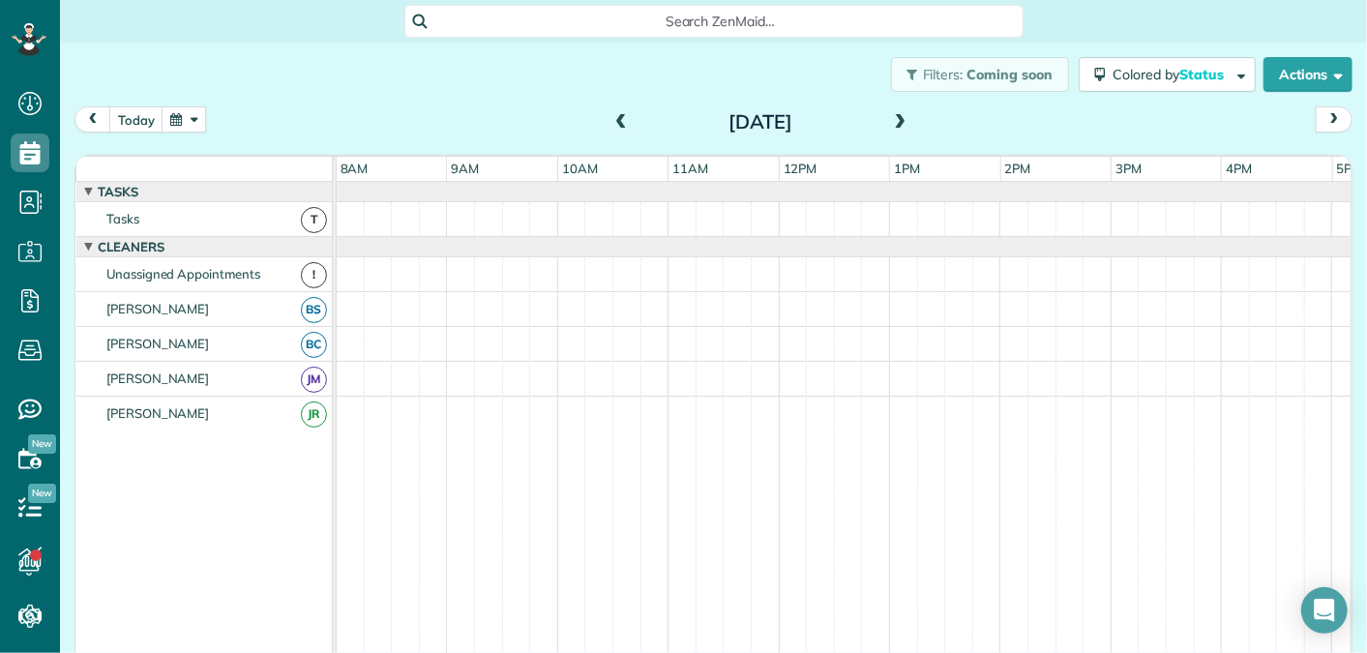
click at [905, 125] on span at bounding box center [900, 122] width 21 height 17
click at [619, 117] on span at bounding box center [621, 122] width 21 height 17
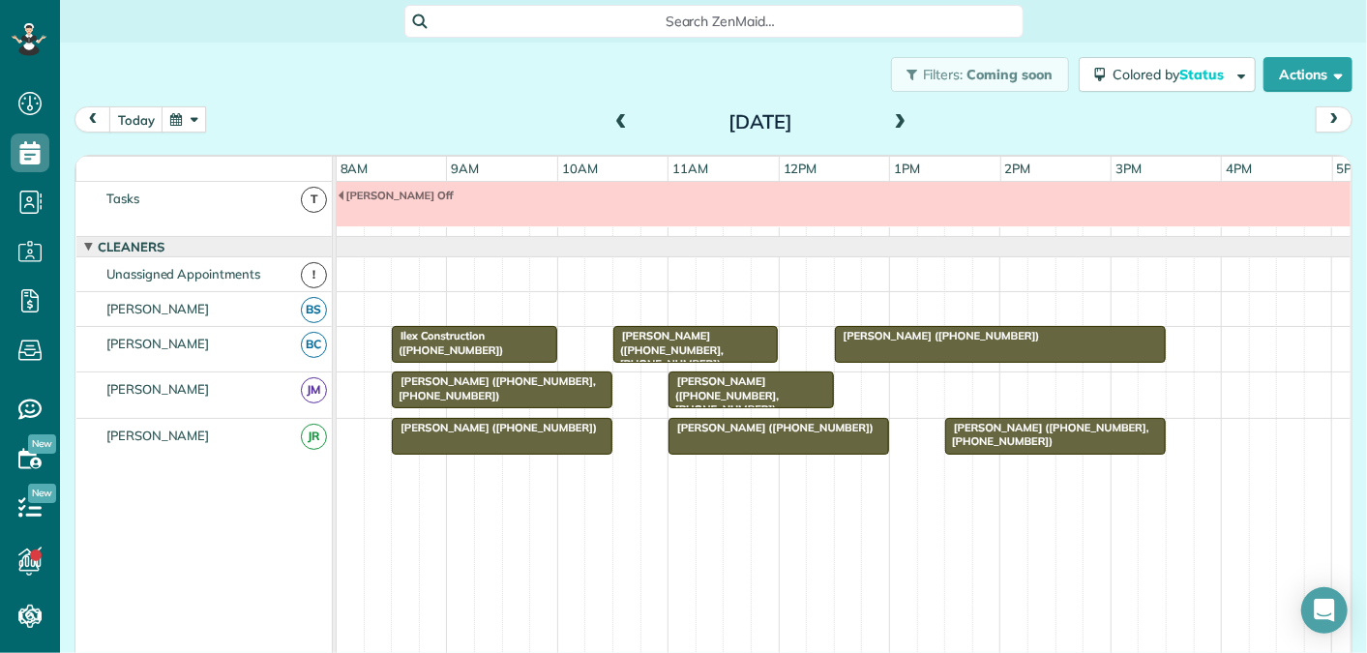
scroll to position [19, 0]
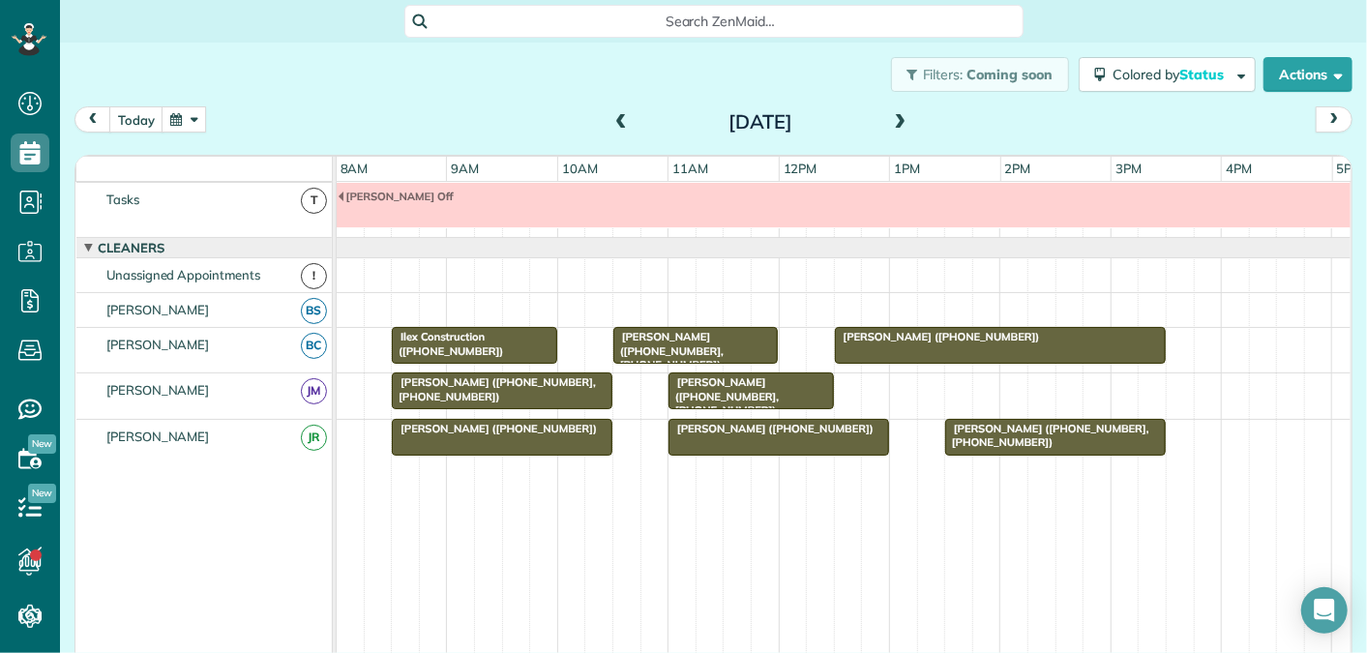
click at [900, 120] on span at bounding box center [900, 122] width 21 height 17
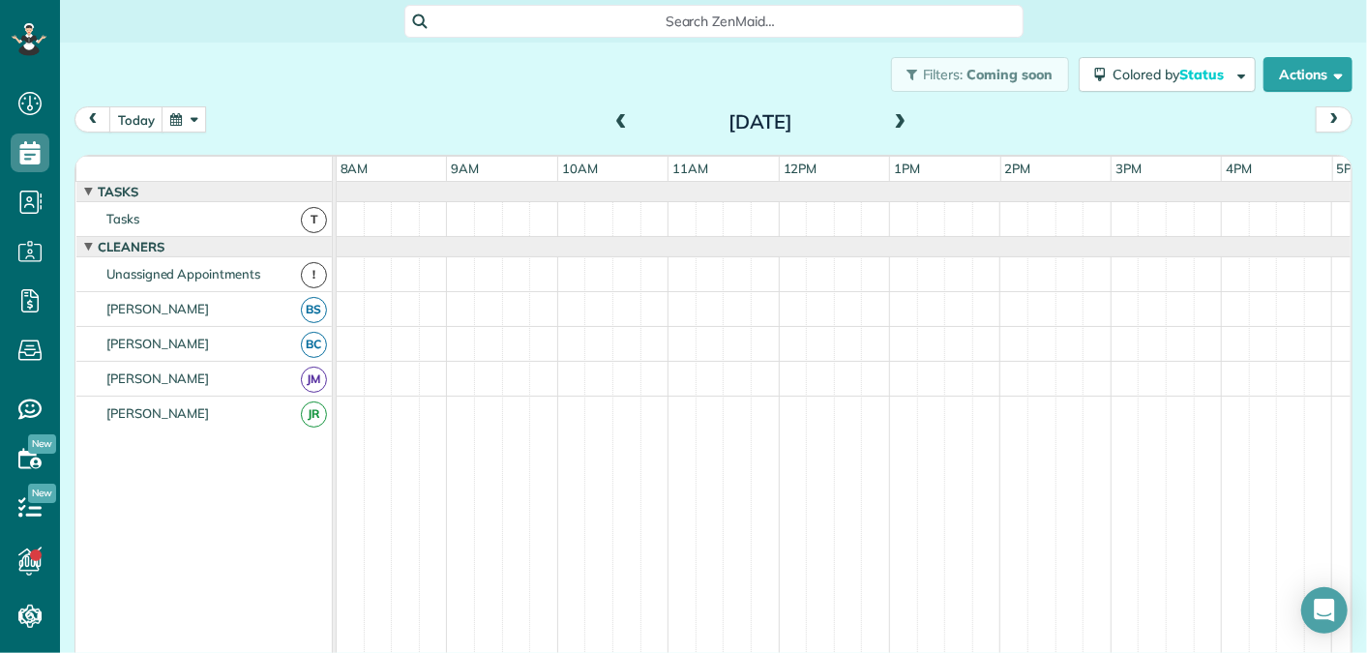
click at [900, 120] on span at bounding box center [900, 122] width 21 height 17
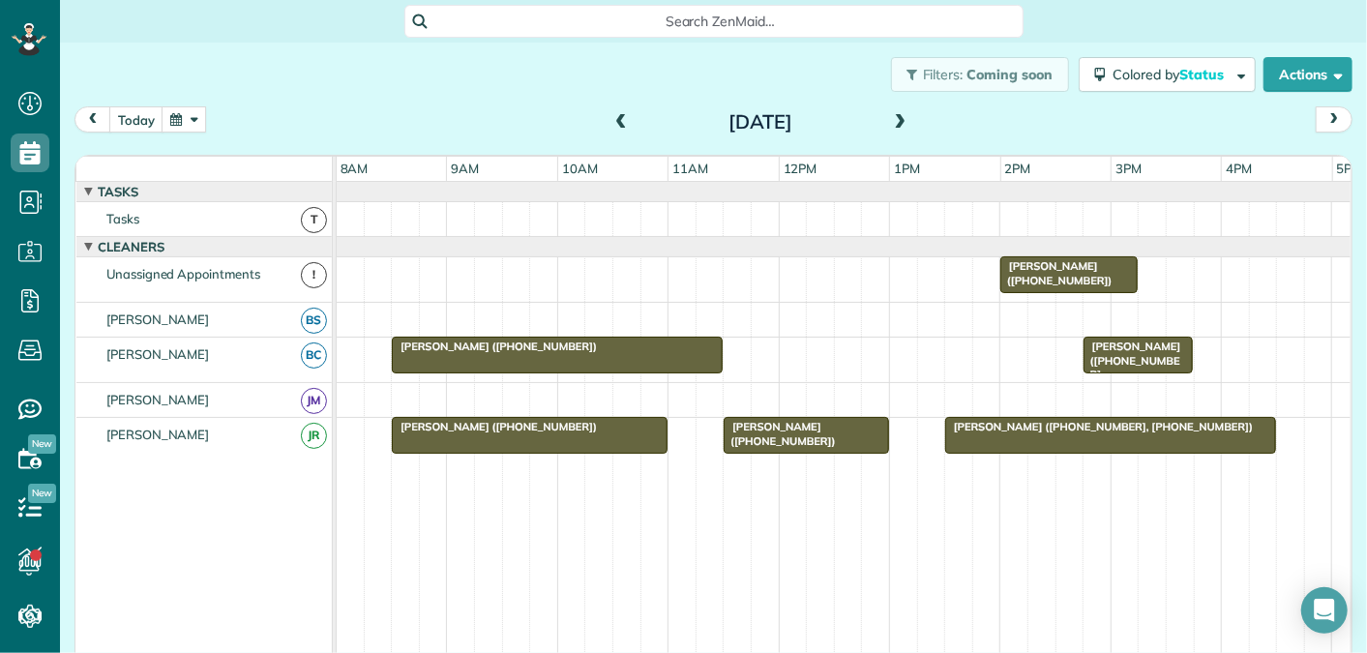
click at [900, 119] on span at bounding box center [900, 122] width 21 height 17
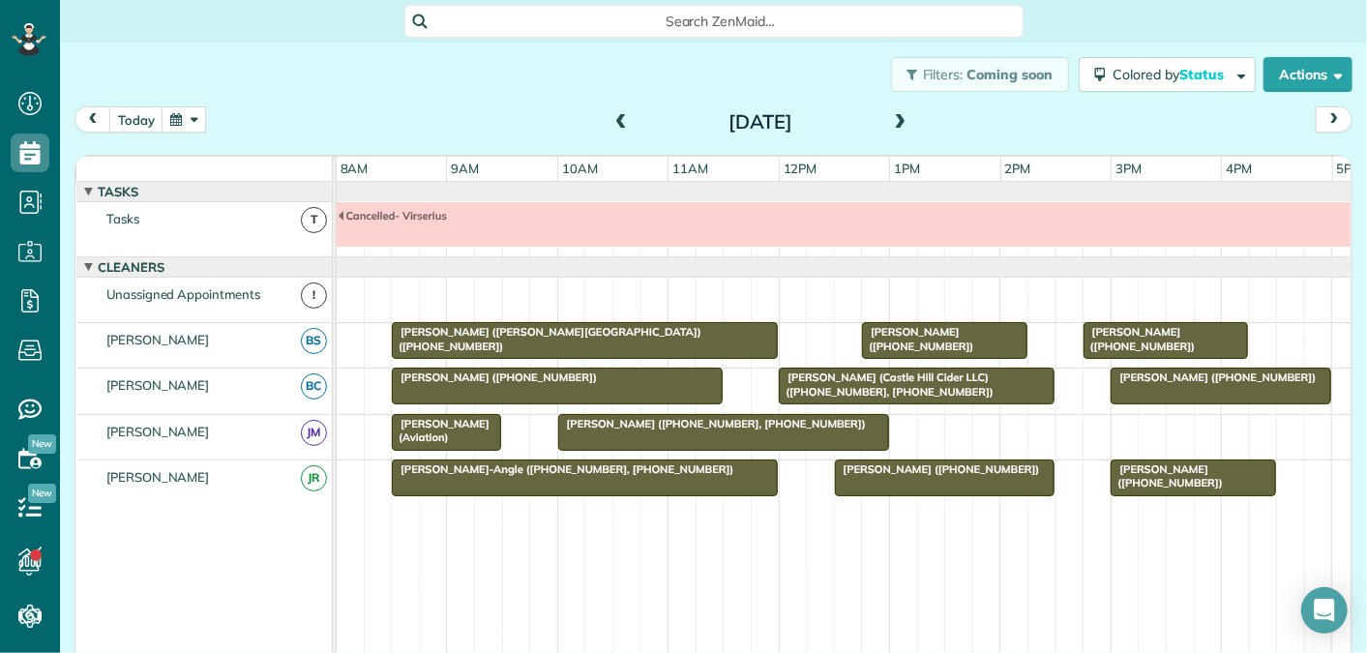
click at [904, 122] on span at bounding box center [900, 122] width 21 height 17
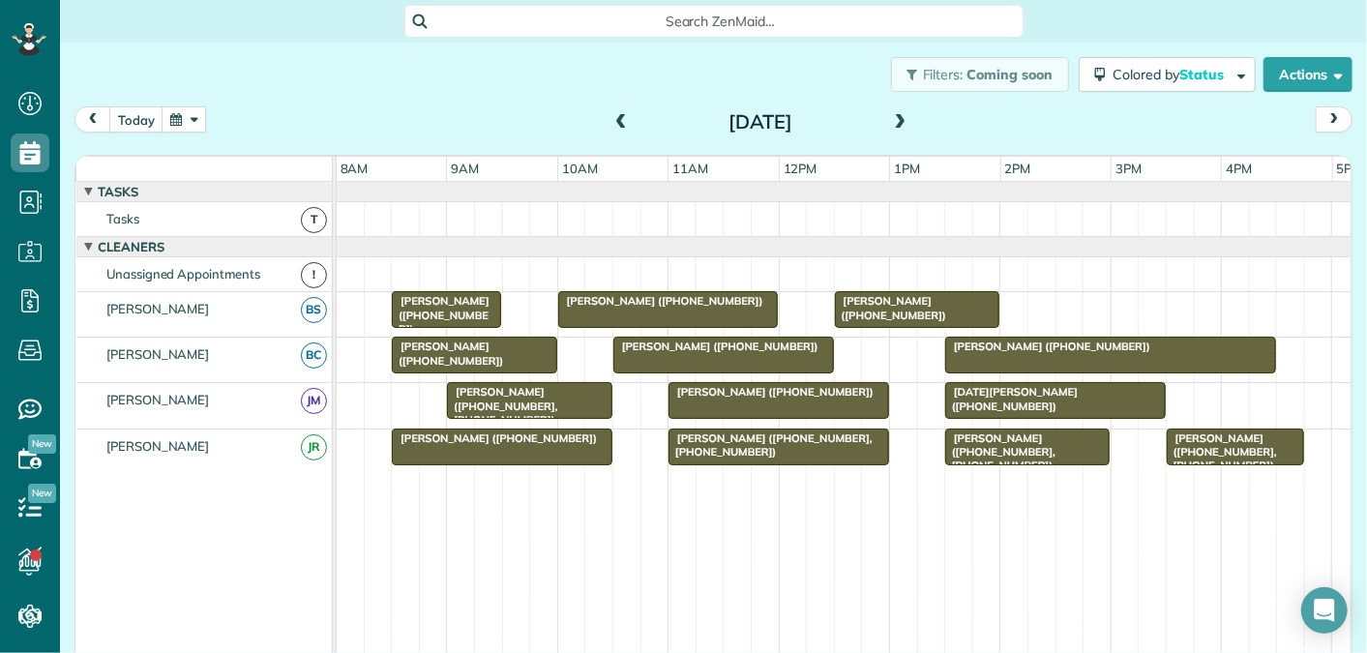
click at [901, 112] on span at bounding box center [900, 122] width 21 height 29
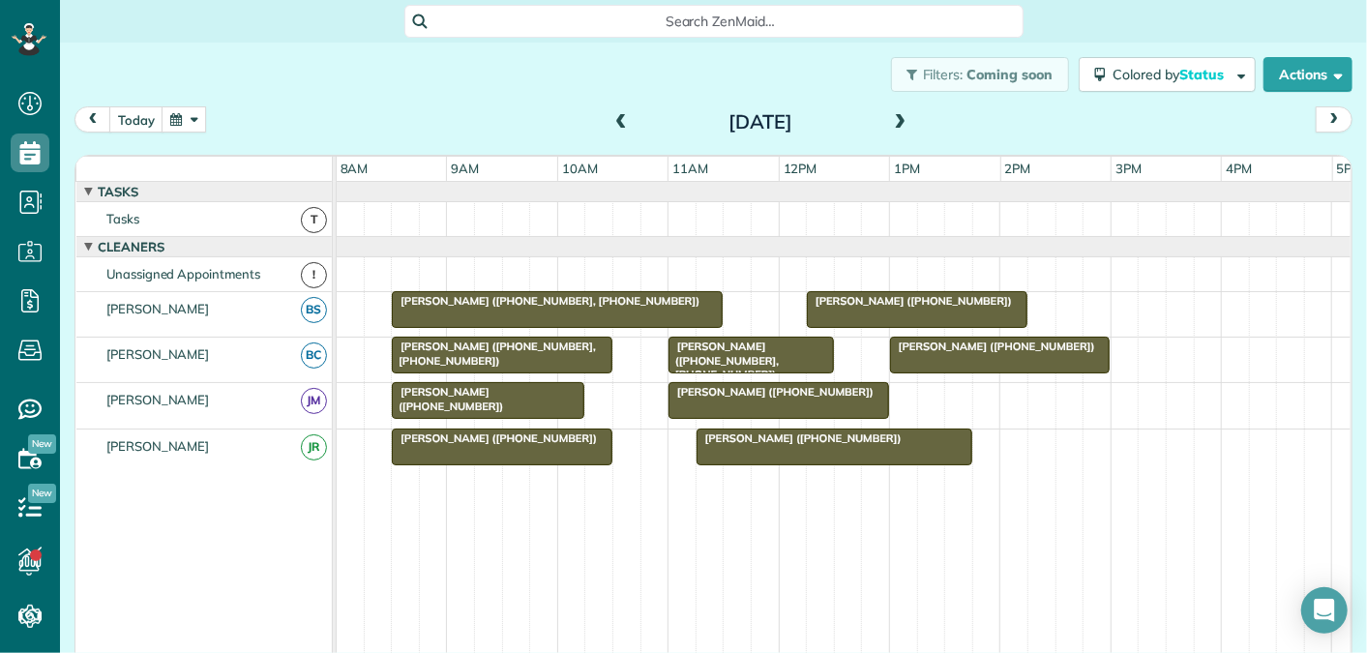
click at [901, 123] on span at bounding box center [900, 122] width 21 height 17
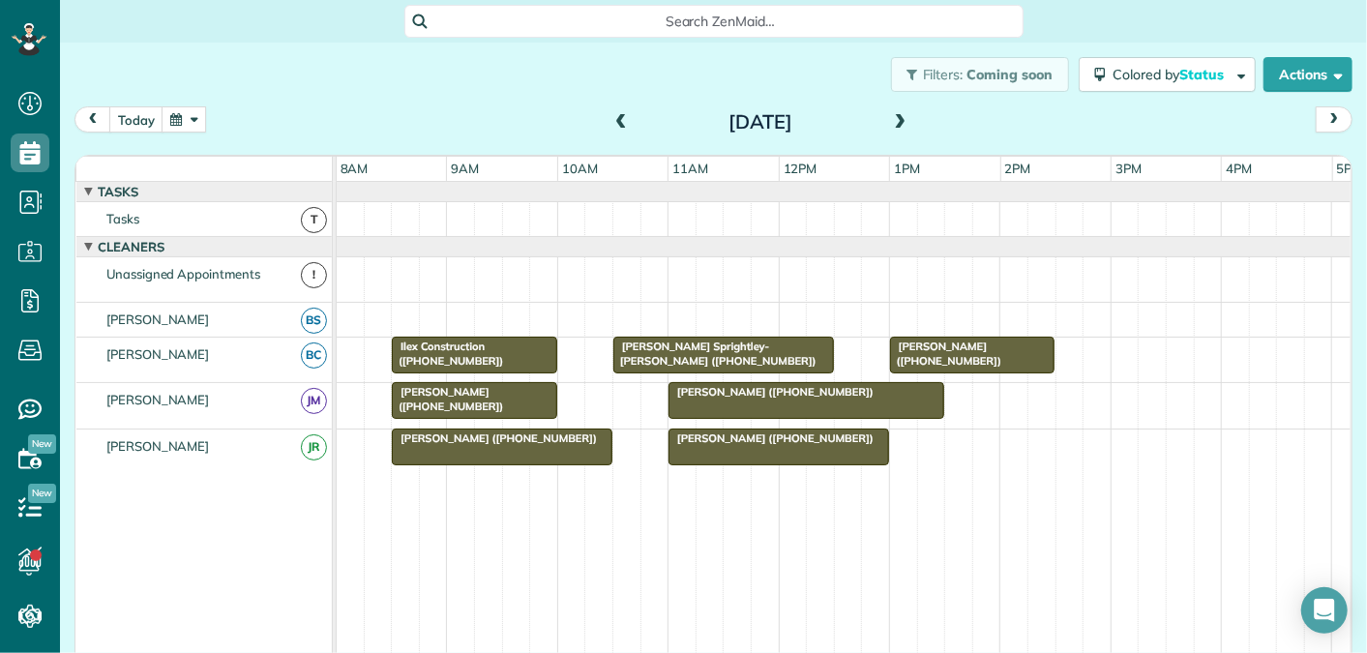
click at [899, 120] on span at bounding box center [900, 122] width 21 height 17
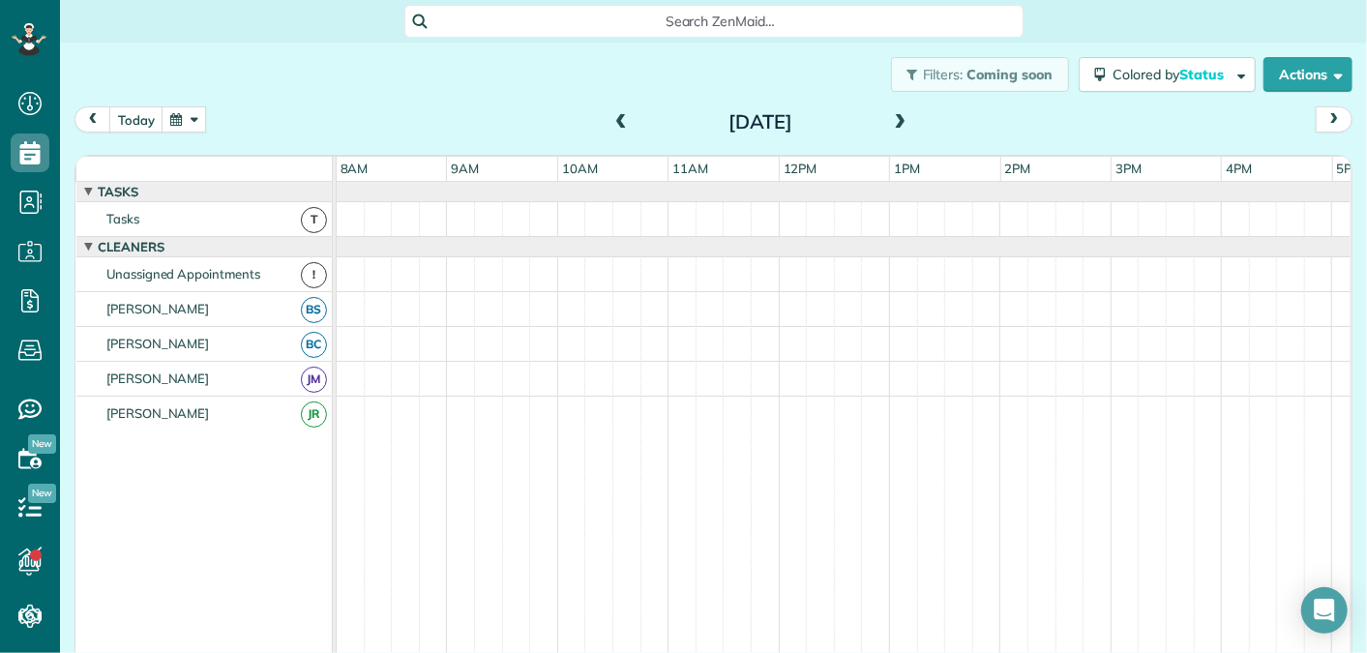
click at [899, 120] on span at bounding box center [900, 122] width 21 height 17
click at [901, 121] on span at bounding box center [900, 122] width 21 height 17
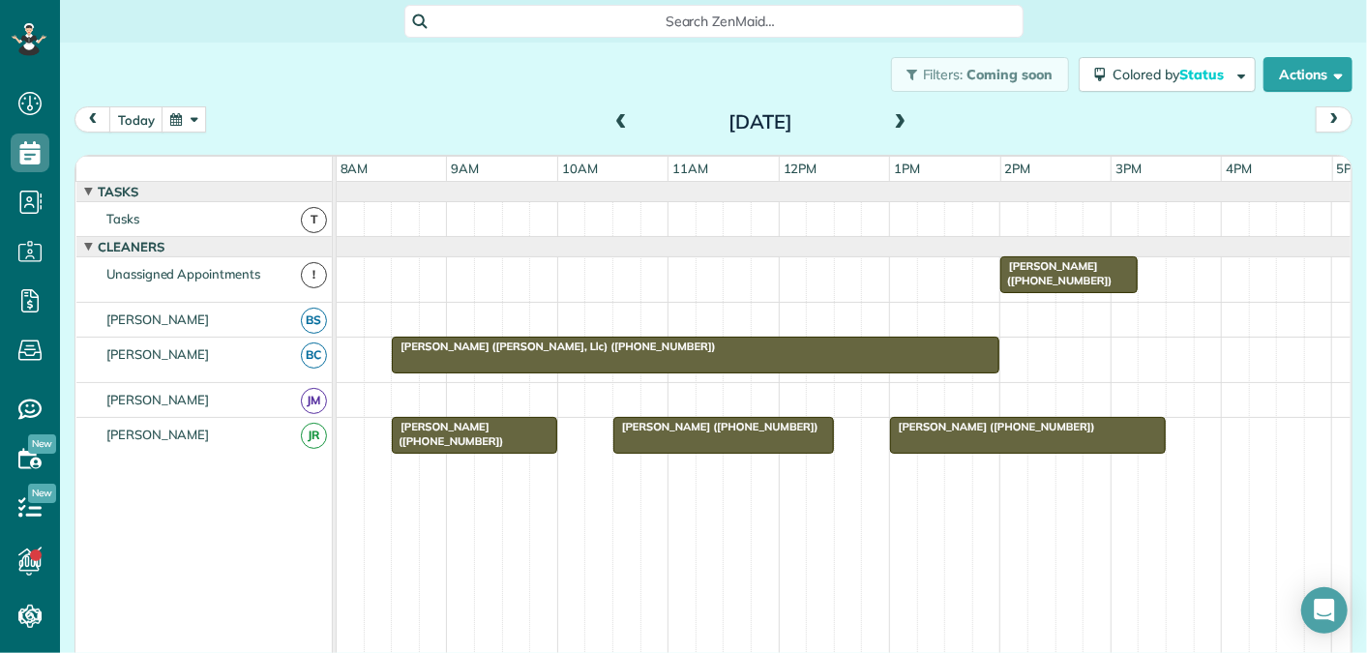
click at [617, 123] on span at bounding box center [621, 122] width 21 height 17
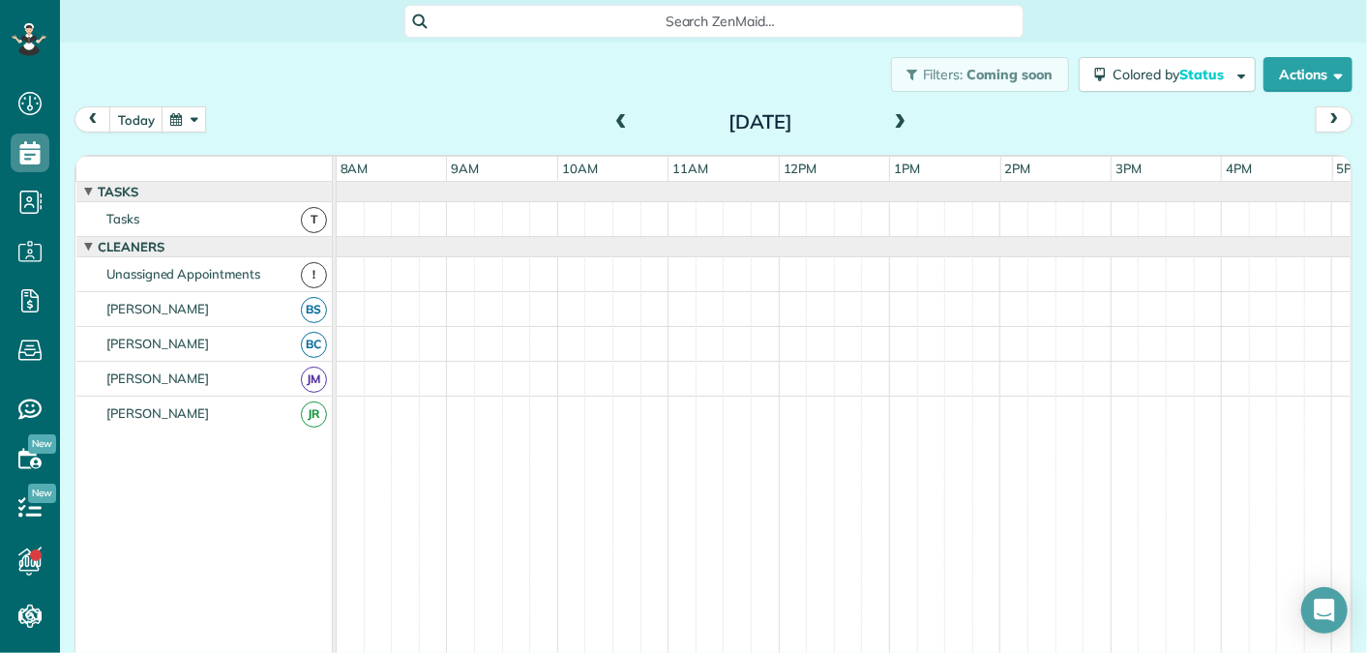
click at [617, 123] on span at bounding box center [621, 122] width 21 height 17
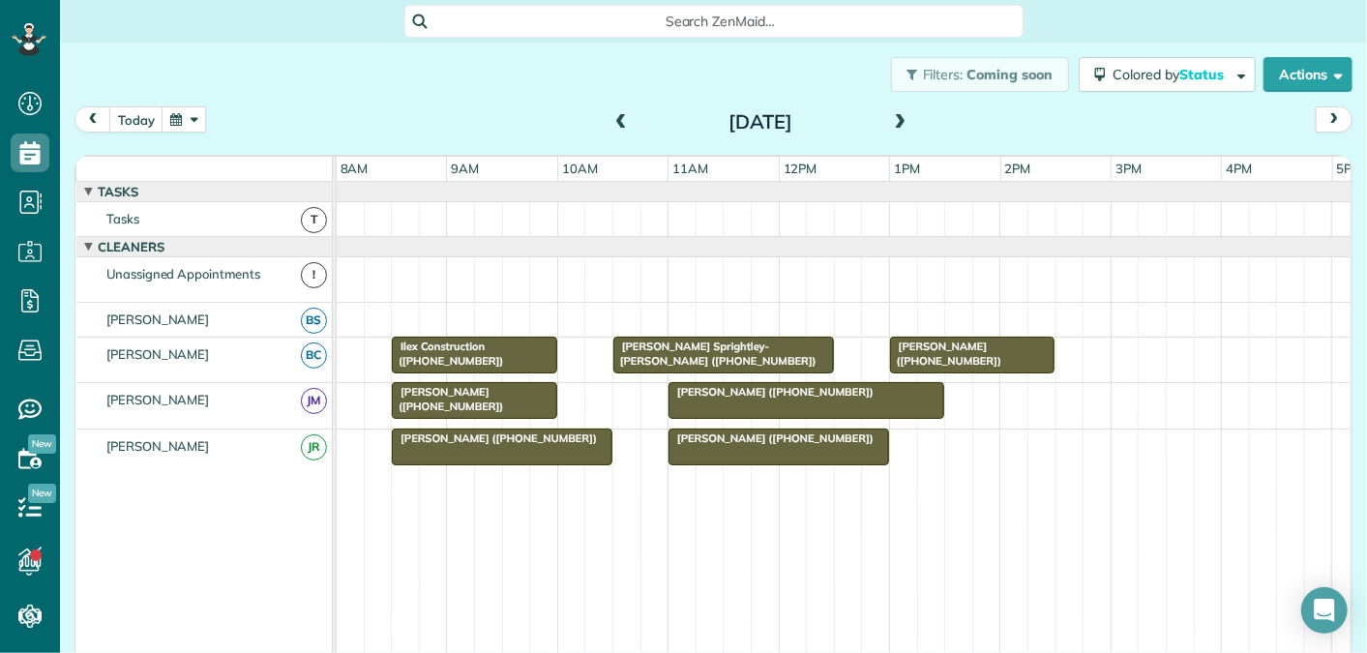
click at [617, 123] on span at bounding box center [621, 122] width 21 height 17
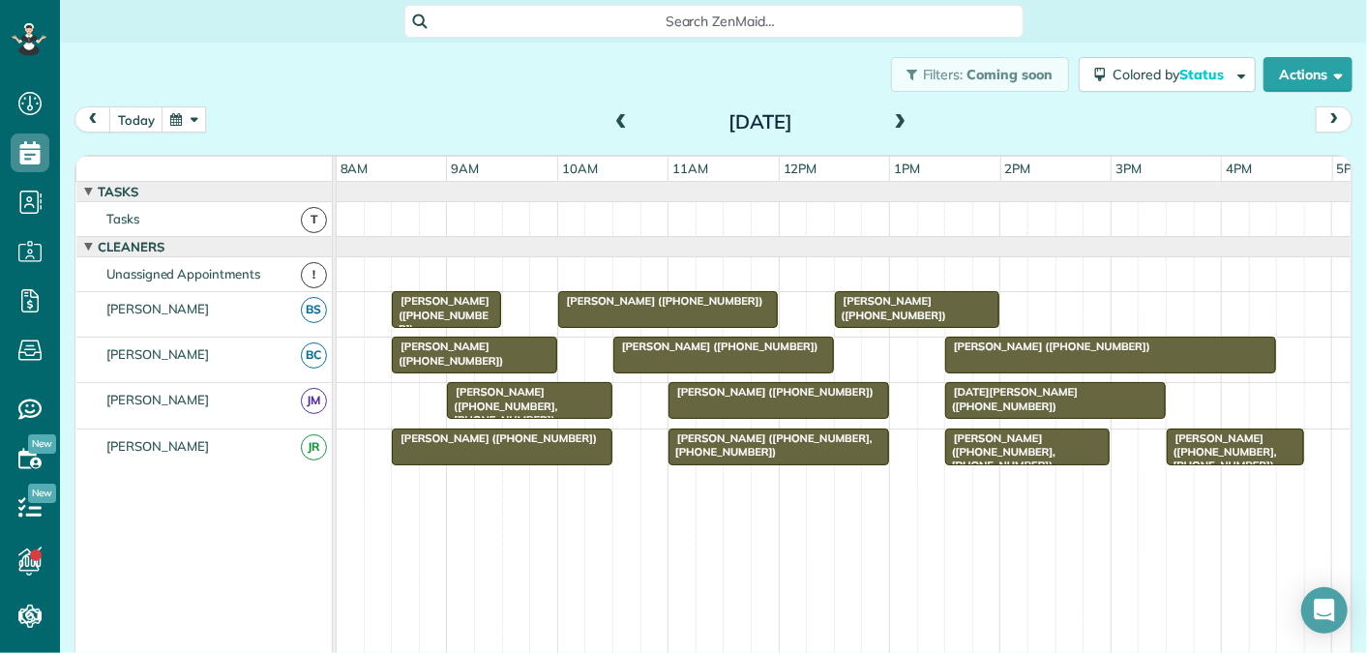
click at [908, 117] on span at bounding box center [900, 122] width 21 height 17
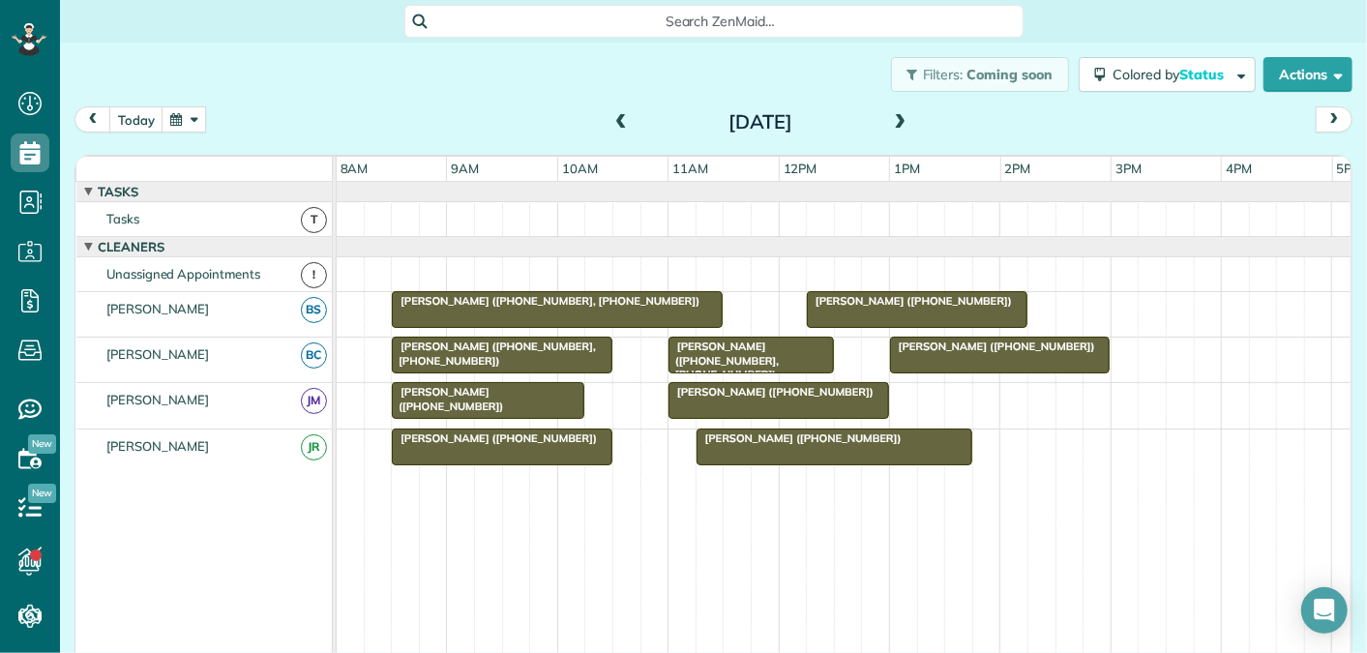
click at [908, 117] on span at bounding box center [900, 122] width 21 height 17
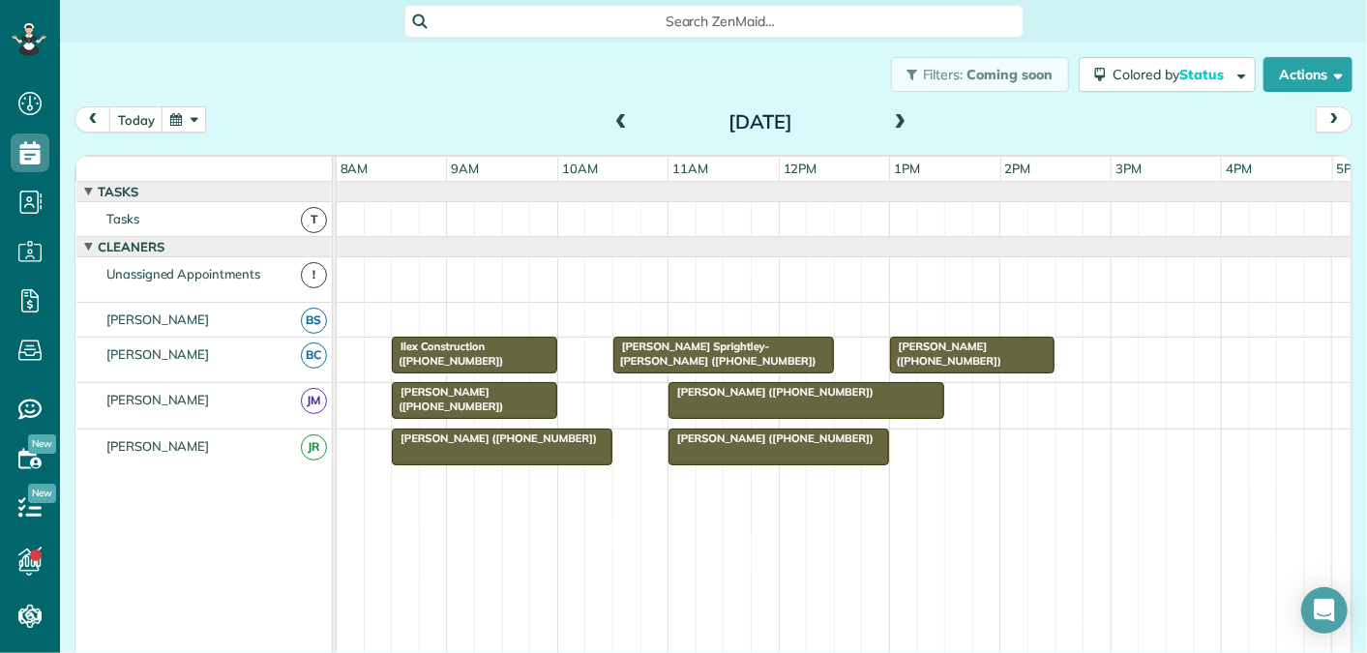
click at [908, 117] on span at bounding box center [900, 122] width 21 height 17
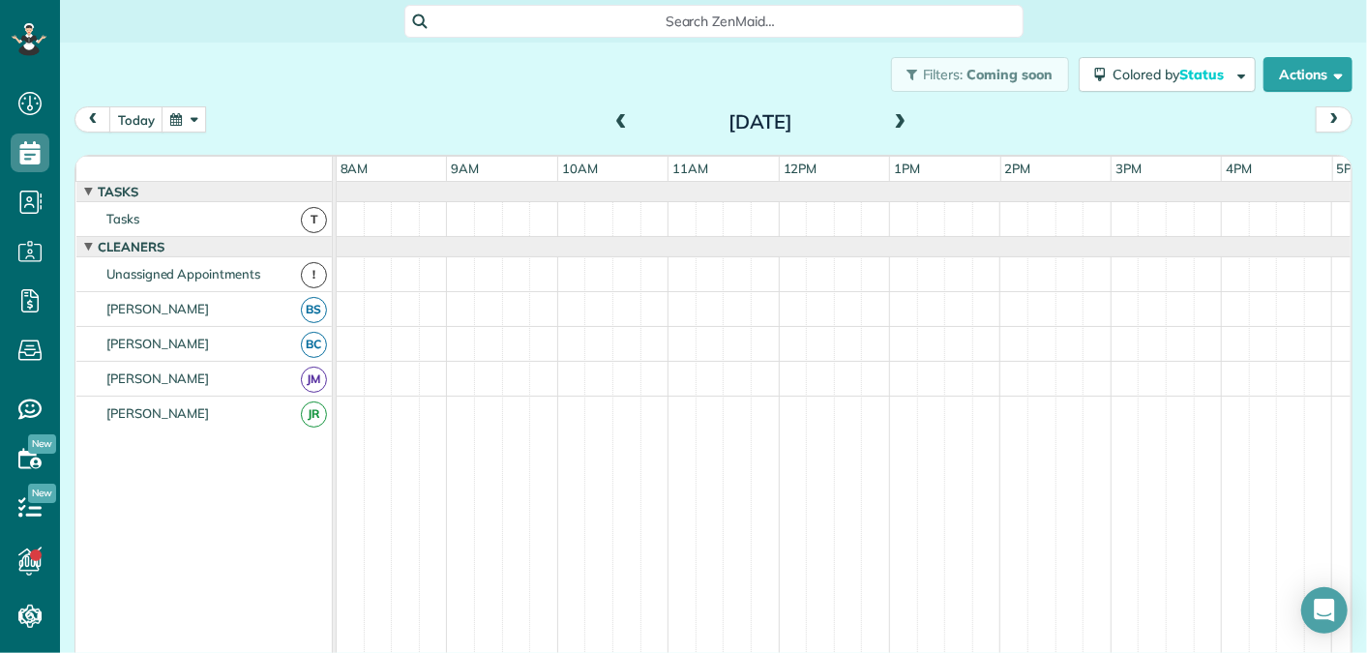
click at [908, 117] on span at bounding box center [900, 122] width 21 height 17
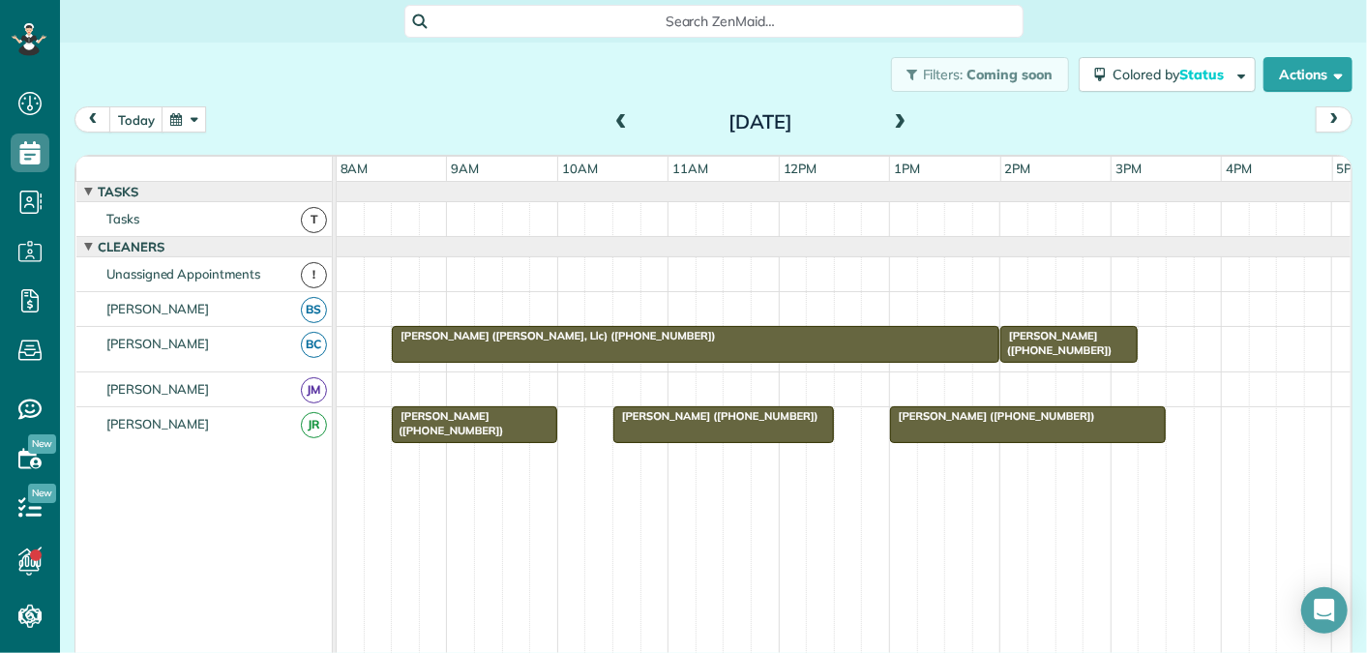
click at [625, 113] on span at bounding box center [621, 122] width 21 height 29
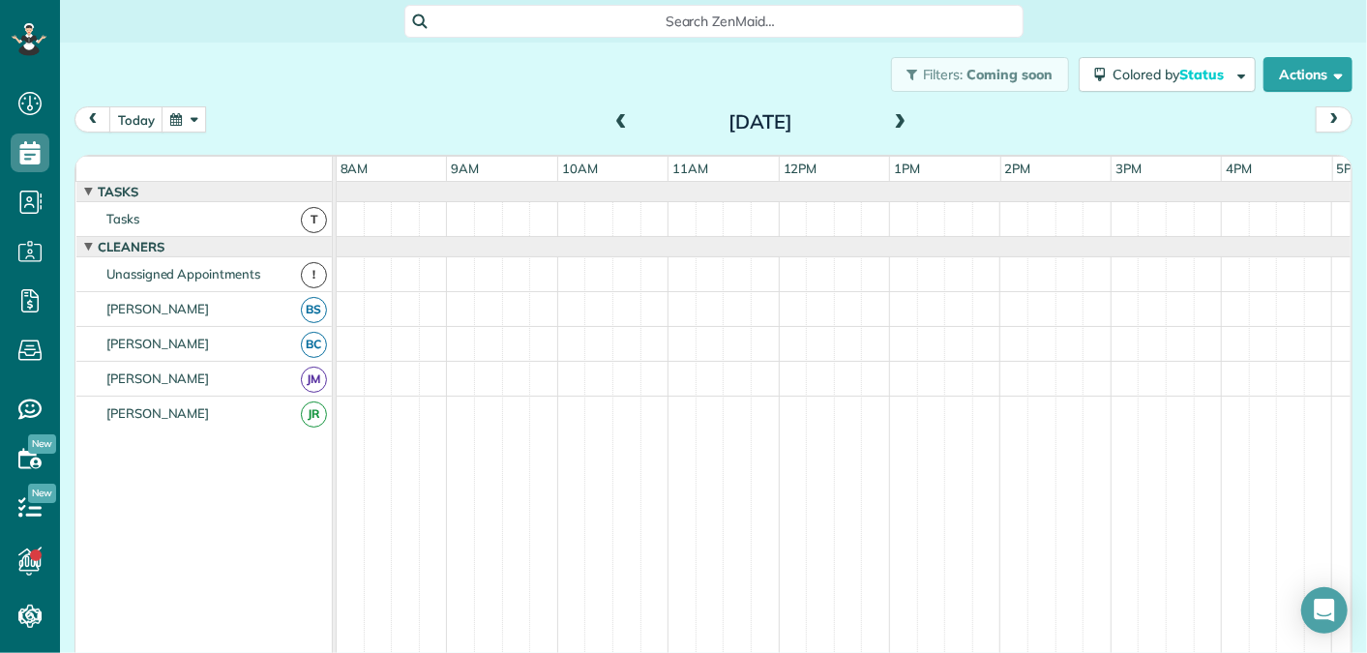
click at [895, 114] on span at bounding box center [900, 122] width 21 height 17
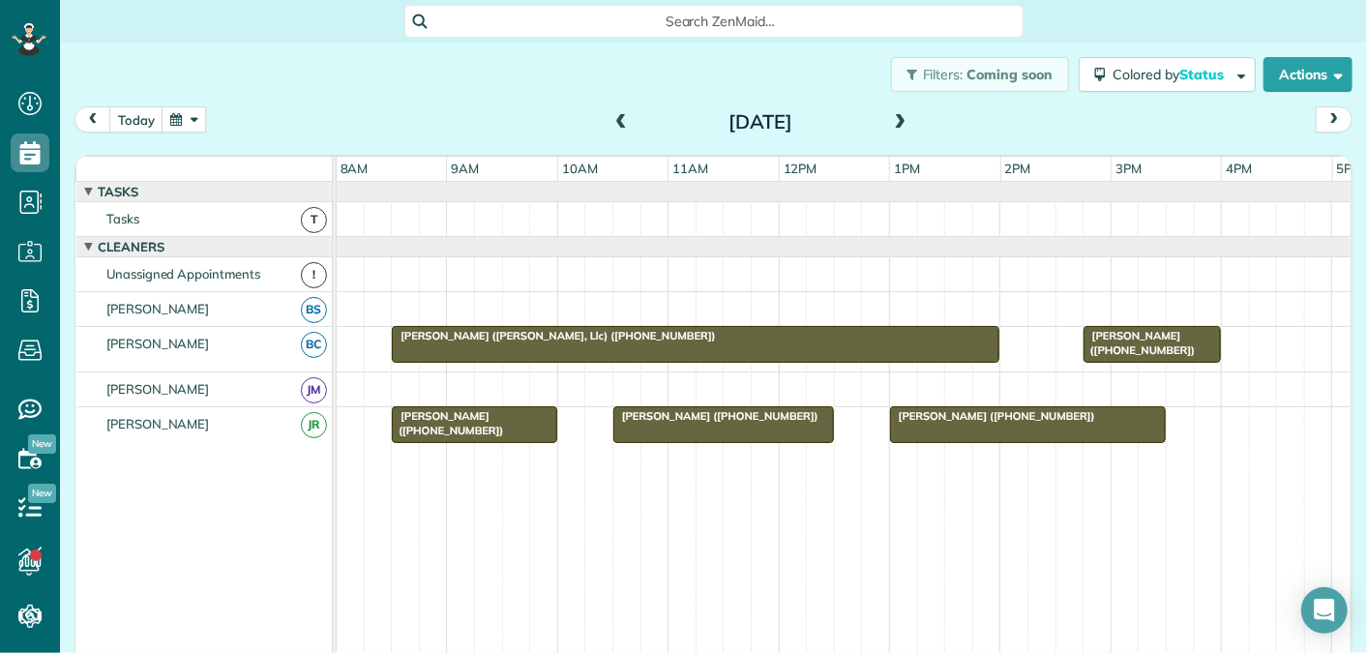
click at [905, 120] on span at bounding box center [900, 122] width 21 height 17
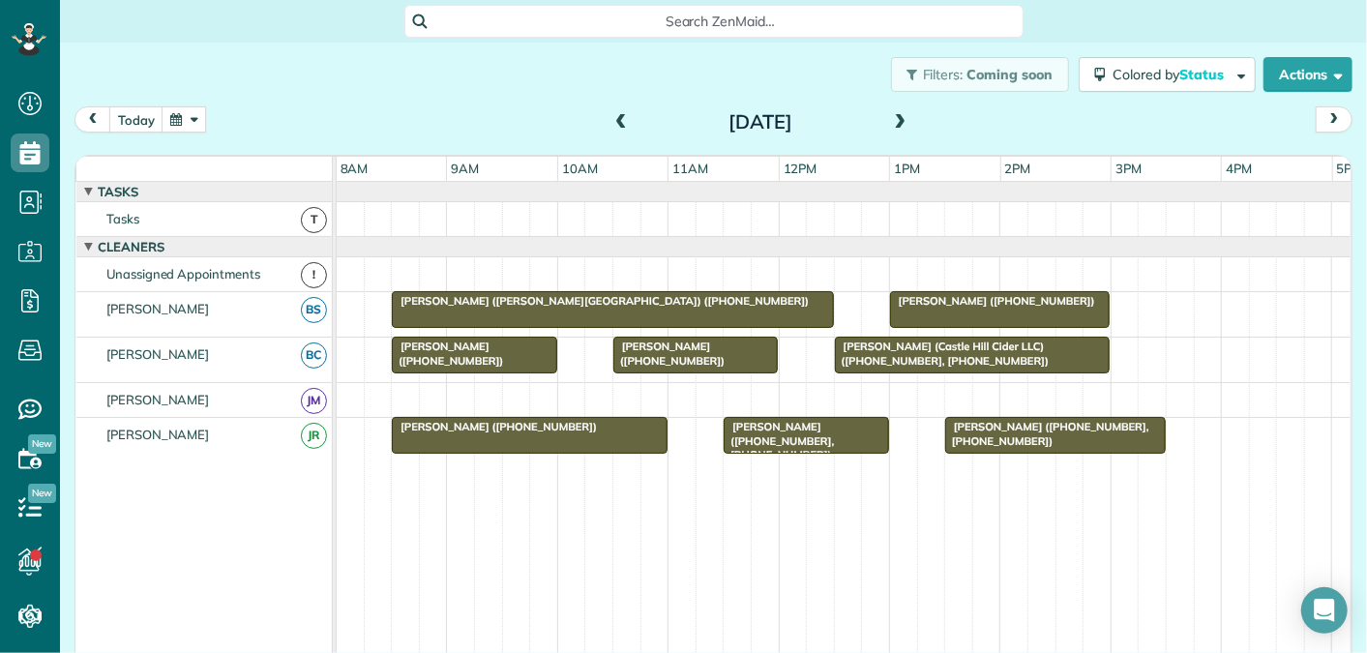
click at [615, 119] on span at bounding box center [621, 122] width 21 height 17
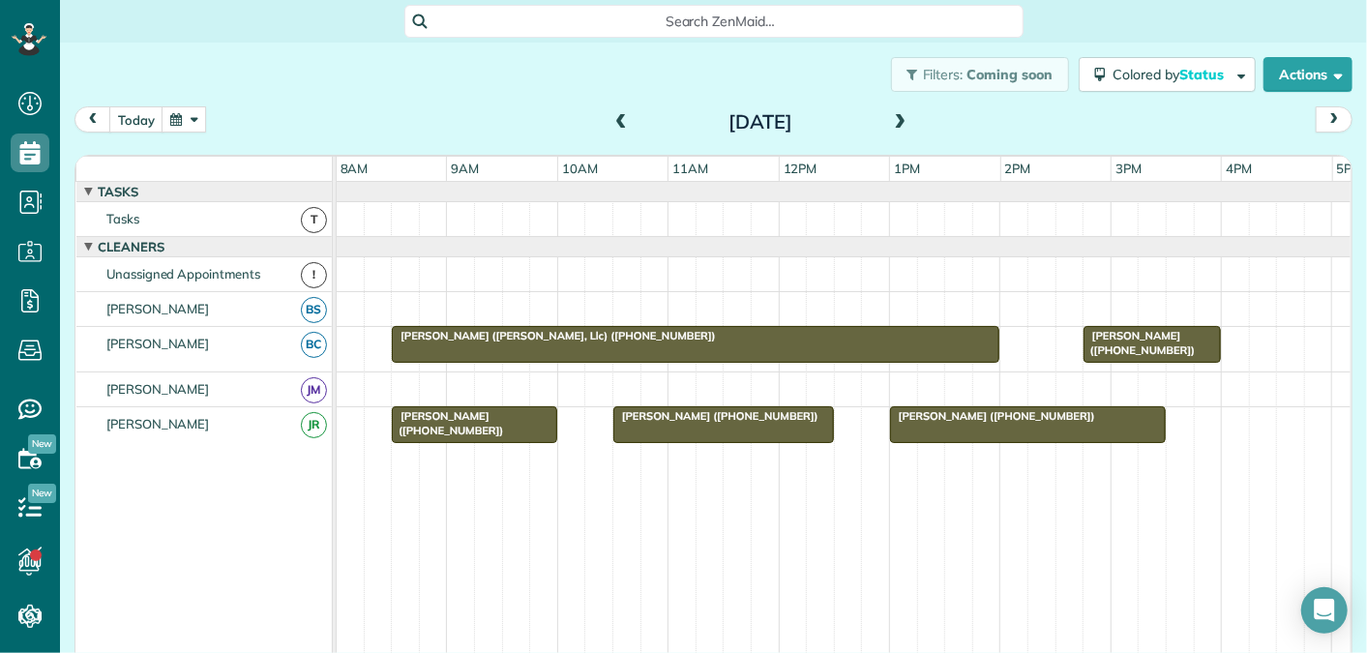
click at [902, 119] on span at bounding box center [900, 122] width 21 height 17
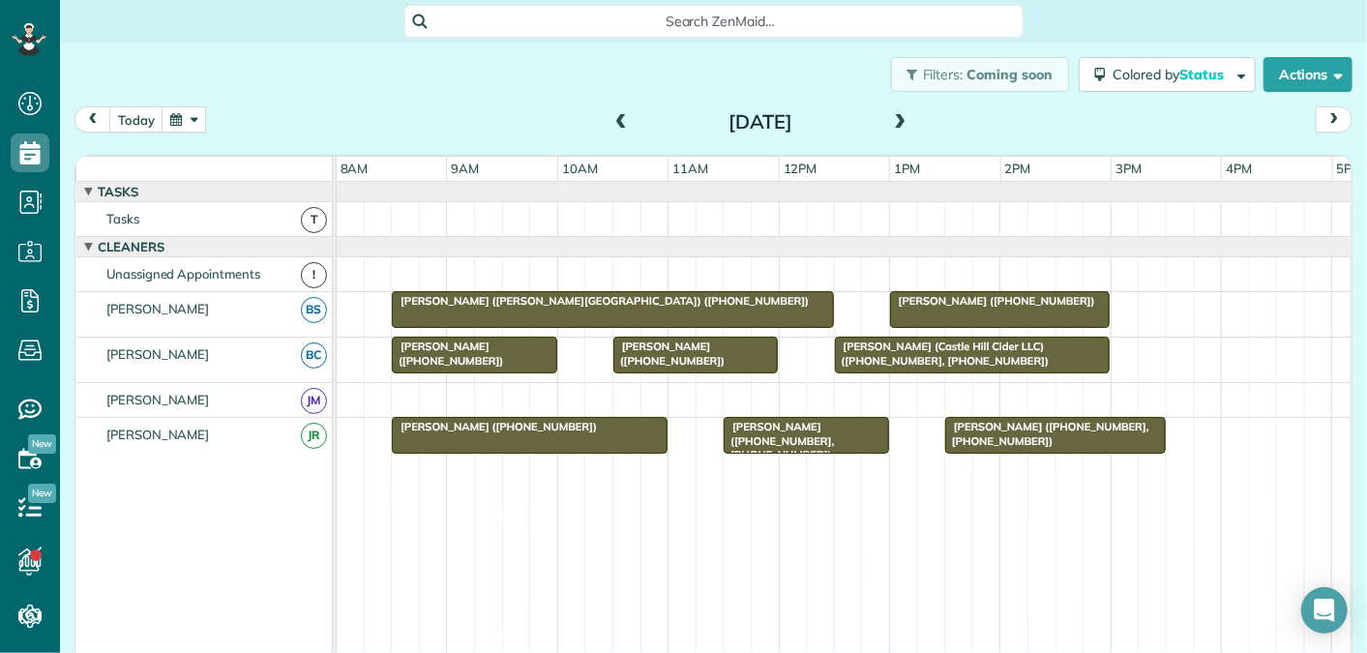
click at [909, 115] on span at bounding box center [900, 122] width 21 height 17
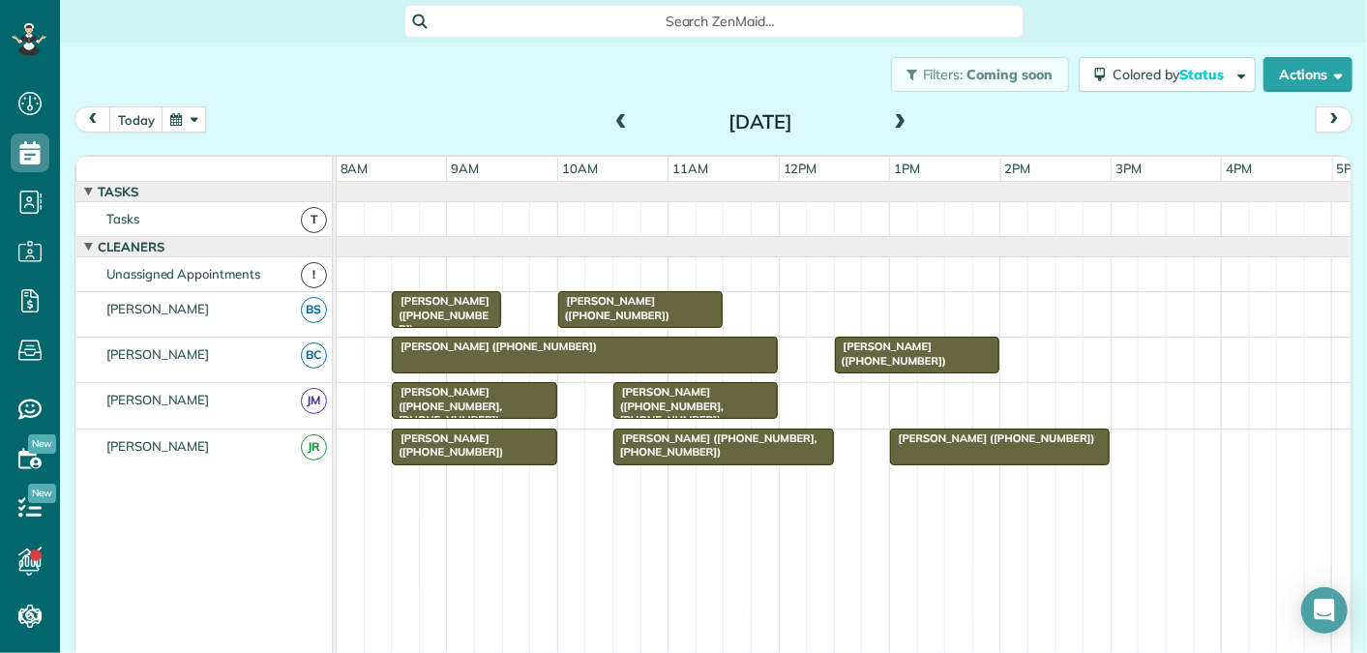
click at [904, 118] on span at bounding box center [900, 122] width 21 height 17
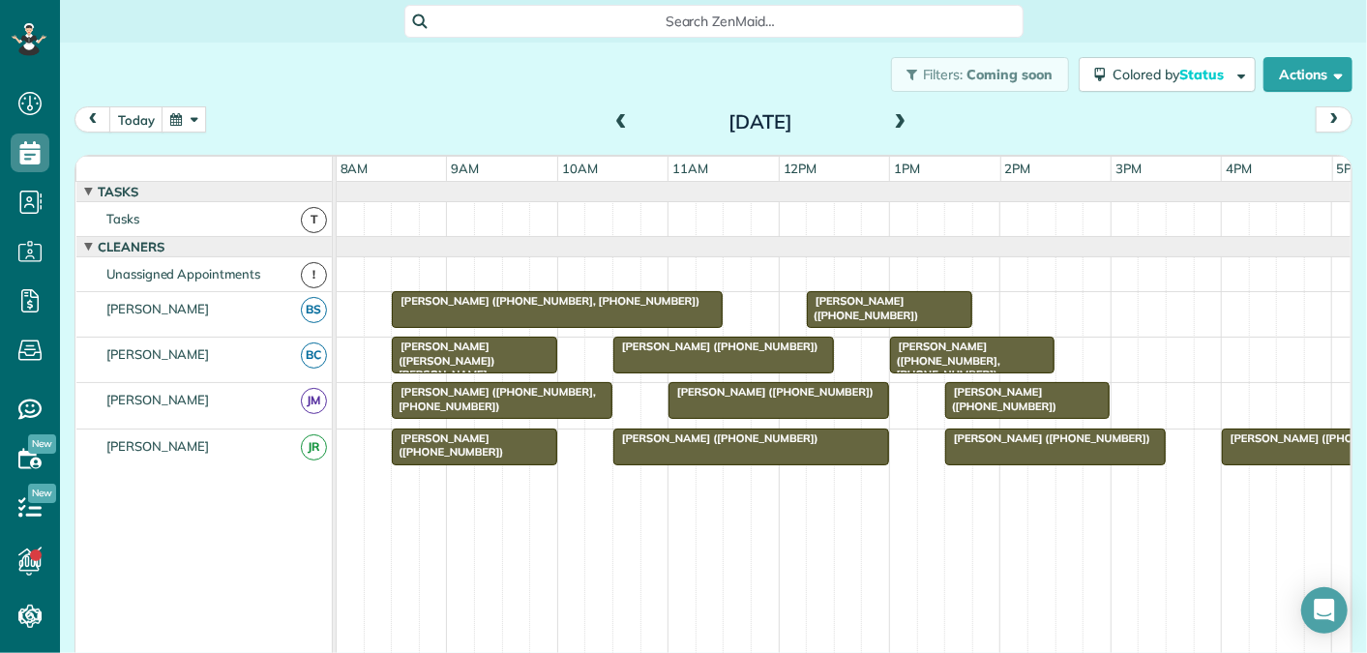
click at [905, 121] on span at bounding box center [900, 122] width 21 height 17
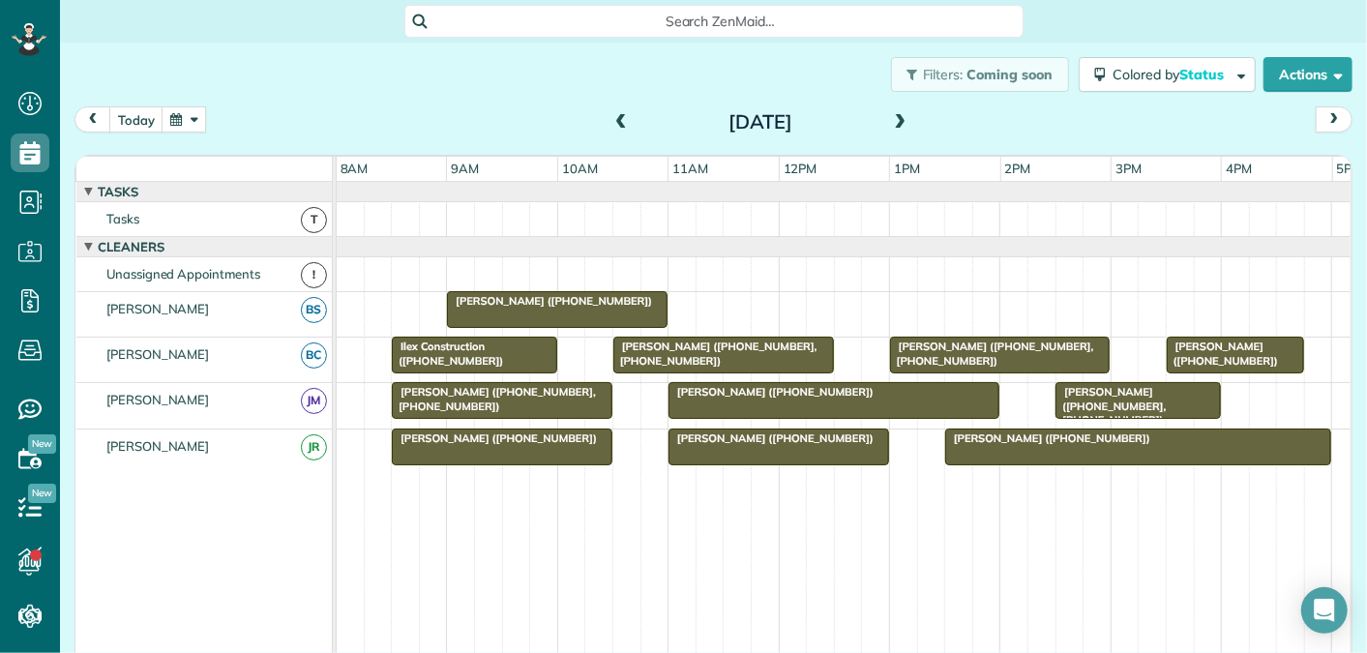
click at [530, 302] on span "[PERSON_NAME] ([PHONE_NUMBER])" at bounding box center [549, 301] width 207 height 14
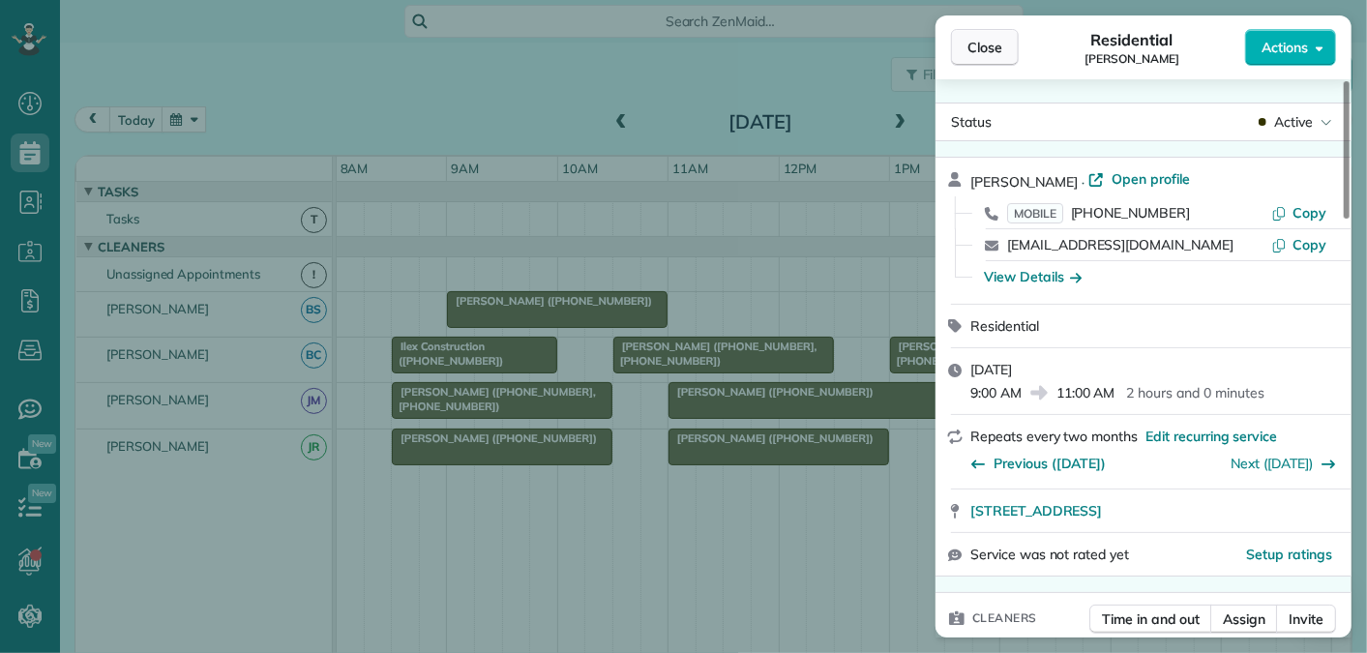
click at [986, 43] on span "Close" at bounding box center [985, 47] width 35 height 19
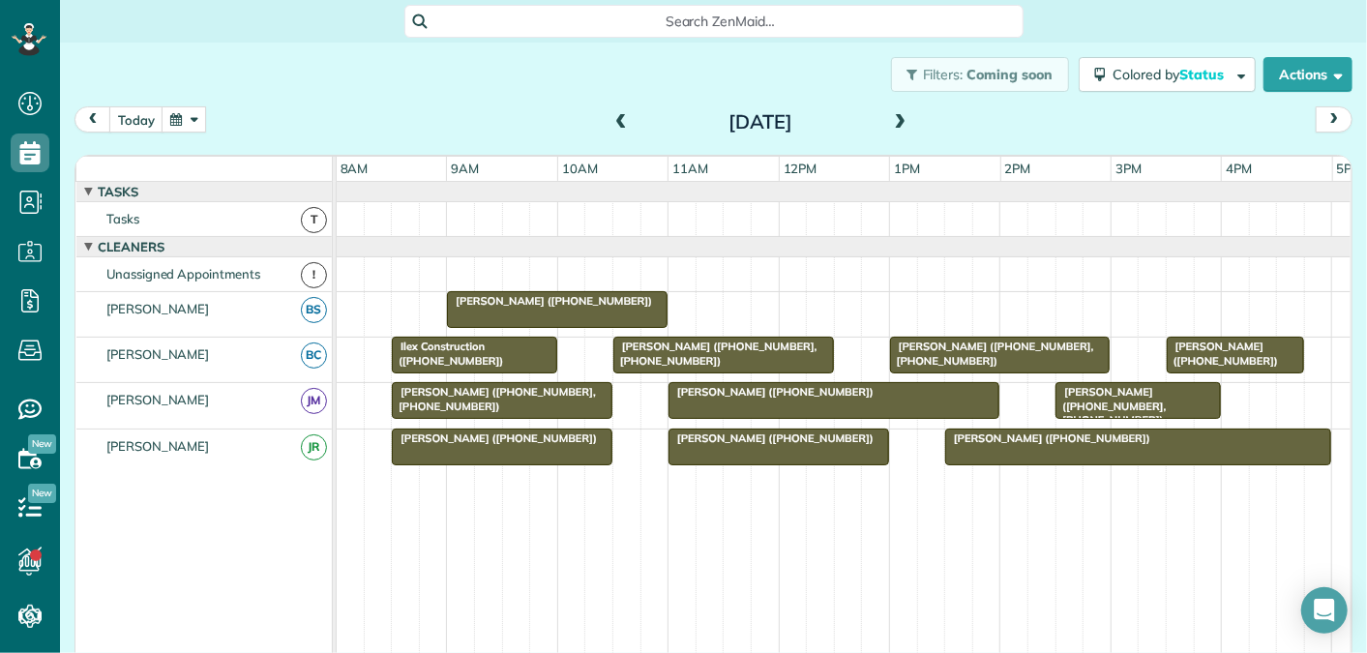
click at [591, 294] on span "[PERSON_NAME] ([PHONE_NUMBER])" at bounding box center [549, 301] width 207 height 14
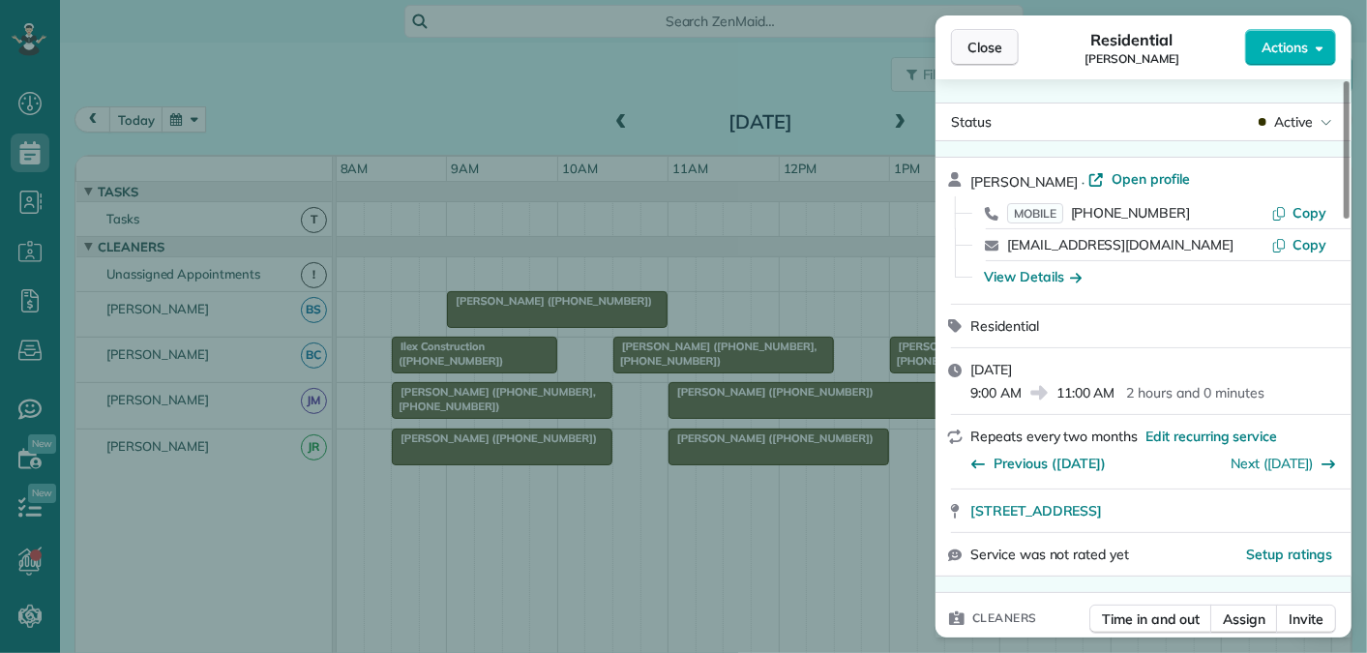
click at [995, 47] on span "Close" at bounding box center [985, 47] width 35 height 19
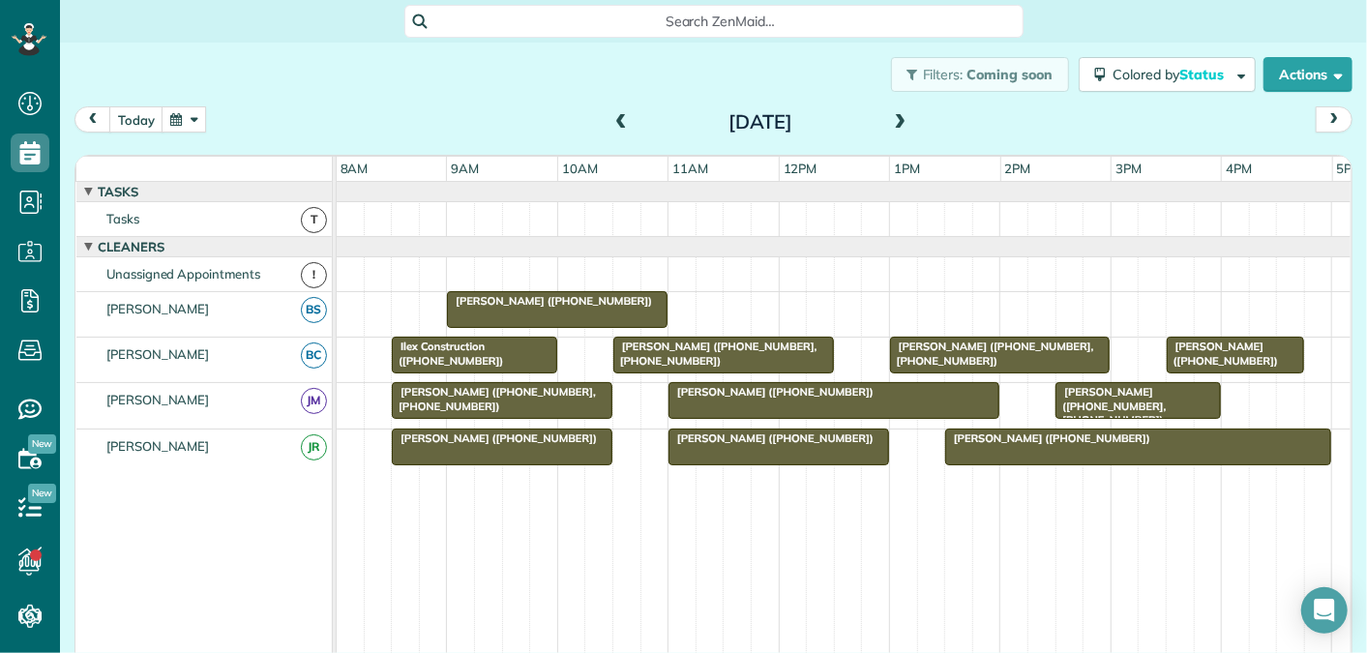
click at [899, 118] on span at bounding box center [900, 122] width 21 height 17
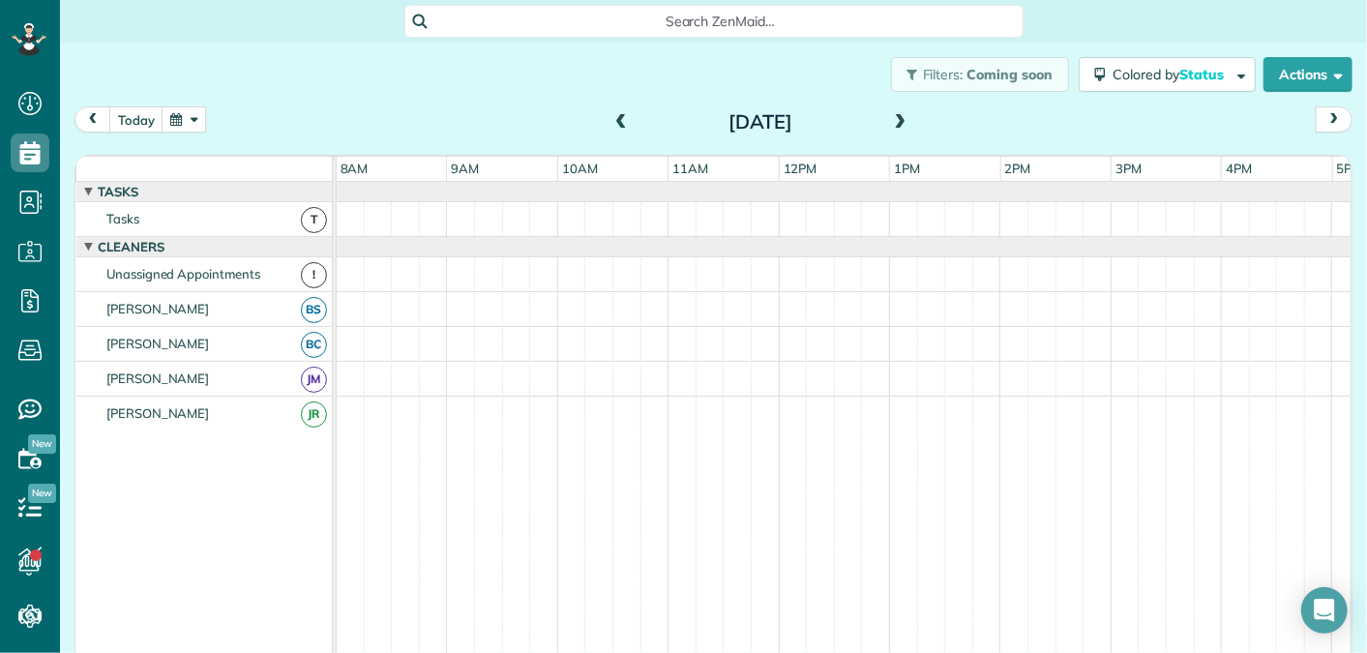
click at [899, 118] on span at bounding box center [900, 122] width 21 height 17
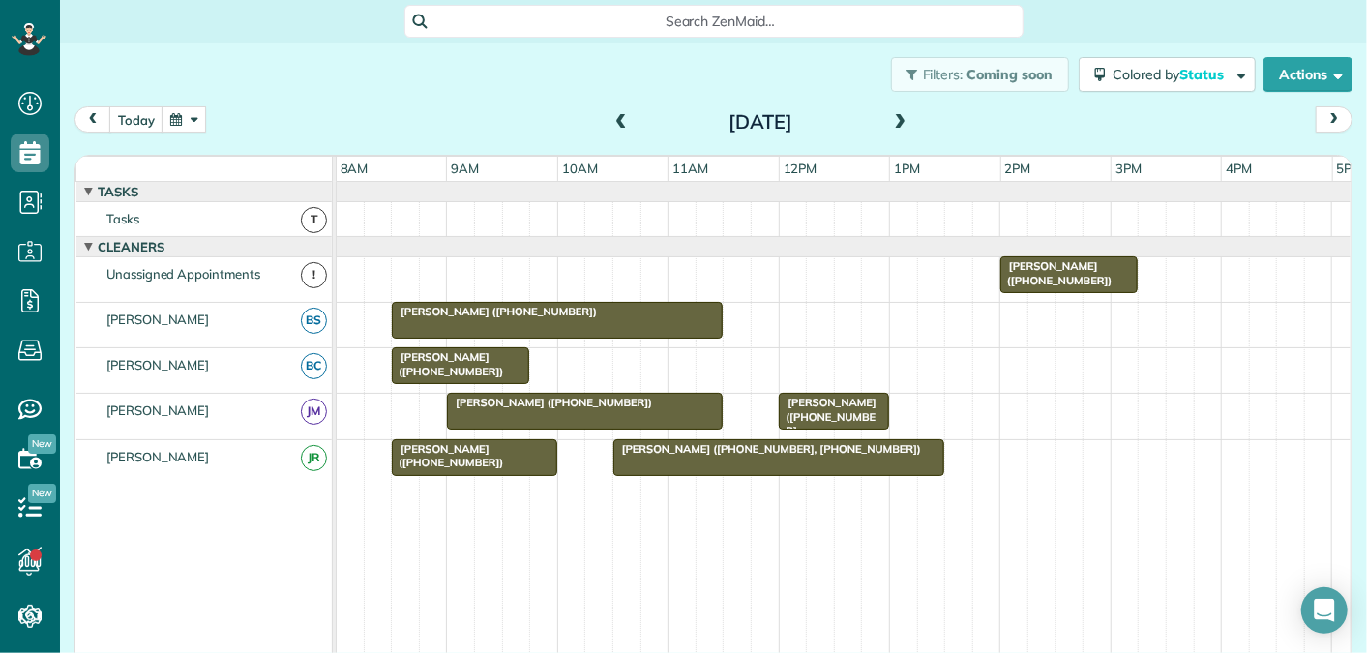
click at [559, 95] on div "Filters: Coming soon Colored by Status Color by Cleaner Color by Team Color by …" at bounding box center [713, 75] width 1307 height 64
click at [624, 126] on span at bounding box center [621, 122] width 21 height 17
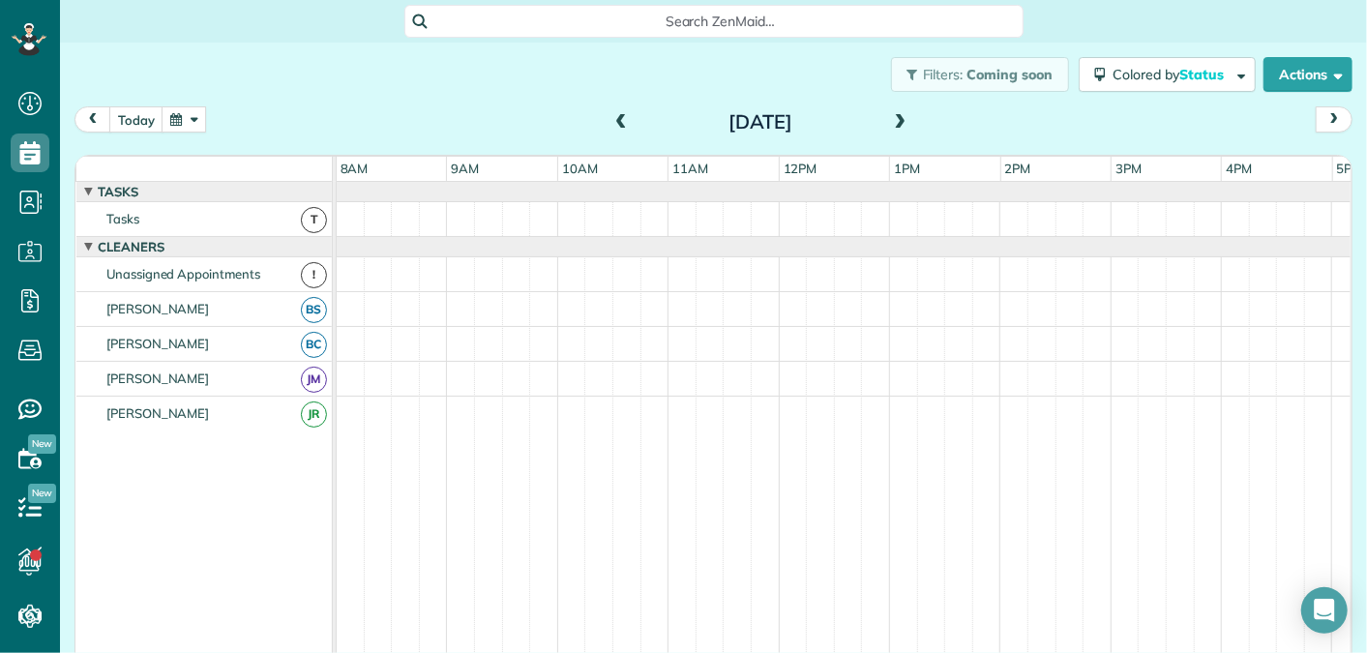
click at [903, 116] on span at bounding box center [900, 122] width 21 height 17
click at [901, 122] on span at bounding box center [900, 122] width 21 height 17
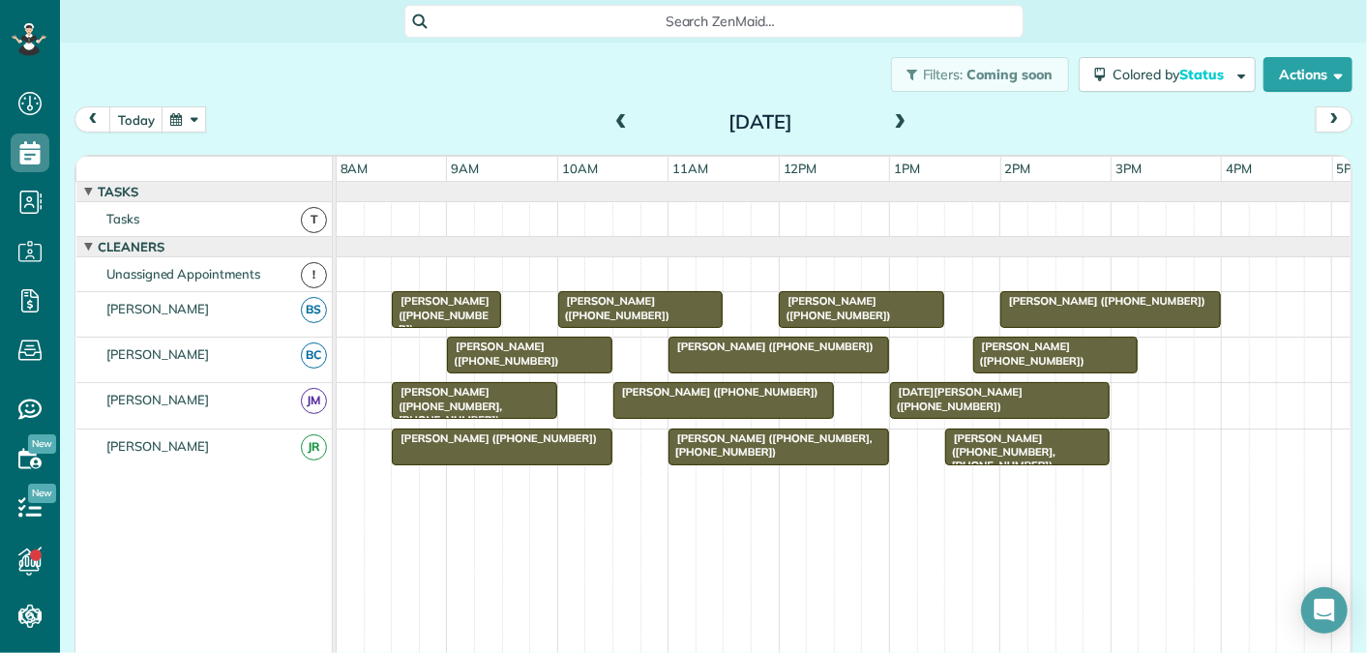
click at [623, 118] on span at bounding box center [621, 122] width 21 height 17
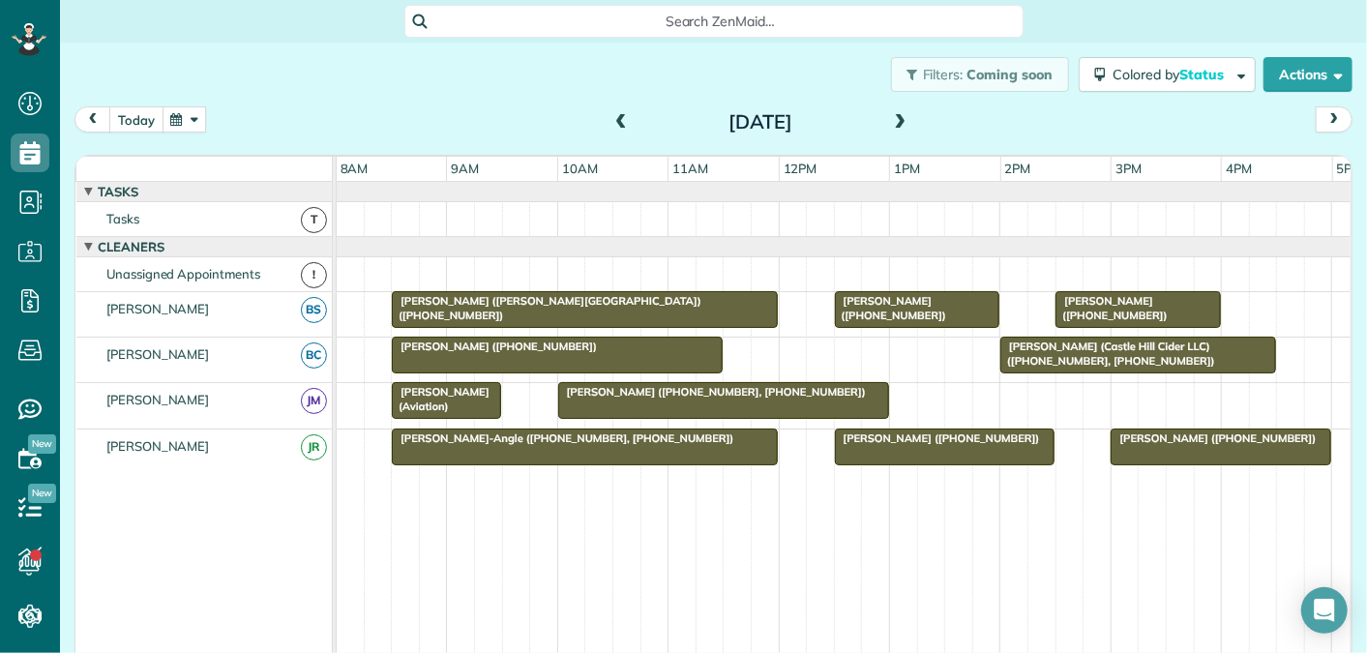
click at [146, 119] on button "today" at bounding box center [136, 119] width 54 height 26
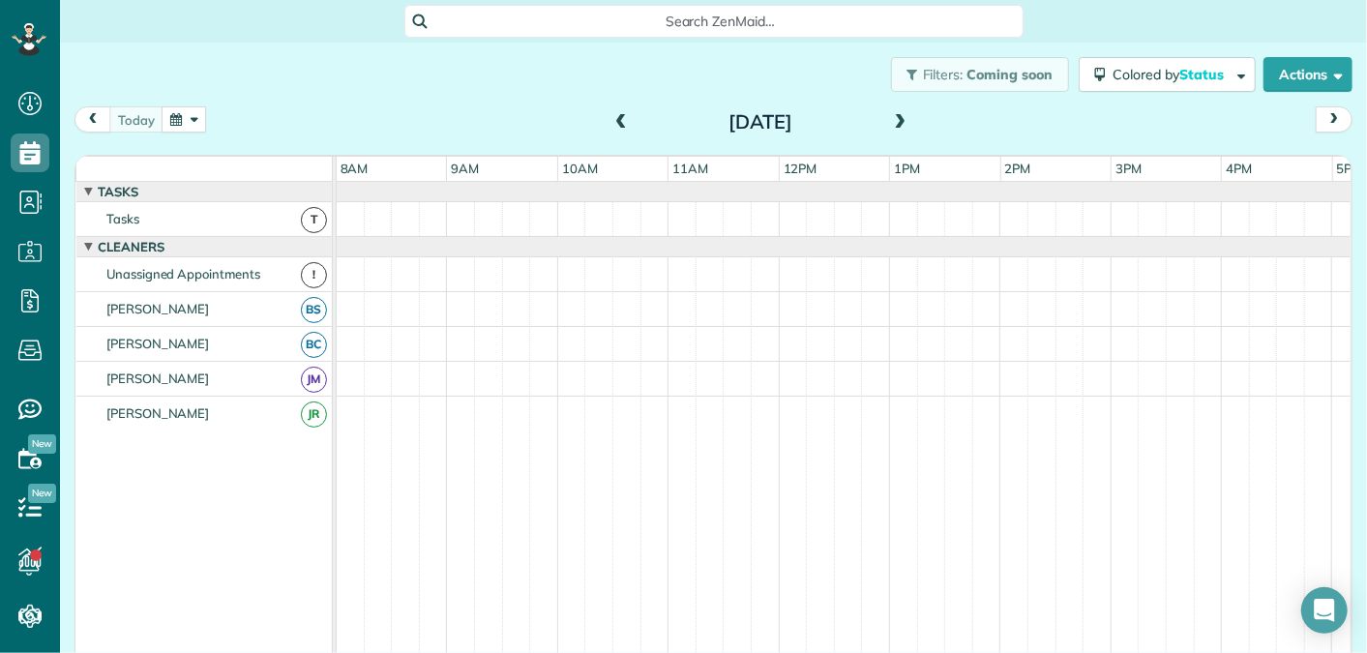
scroll to position [20, 0]
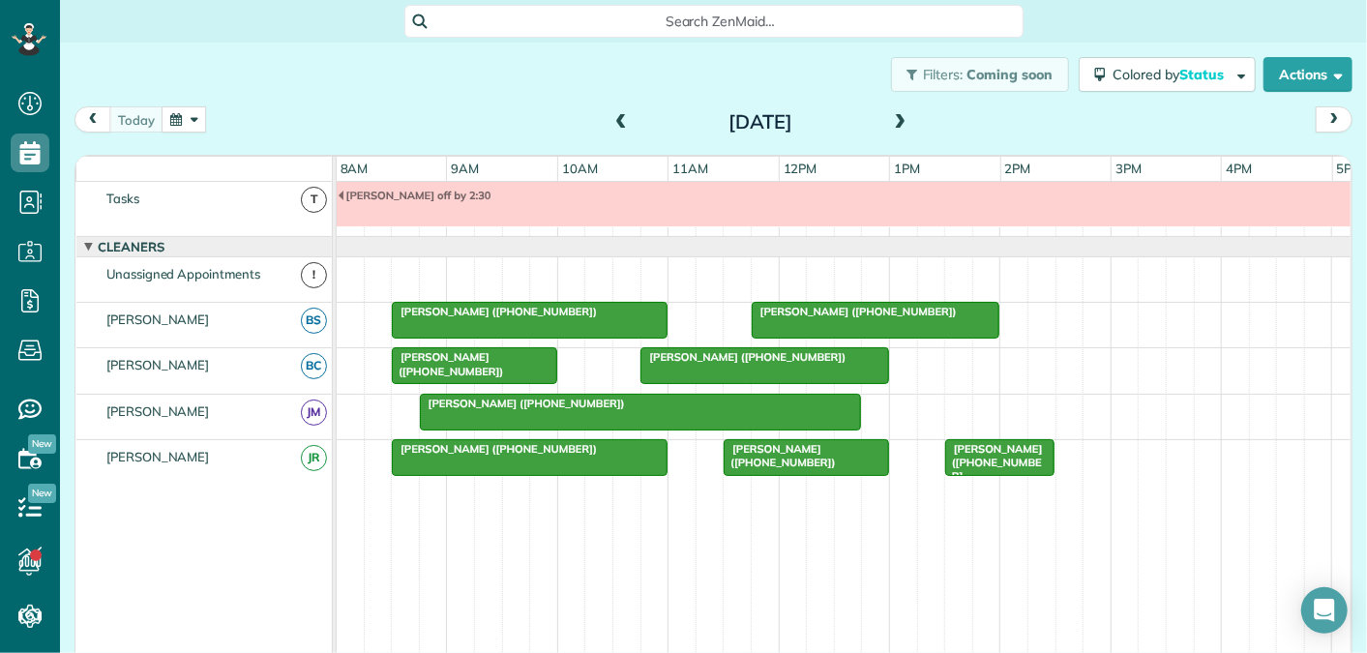
click at [899, 116] on span at bounding box center [900, 122] width 21 height 17
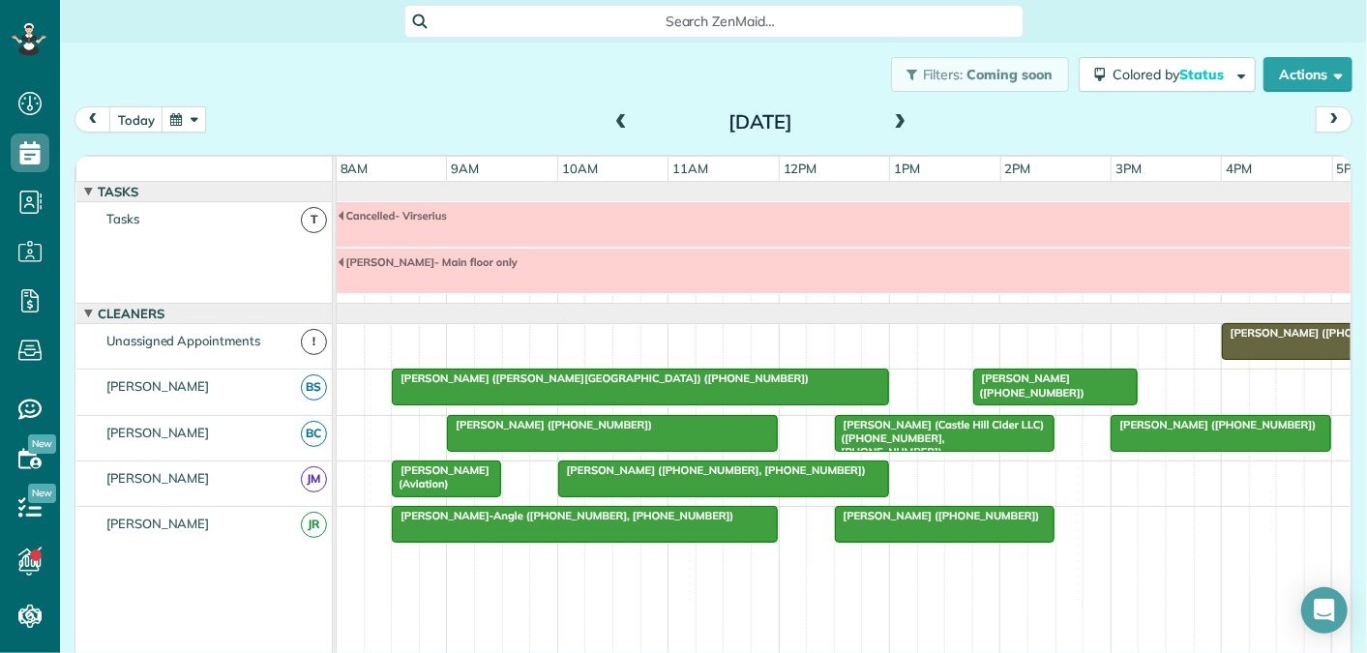
scroll to position [66, 0]
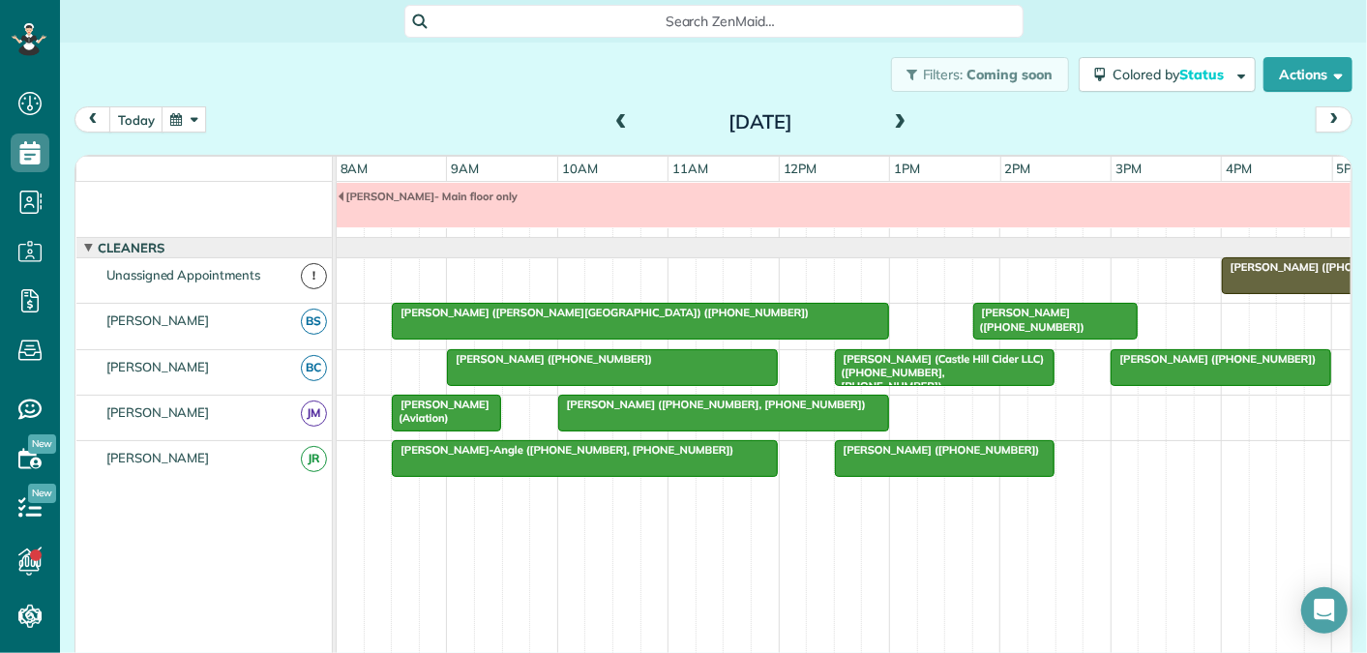
click at [906, 119] on span at bounding box center [900, 122] width 21 height 17
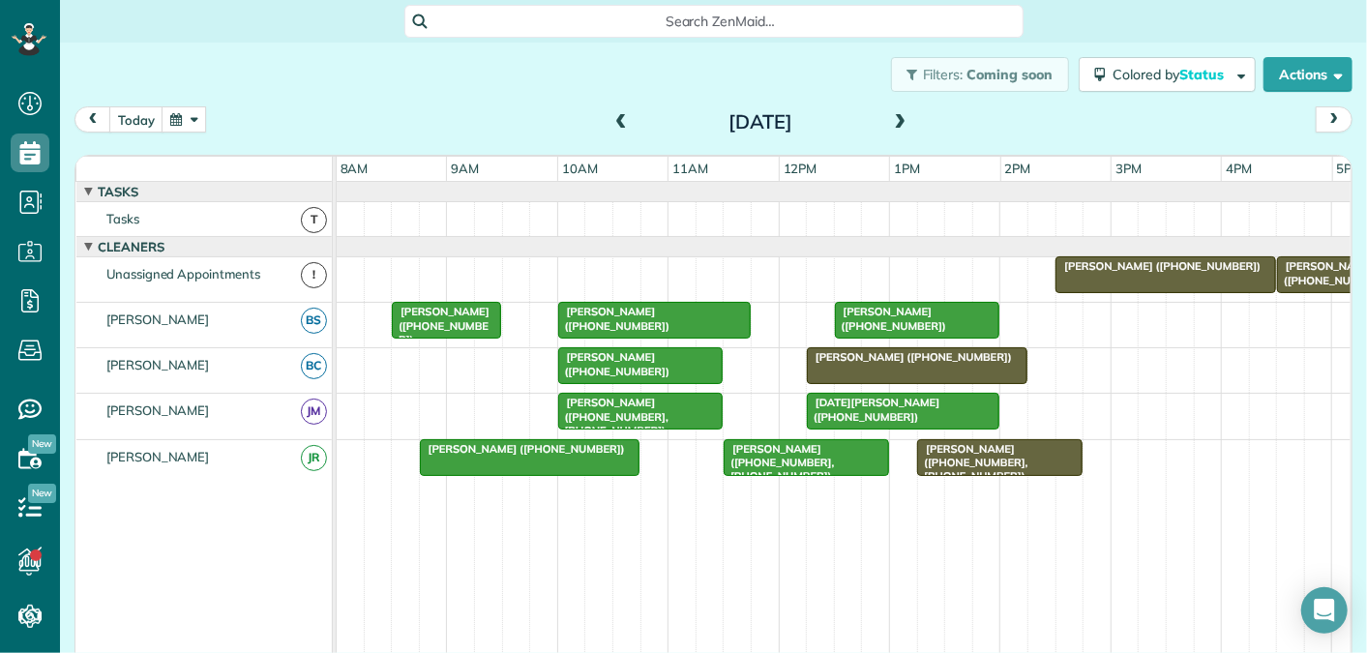
click at [898, 122] on span at bounding box center [900, 122] width 21 height 17
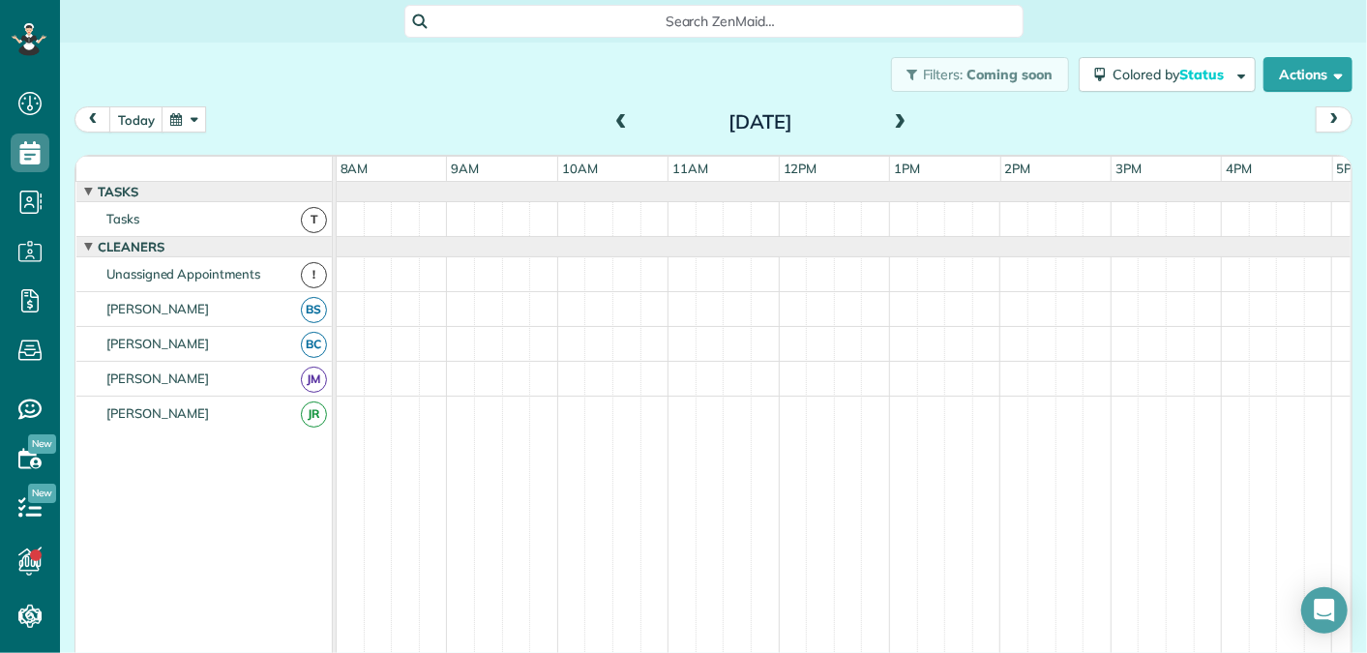
scroll to position [20, 0]
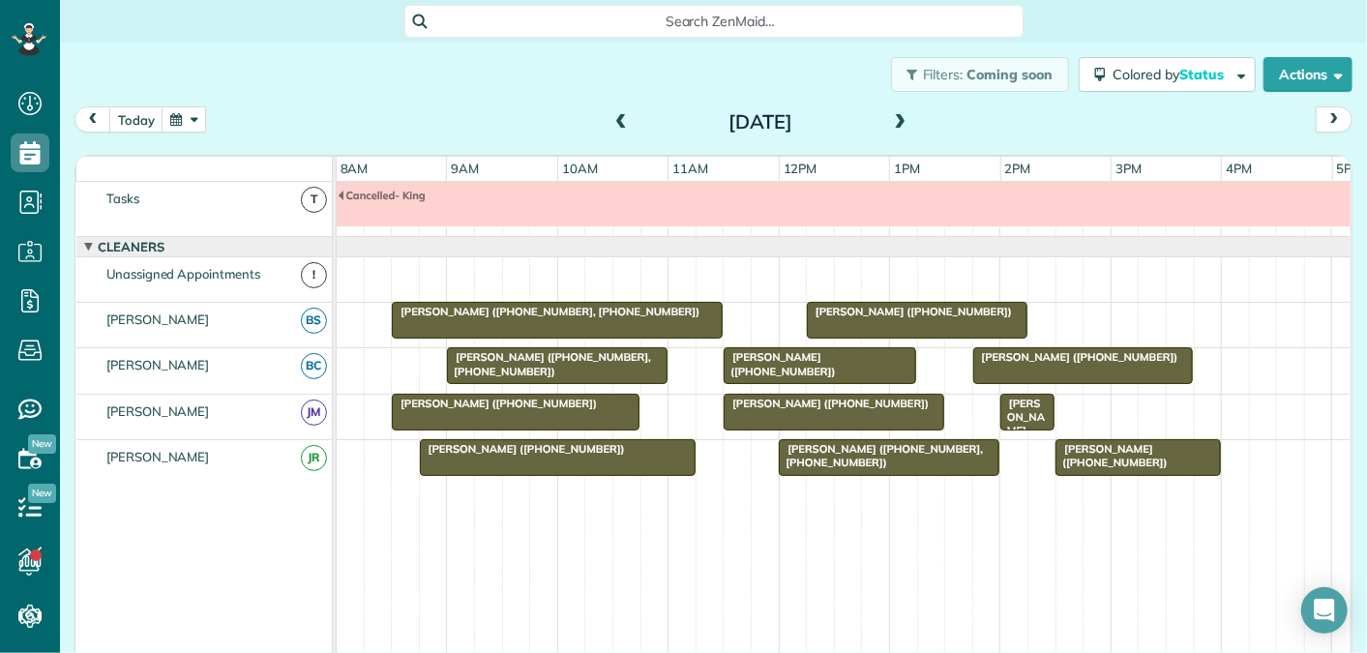
click at [1030, 411] on div "[PERSON_NAME] ([PHONE_NUMBER])" at bounding box center [1027, 438] width 43 height 83
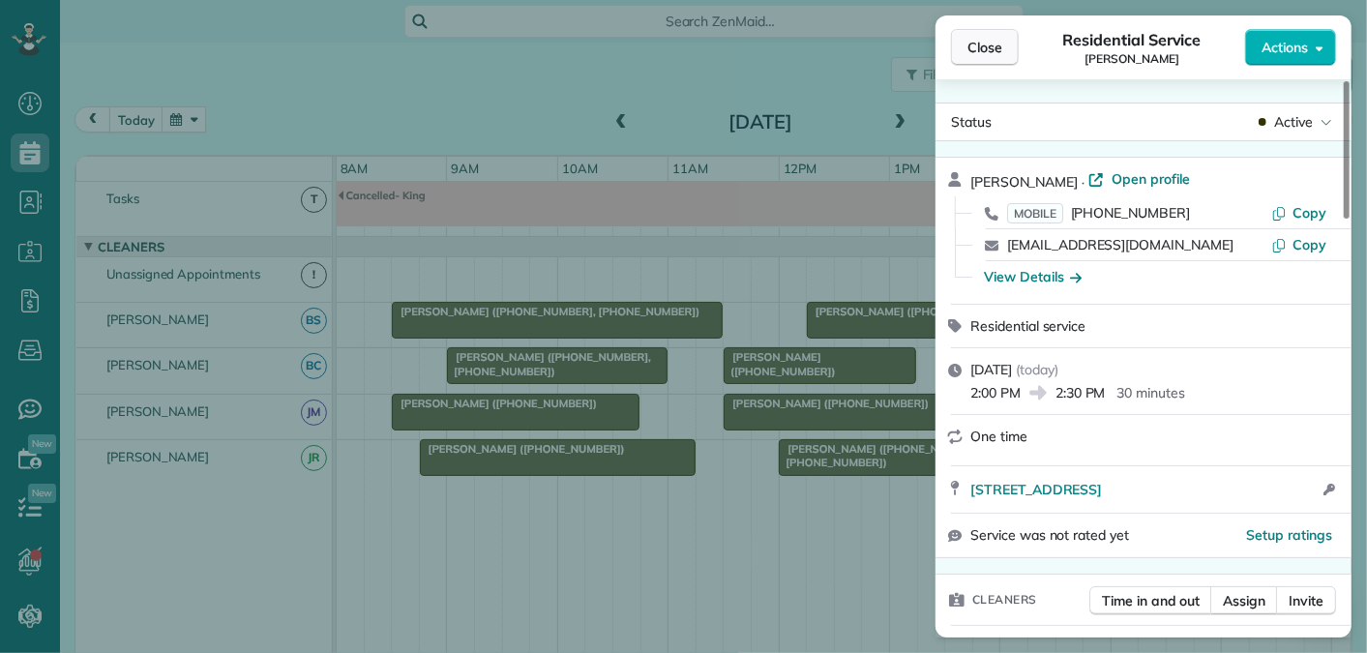
click at [974, 50] on span "Close" at bounding box center [985, 47] width 35 height 19
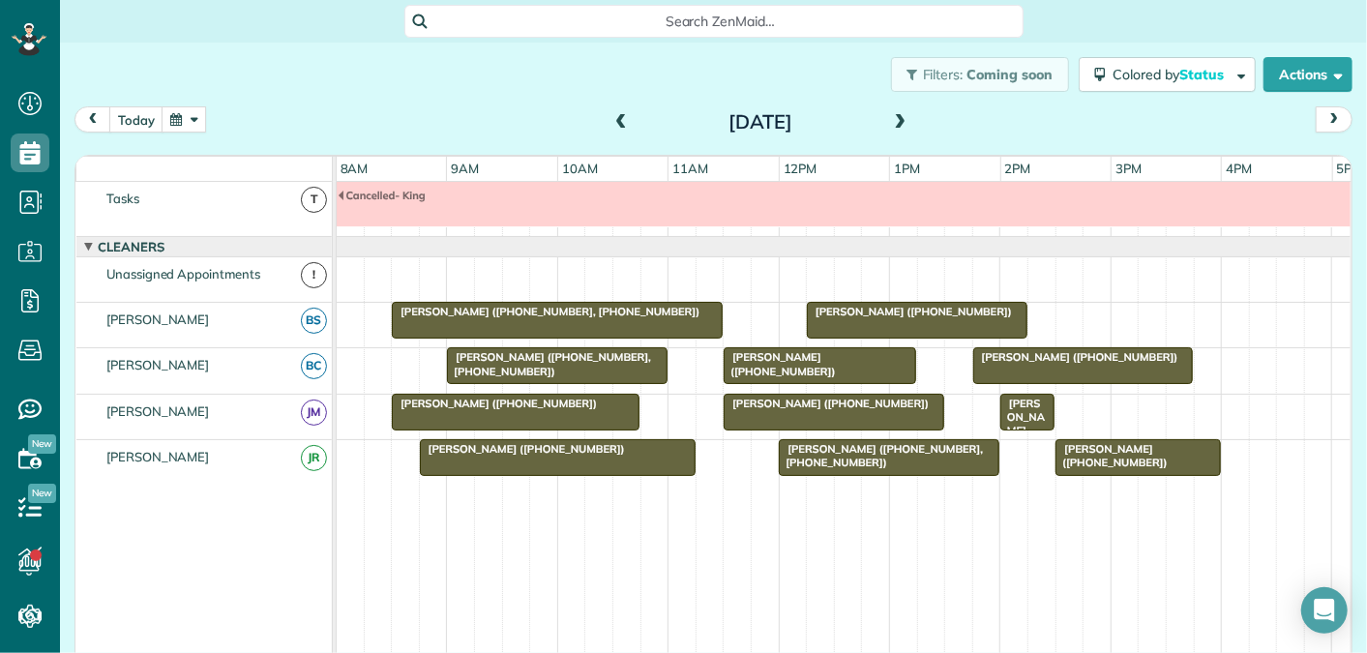
click at [900, 122] on span at bounding box center [900, 122] width 21 height 17
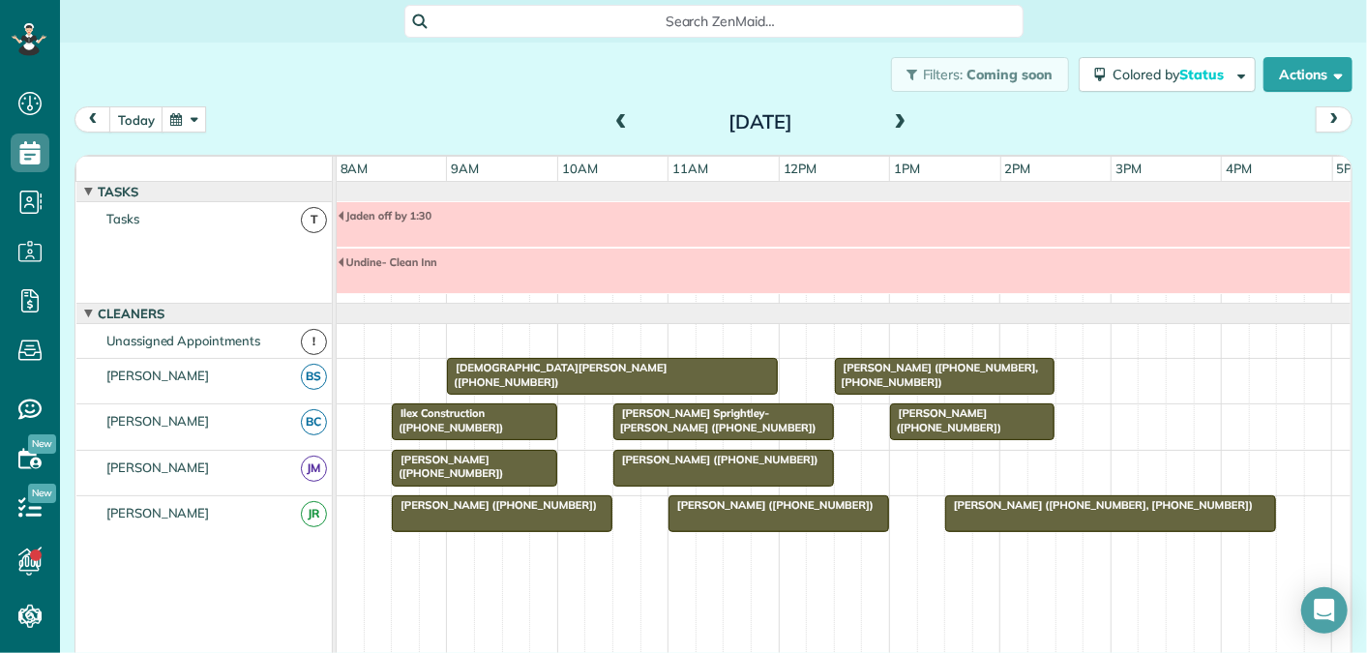
scroll to position [66, 0]
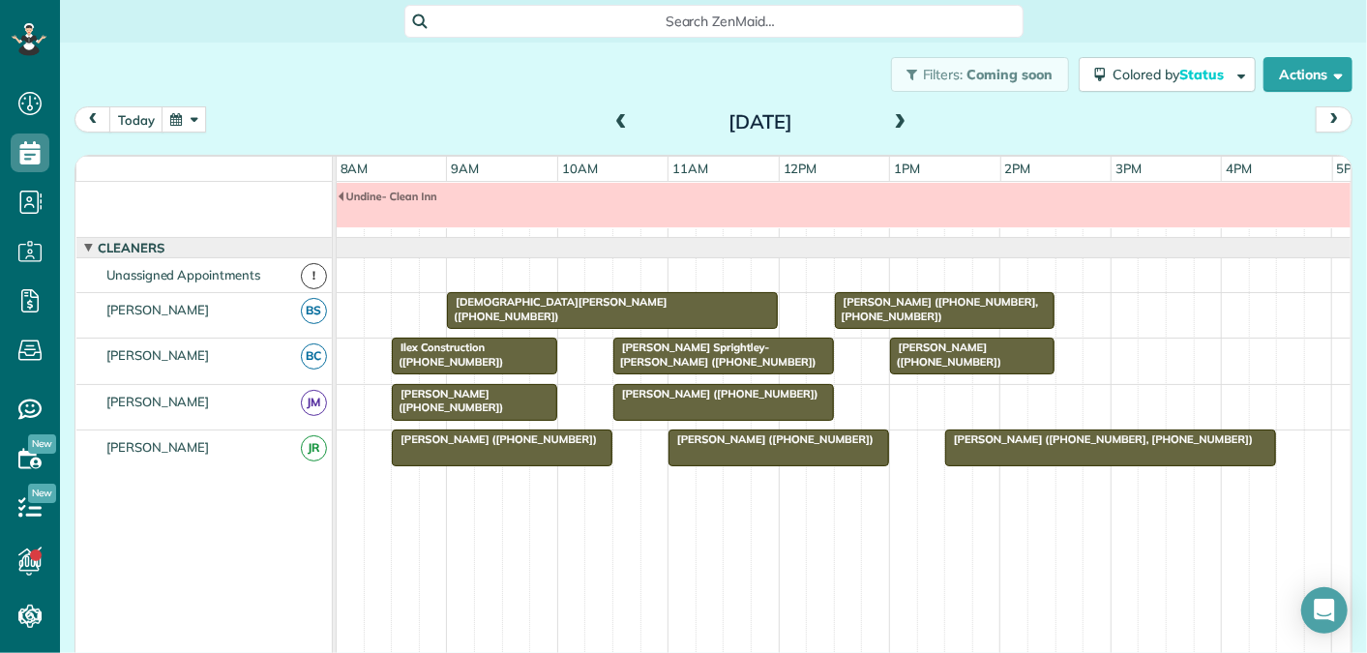
click at [616, 121] on span at bounding box center [621, 122] width 21 height 17
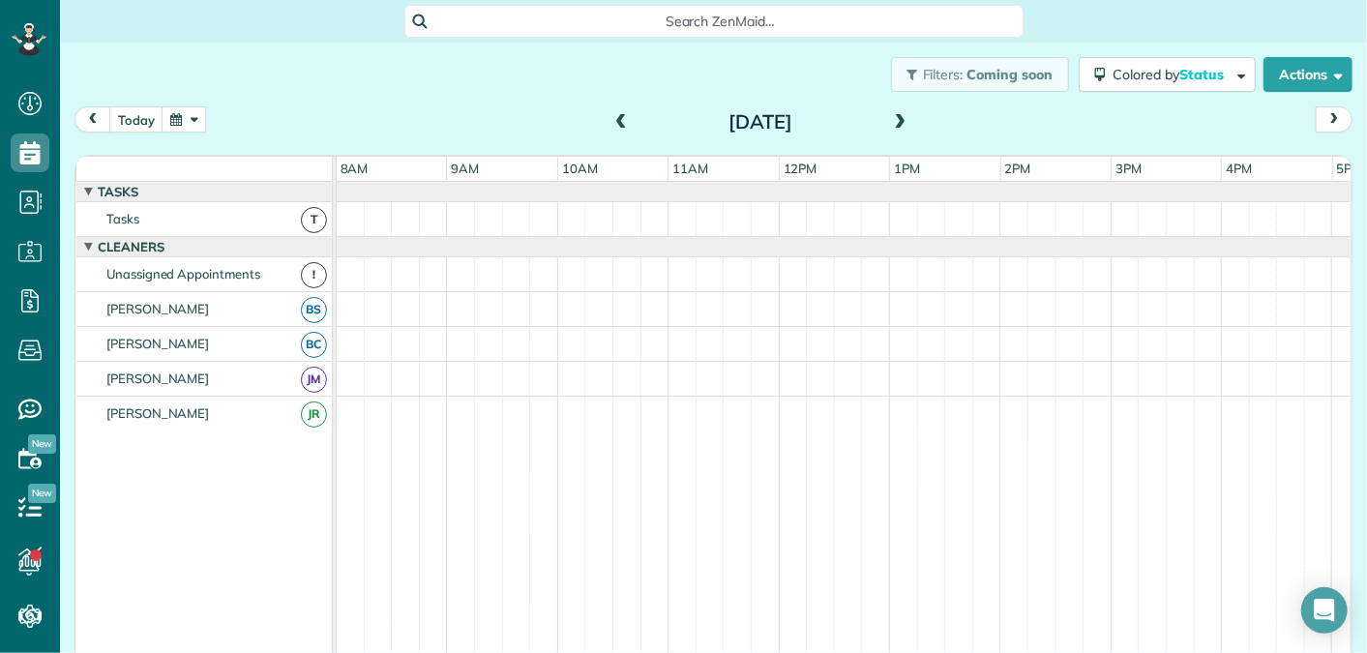
scroll to position [20, 0]
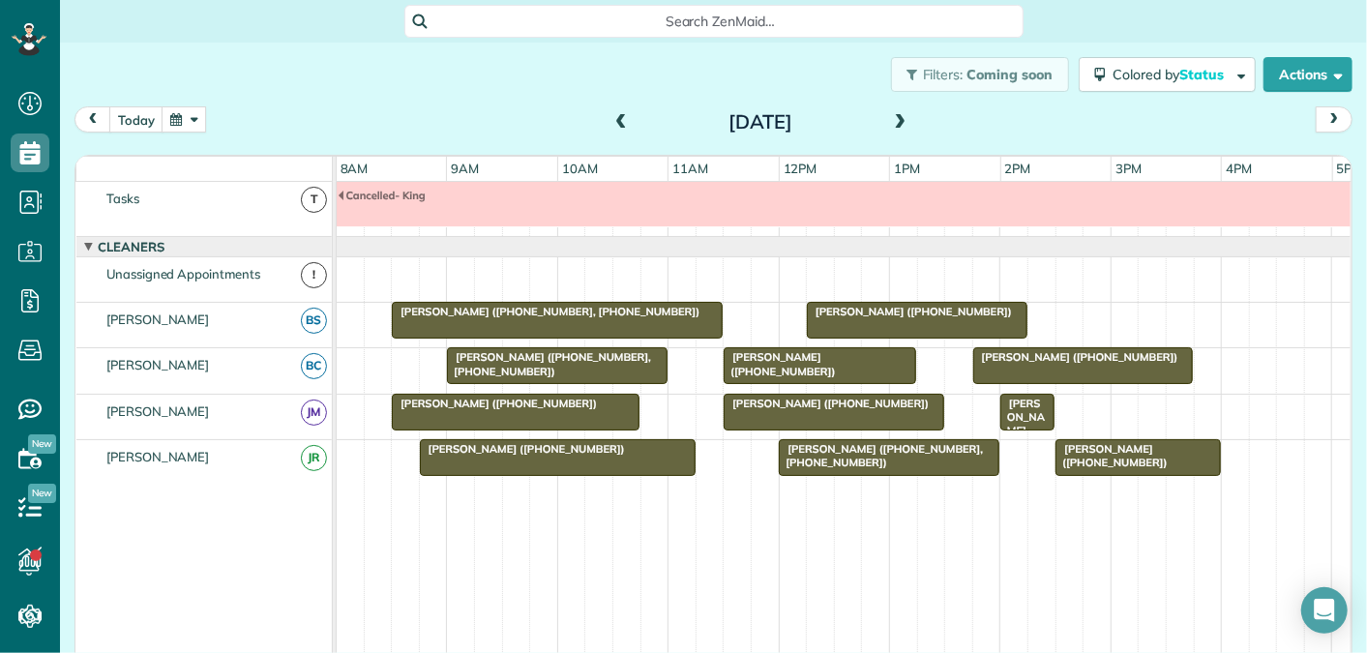
click at [898, 124] on span at bounding box center [900, 122] width 21 height 17
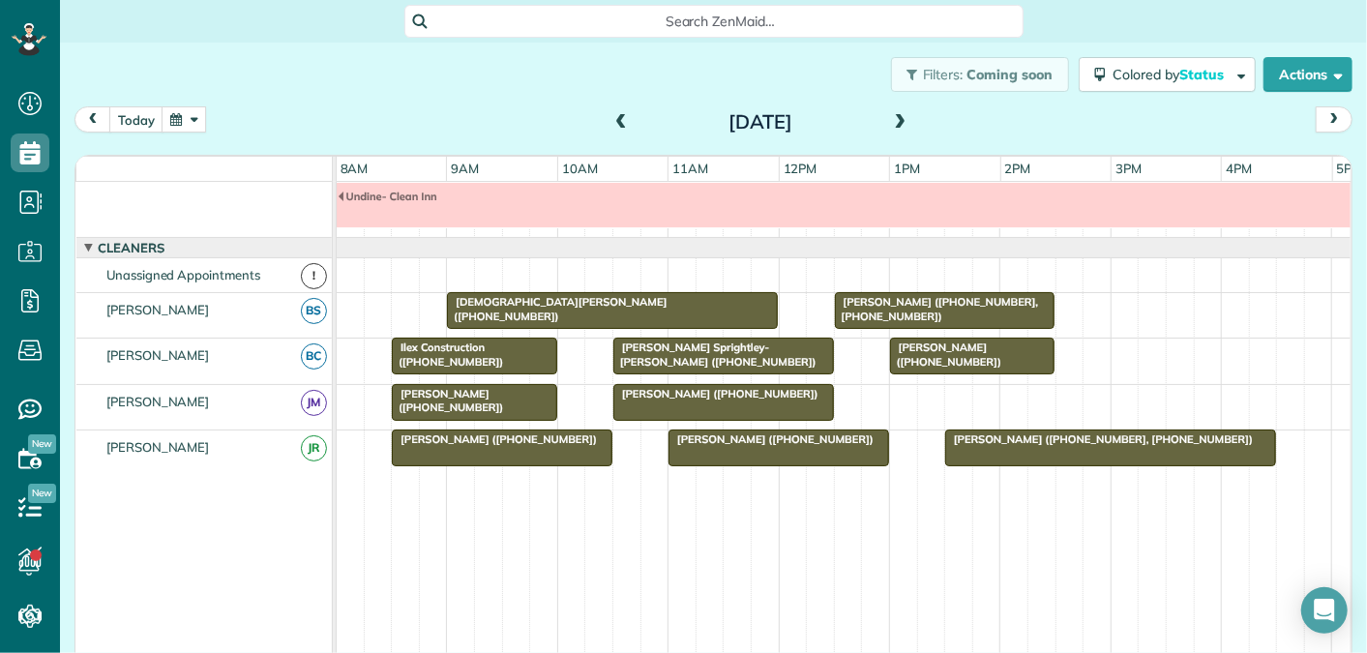
scroll to position [0, 0]
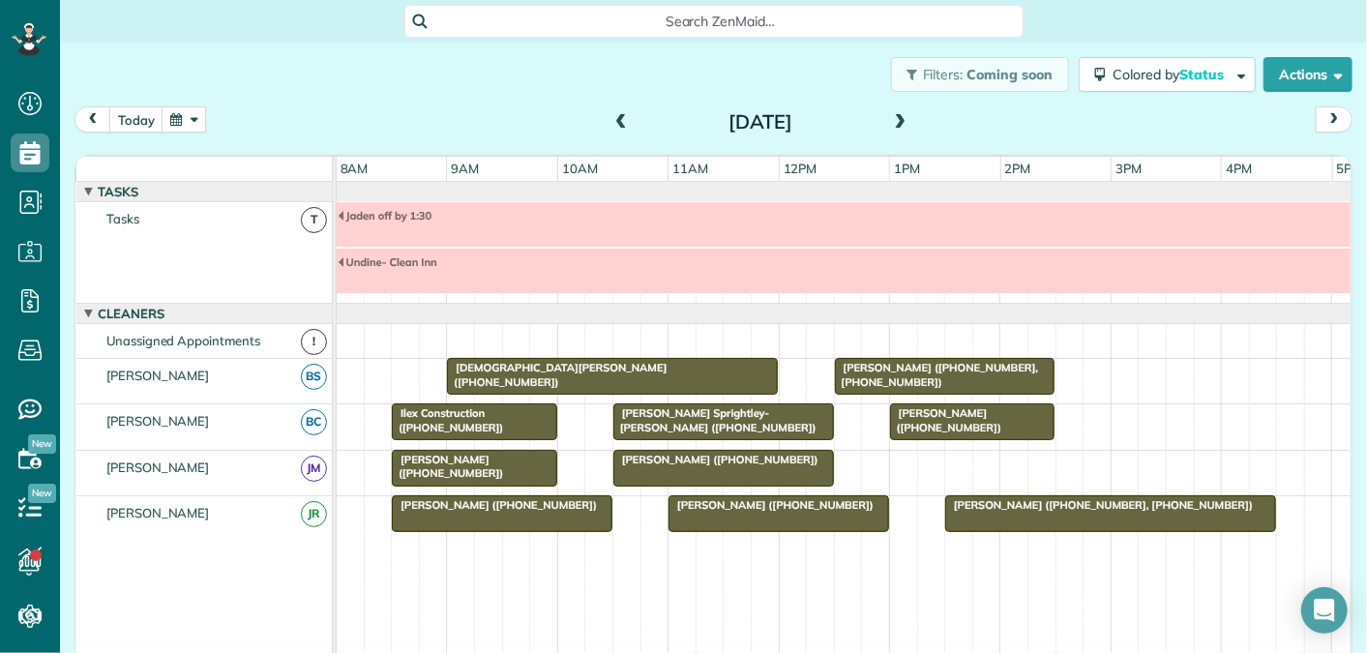
click at [584, 365] on span "[DEMOGRAPHIC_DATA][PERSON_NAME] ([PHONE_NUMBER])" at bounding box center [556, 374] width 221 height 27
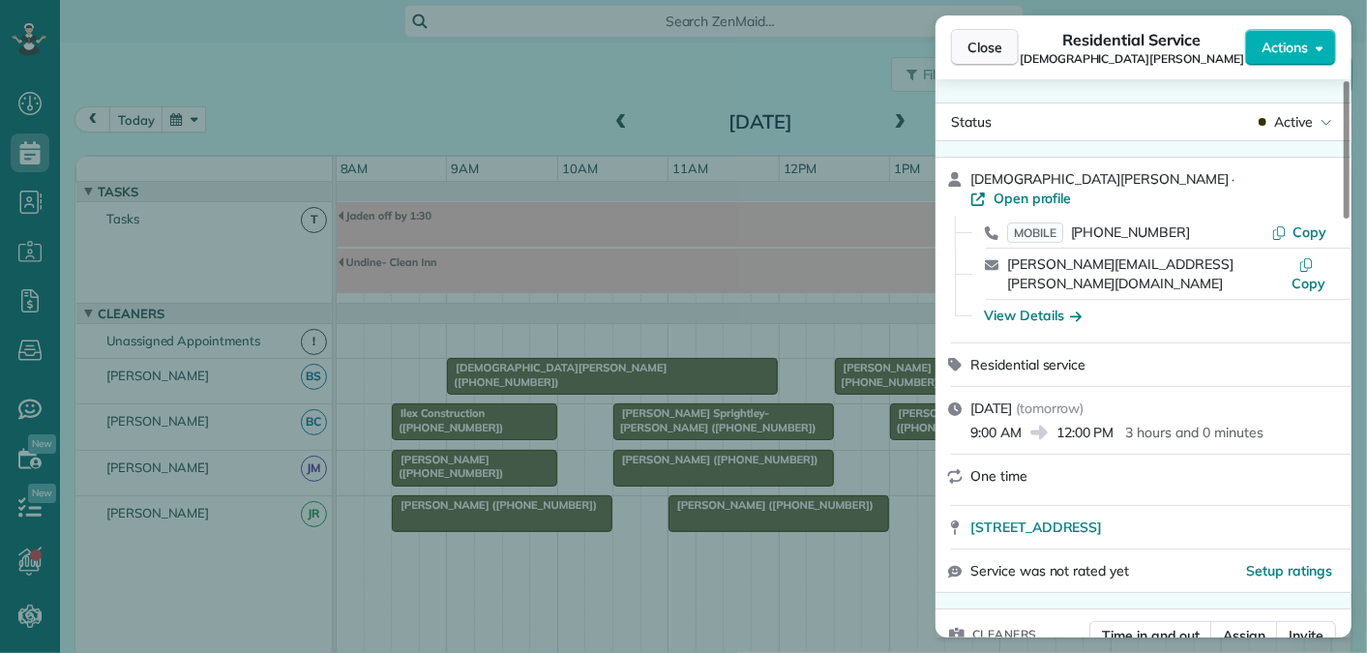
click at [998, 46] on span "Close" at bounding box center [985, 47] width 35 height 19
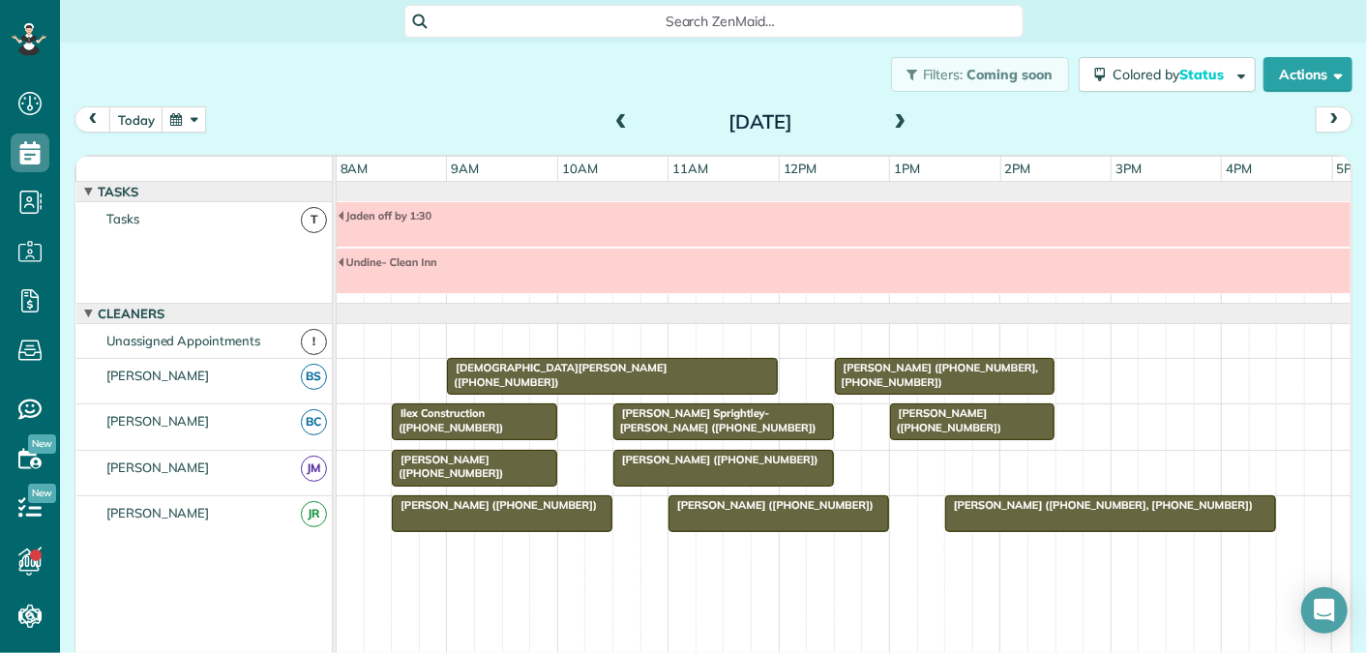
click at [944, 364] on span "[PERSON_NAME] ([PHONE_NUMBER], [PHONE_NUMBER])" at bounding box center [936, 374] width 205 height 27
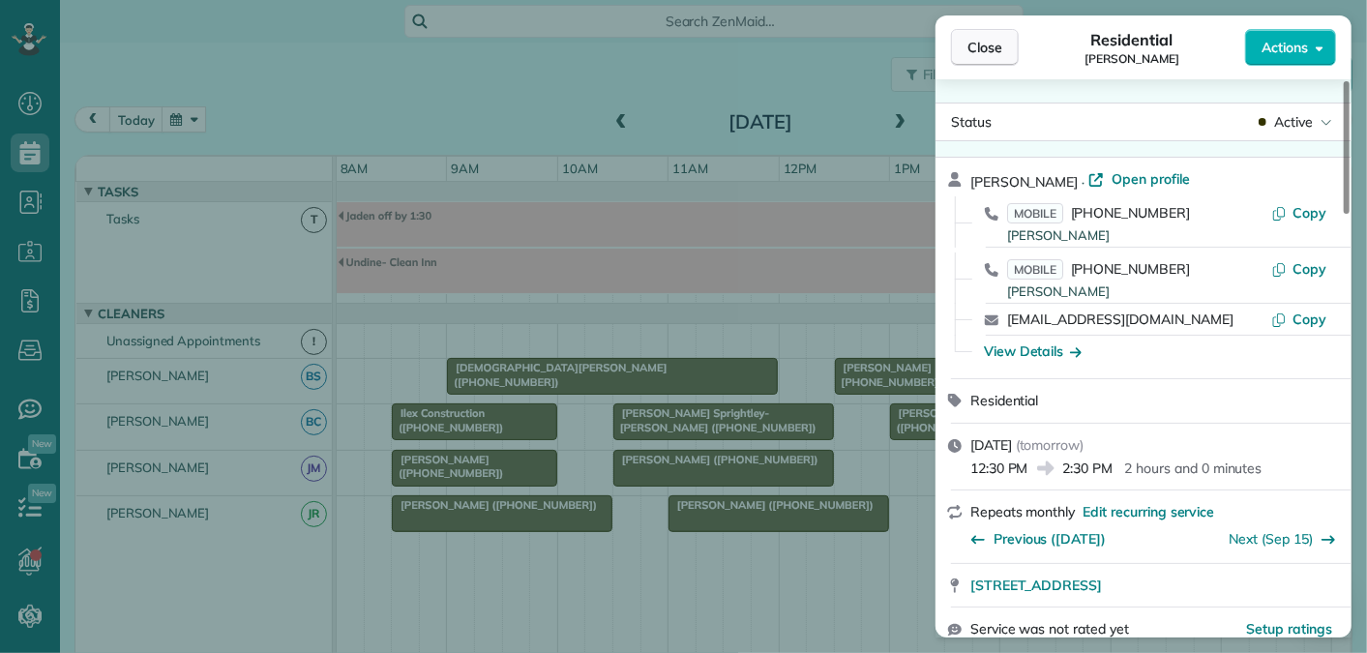
click at [992, 45] on span "Close" at bounding box center [985, 47] width 35 height 19
